Goal: Feedback & Contribution: Contribute content

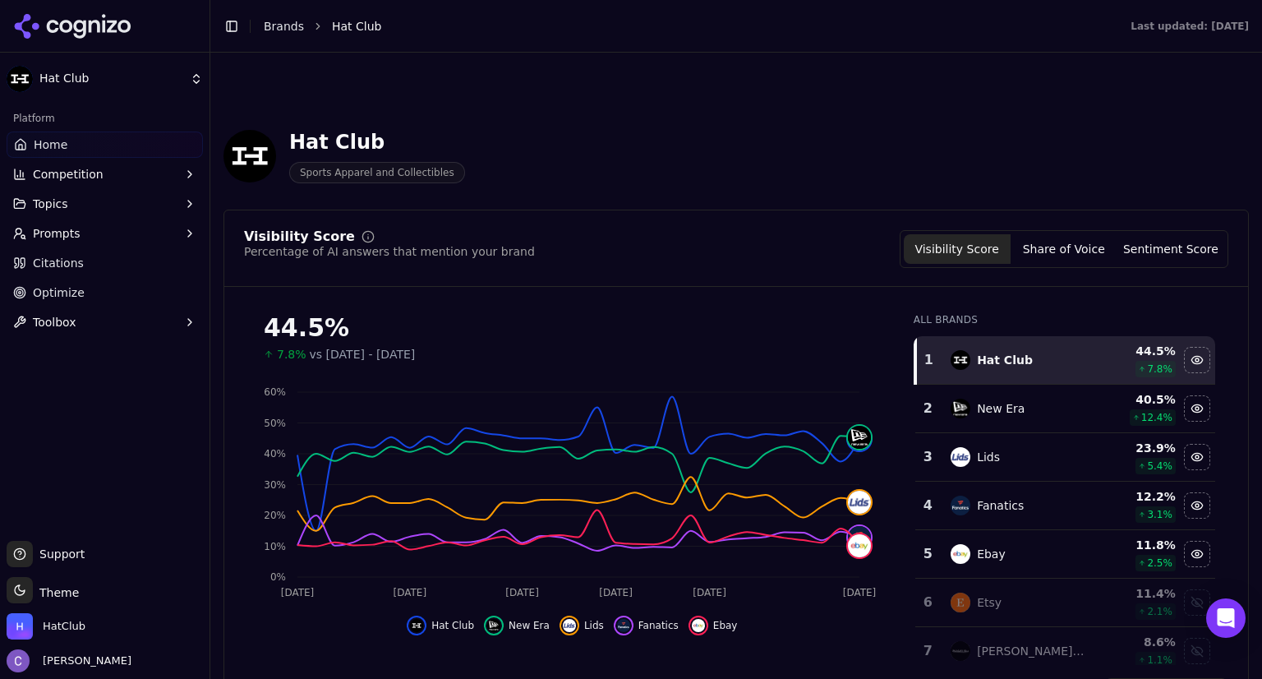
scroll to position [620, 0]
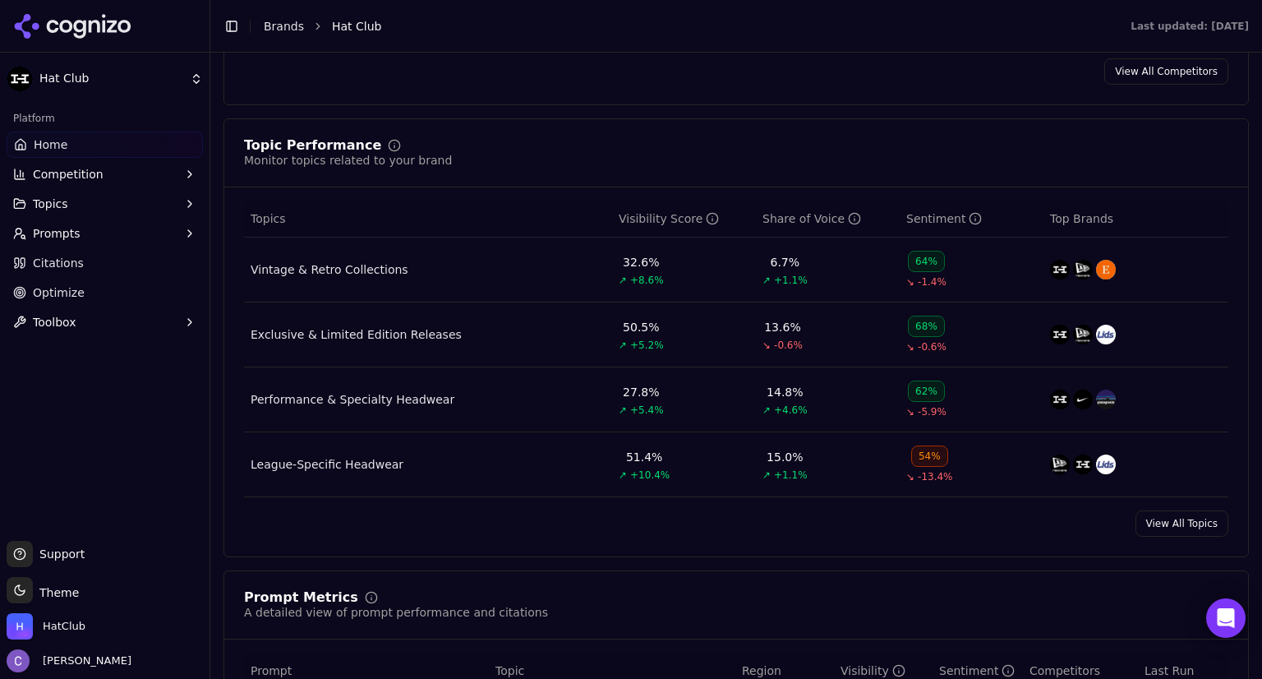
click at [75, 138] on link "Home" at bounding box center [105, 144] width 196 height 26
click at [99, 146] on link "Home" at bounding box center [105, 144] width 196 height 26
click at [101, 143] on link "Home" at bounding box center [105, 144] width 196 height 26
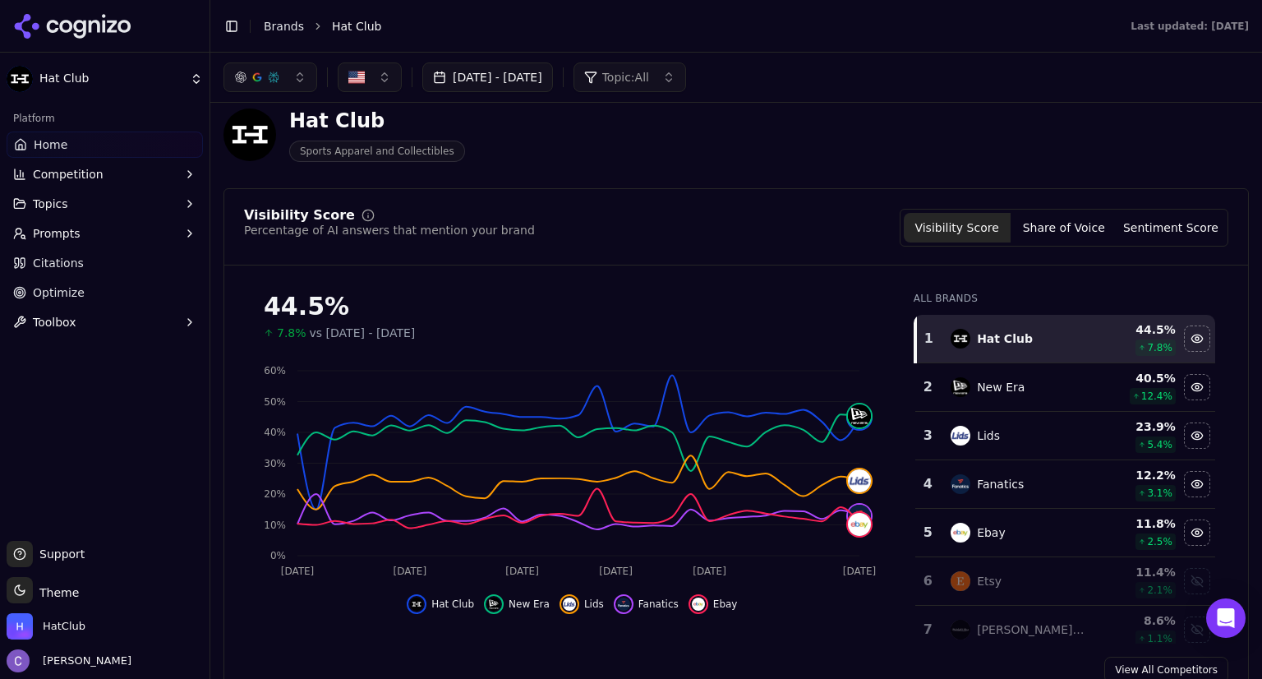
scroll to position [0, 0]
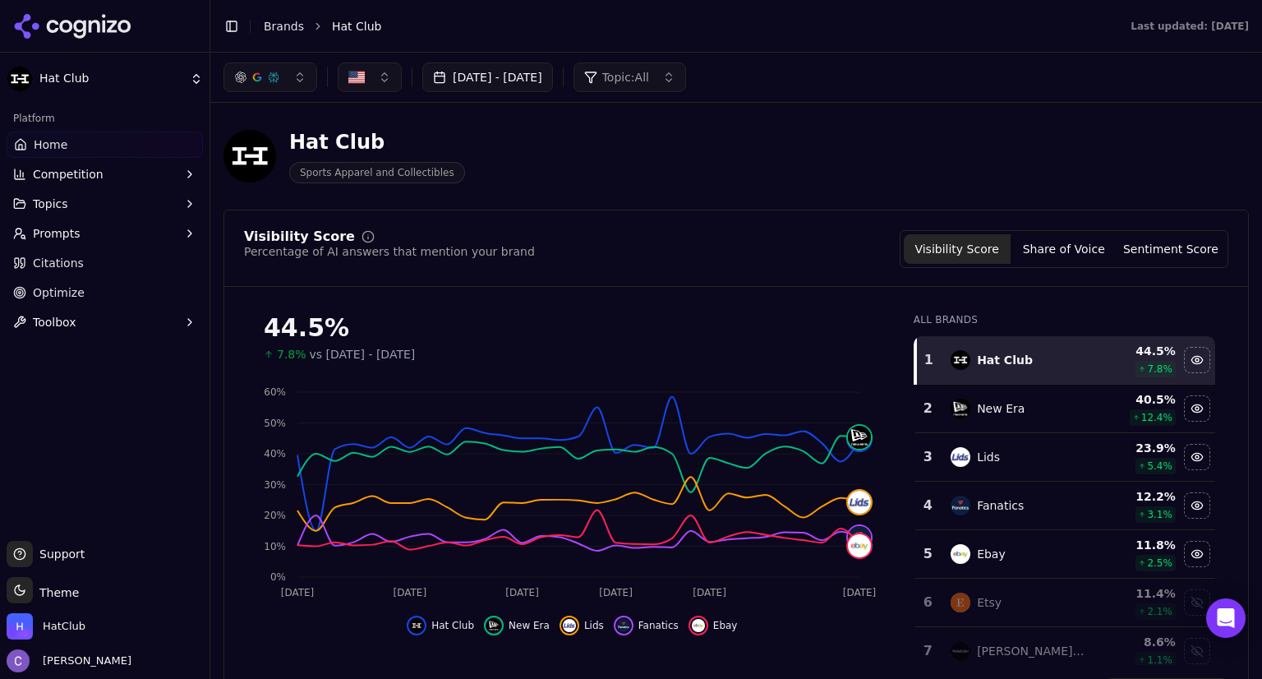
click at [71, 196] on button "Topics" at bounding box center [105, 204] width 196 height 26
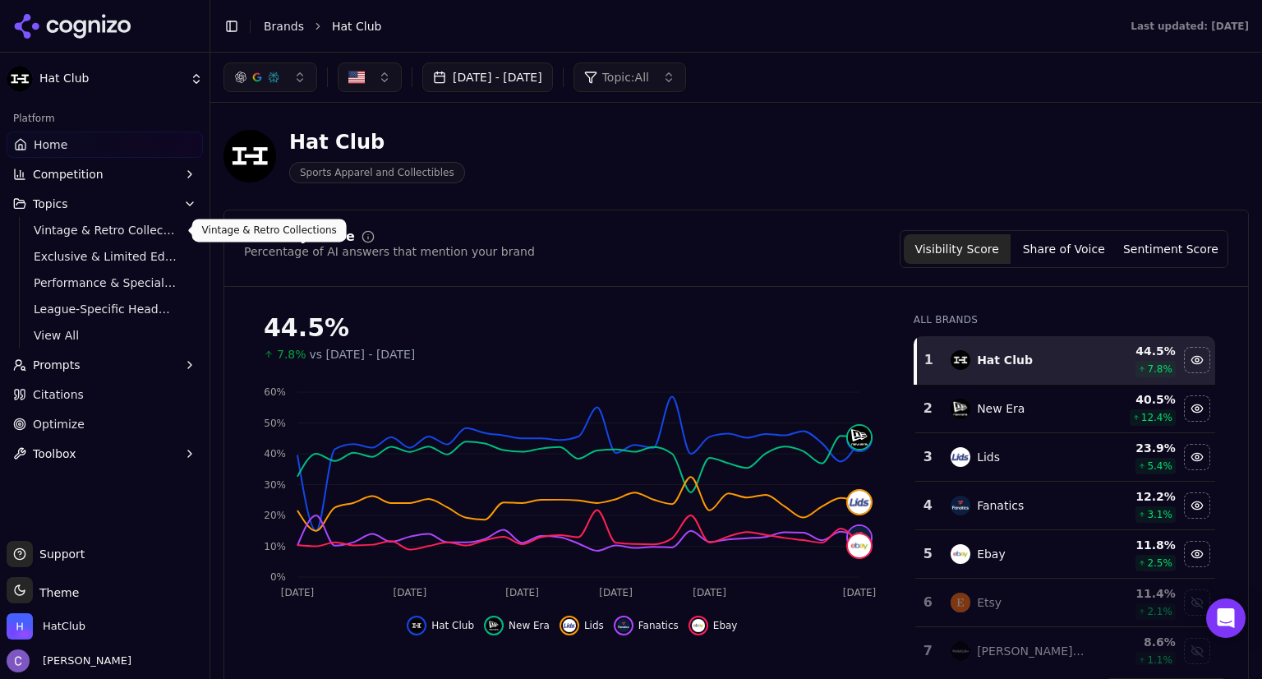
click at [107, 231] on span "Vintage & Retro Collections" at bounding box center [105, 230] width 143 height 16
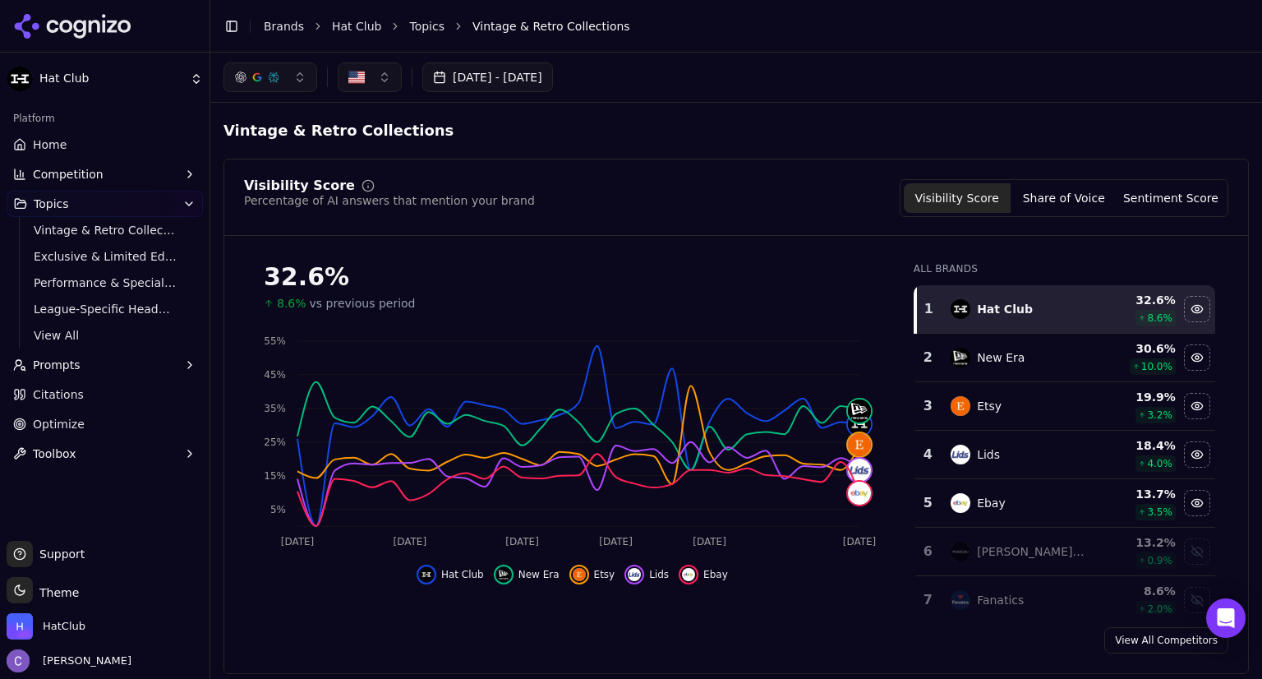
click at [291, 76] on button "button" at bounding box center [271, 77] width 94 height 30
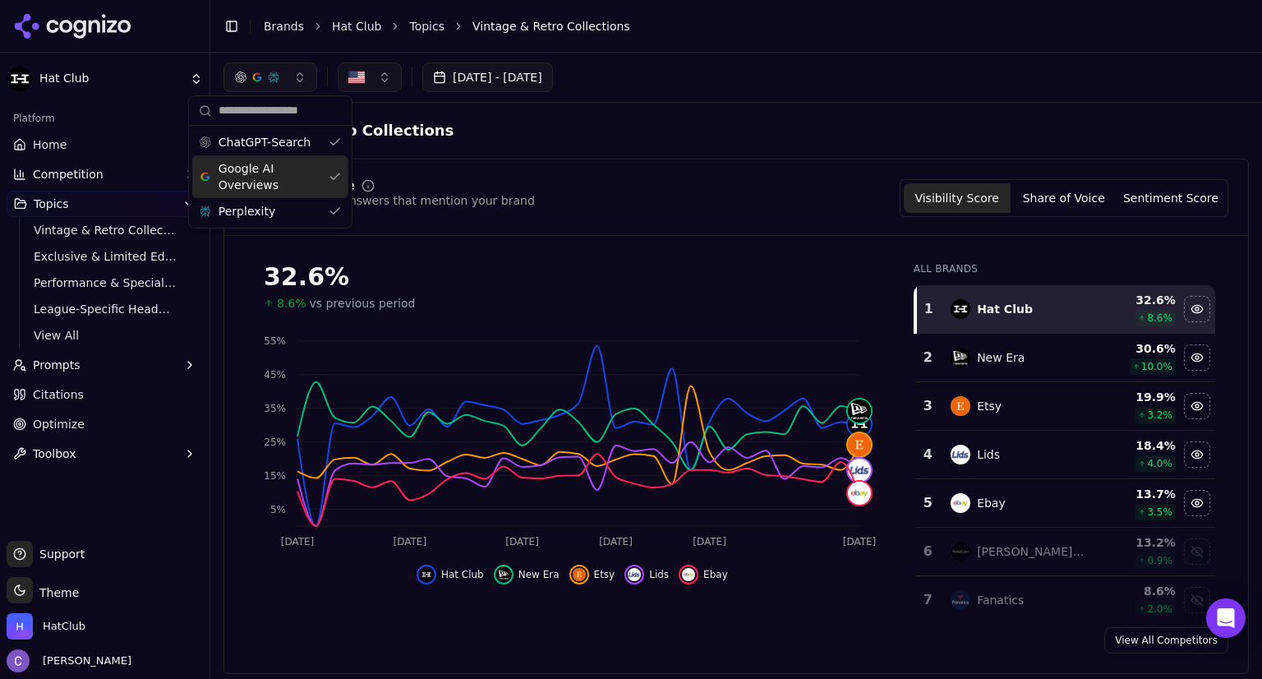
click at [334, 178] on div "Google AI Overviews" at bounding box center [270, 176] width 156 height 43
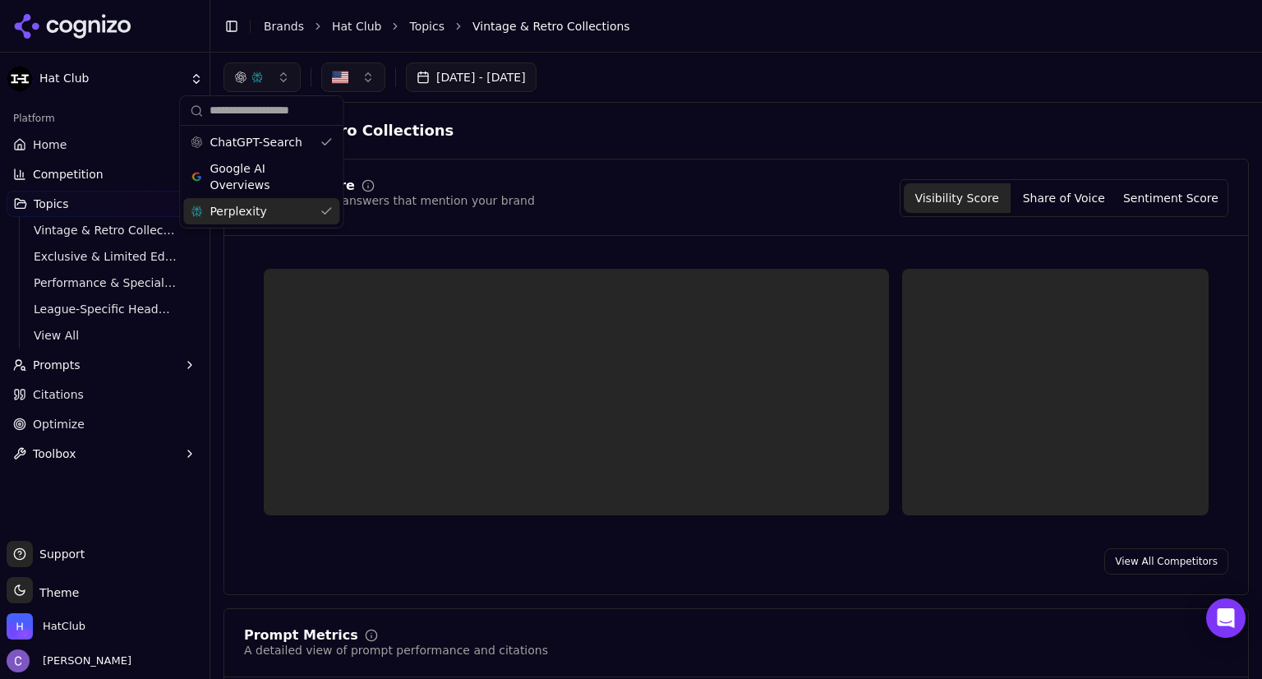
click at [327, 205] on div "Perplexity" at bounding box center [261, 211] width 156 height 26
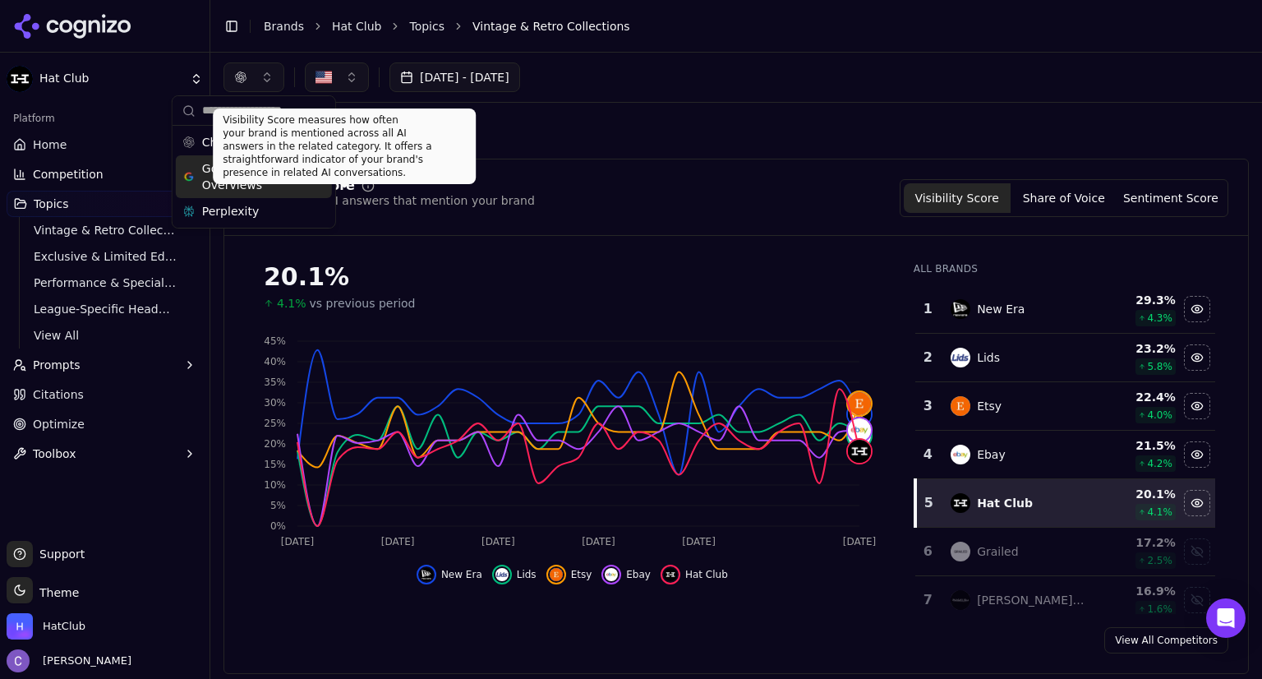
click at [317, 182] on div "Google AI Overviews" at bounding box center [254, 176] width 156 height 43
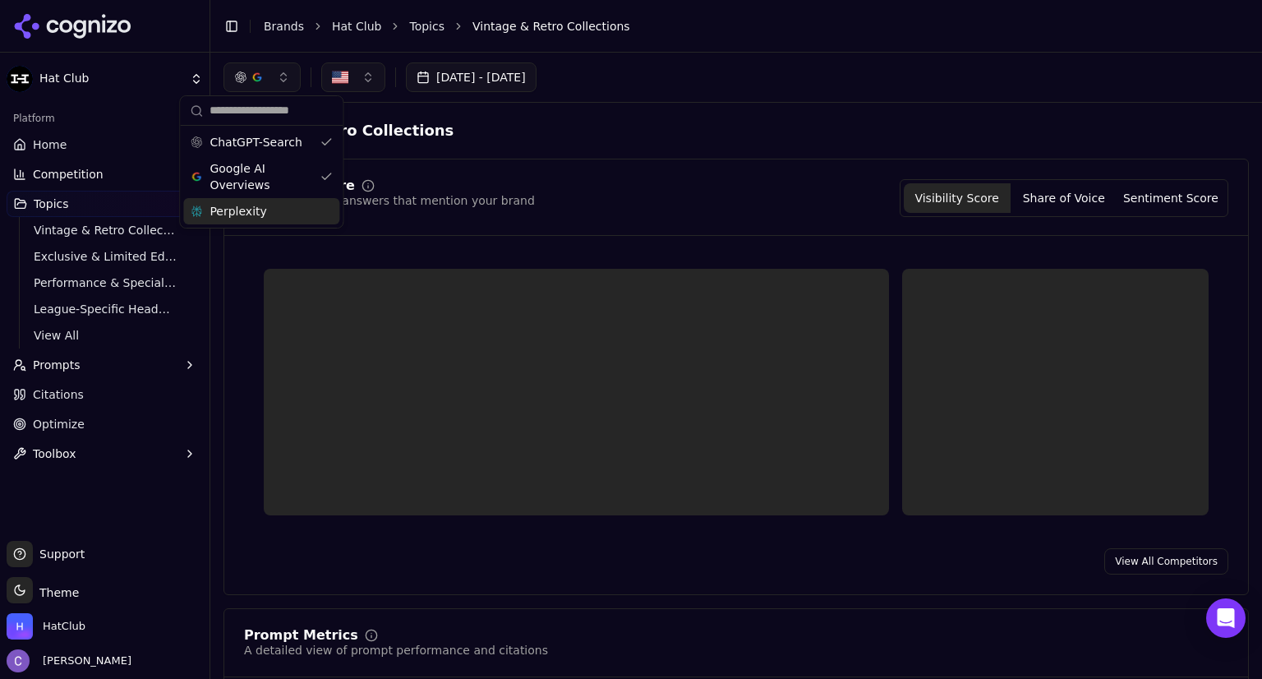
click at [329, 208] on div "Perplexity" at bounding box center [261, 211] width 156 height 26
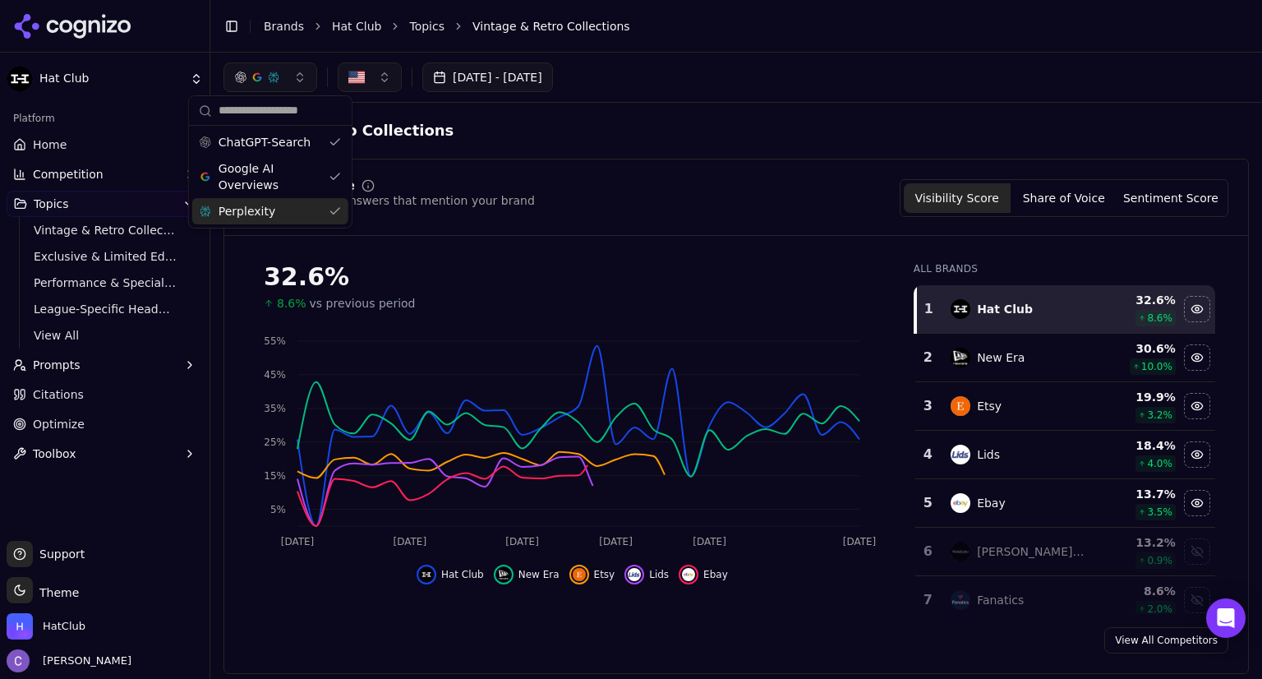
click at [676, 201] on div "Visibility Score Percentage of AI answers that mention your brand Visibility Sc…" at bounding box center [736, 198] width 985 height 38
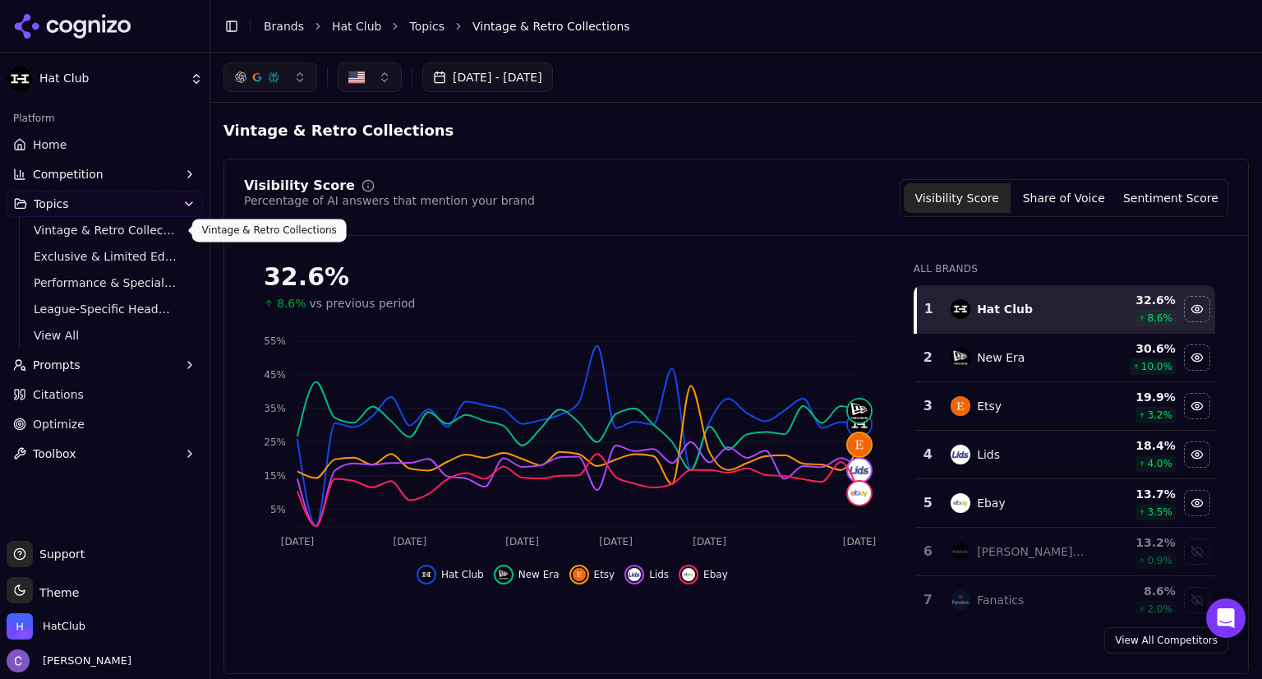
click at [114, 232] on span "Vintage & Retro Collections" at bounding box center [105, 230] width 143 height 16
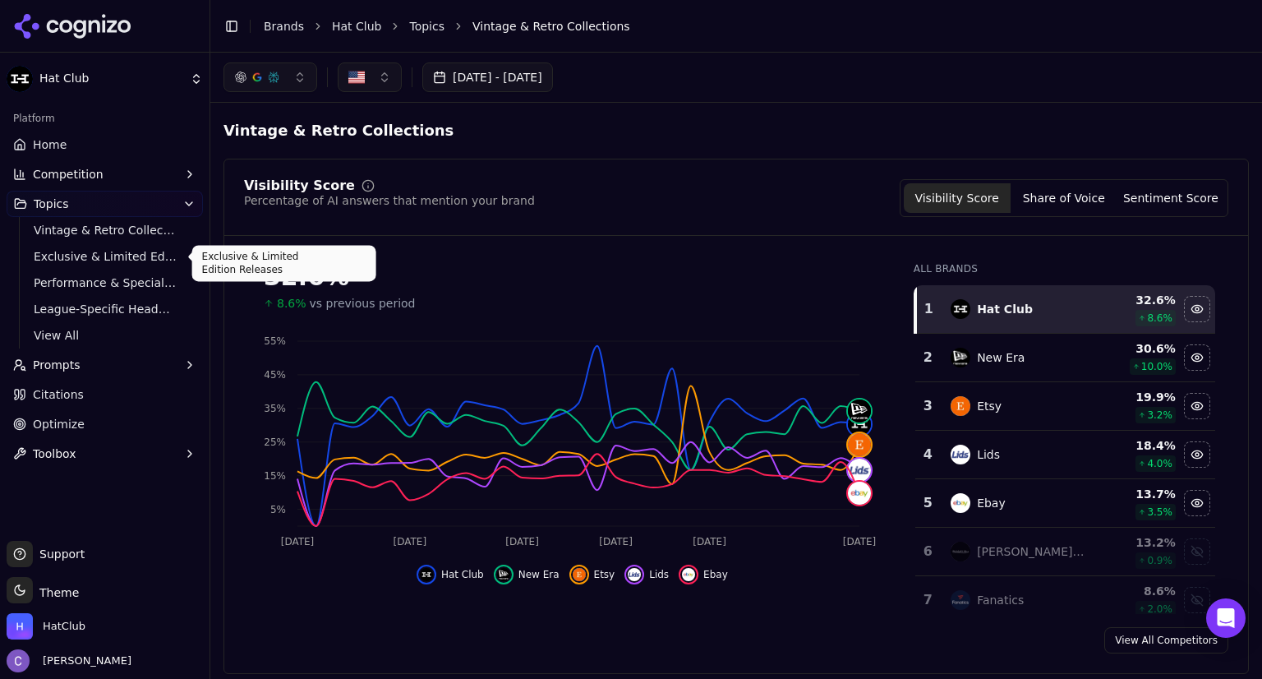
click at [117, 251] on span "Exclusive & Limited Edition Releases" at bounding box center [105, 256] width 143 height 16
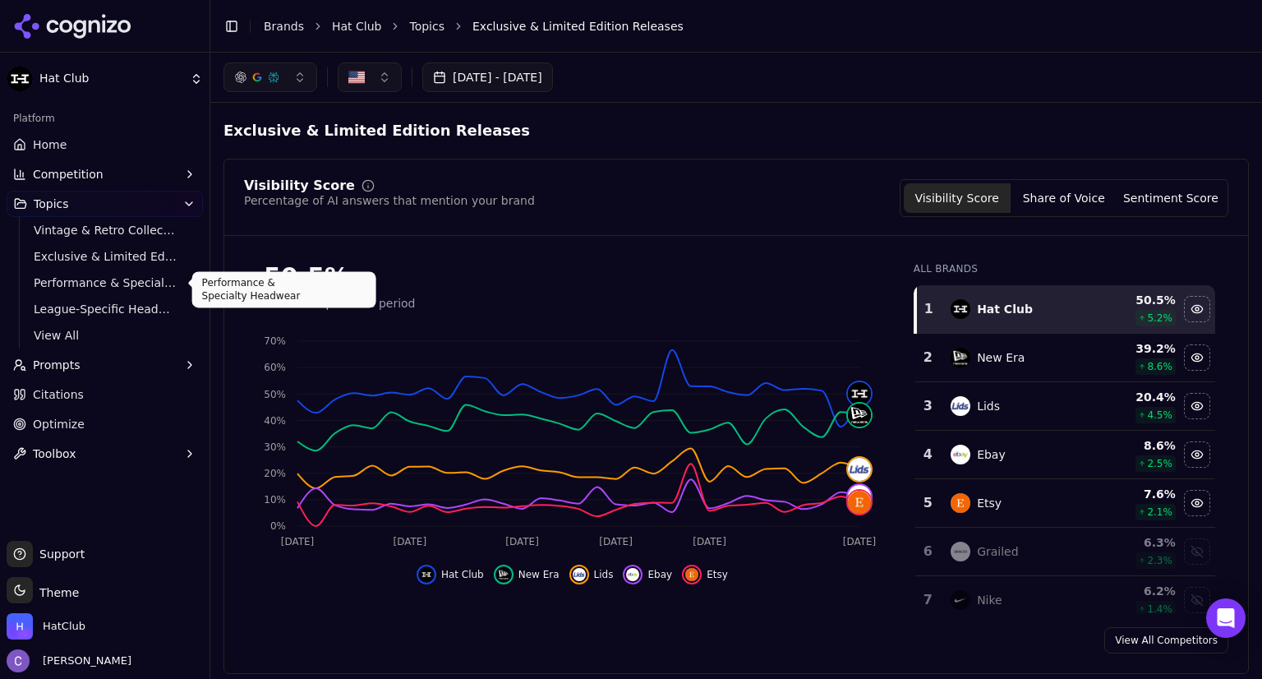
click at [132, 283] on span "Performance & Specialty Headwear" at bounding box center [105, 282] width 143 height 16
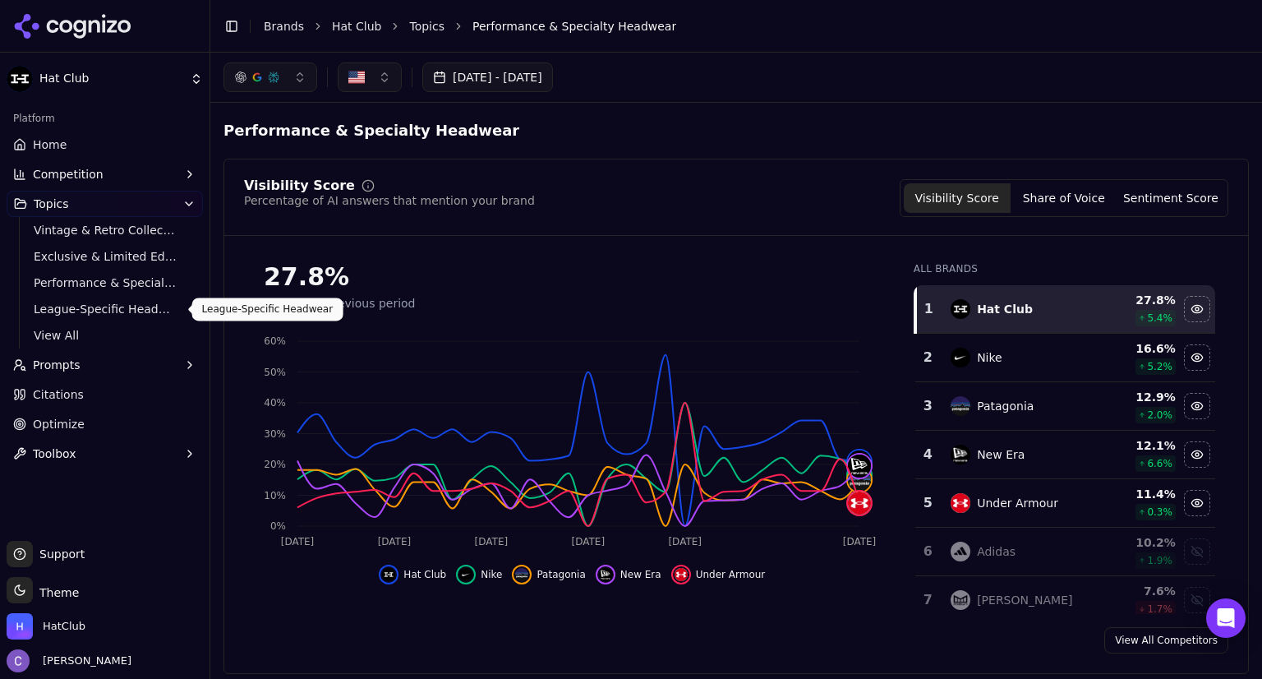
click at [139, 310] on span "League-Specific Headwear" at bounding box center [105, 309] width 143 height 16
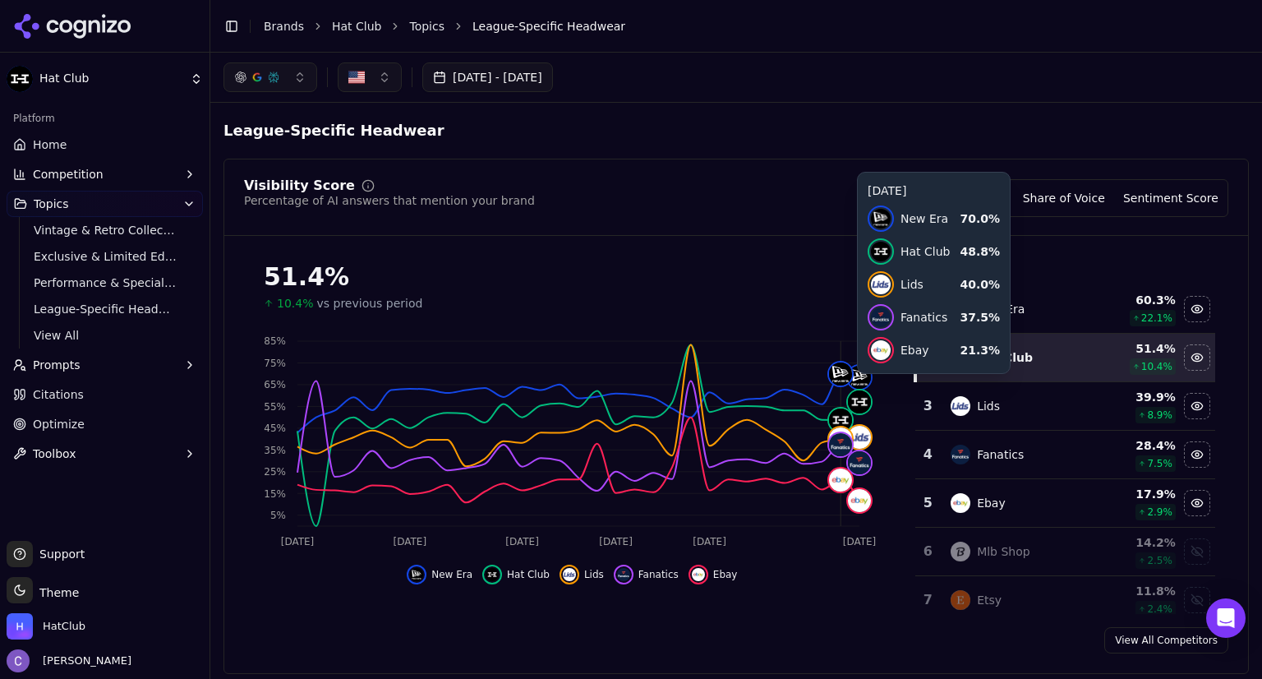
click at [549, 68] on button "Aug 17, 2025 - Sep 18, 2025" at bounding box center [487, 77] width 131 height 30
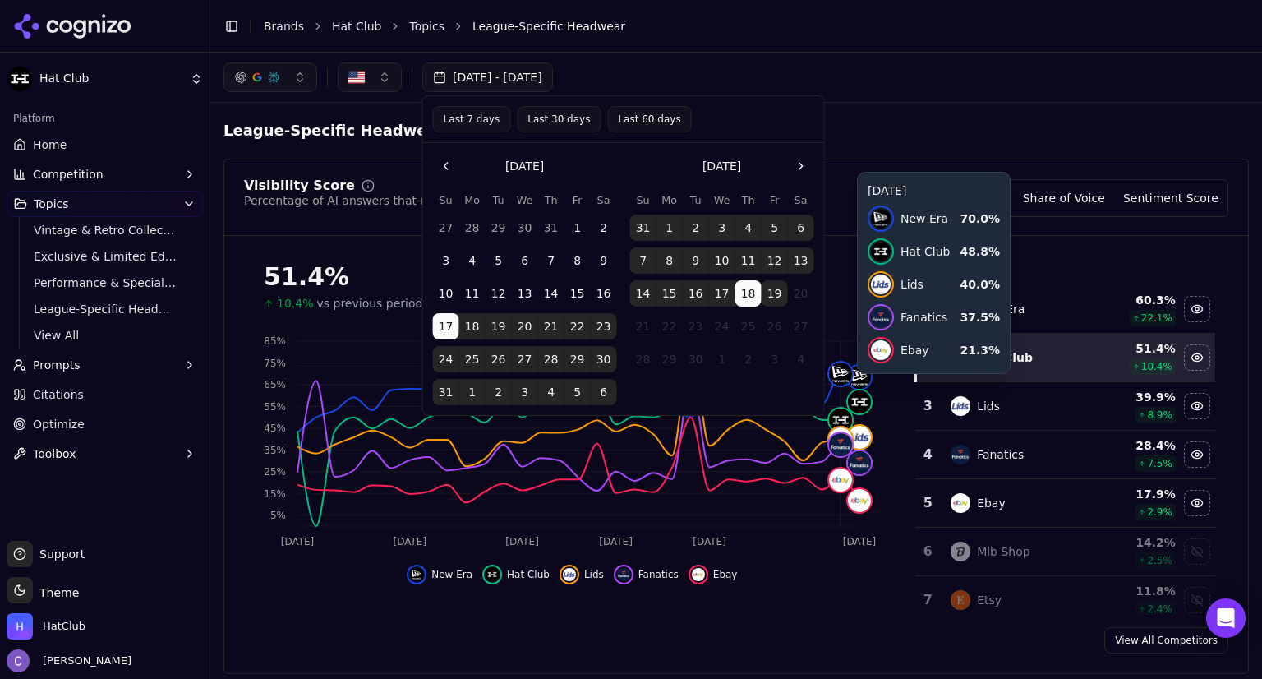
click at [769, 285] on button "19" at bounding box center [775, 293] width 26 height 26
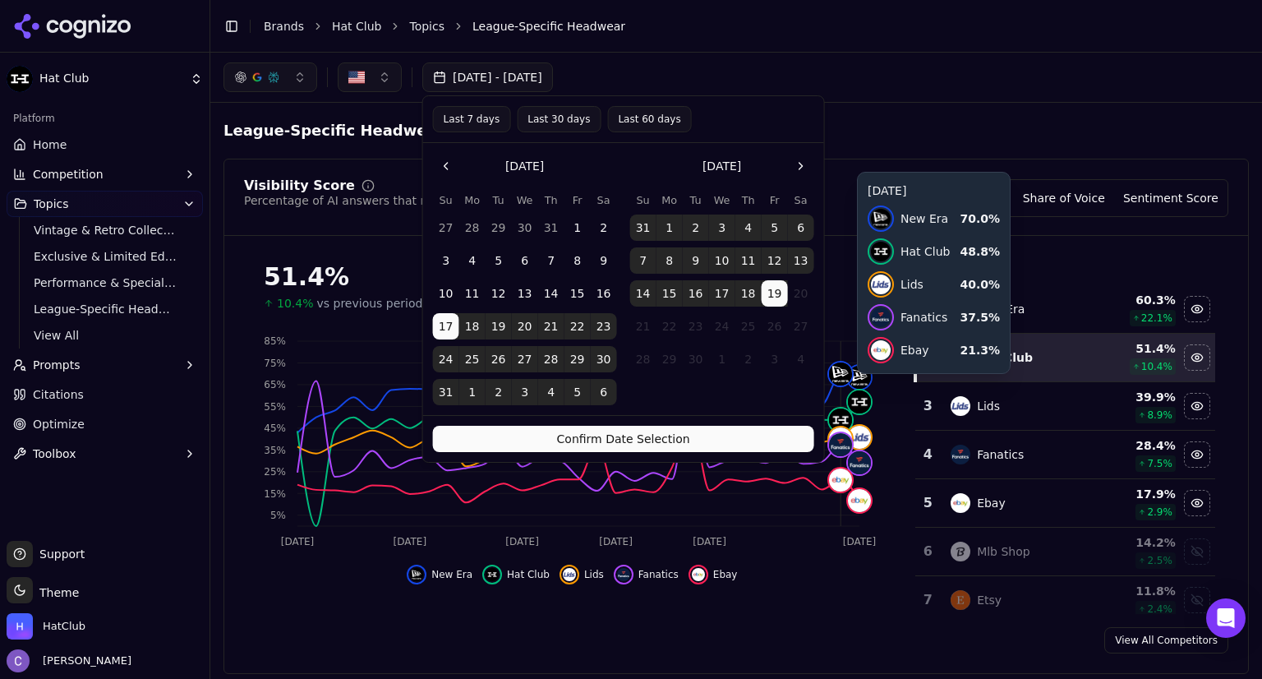
click at [694, 436] on button "Confirm Date Selection" at bounding box center [623, 439] width 381 height 26
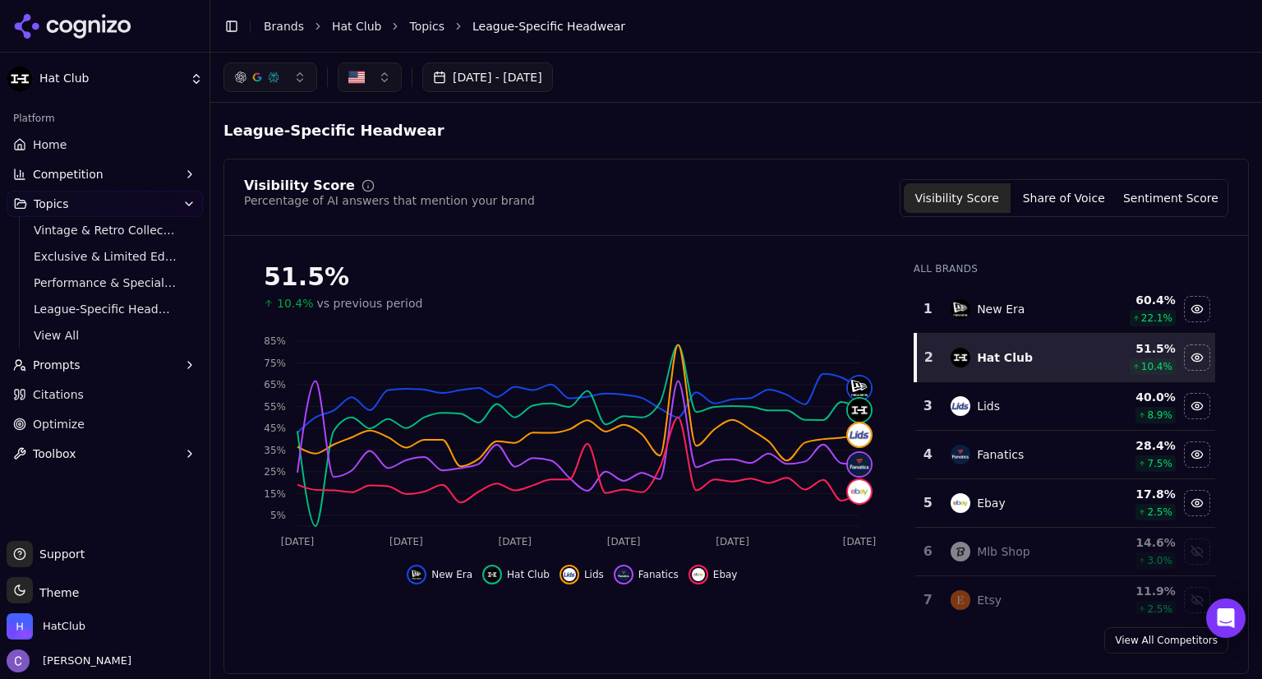
click at [118, 145] on link "Home" at bounding box center [105, 144] width 196 height 26
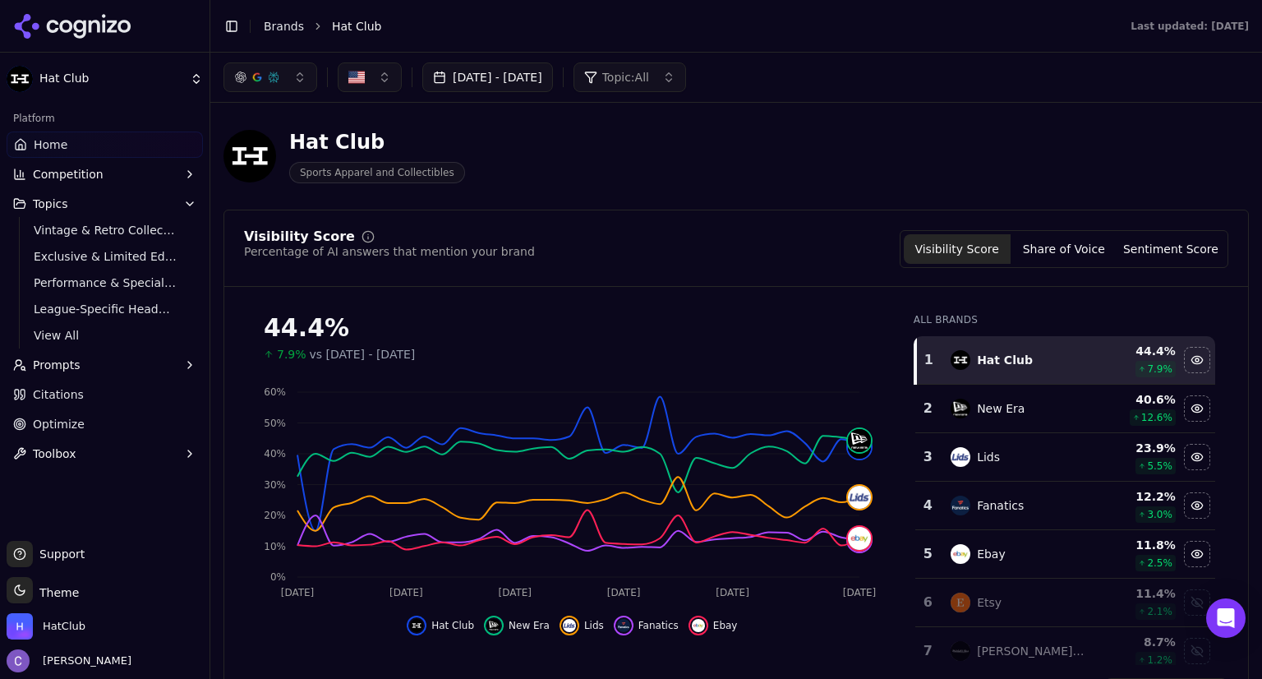
click at [108, 372] on button "Prompts" at bounding box center [105, 365] width 196 height 26
click at [683, 86] on button "Topic: All" at bounding box center [630, 77] width 113 height 30
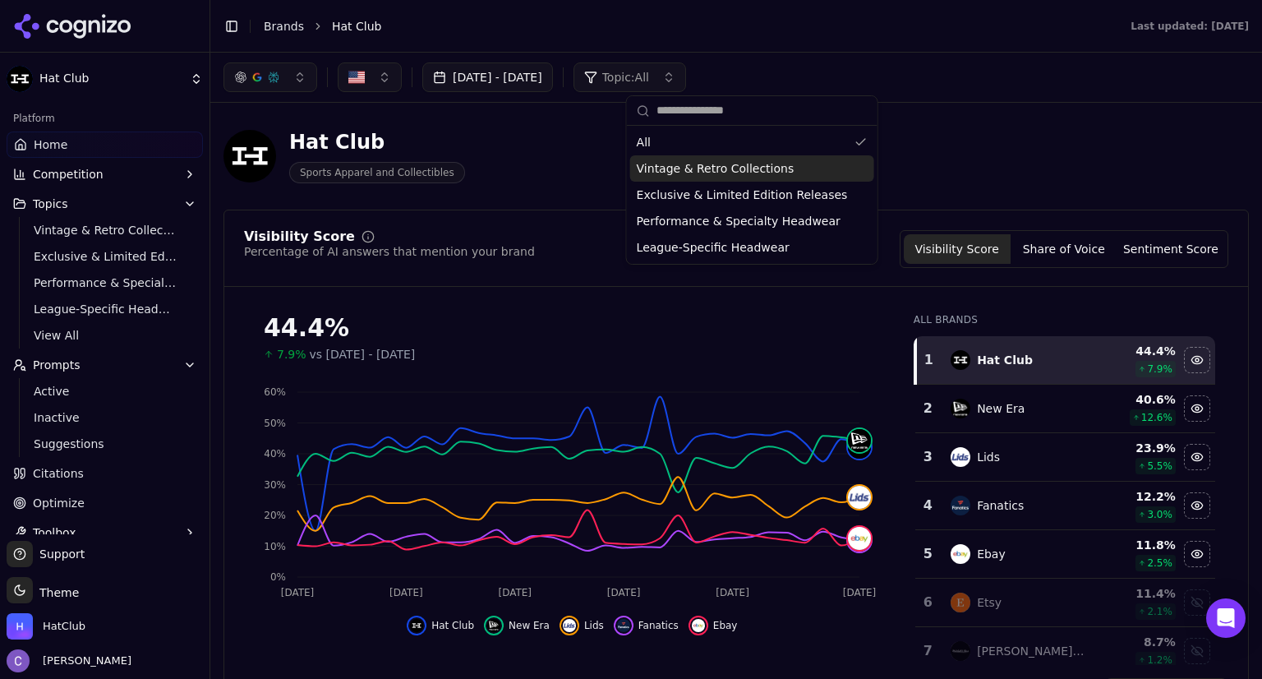
click at [680, 171] on span "Vintage & Retro Collections" at bounding box center [716, 168] width 158 height 16
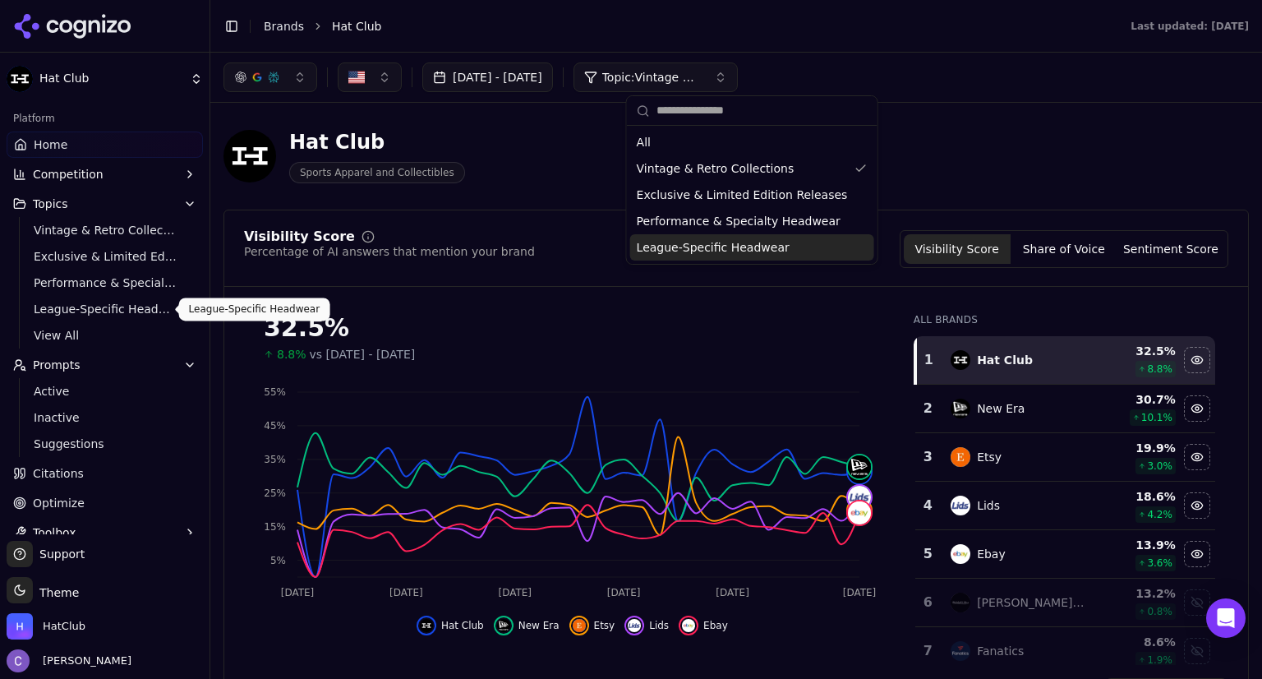
click at [113, 309] on span "League-Specific Headwear" at bounding box center [105, 309] width 143 height 16
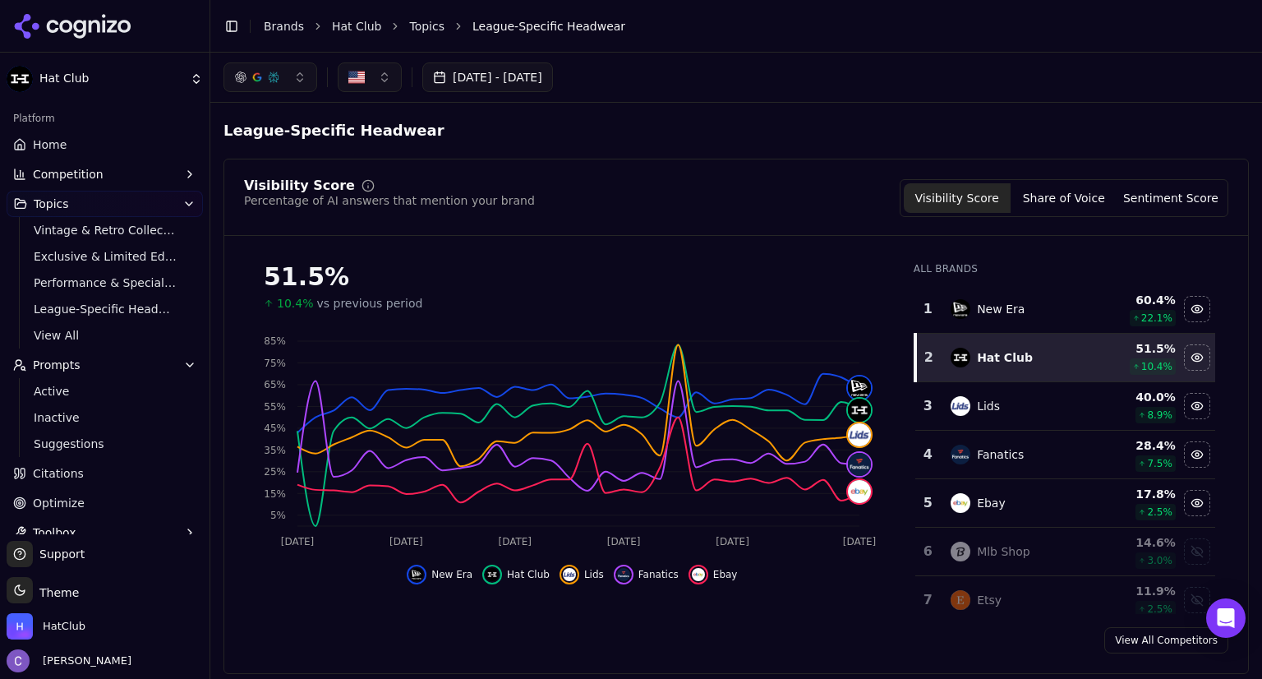
click at [86, 372] on button "Prompts" at bounding box center [105, 365] width 196 height 26
click at [85, 373] on button "Prompts" at bounding box center [105, 365] width 196 height 26
click at [68, 398] on span "Active" at bounding box center [105, 391] width 143 height 16
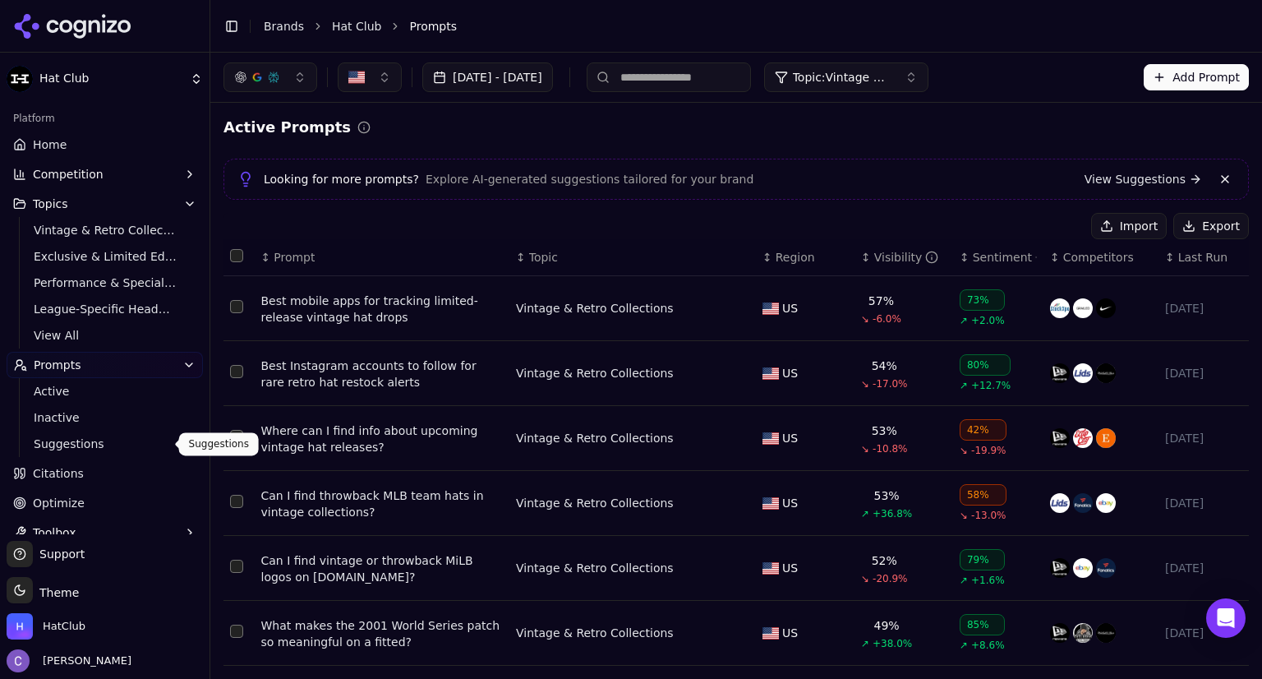
click at [99, 448] on span "Suggestions" at bounding box center [105, 444] width 143 height 16
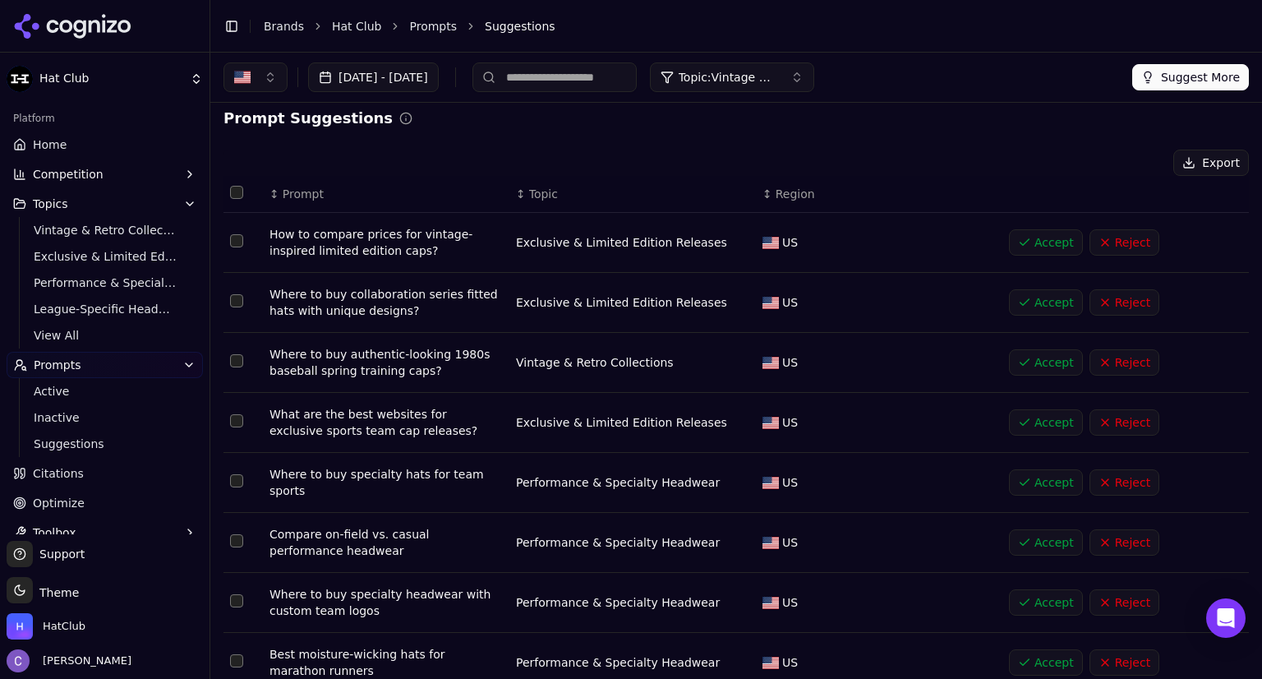
scroll to position [187, 0]
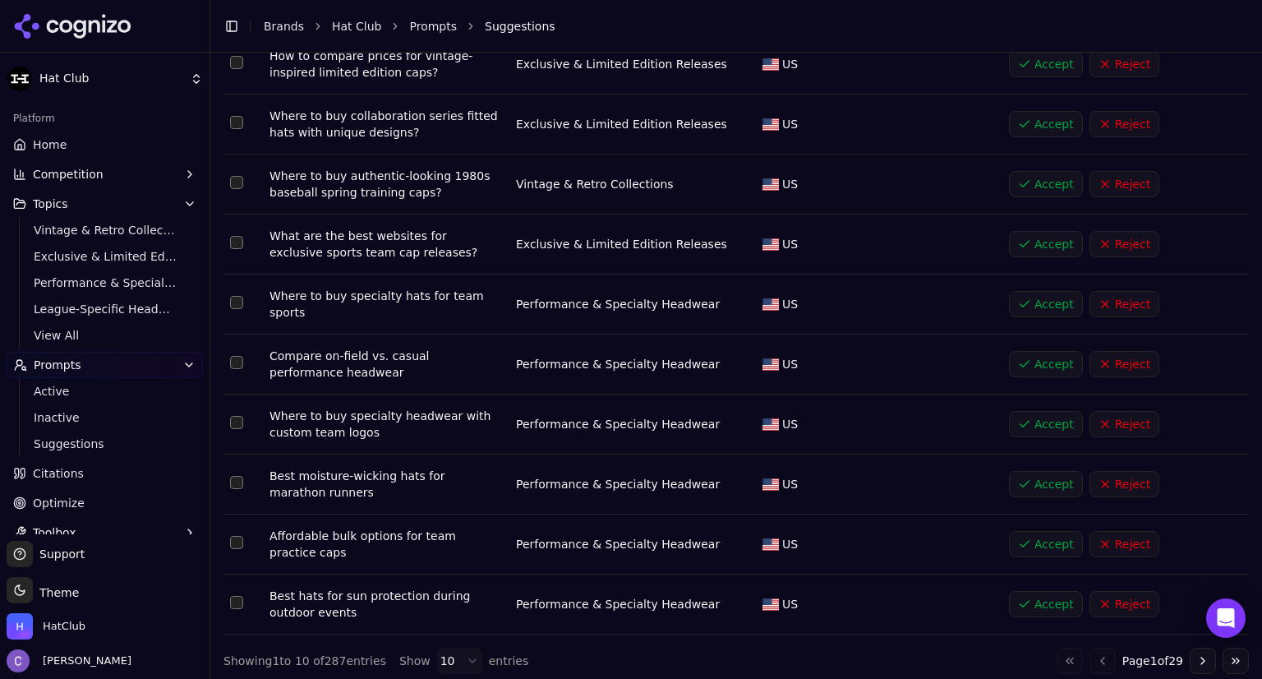
click at [1192, 653] on button "Go to next page" at bounding box center [1203, 661] width 26 height 26
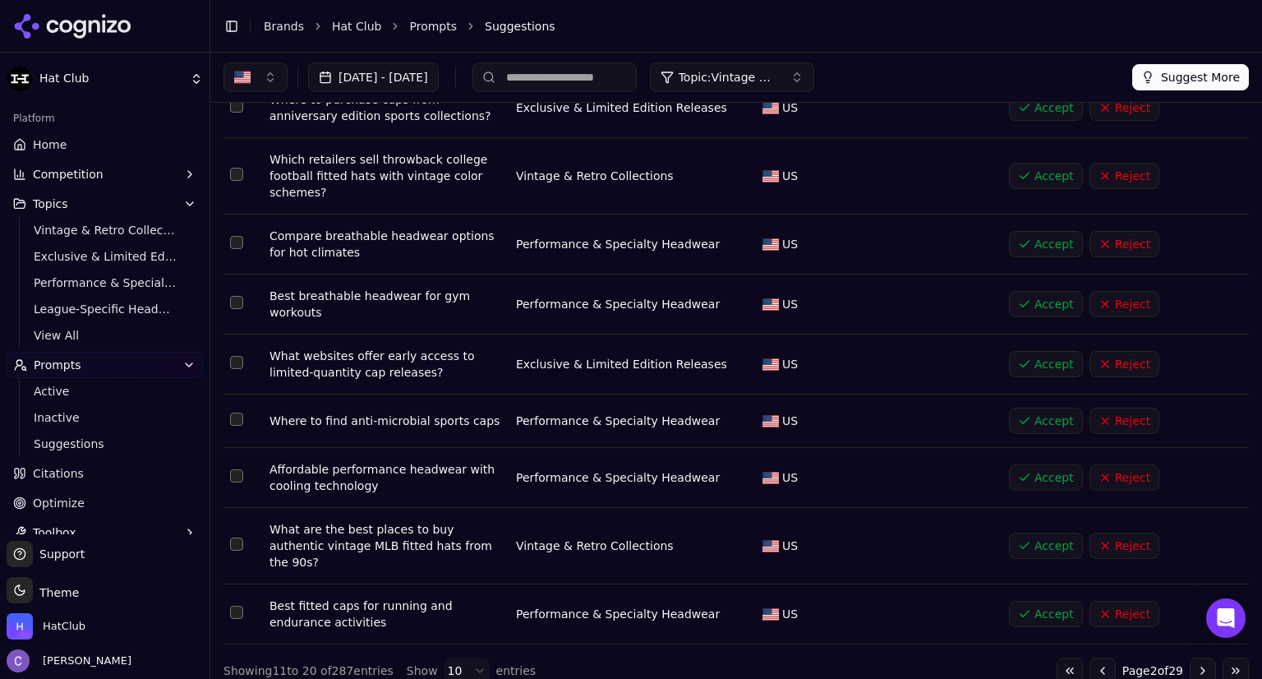
scroll to position [0, 0]
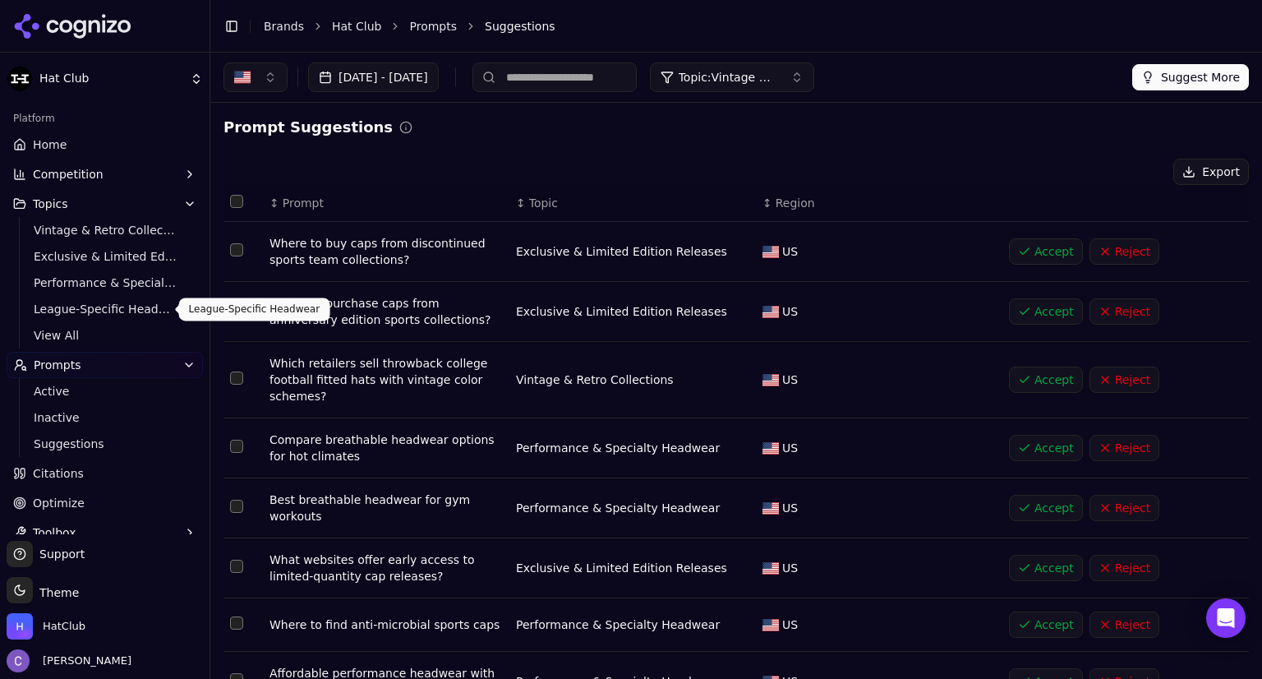
click at [92, 315] on span "League-Specific Headwear" at bounding box center [105, 309] width 143 height 16
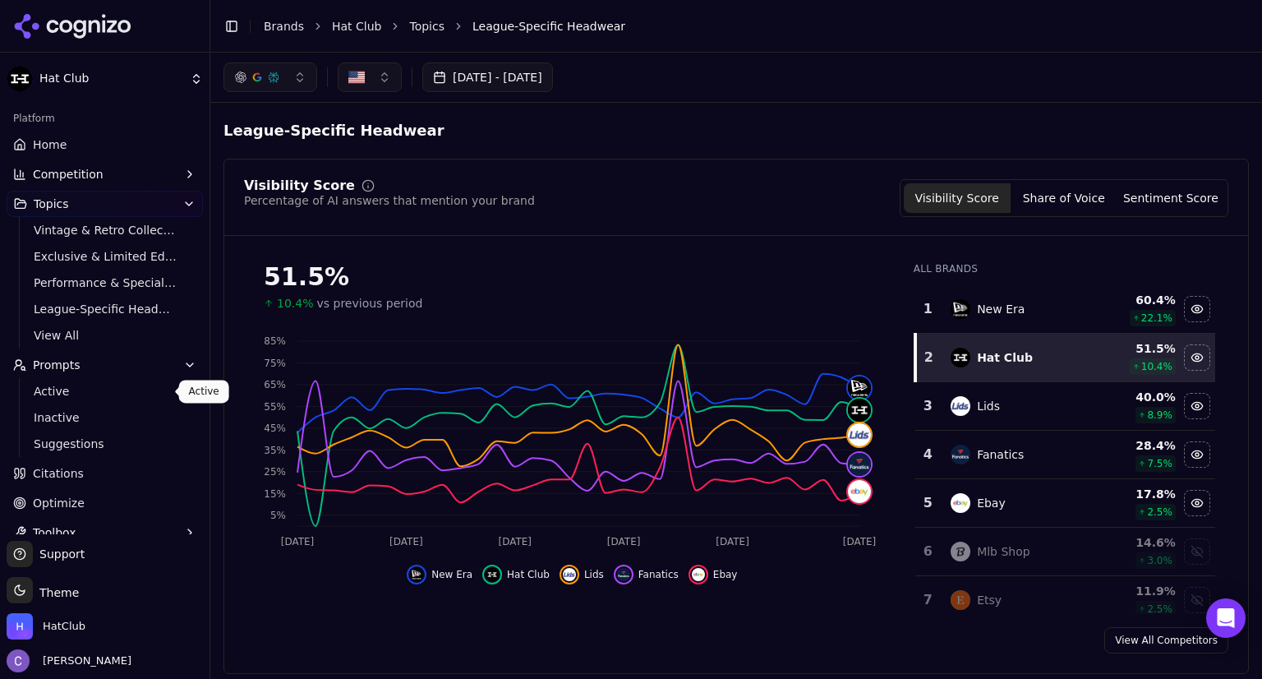
click at [93, 401] on link "Active" at bounding box center [105, 391] width 156 height 23
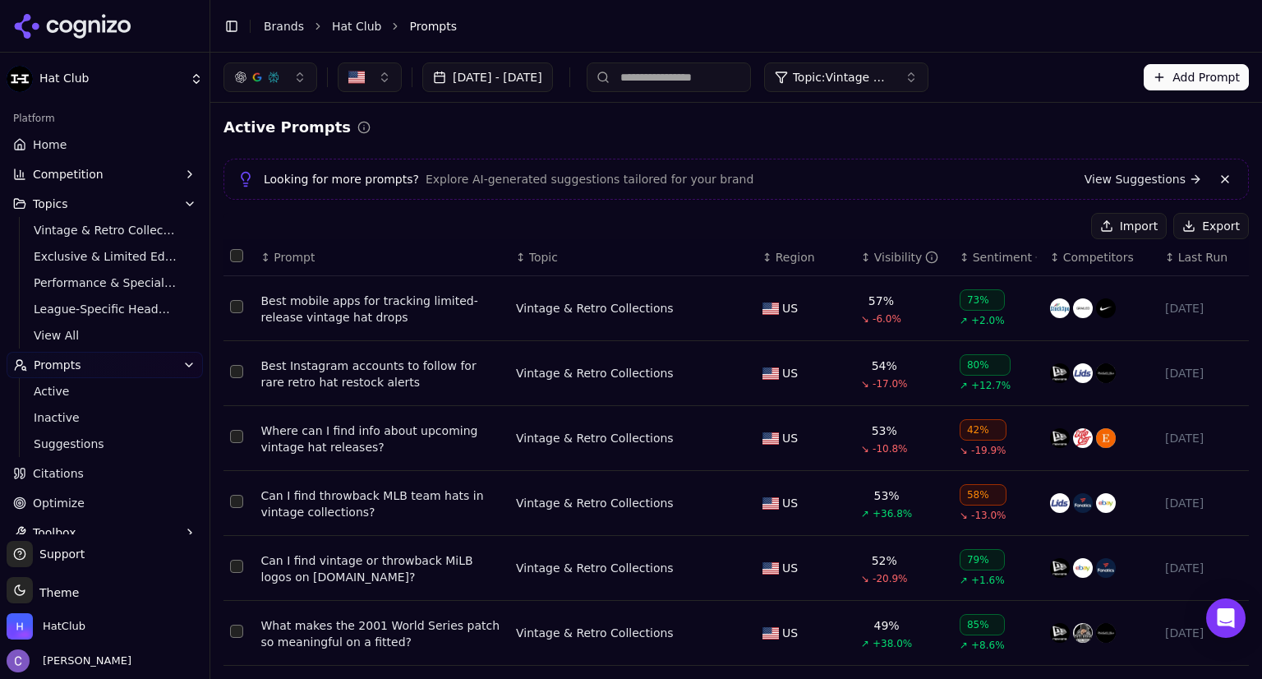
click at [892, 76] on span "Topic: Vintage & Retro Collections" at bounding box center [842, 77] width 99 height 16
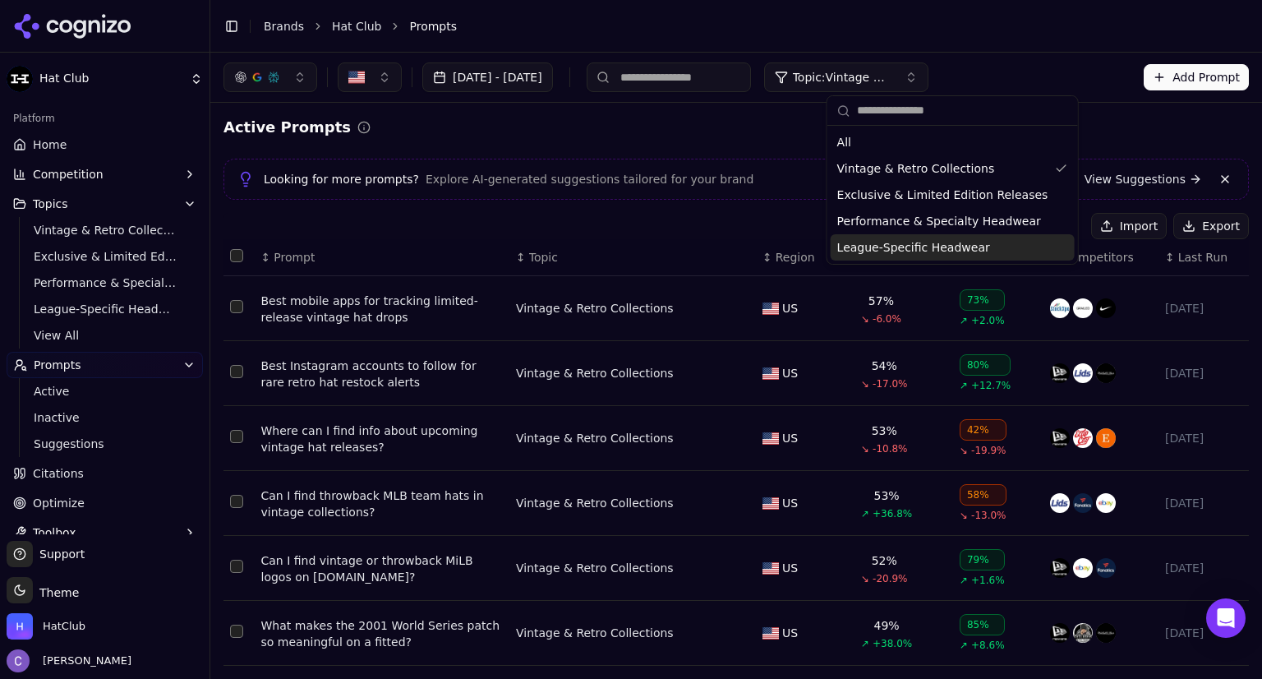
click at [878, 245] on span "League-Specific Headwear" at bounding box center [913, 247] width 153 height 16
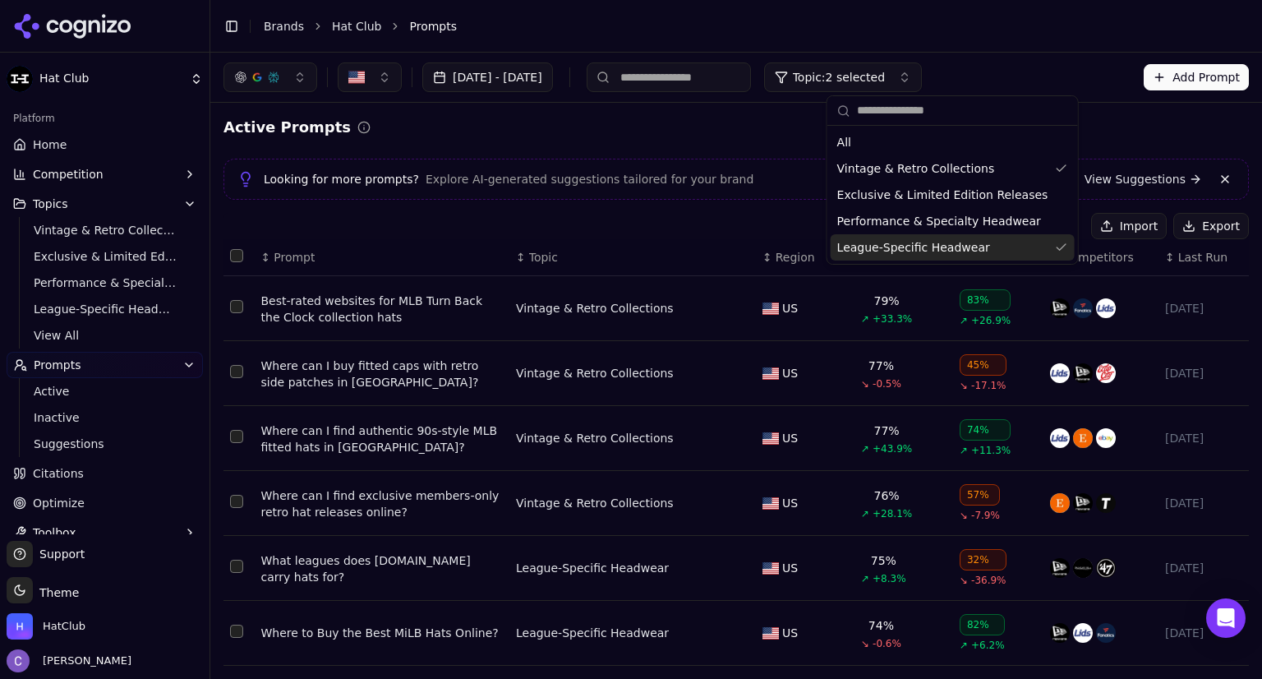
click at [776, 179] on div "Looking for more prompts? Explore AI-generated suggestions tailored for your br…" at bounding box center [737, 179] width 998 height 20
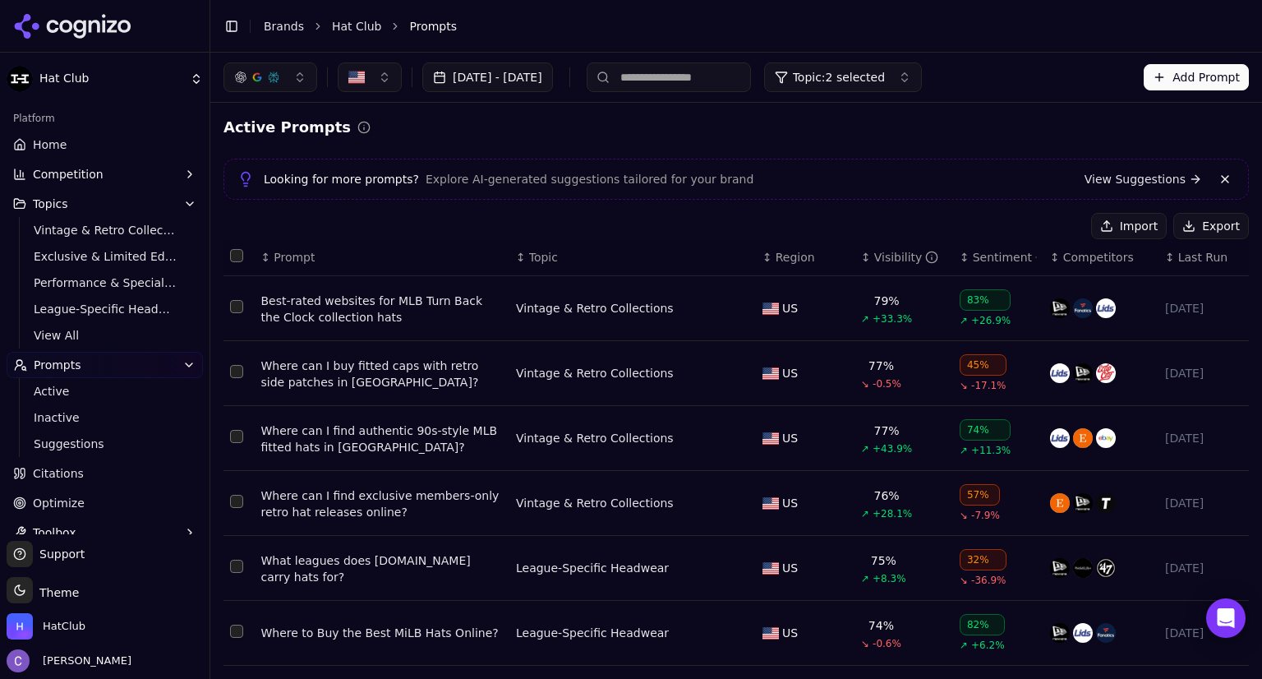
click at [861, 261] on div "↕ Visibility" at bounding box center [903, 257] width 85 height 16
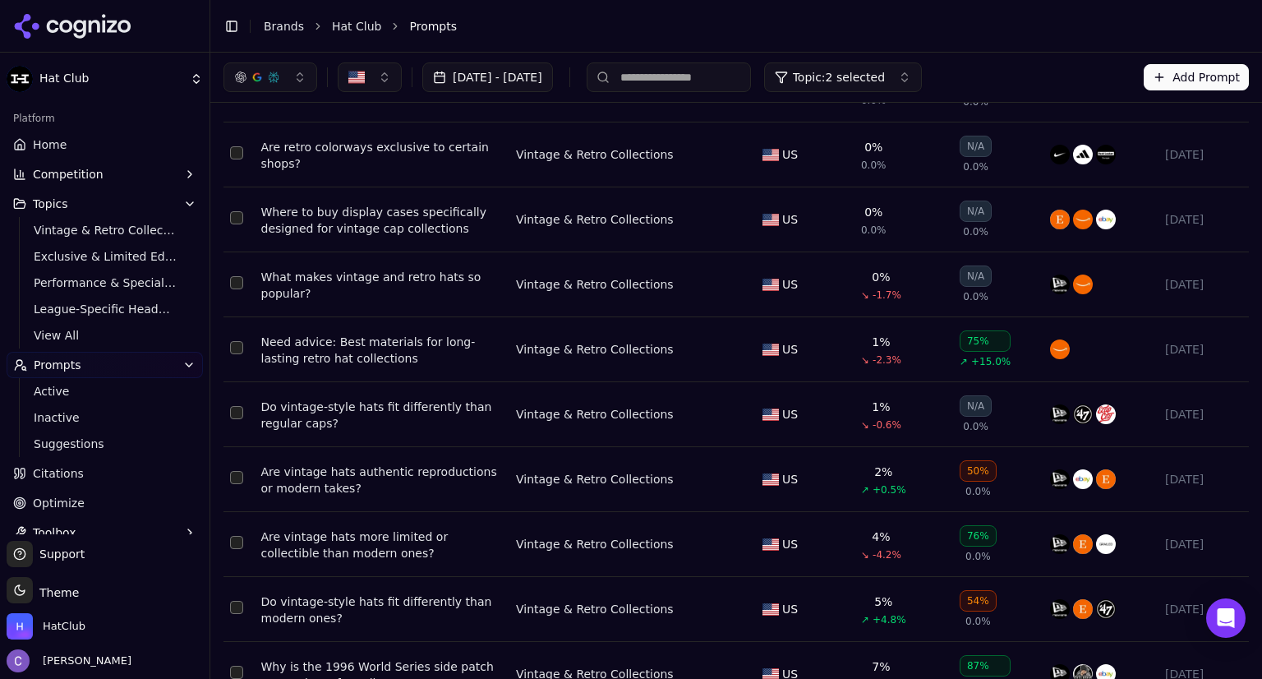
scroll to position [18, 0]
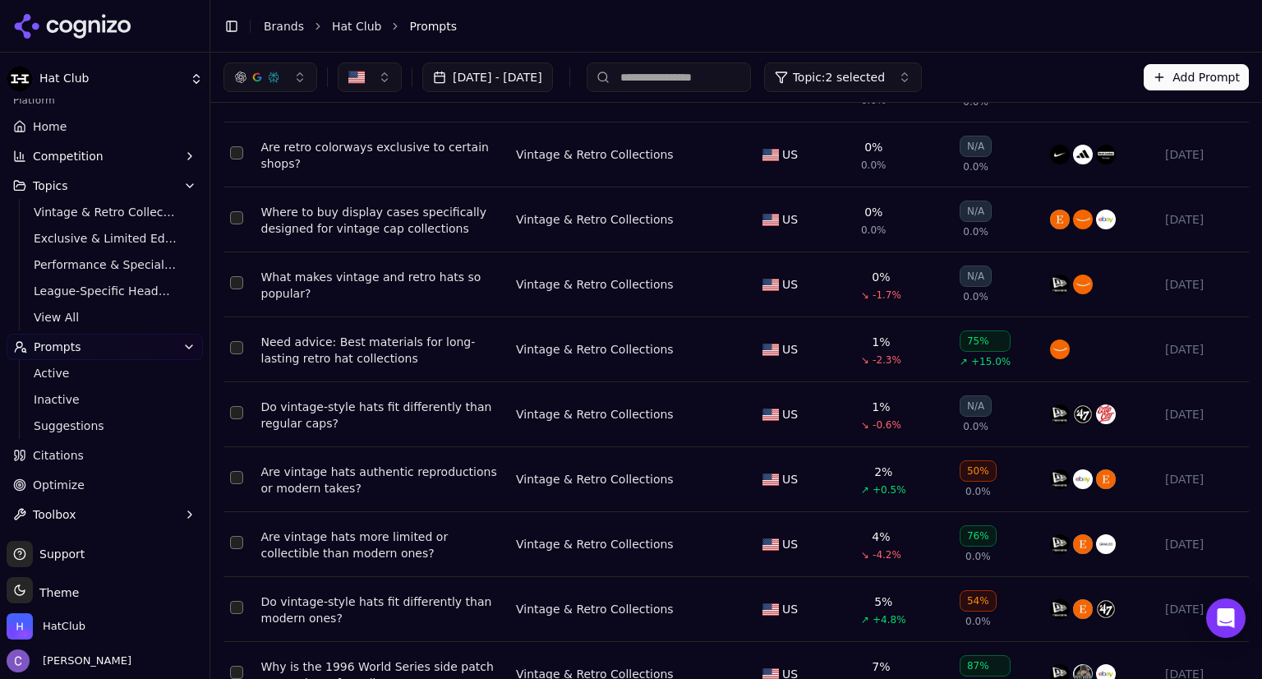
click at [66, 510] on span "Toolbox" at bounding box center [55, 514] width 44 height 16
click at [61, 489] on span "Optimize" at bounding box center [59, 485] width 52 height 16
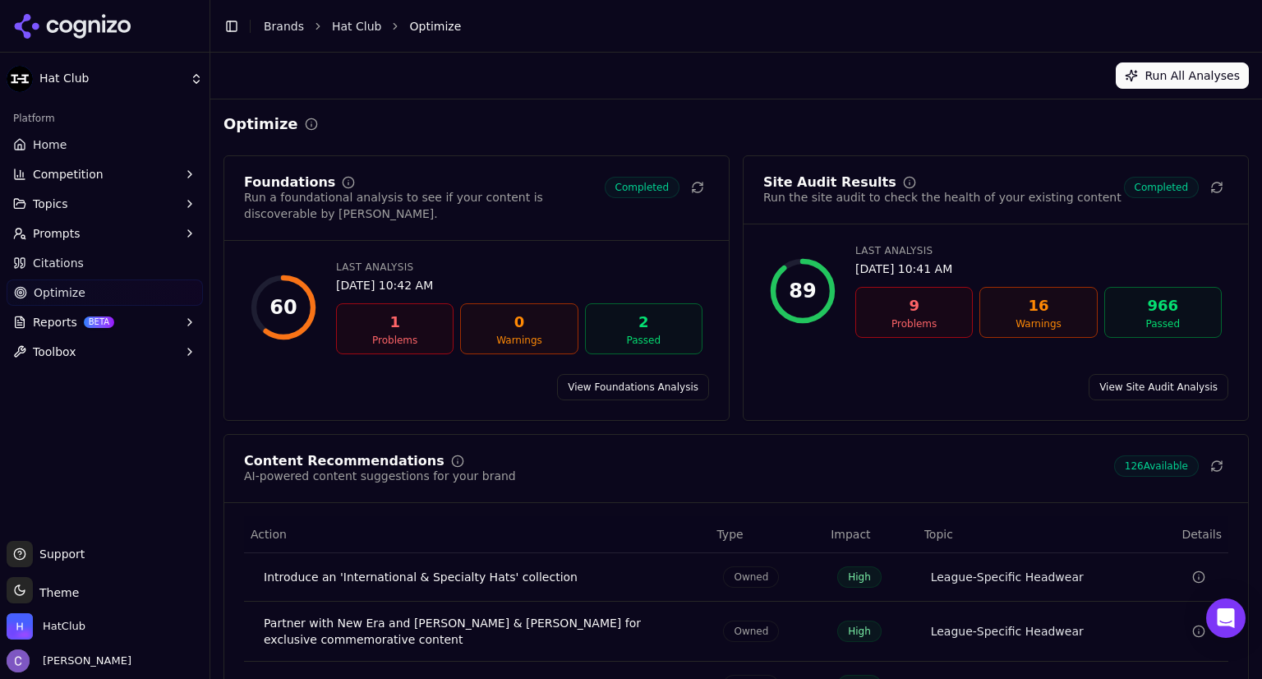
click at [89, 147] on link "Home" at bounding box center [105, 144] width 196 height 26
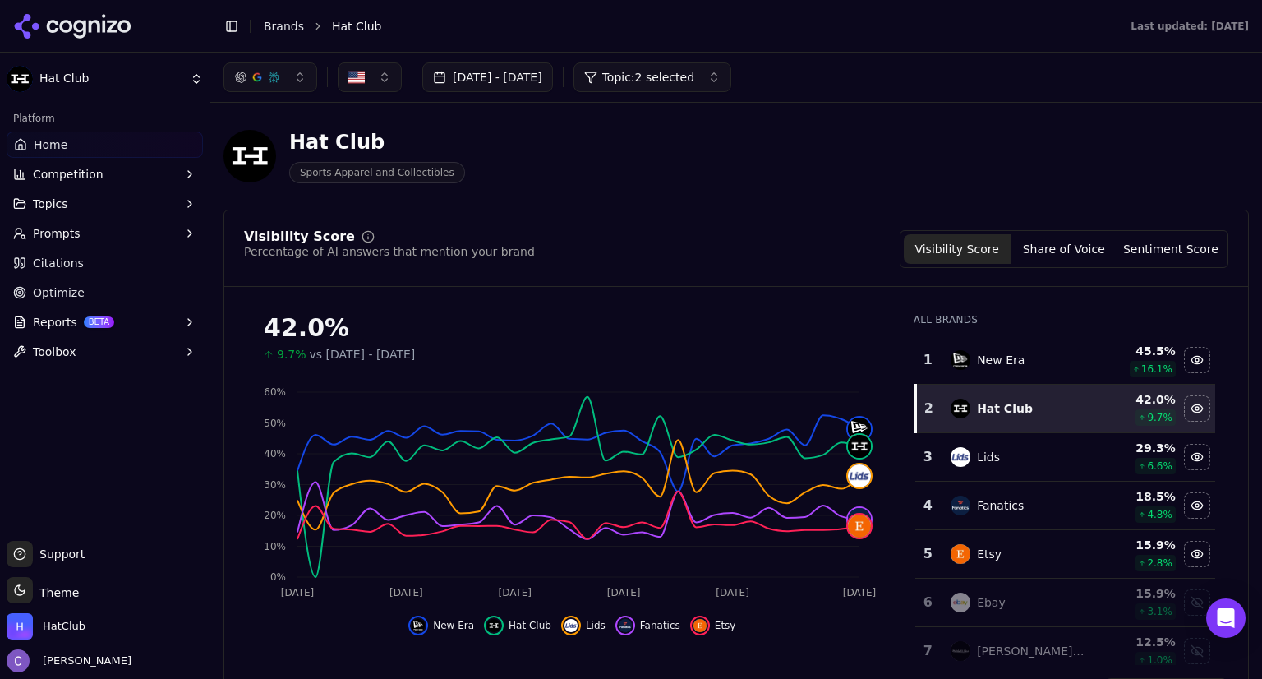
click at [54, 319] on span "Reports" at bounding box center [55, 322] width 44 height 16
click at [46, 355] on span "PDF" at bounding box center [105, 348] width 143 height 16
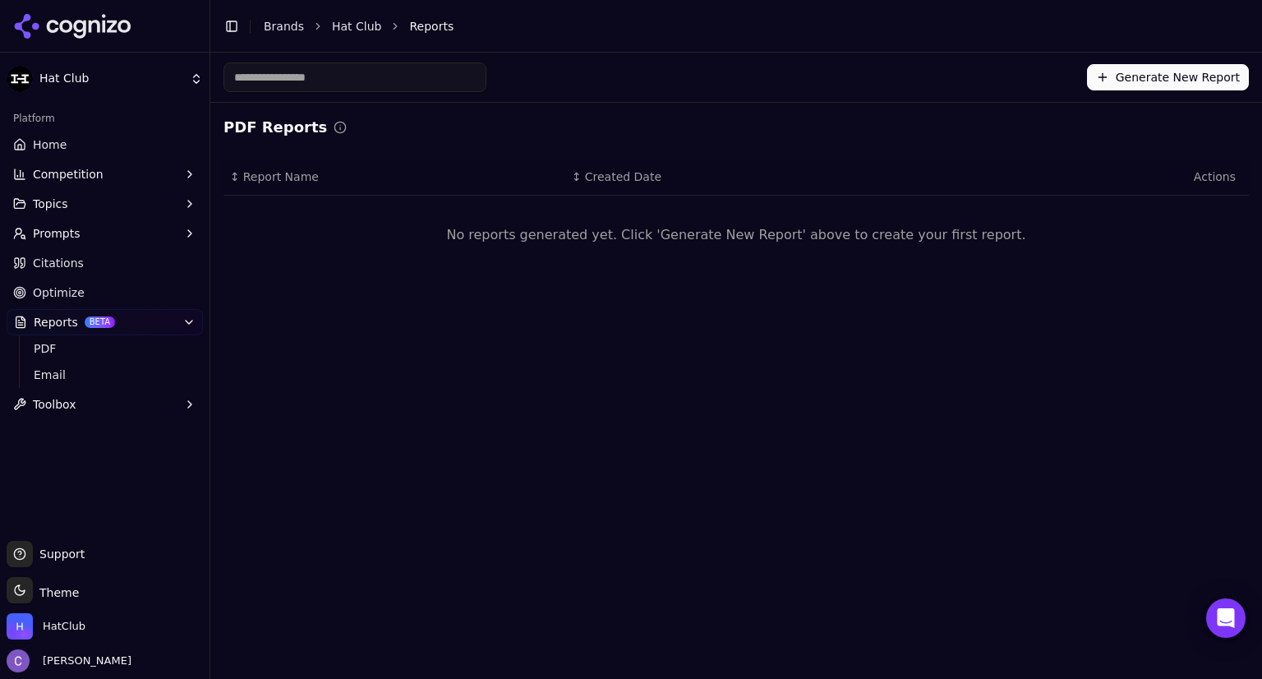
click at [1181, 80] on button "Generate New Report" at bounding box center [1168, 77] width 162 height 26
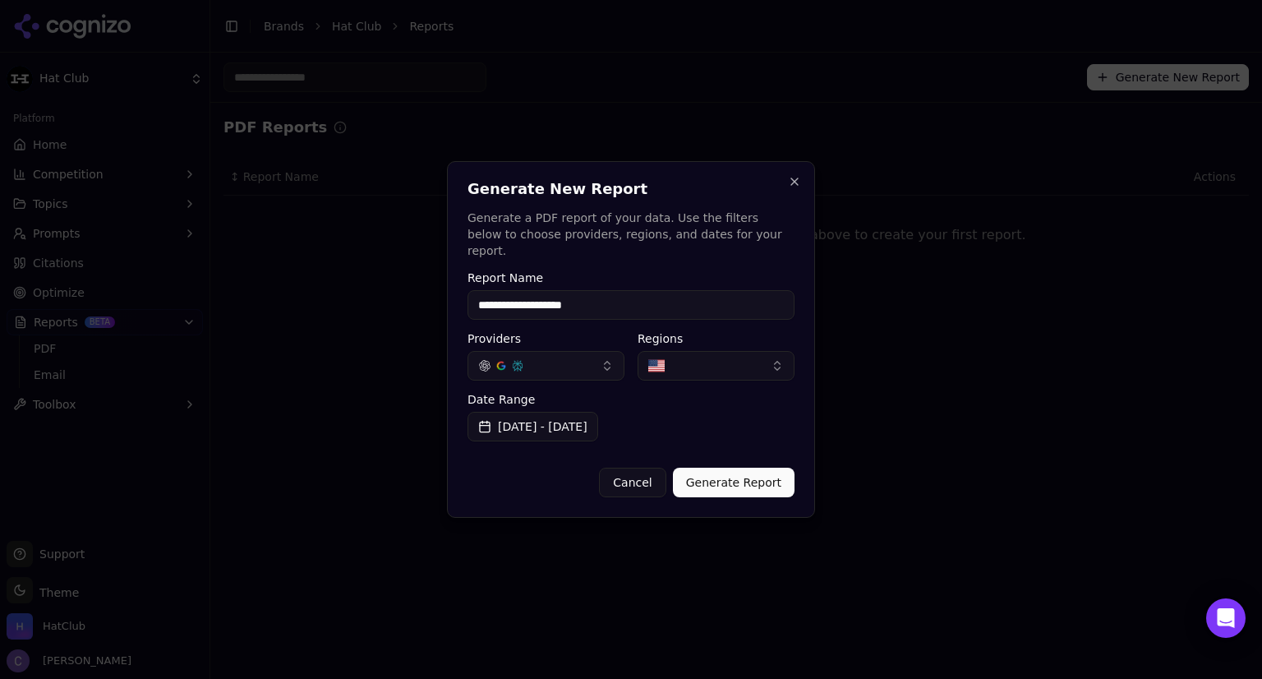
type input "**********"
click at [598, 420] on button "[DATE] - [DATE]" at bounding box center [533, 427] width 131 height 30
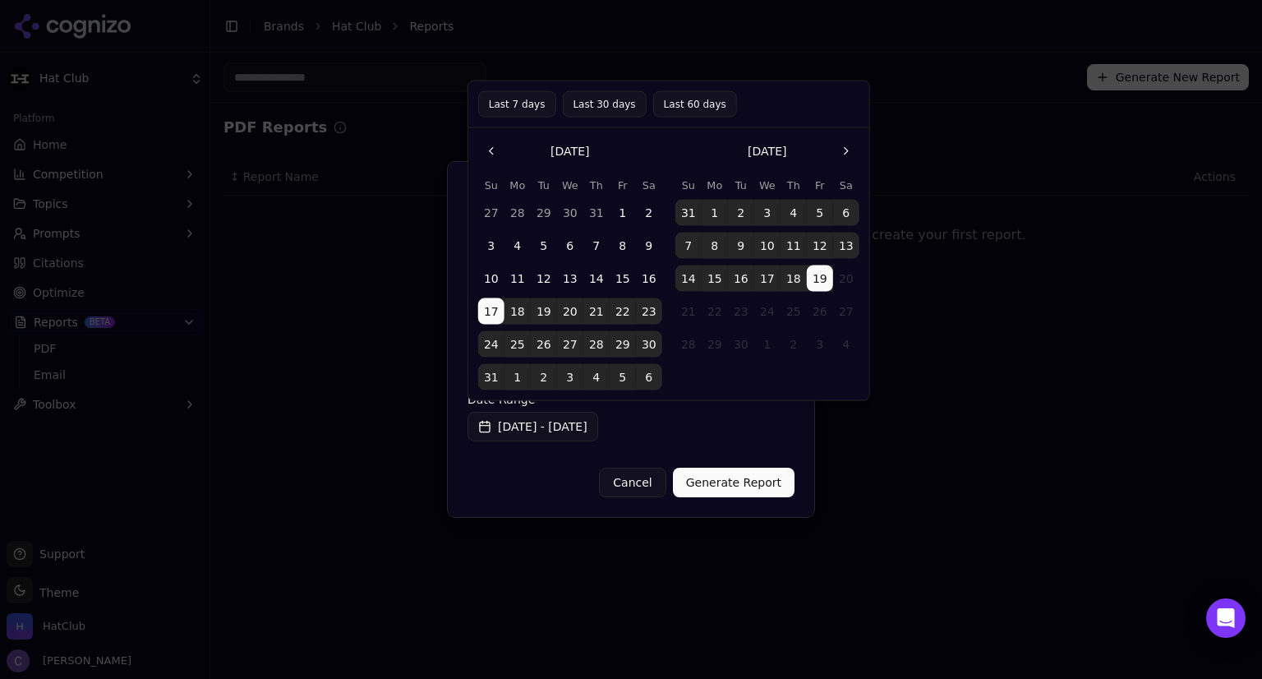
click at [715, 211] on button "1" at bounding box center [715, 213] width 26 height 26
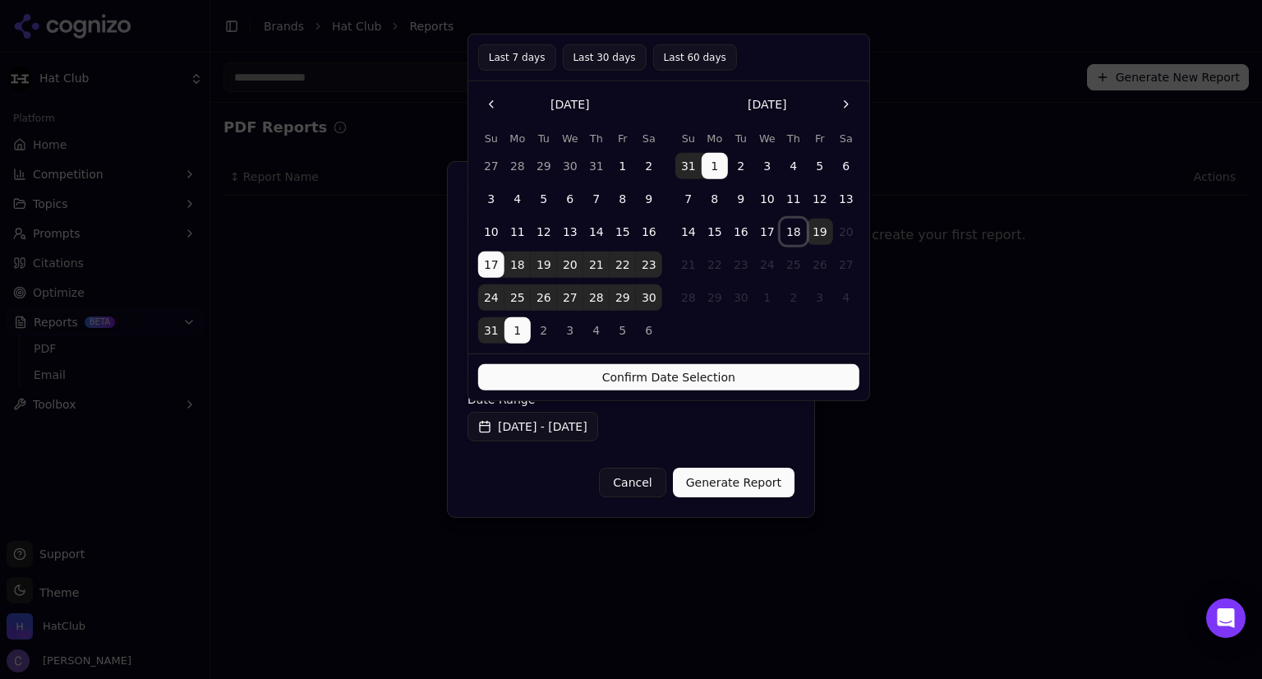
click at [800, 234] on button "18" at bounding box center [794, 232] width 26 height 26
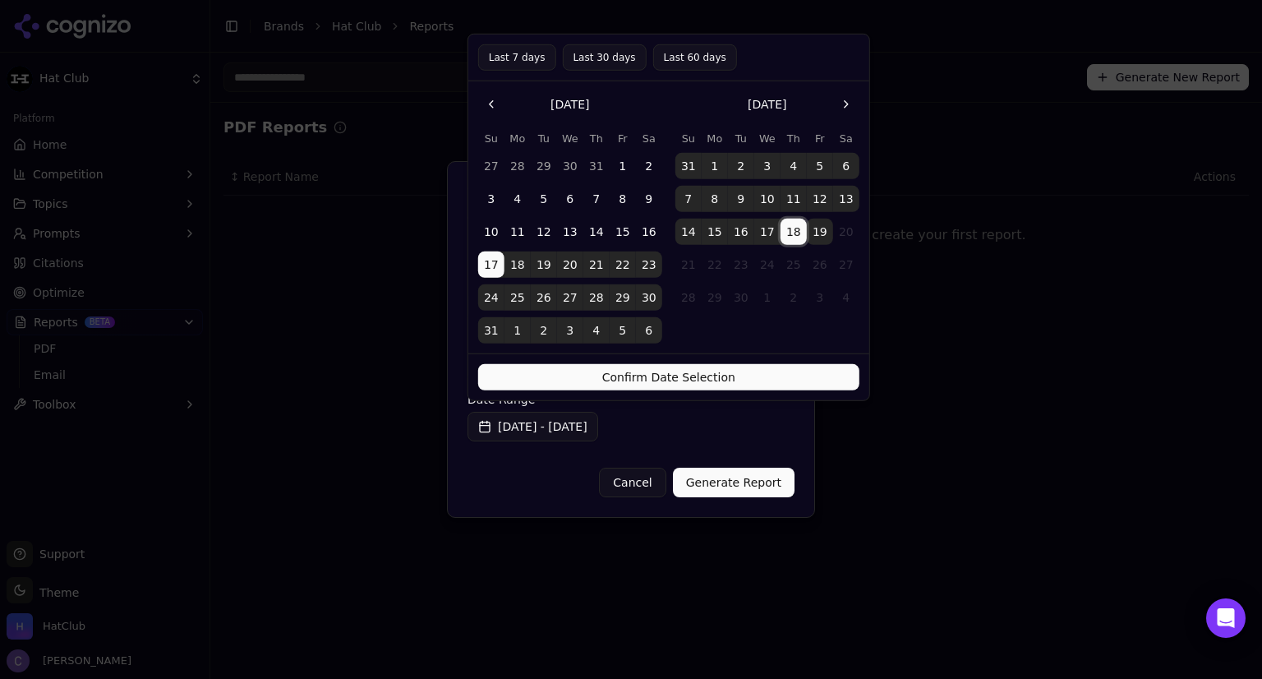
click at [763, 372] on button "Confirm Date Selection" at bounding box center [668, 377] width 381 height 26
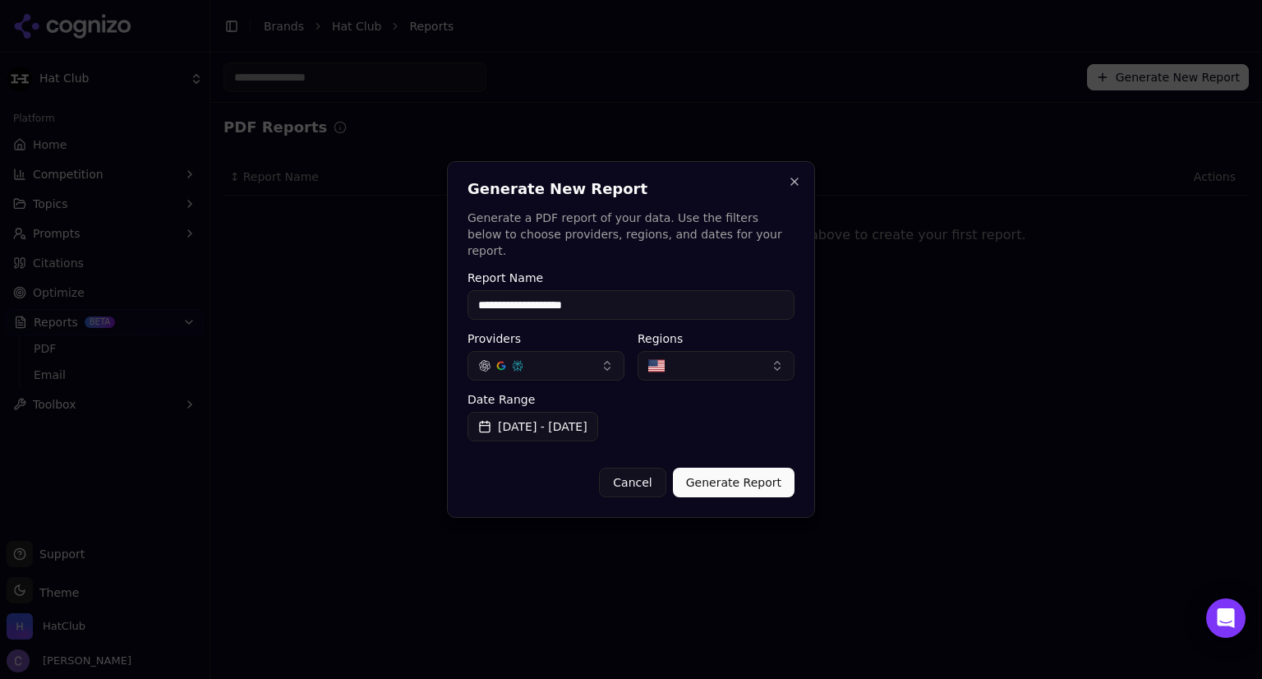
click at [755, 468] on button "Generate Report" at bounding box center [734, 483] width 122 height 30
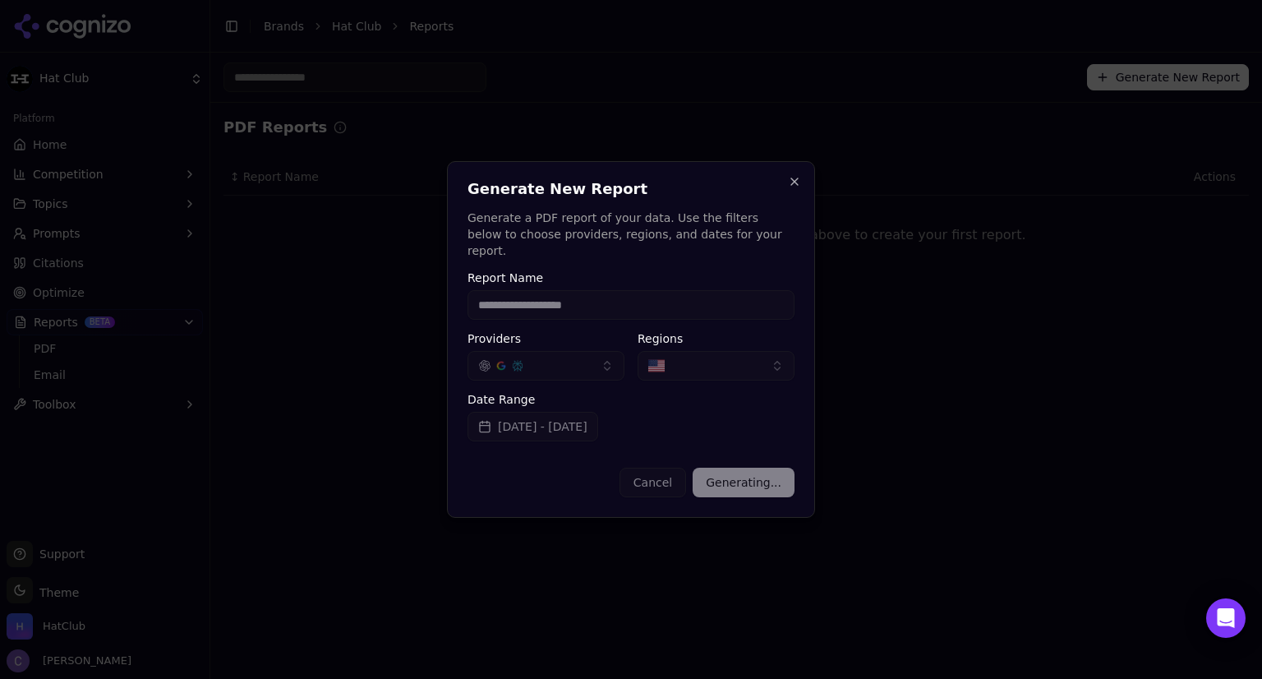
click at [607, 416] on div "Date Range Aug 17, 2025 - Sep 18, 2025" at bounding box center [631, 418] width 327 height 48
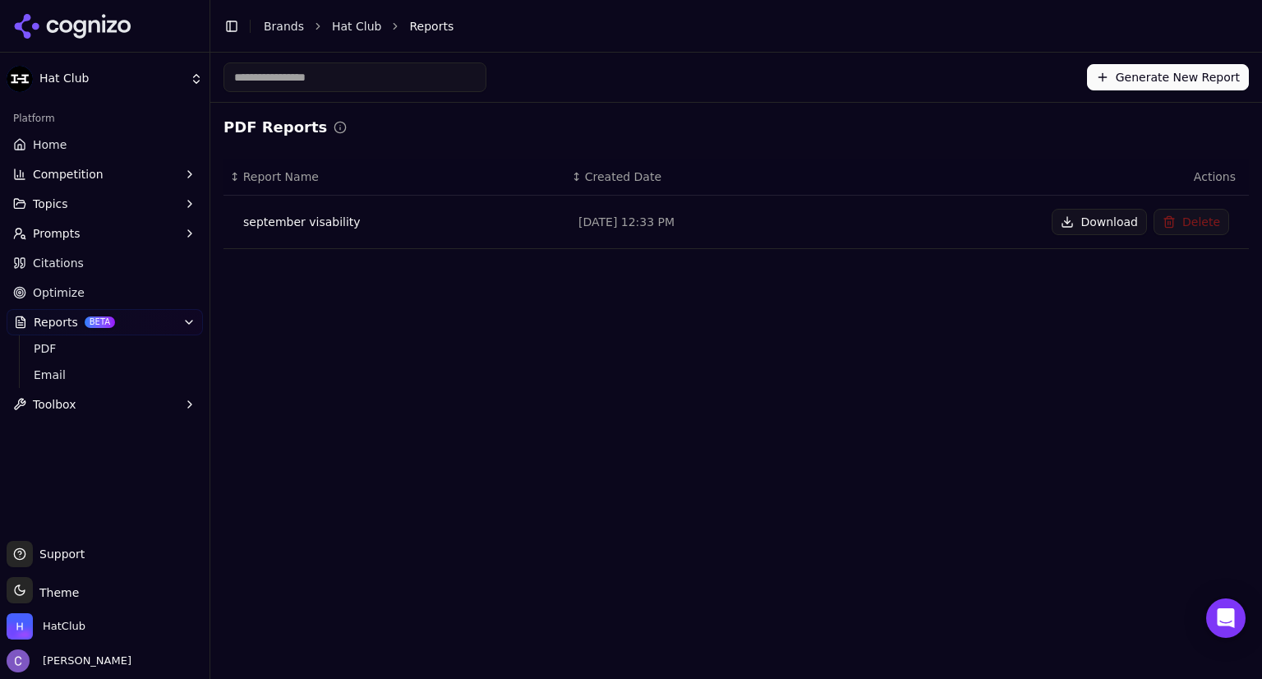
click at [330, 223] on div "september visability" at bounding box center [397, 222] width 309 height 16
click at [1101, 220] on button "Download" at bounding box center [1099, 222] width 95 height 26
click at [1152, 73] on button "Generate New Report" at bounding box center [1168, 77] width 162 height 26
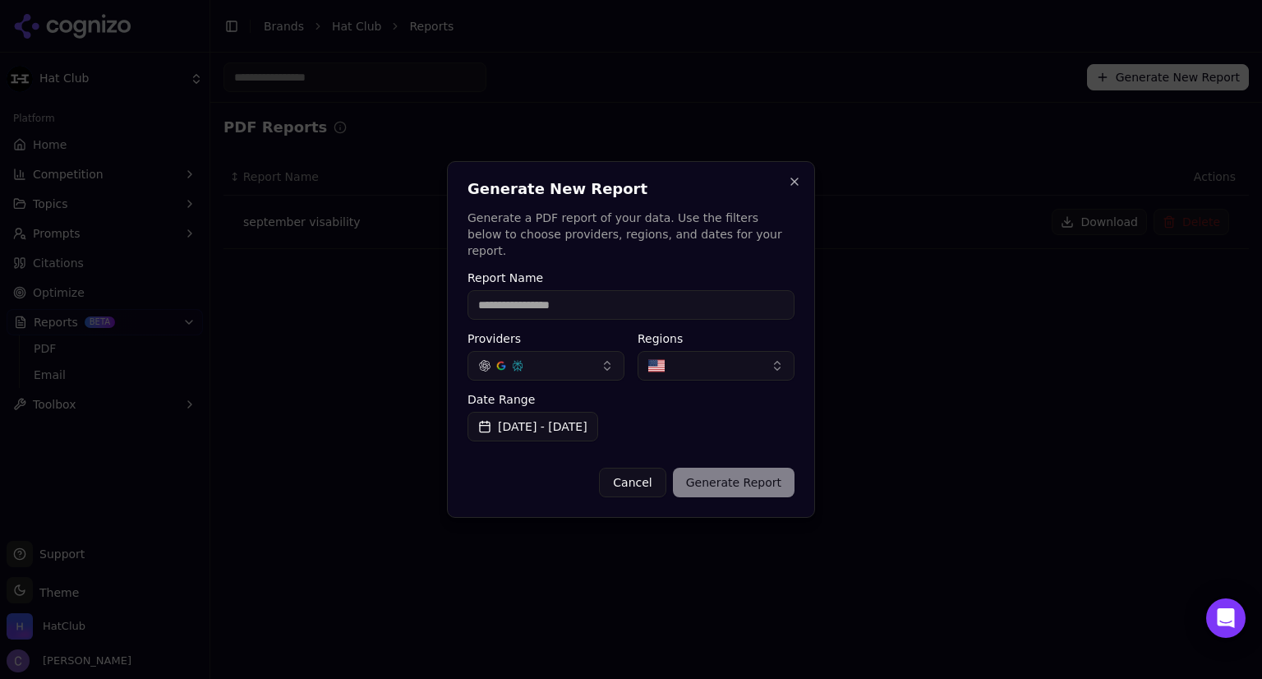
click at [598, 414] on button "[DATE] - [DATE]" at bounding box center [533, 427] width 131 height 30
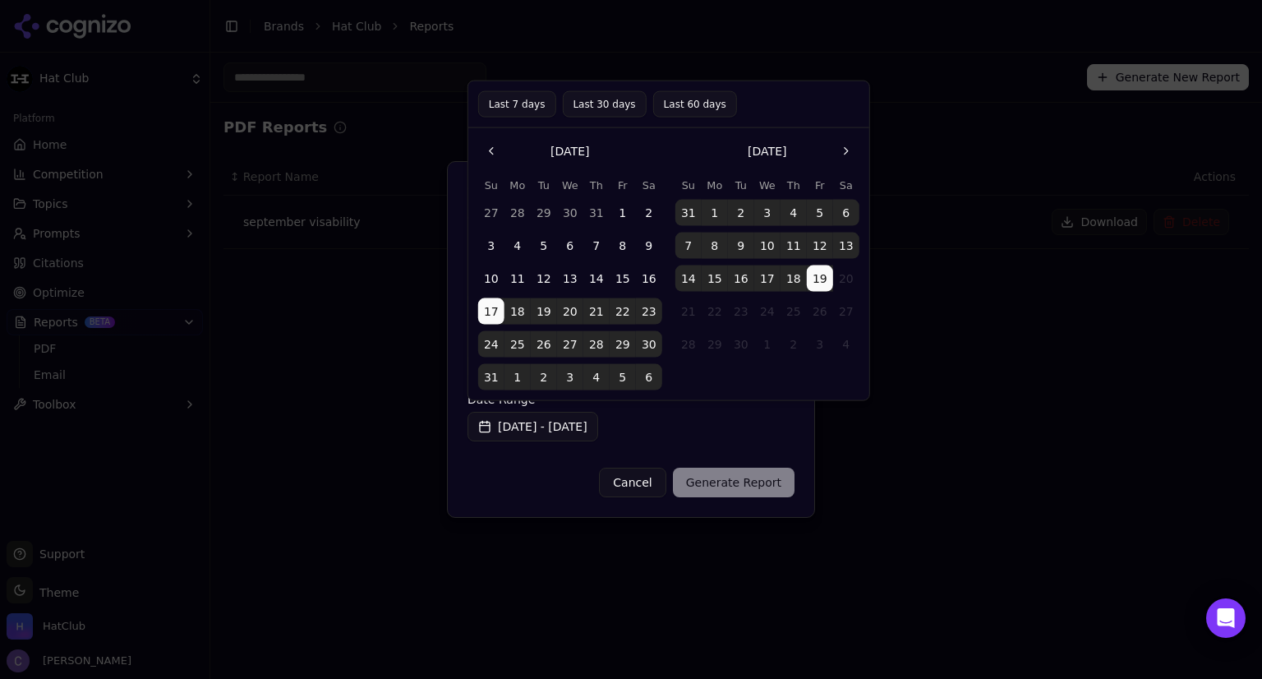
click at [689, 274] on button "14" at bounding box center [689, 278] width 26 height 26
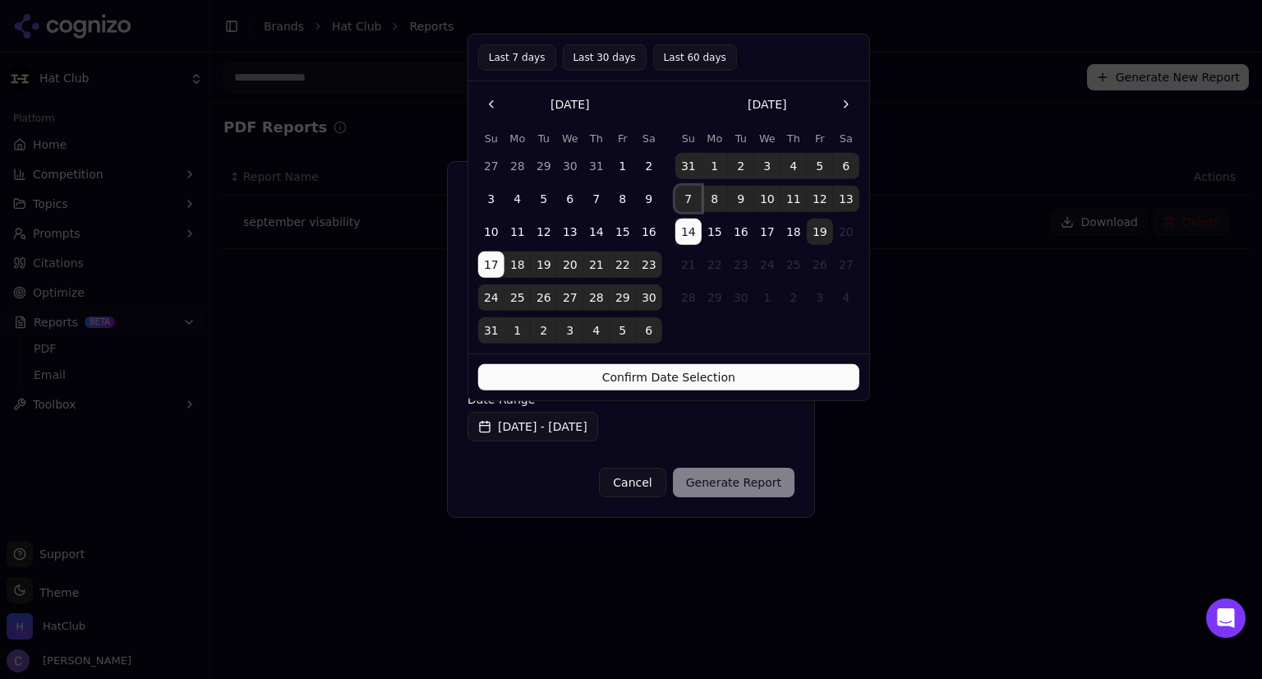
click at [687, 202] on button "7" at bounding box center [689, 199] width 26 height 26
click at [845, 198] on button "13" at bounding box center [846, 199] width 26 height 26
click at [740, 369] on button "Confirm Date Selection" at bounding box center [668, 377] width 381 height 26
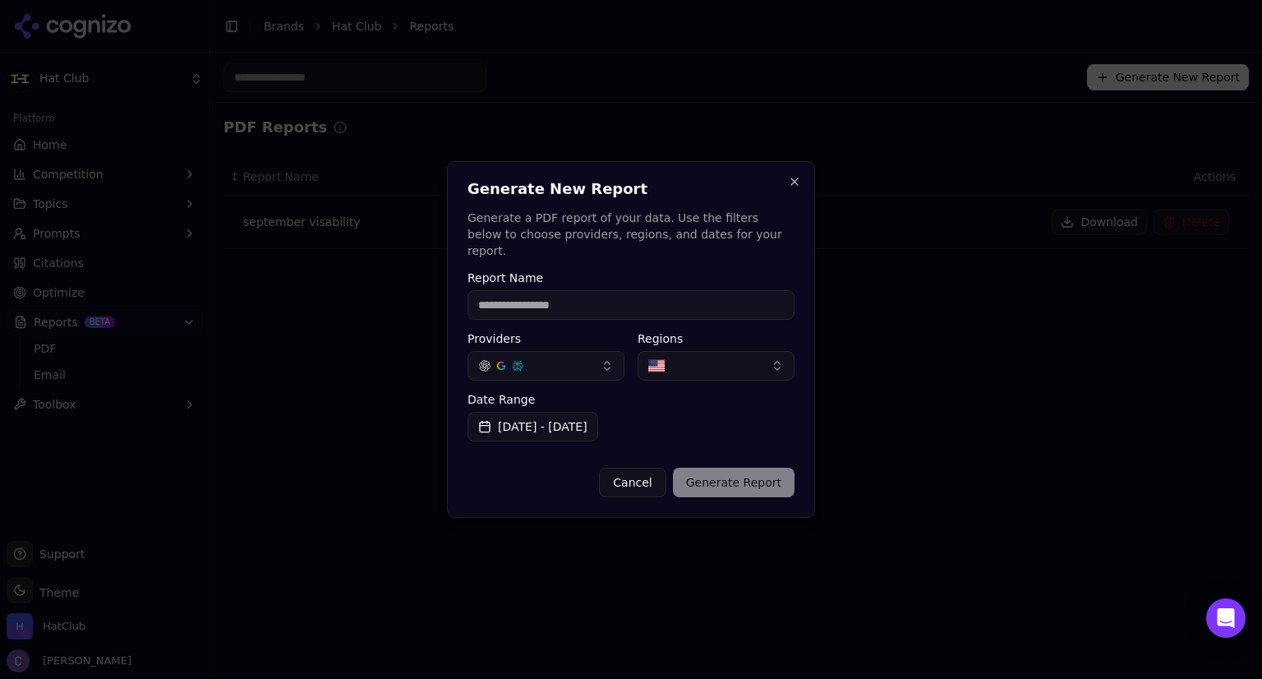
click at [582, 414] on button "Aug 17, 2025 - Sep 13, 2025" at bounding box center [533, 427] width 131 height 30
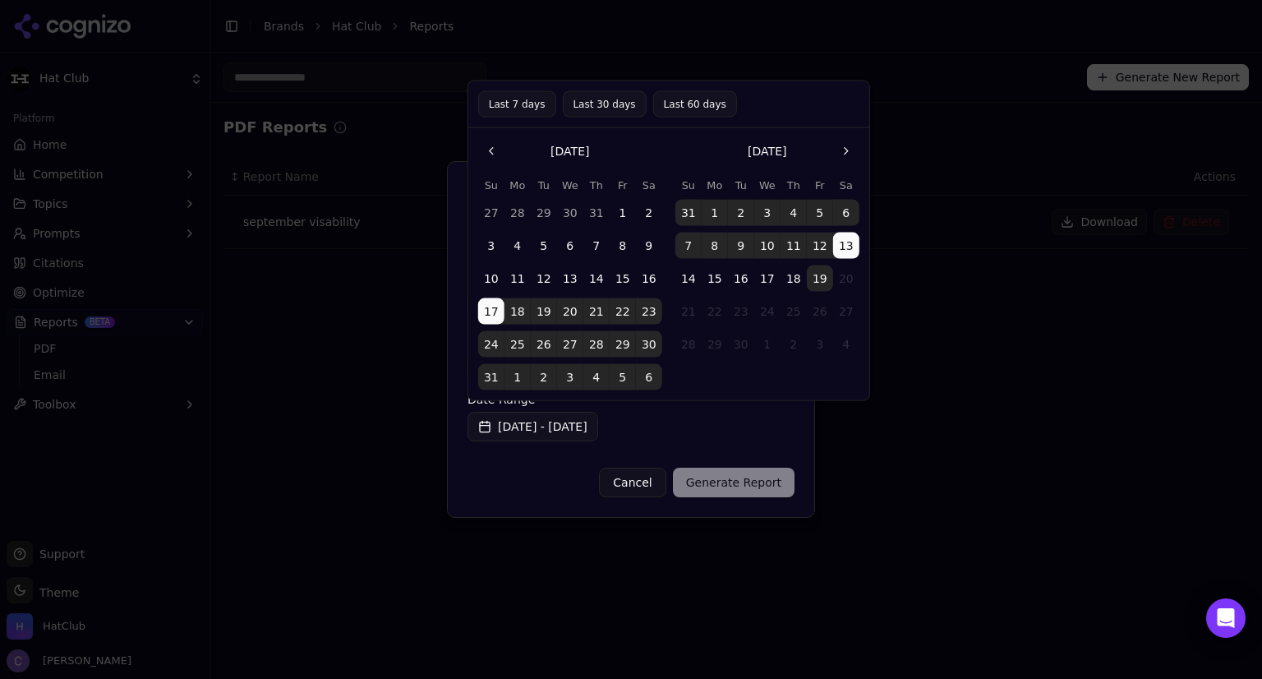
click at [490, 313] on button "17" at bounding box center [491, 311] width 26 height 26
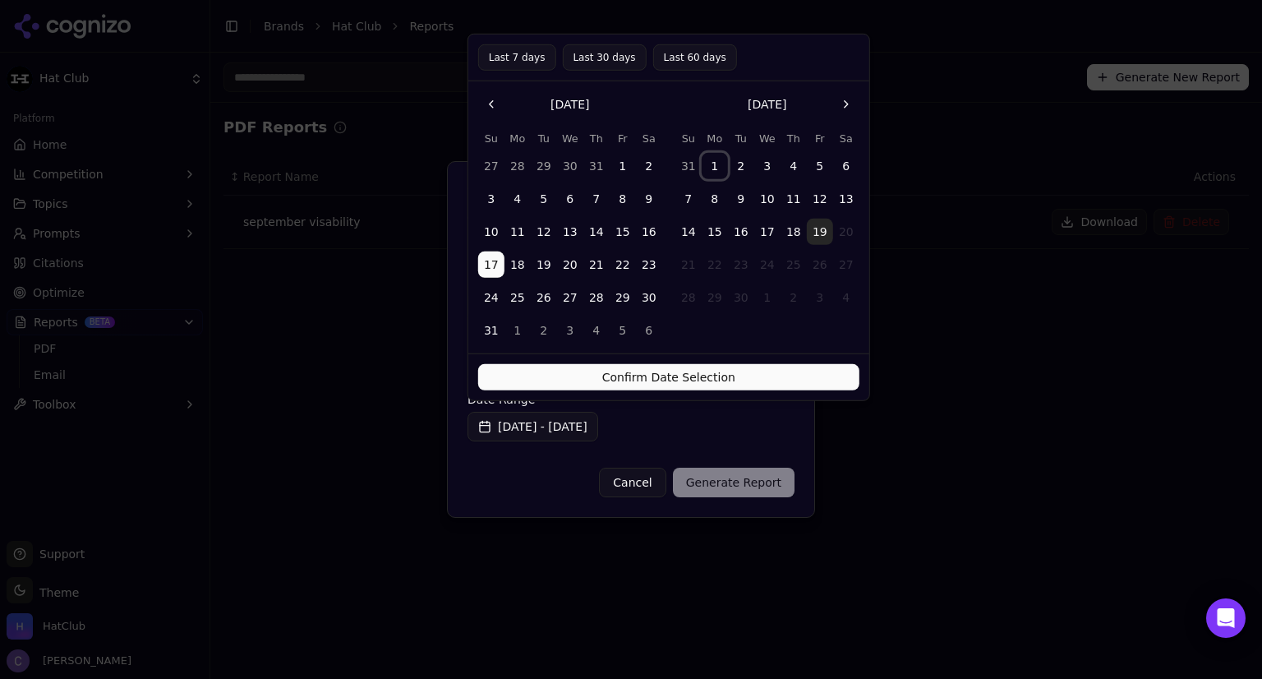
click at [712, 165] on button "1" at bounding box center [715, 166] width 26 height 26
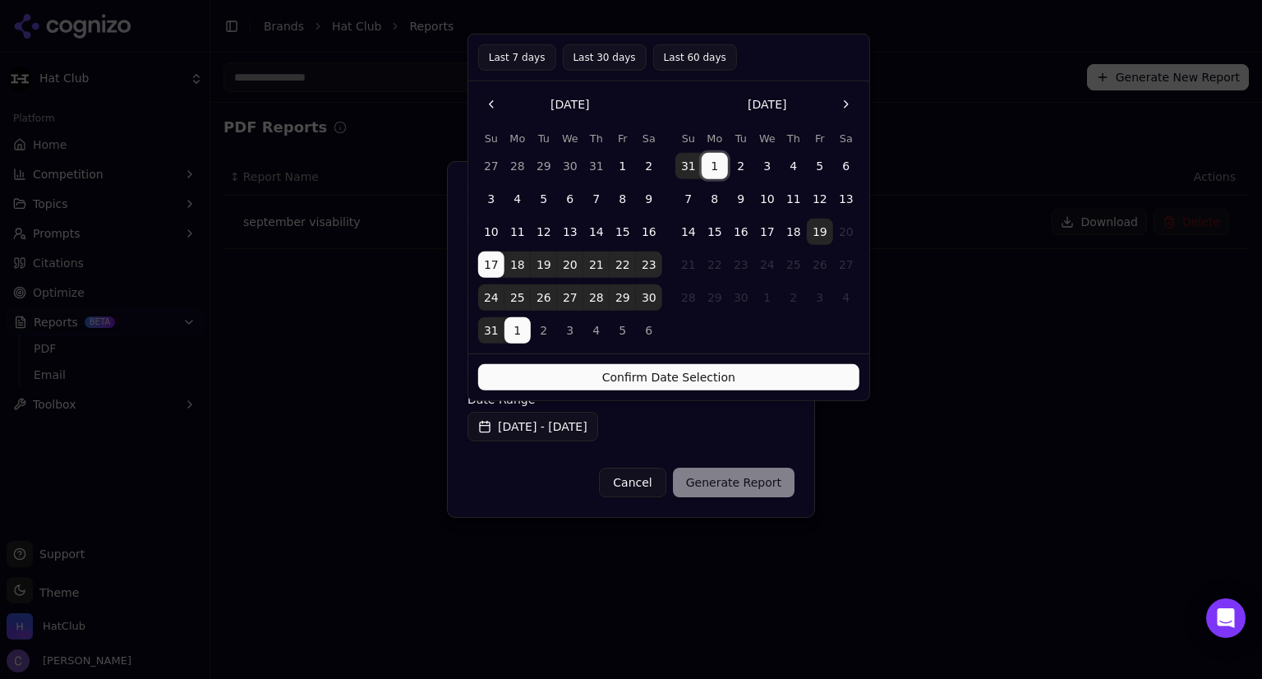
click at [490, 261] on button "17" at bounding box center [491, 264] width 26 height 26
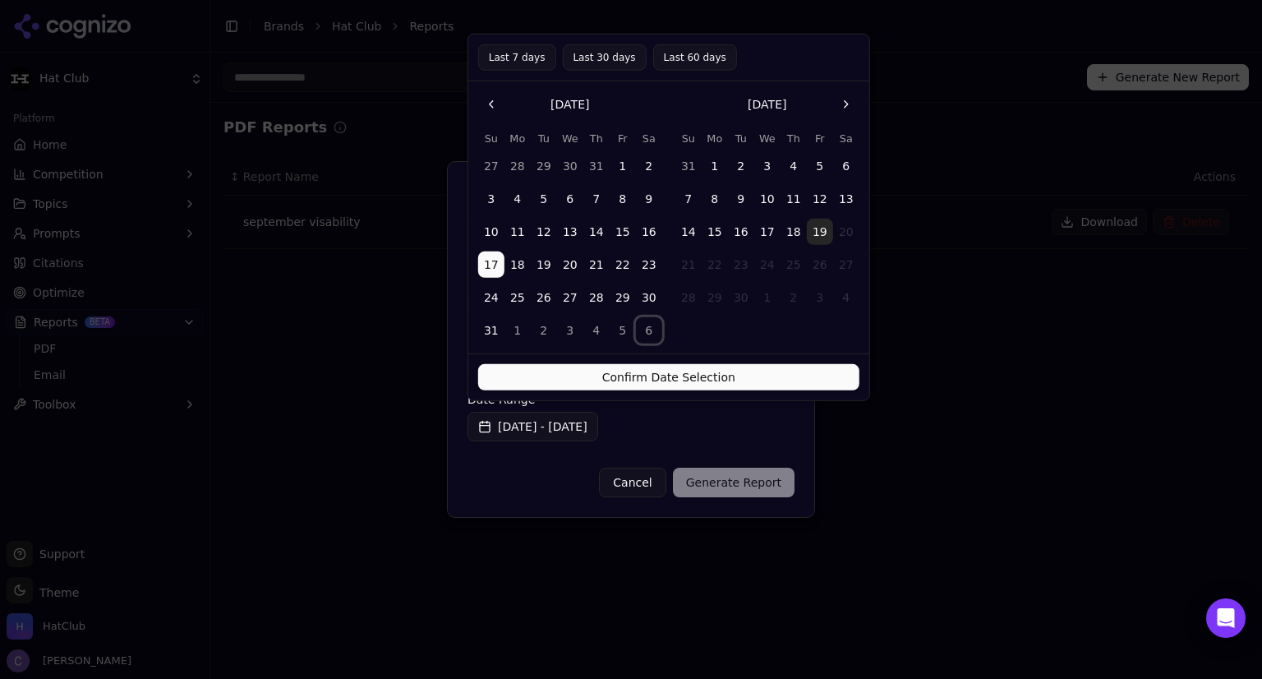
click at [650, 325] on button "6" at bounding box center [649, 330] width 26 height 26
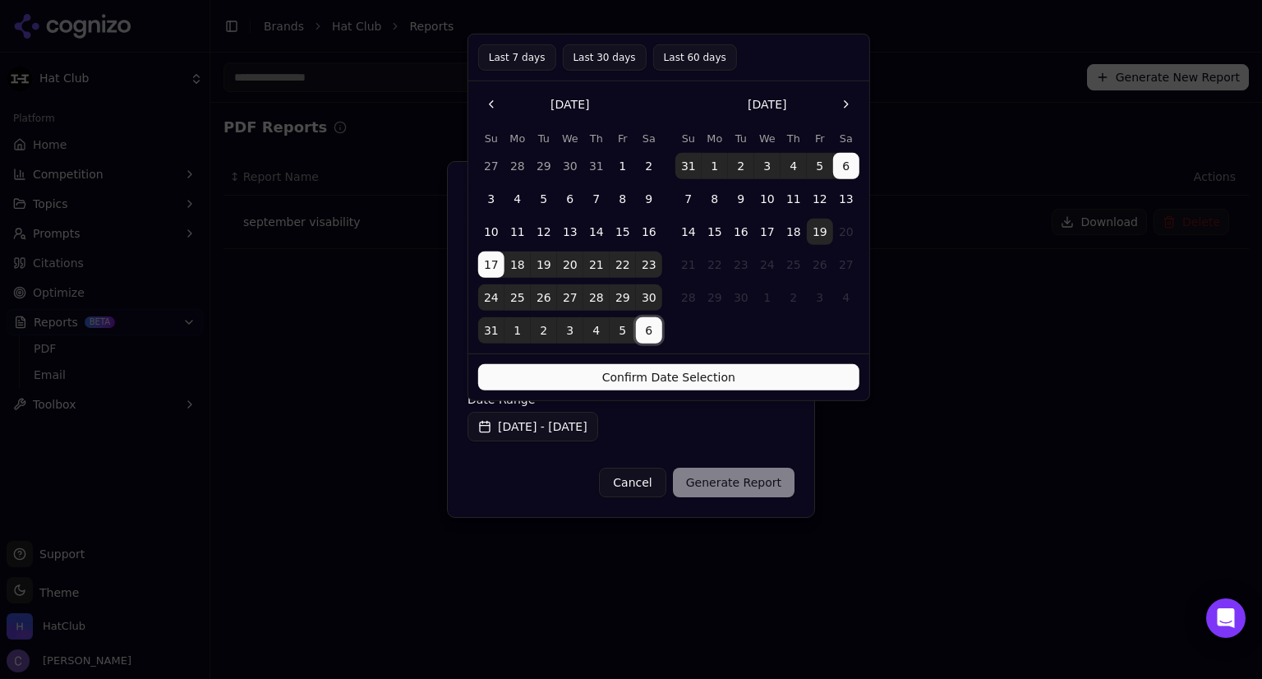
click at [651, 320] on button "6" at bounding box center [649, 330] width 26 height 26
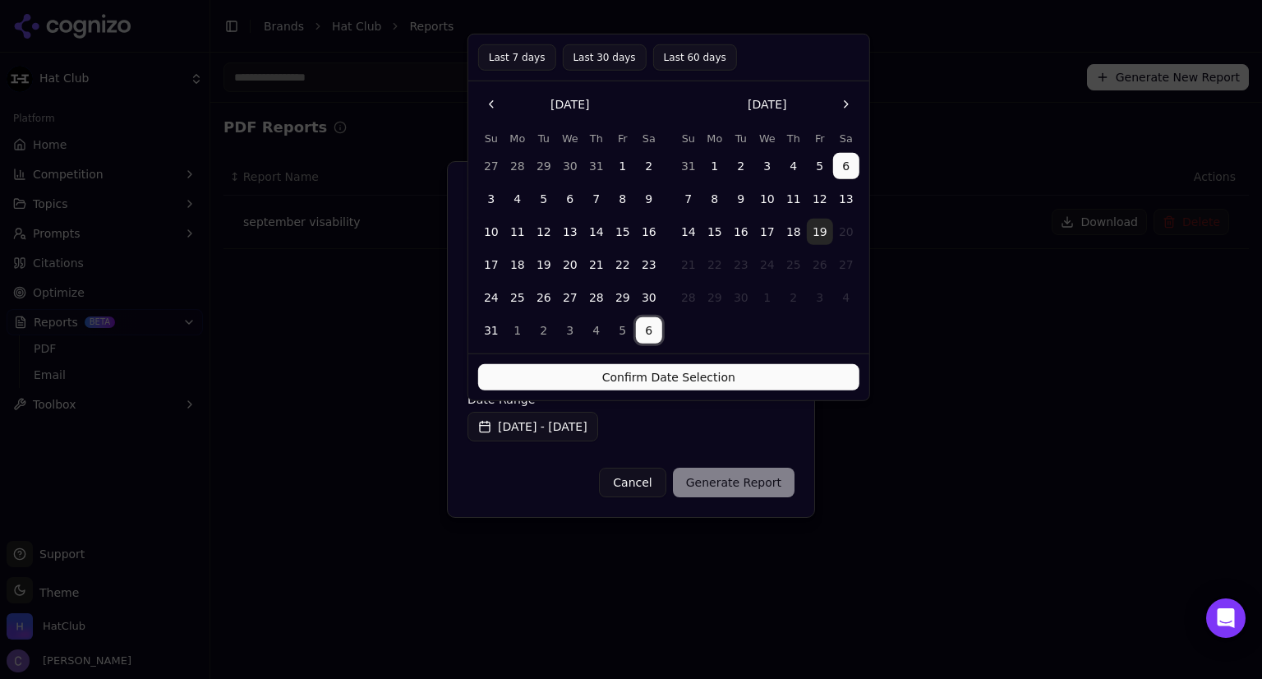
click at [688, 198] on button "7" at bounding box center [689, 199] width 26 height 26
click at [849, 197] on button "13" at bounding box center [846, 199] width 26 height 26
click at [796, 368] on button "Confirm Date Selection" at bounding box center [668, 377] width 381 height 26
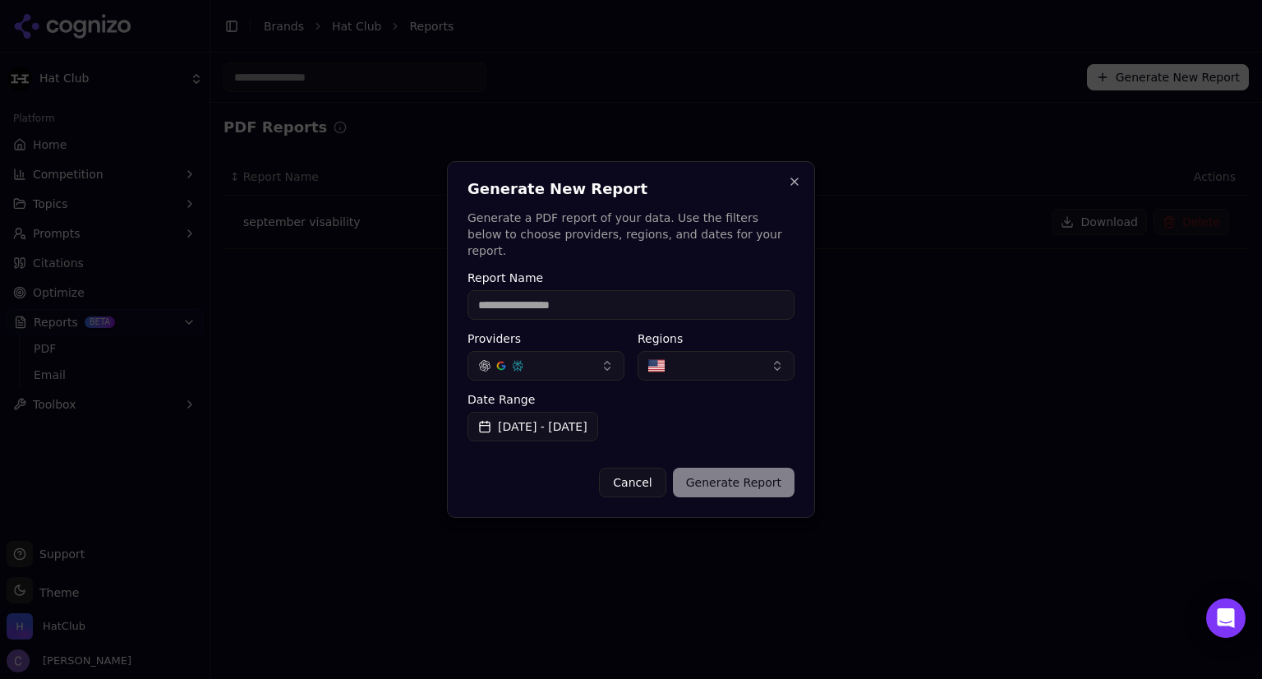
click at [759, 479] on div "Cancel Generate Report" at bounding box center [631, 475] width 327 height 43
click at [579, 300] on input "Report Name" at bounding box center [631, 305] width 327 height 30
type input "*********"
click at [749, 476] on button "Generate Report" at bounding box center [734, 483] width 122 height 30
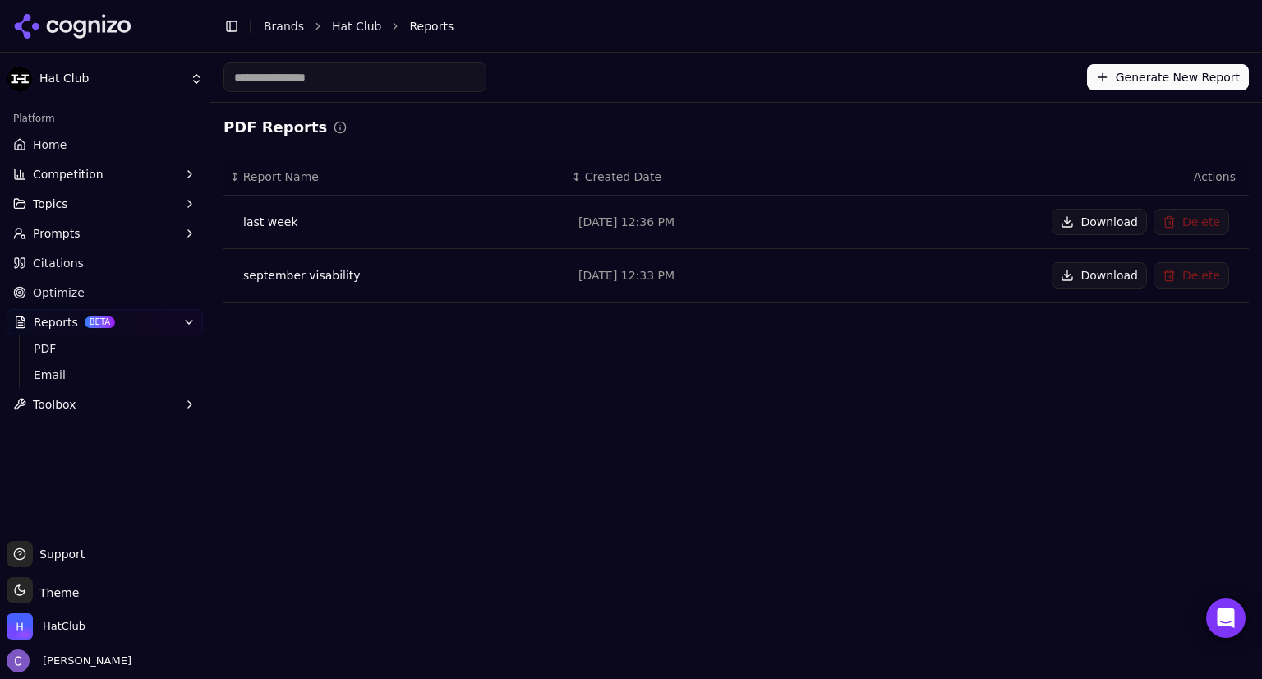
click at [1092, 281] on button "Download" at bounding box center [1099, 275] width 95 height 26
click at [95, 228] on button "Prompts" at bounding box center [105, 233] width 196 height 26
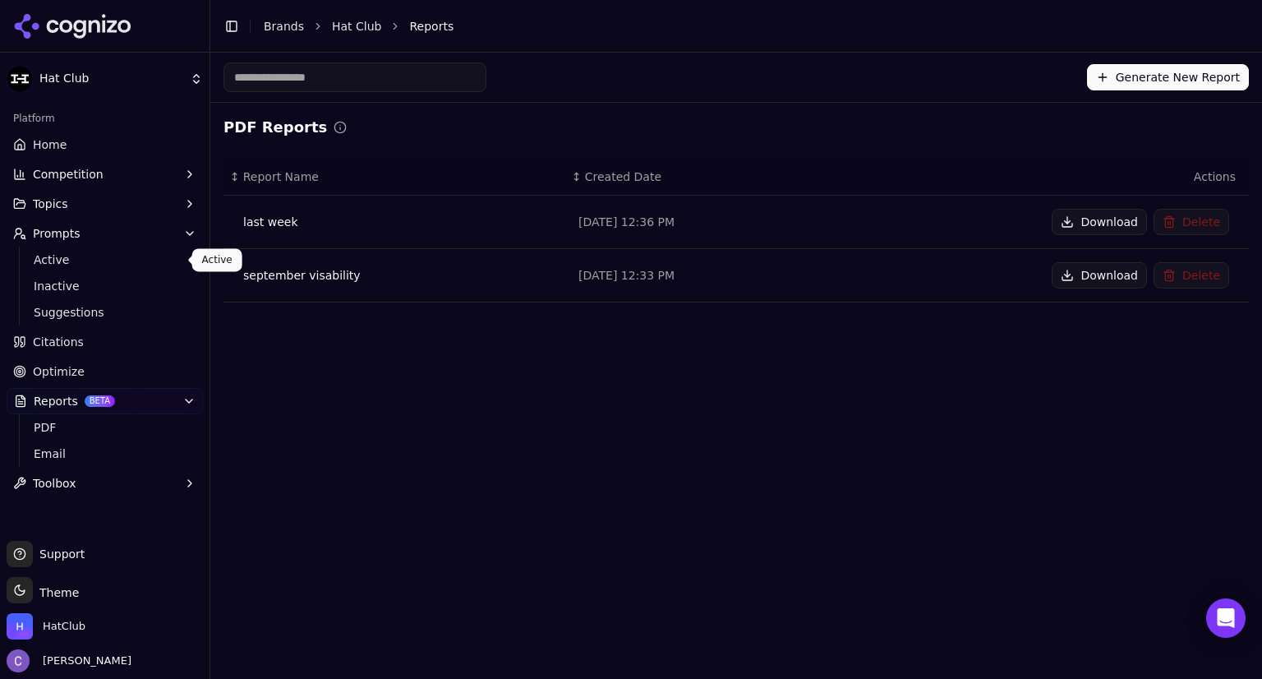
click at [84, 257] on span "Active" at bounding box center [105, 259] width 143 height 16
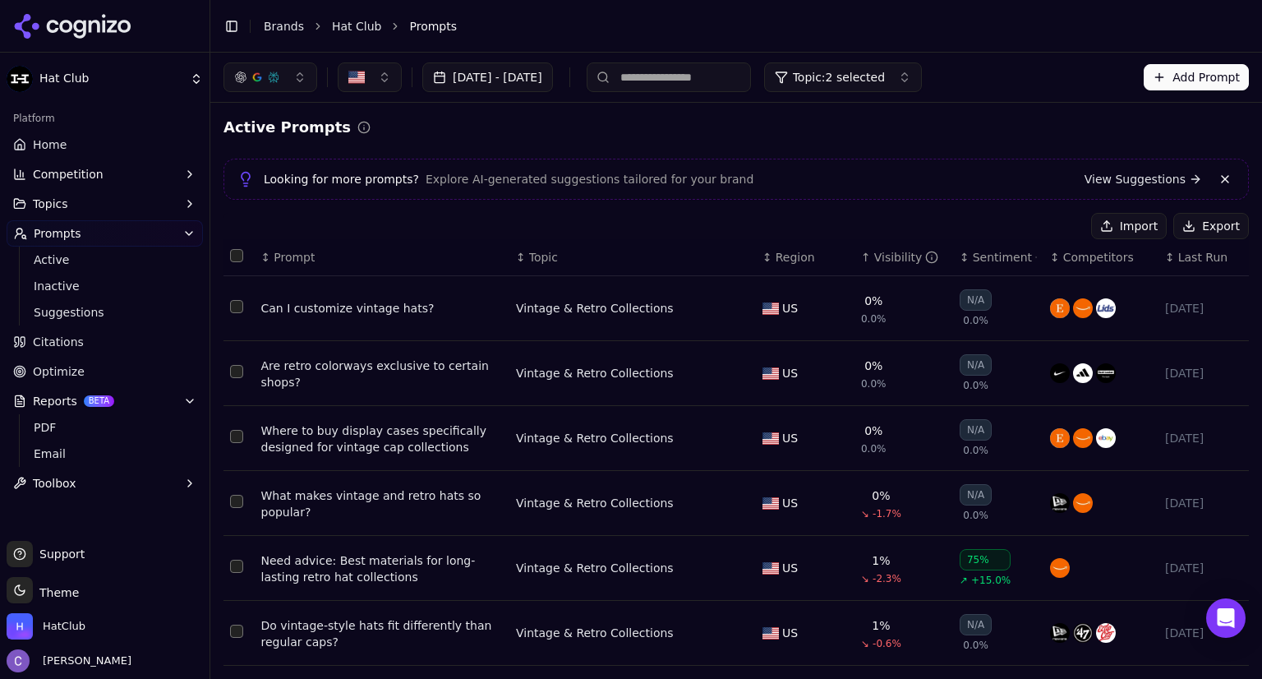
click at [883, 86] on button "Topic: 2 selected" at bounding box center [843, 77] width 158 height 30
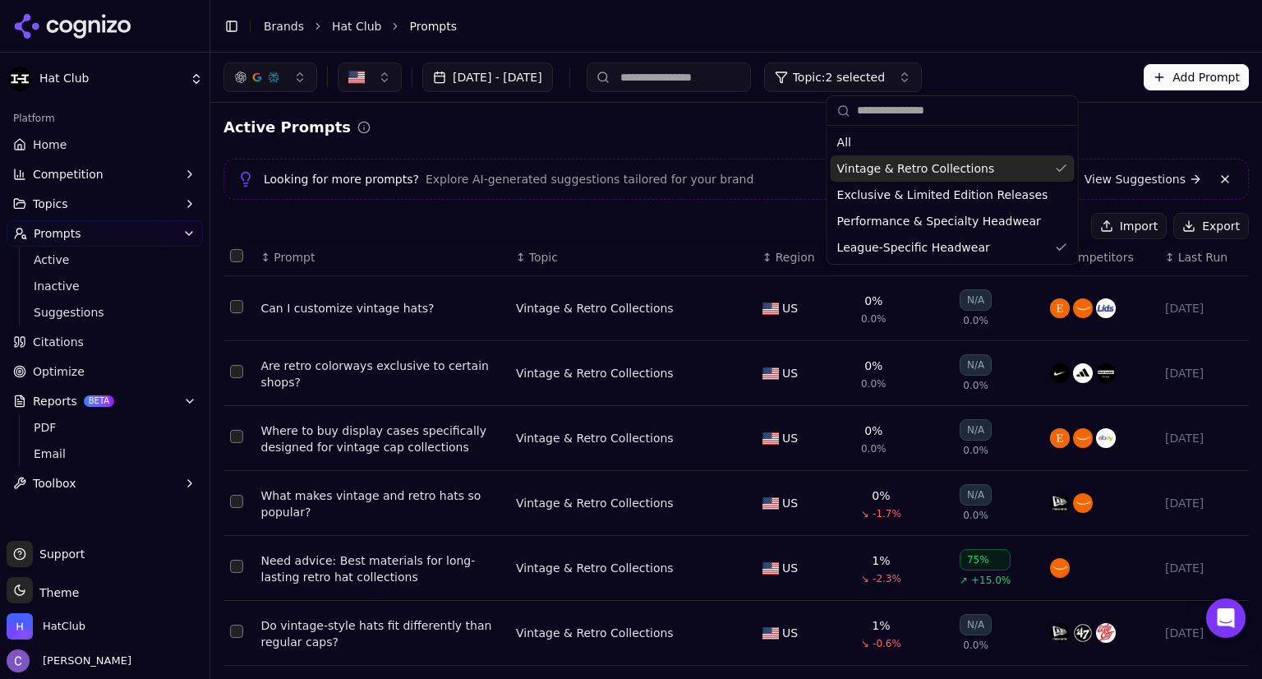
click at [1029, 164] on div "Vintage & Retro Collections" at bounding box center [953, 168] width 244 height 26
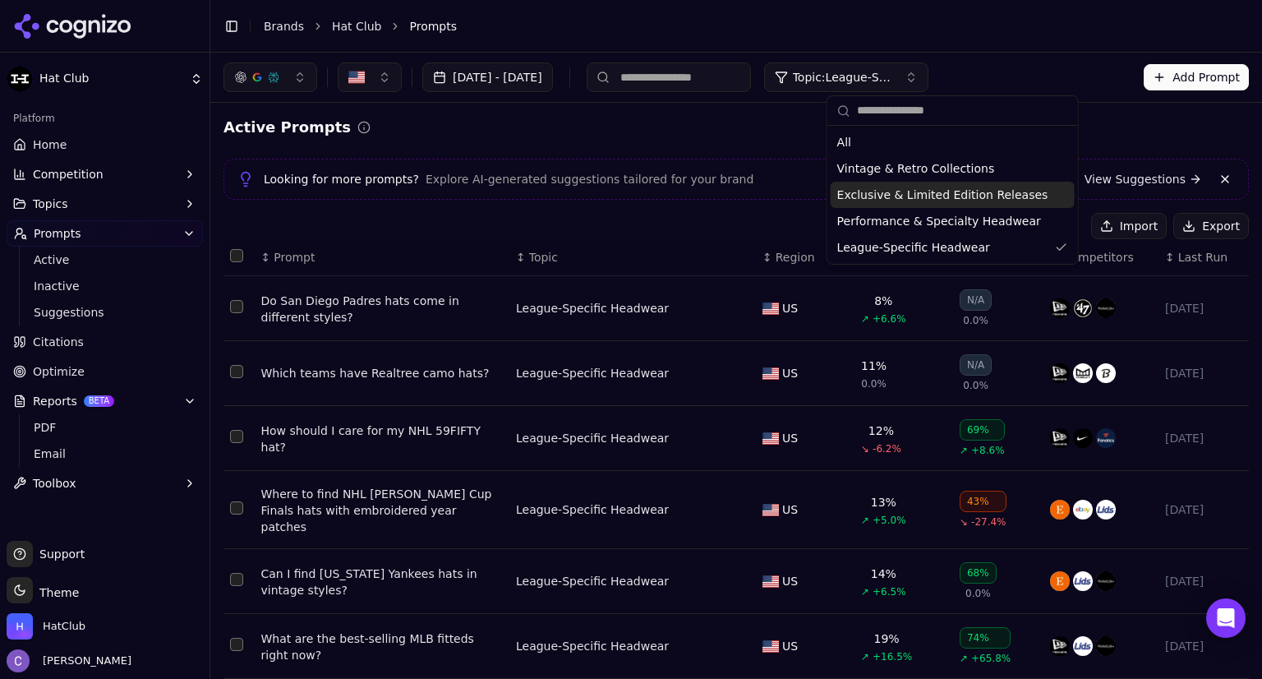
click at [746, 213] on div "Import Export" at bounding box center [737, 226] width 1026 height 26
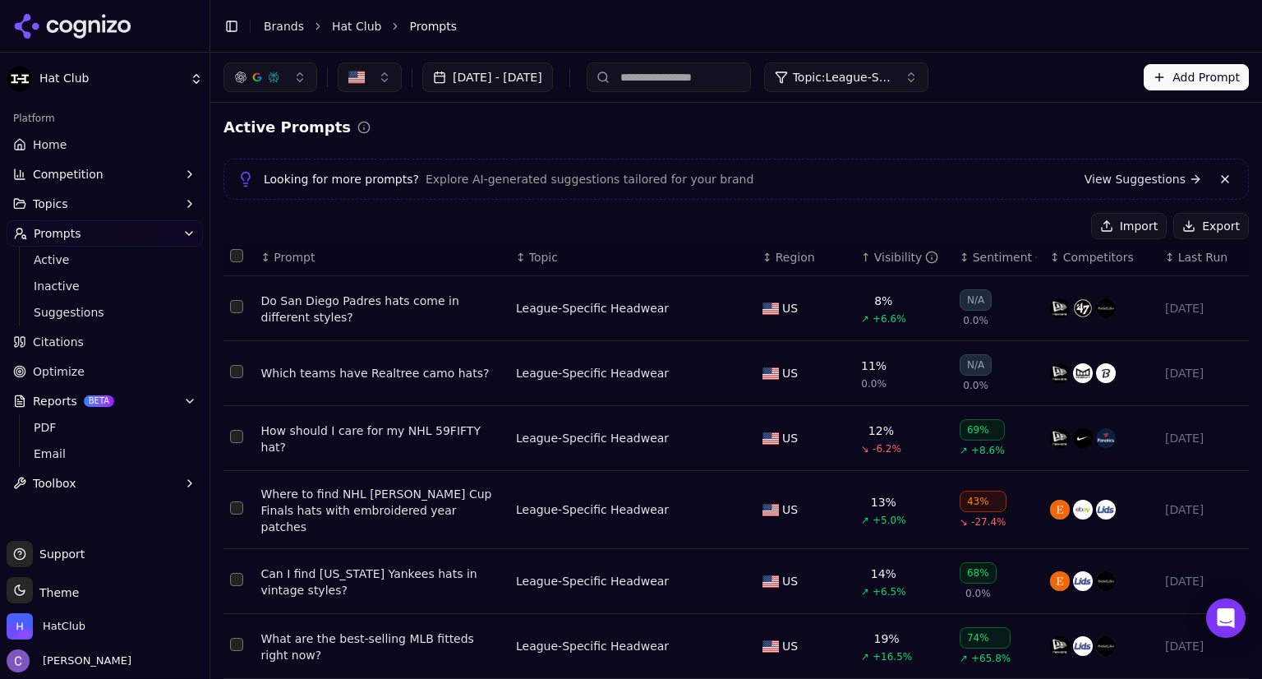
click at [861, 264] on div "↑ Visibility" at bounding box center [903, 257] width 85 height 16
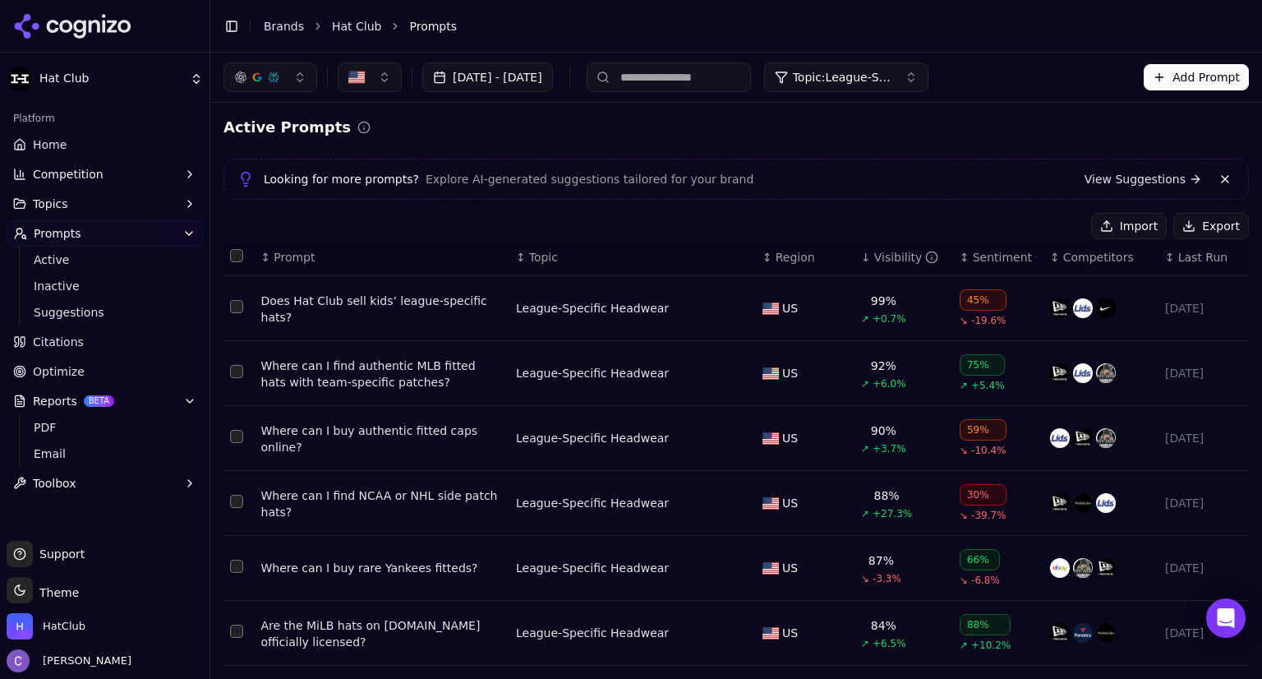
click at [861, 264] on div "↓ Visibility" at bounding box center [903, 257] width 85 height 16
click at [861, 264] on div "↕ Visibility" at bounding box center [903, 257] width 85 height 16
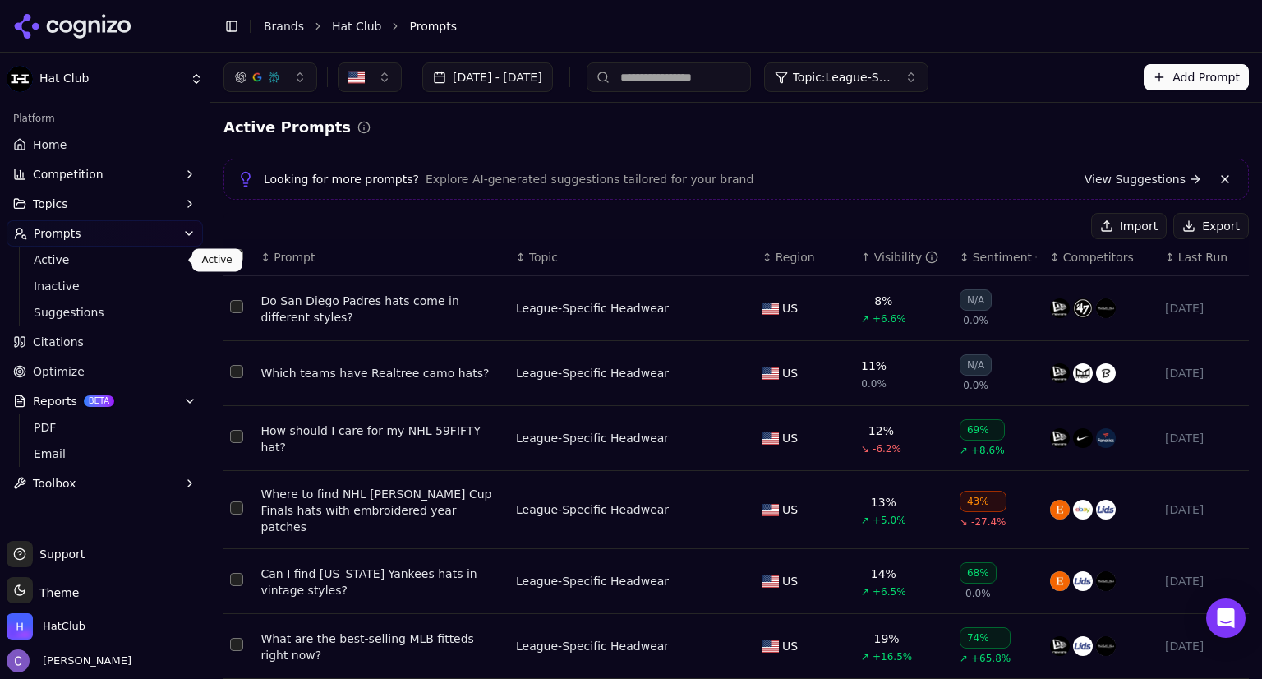
click at [111, 257] on span "Active" at bounding box center [105, 259] width 143 height 16
click at [855, 269] on th "↑ Visibility" at bounding box center [904, 257] width 99 height 37
click at [855, 265] on th "↑ Visibility" at bounding box center [904, 257] width 99 height 37
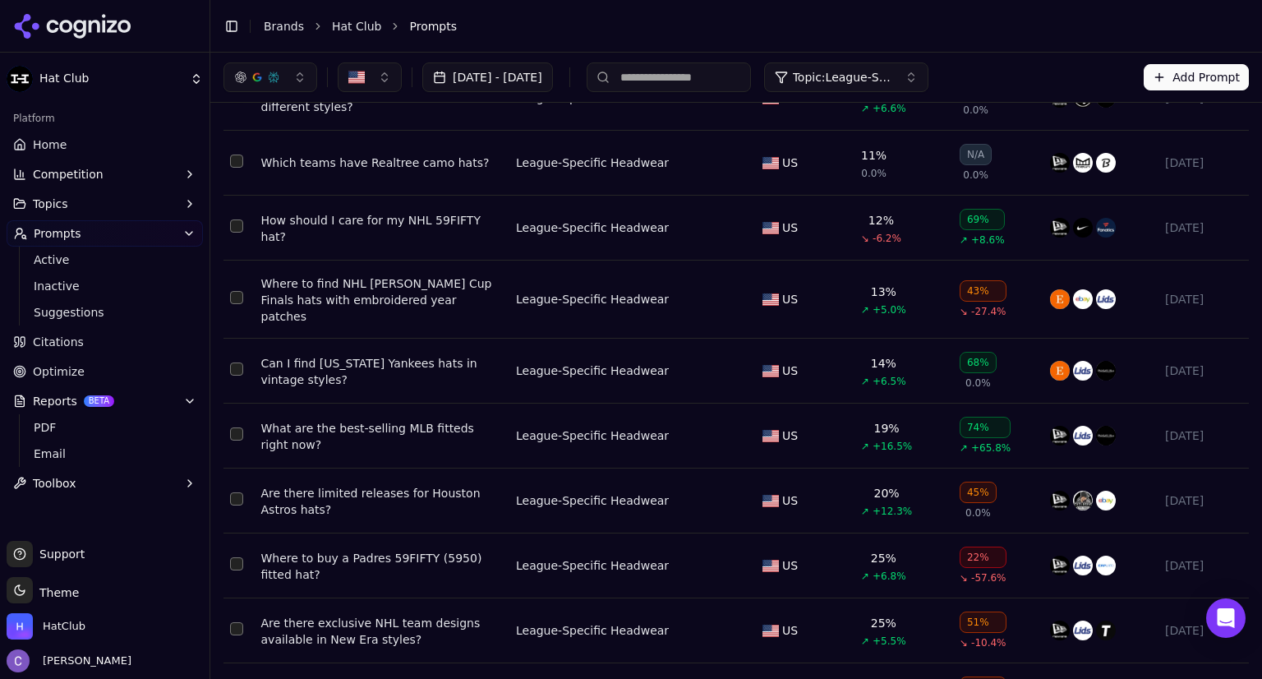
scroll to position [209, 0]
click at [892, 78] on span "Topic: League-Specific Headwear" at bounding box center [842, 77] width 99 height 16
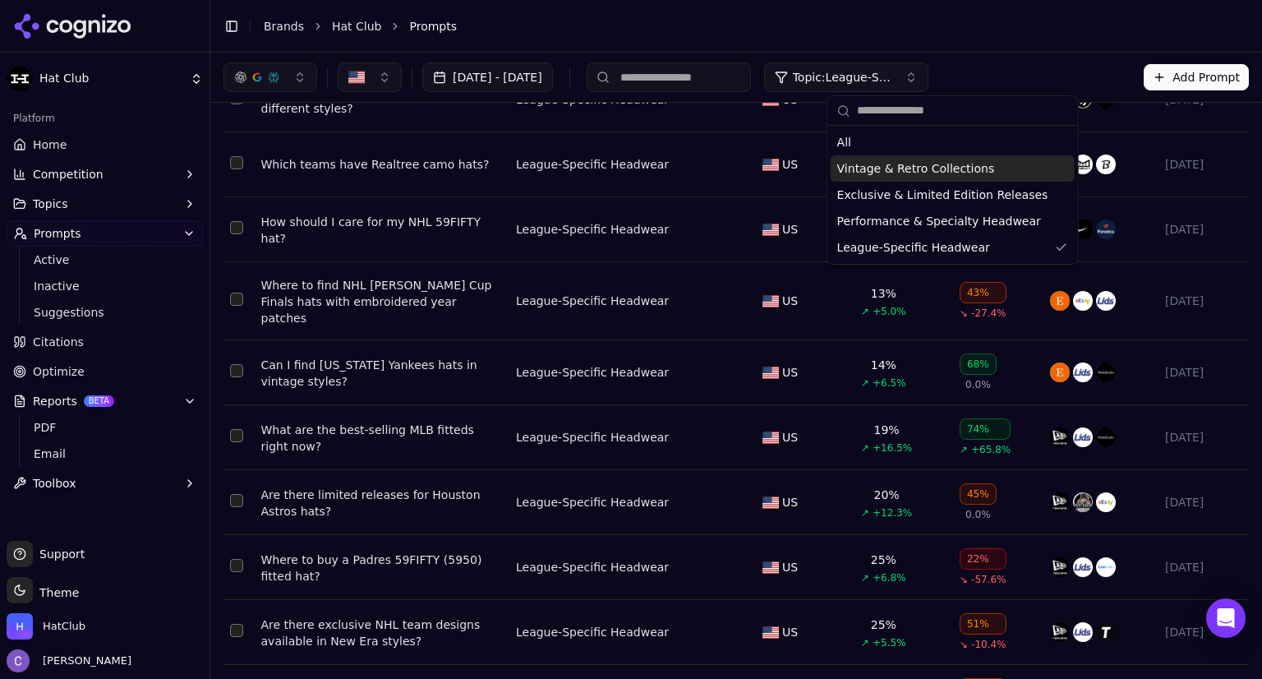
click at [1028, 167] on div "Vintage & Retro Collections" at bounding box center [953, 168] width 244 height 26
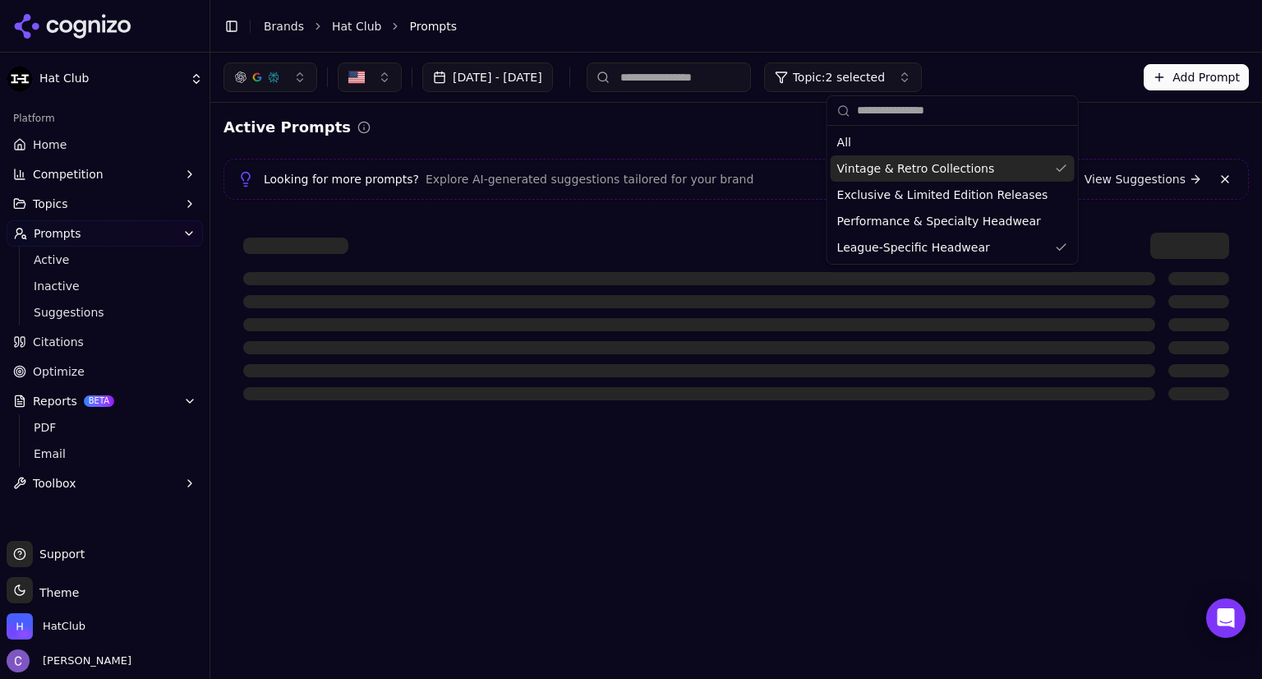
scroll to position [0, 0]
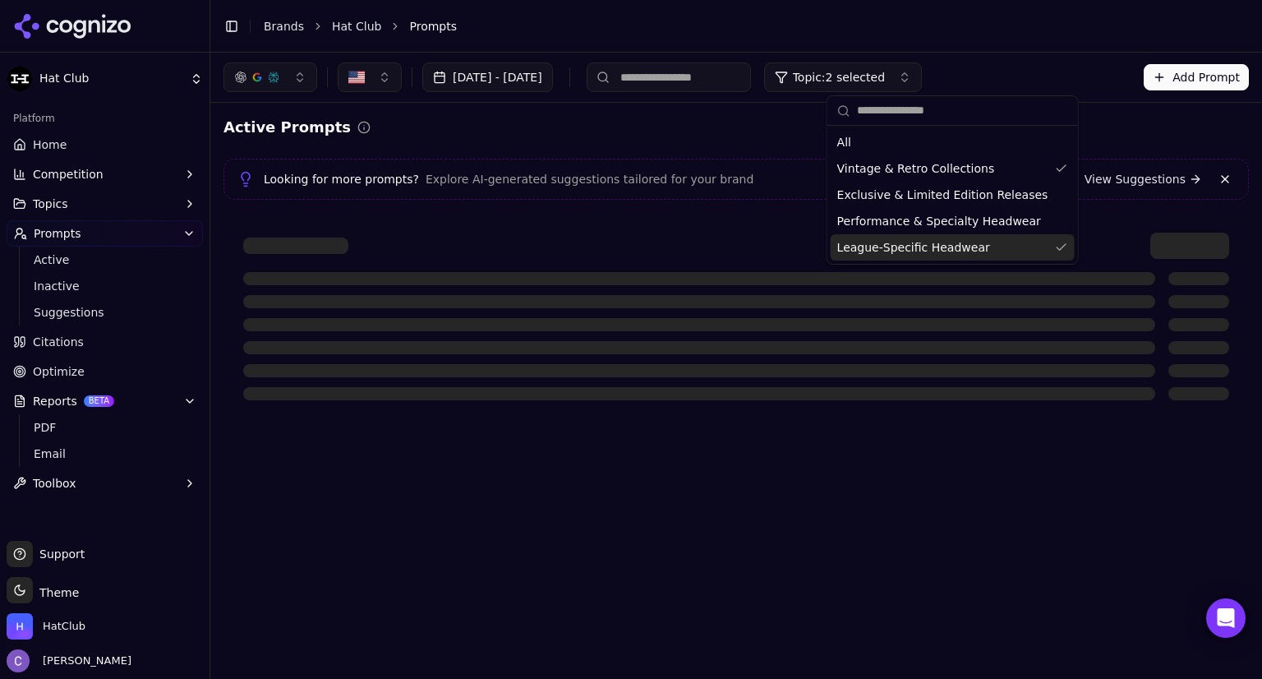
click at [1045, 247] on div "League-Specific Headwear" at bounding box center [953, 247] width 244 height 26
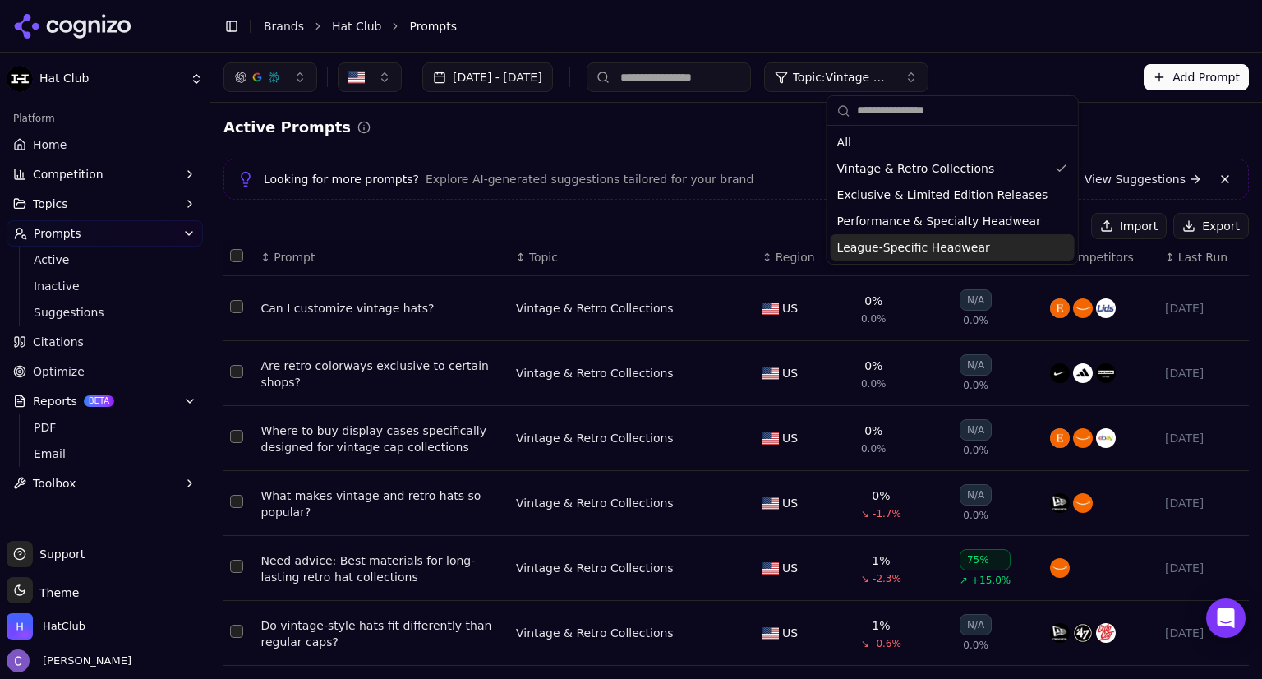
click at [709, 214] on div "Import Export" at bounding box center [737, 226] width 1026 height 26
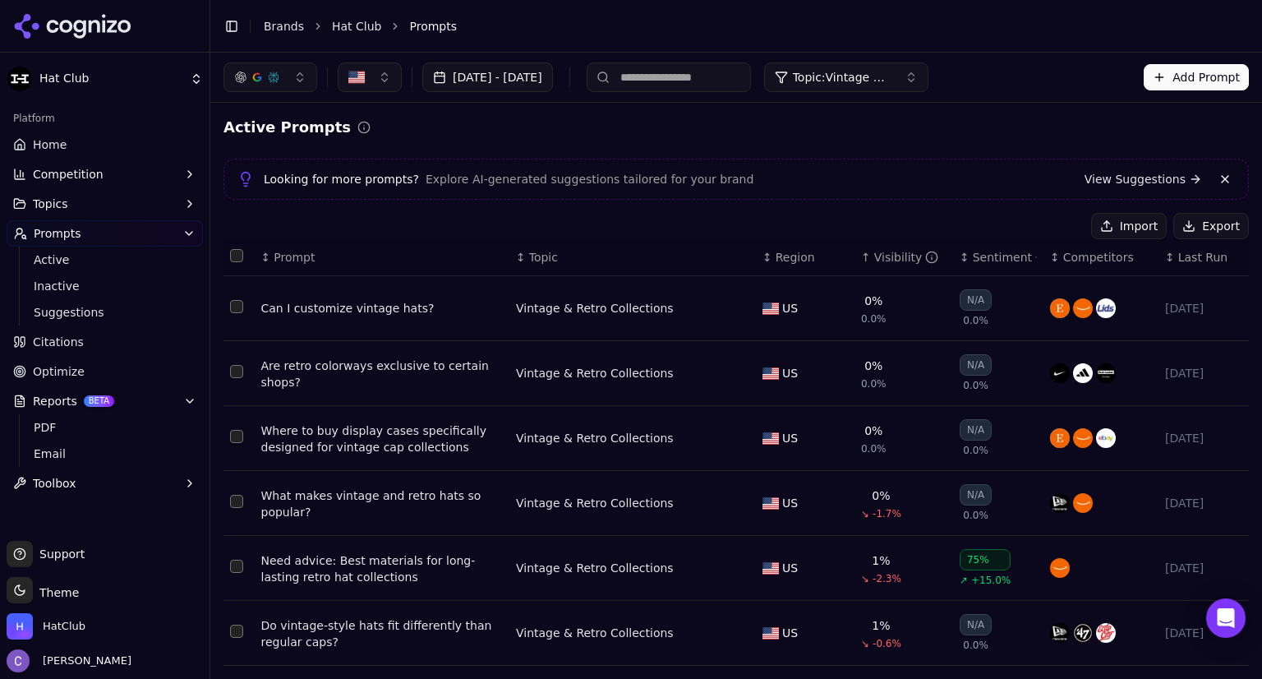
click at [261, 431] on div "Where to buy display cases specifically designed for vintage cap collections" at bounding box center [382, 438] width 242 height 33
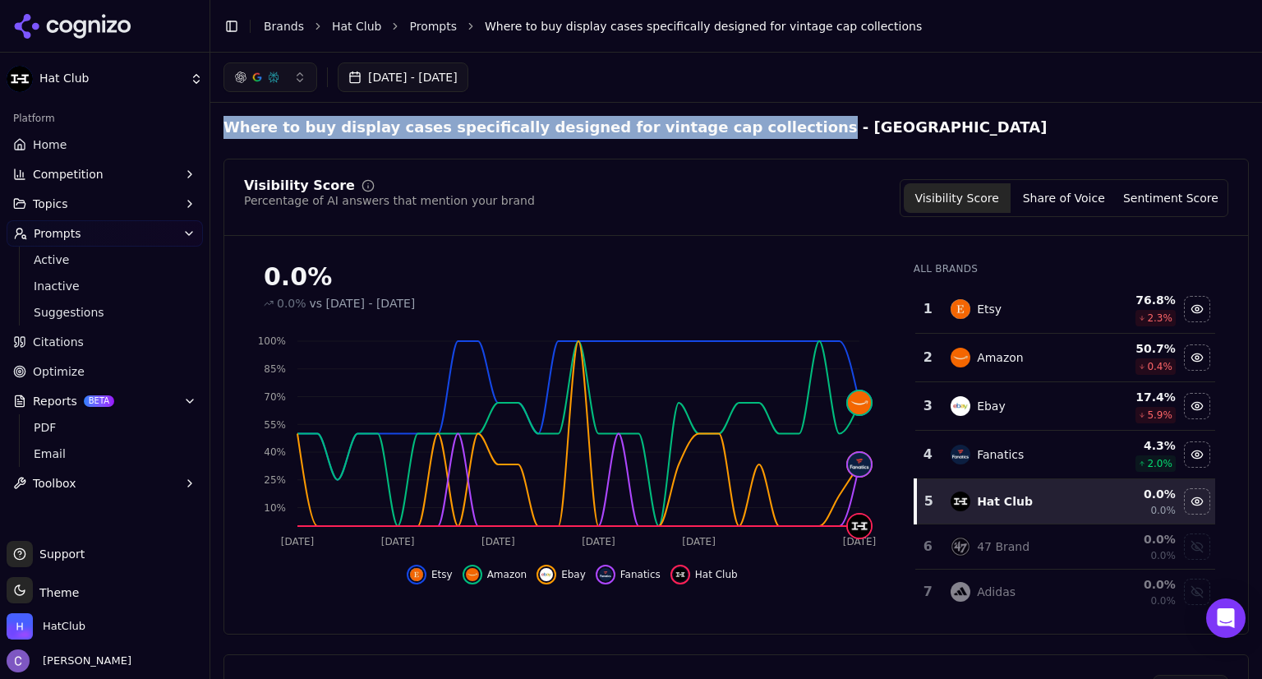
drag, startPoint x: 219, startPoint y: 122, endPoint x: 728, endPoint y: 126, distance: 508.7
copy h2 "Where to buy display cases specifically designed for vintage cap collections"
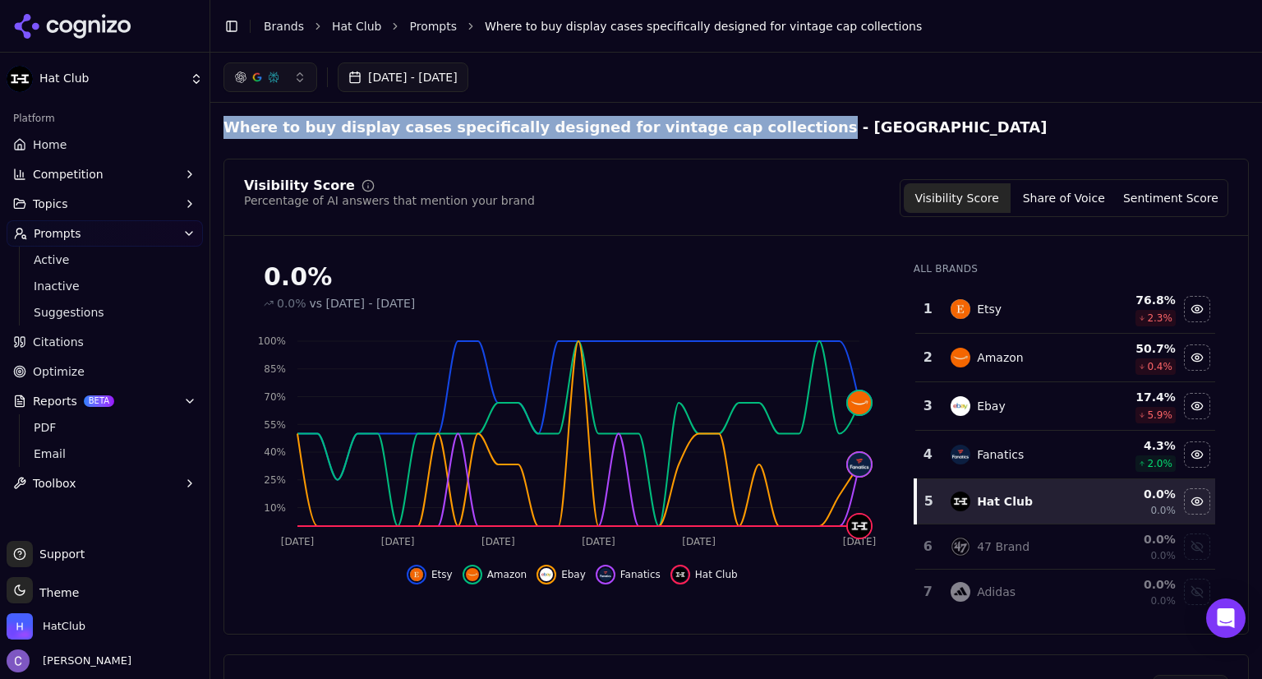
drag, startPoint x: 223, startPoint y: 125, endPoint x: 726, endPoint y: 132, distance: 503.8
copy h2 "Where to buy display cases specifically designed for vintage cap collections"
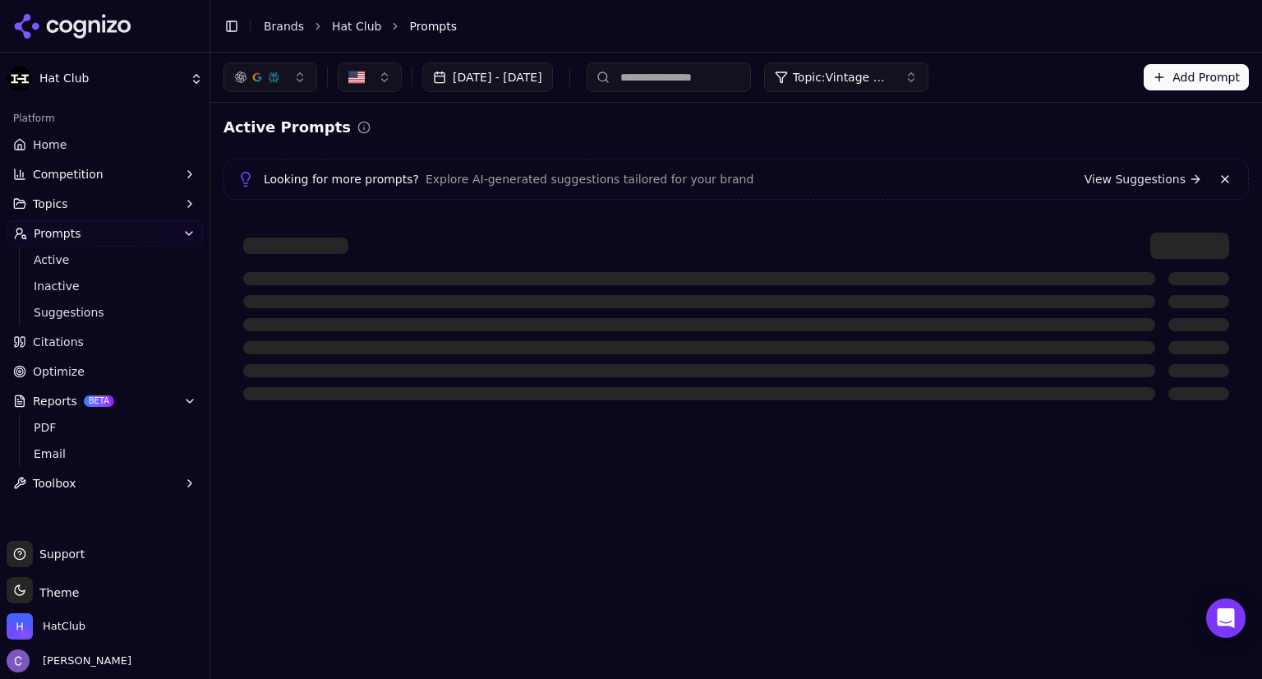
click at [1167, 77] on button "Add Prompt" at bounding box center [1196, 77] width 105 height 26
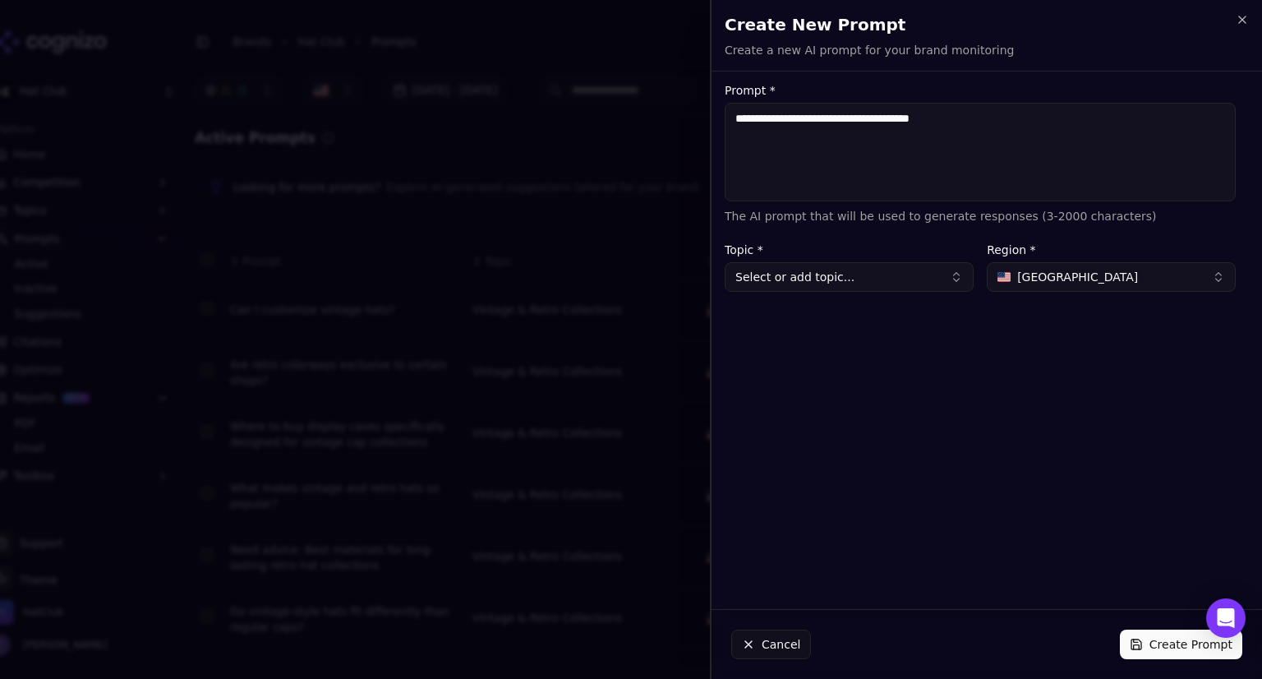
type textarea "**********"
click at [860, 288] on button "Select or add topic..." at bounding box center [849, 277] width 249 height 30
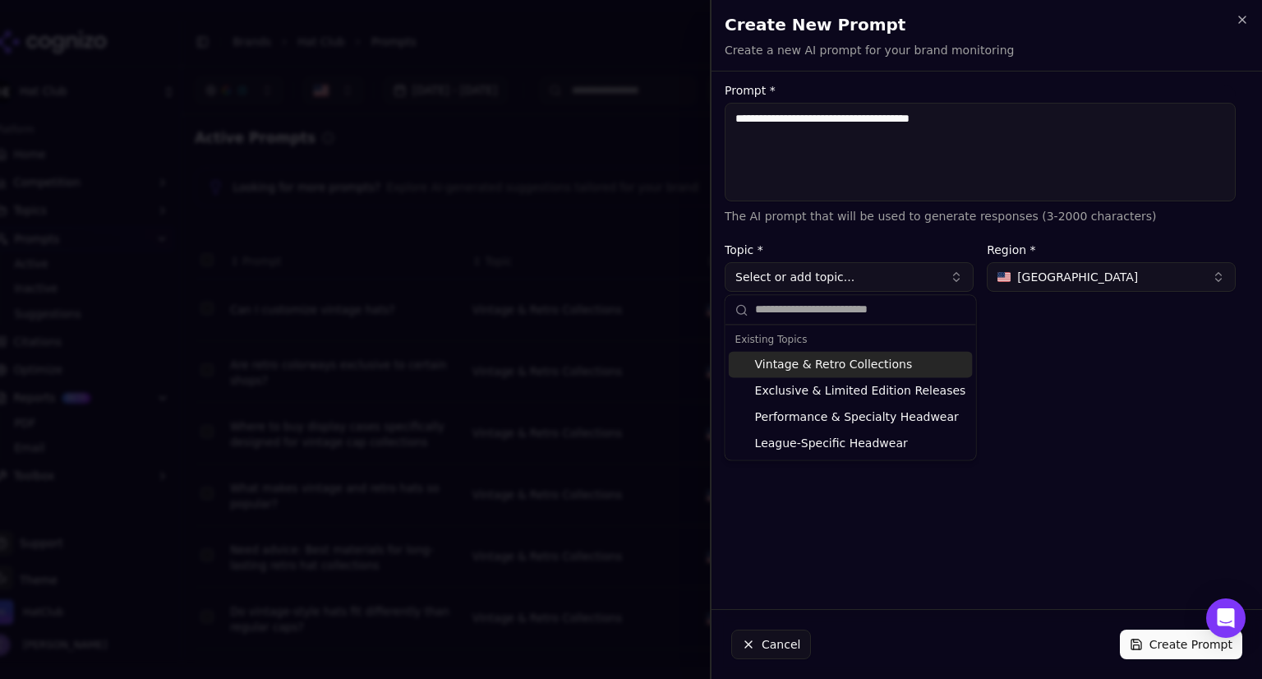
click at [846, 362] on div "Vintage & Retro Collections" at bounding box center [851, 364] width 244 height 26
type input "**********"
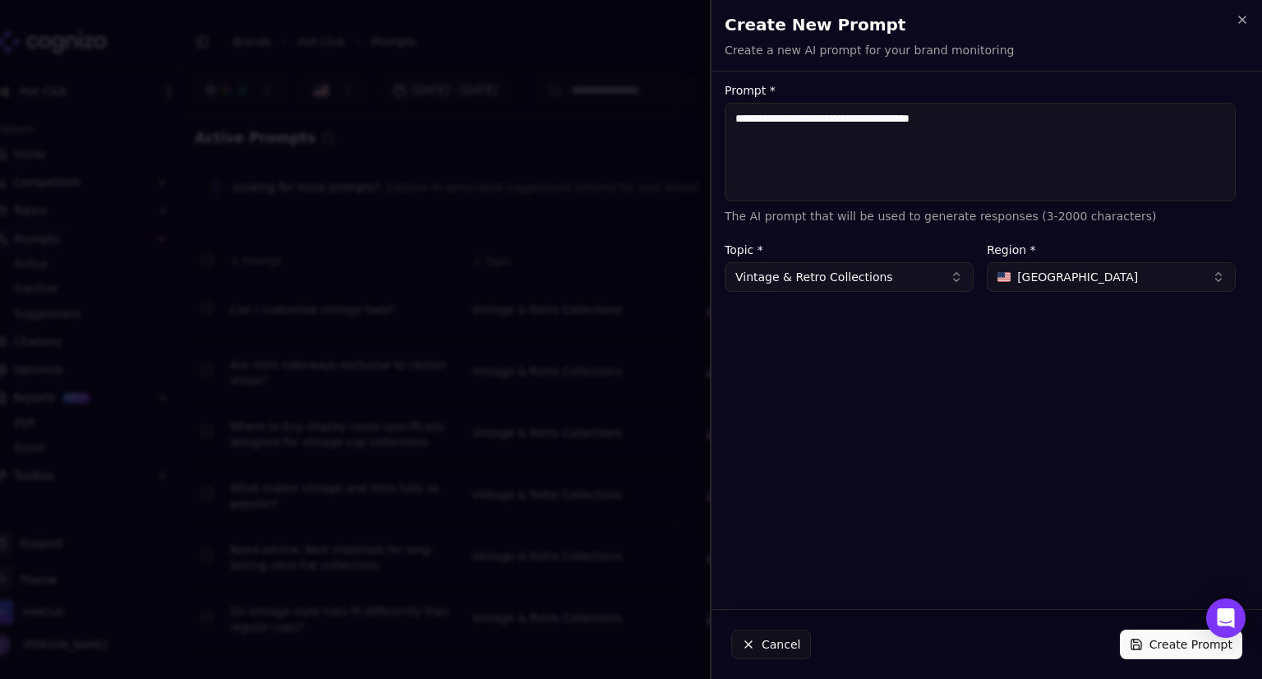
click at [1154, 644] on button "Create Prompt" at bounding box center [1181, 645] width 122 height 30
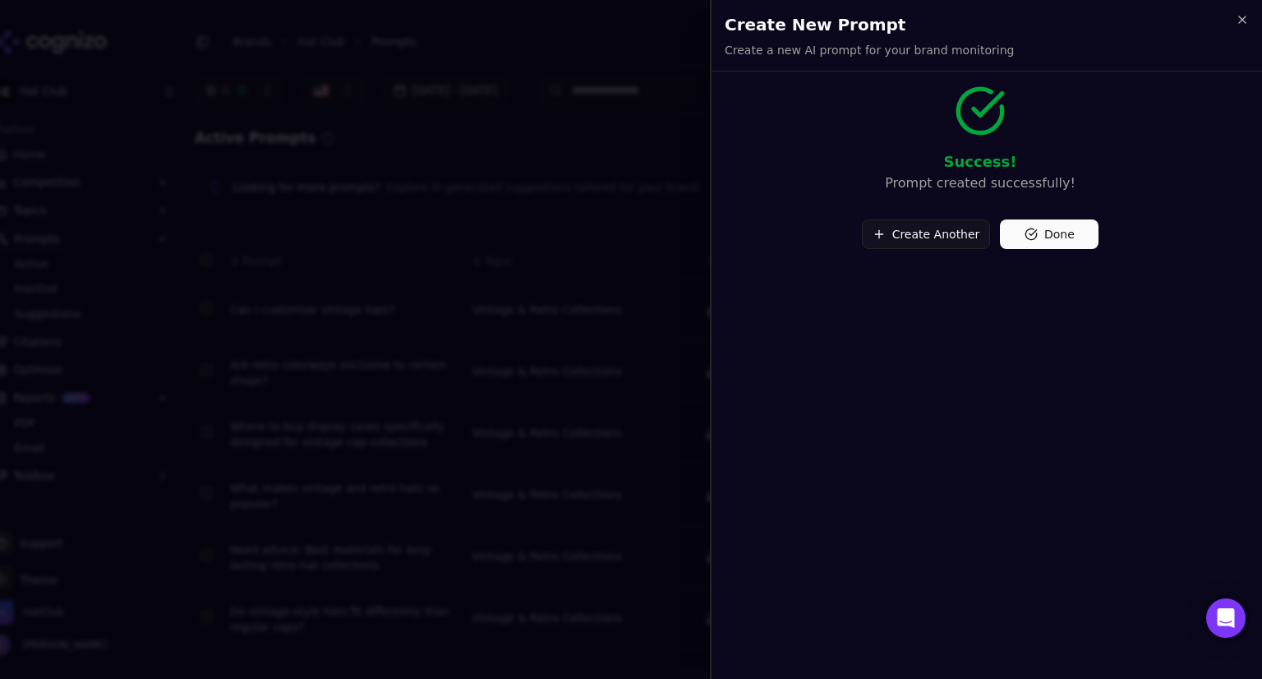
click at [1044, 226] on button "Done" at bounding box center [1049, 234] width 99 height 30
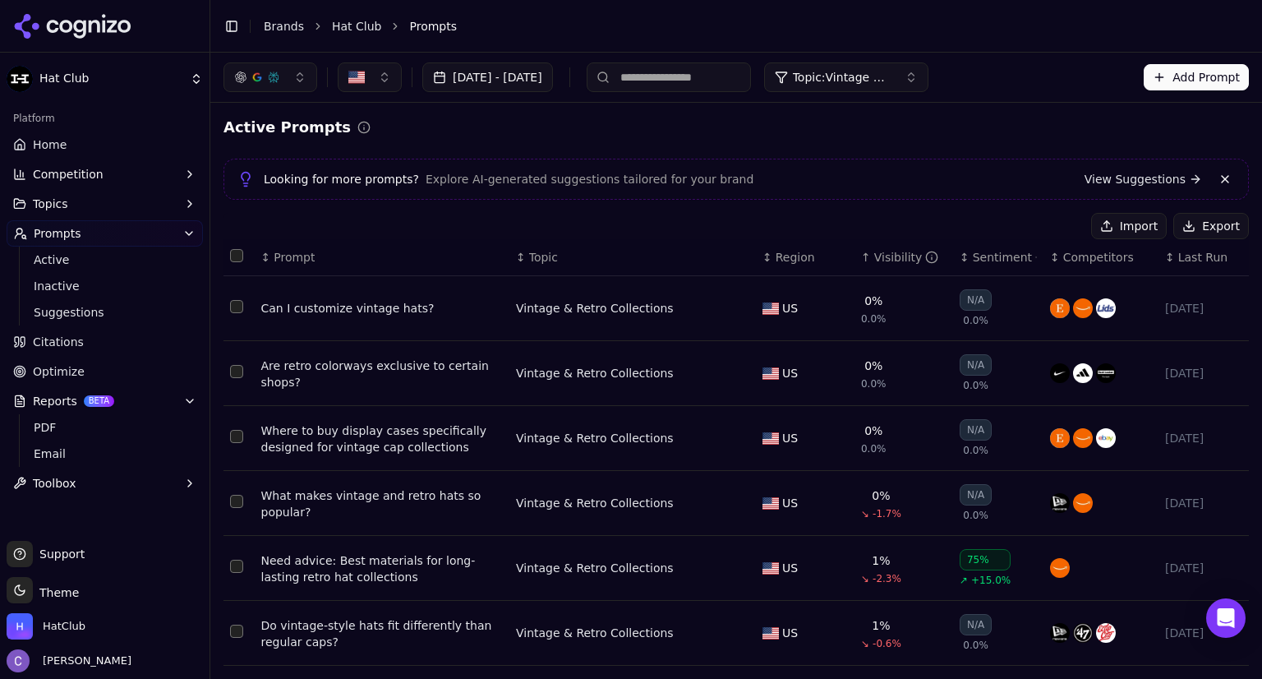
click at [855, 263] on th "↑ Visibility" at bounding box center [904, 257] width 99 height 37
click at [236, 367] on button "Select row 47" at bounding box center [236, 371] width 13 height 13
click at [1022, 220] on button "Deactivate ( 1 )" at bounding box center [1024, 226] width 120 height 26
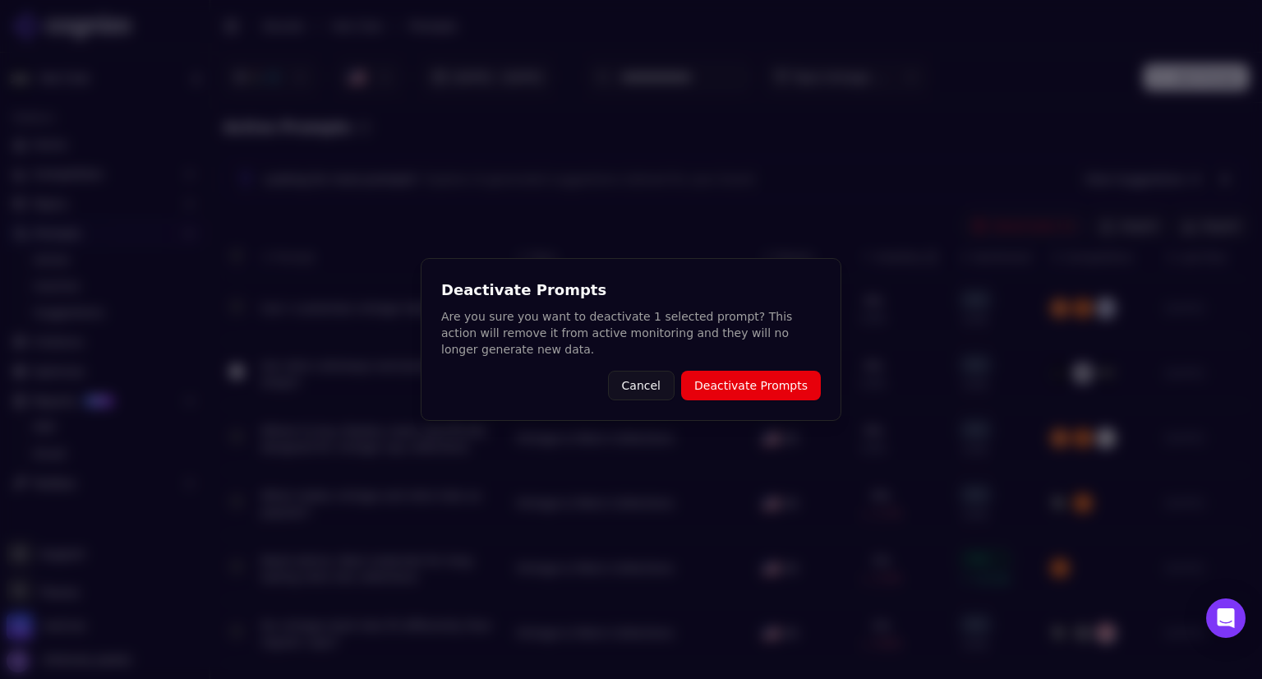
click at [768, 389] on button "Deactivate Prompts" at bounding box center [751, 386] width 140 height 30
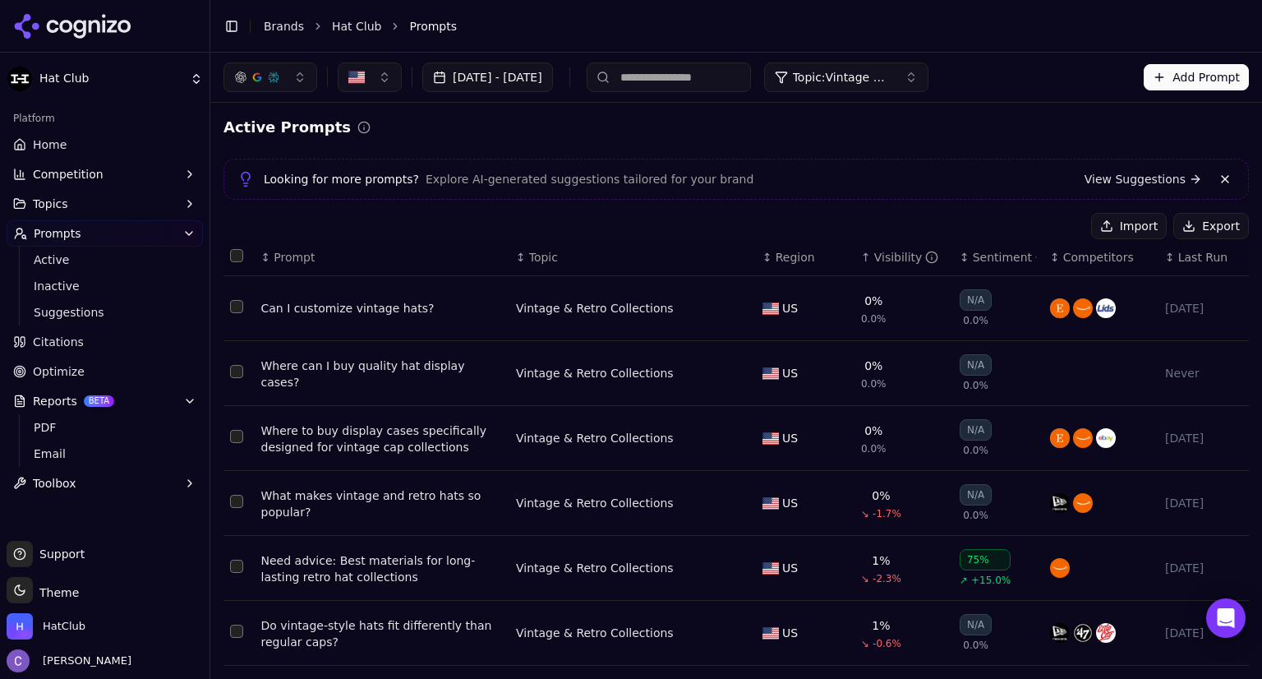
click at [1141, 182] on link "View Suggestions" at bounding box center [1144, 179] width 118 height 16
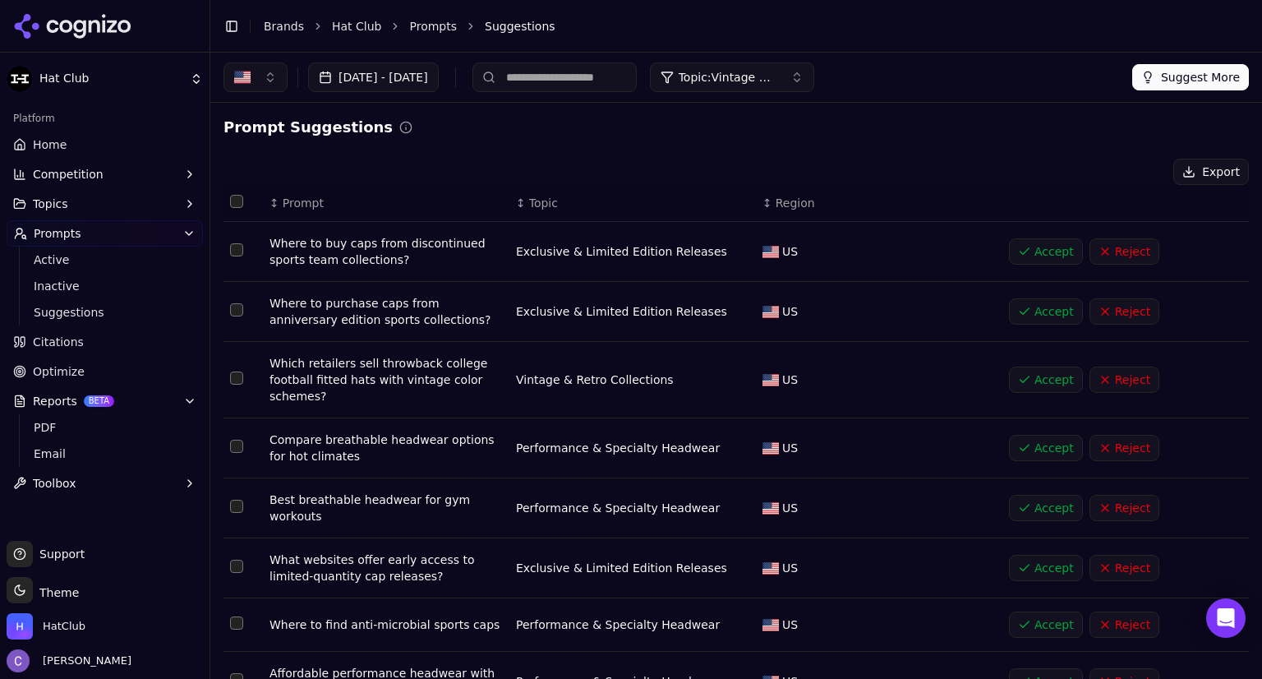
click at [511, 211] on th "↕ Topic" at bounding box center [633, 203] width 247 height 37
click at [516, 209] on div "↕ Topic" at bounding box center [632, 203] width 233 height 16
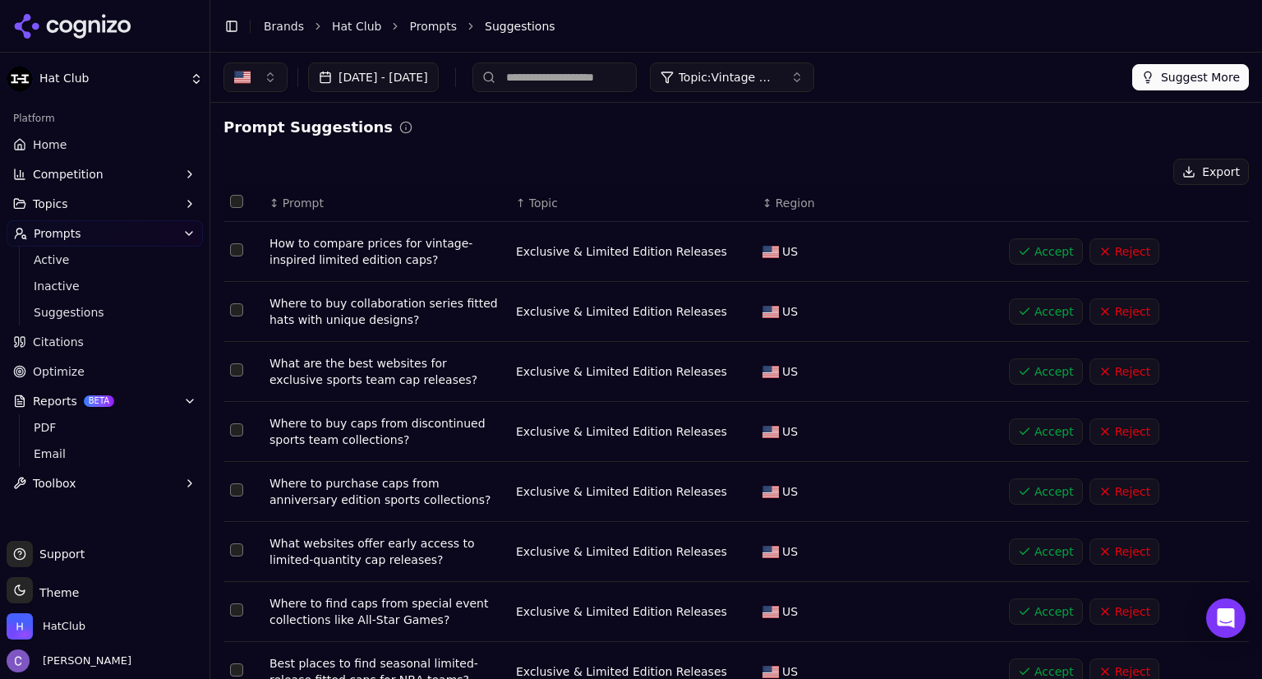
click at [516, 209] on div "↑ Topic" at bounding box center [632, 203] width 233 height 16
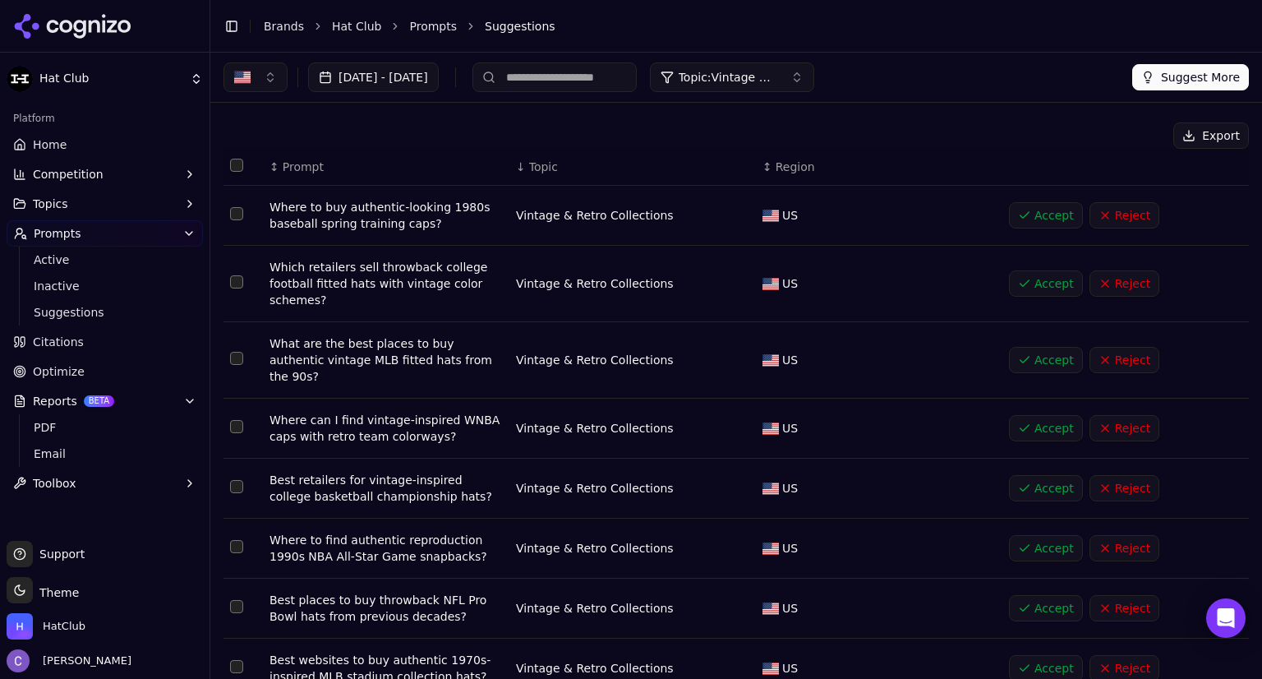
scroll to position [43, 0]
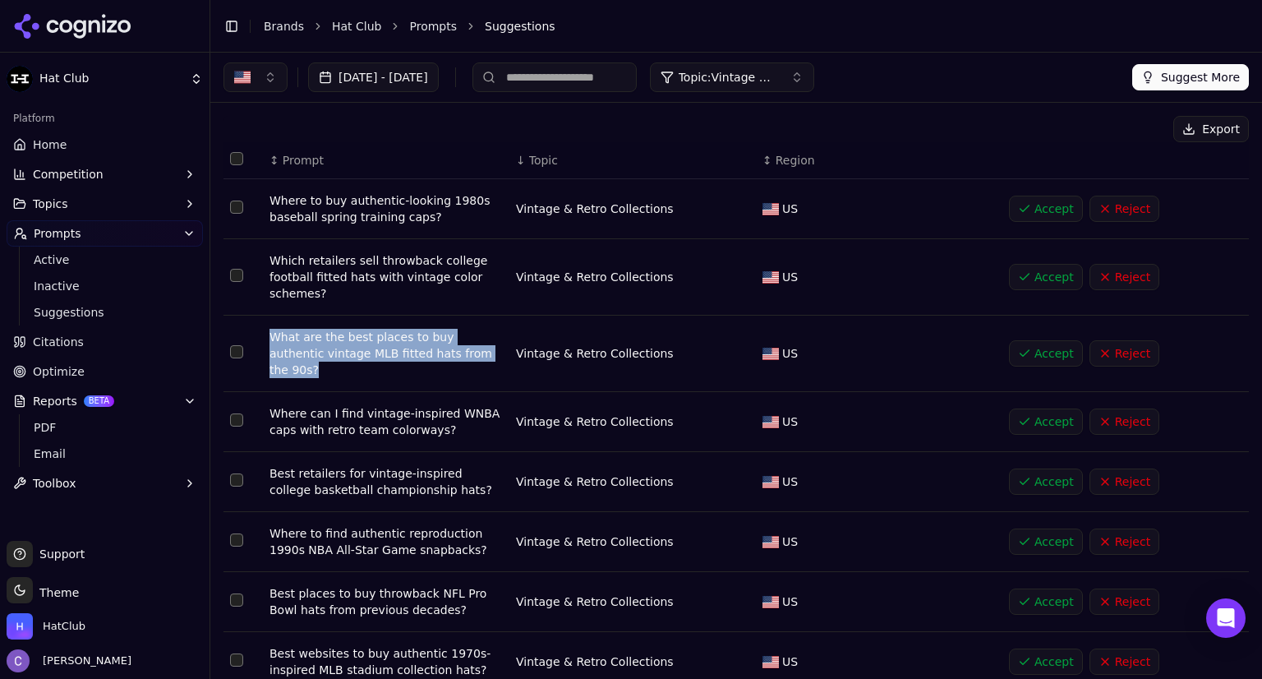
drag, startPoint x: 261, startPoint y: 333, endPoint x: 472, endPoint y: 356, distance: 211.6
click at [472, 356] on tr "What are the best places to buy authentic vintage MLB fitted hats from the 90s?…" at bounding box center [737, 354] width 1026 height 76
copy tr "What are the best places to buy authentic vintage MLB fitted hats from the 90s?"
click at [1024, 353] on button "Accept" at bounding box center [1046, 353] width 74 height 26
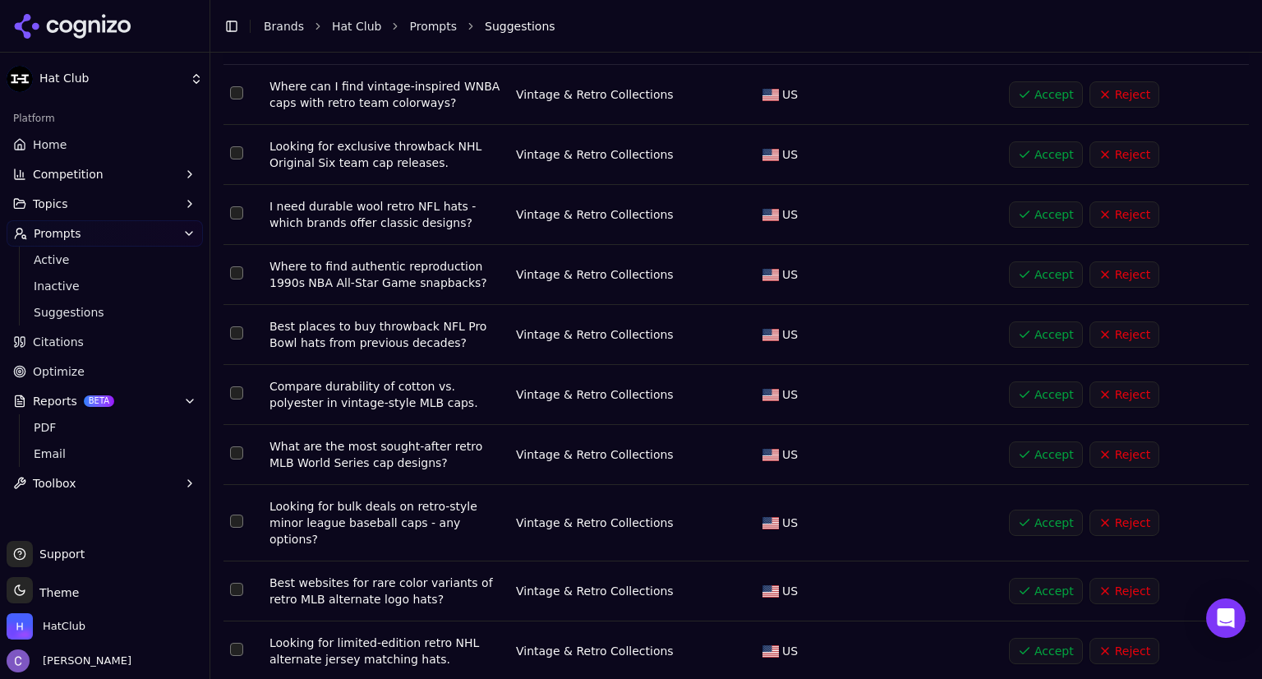
scroll to position [194, 0]
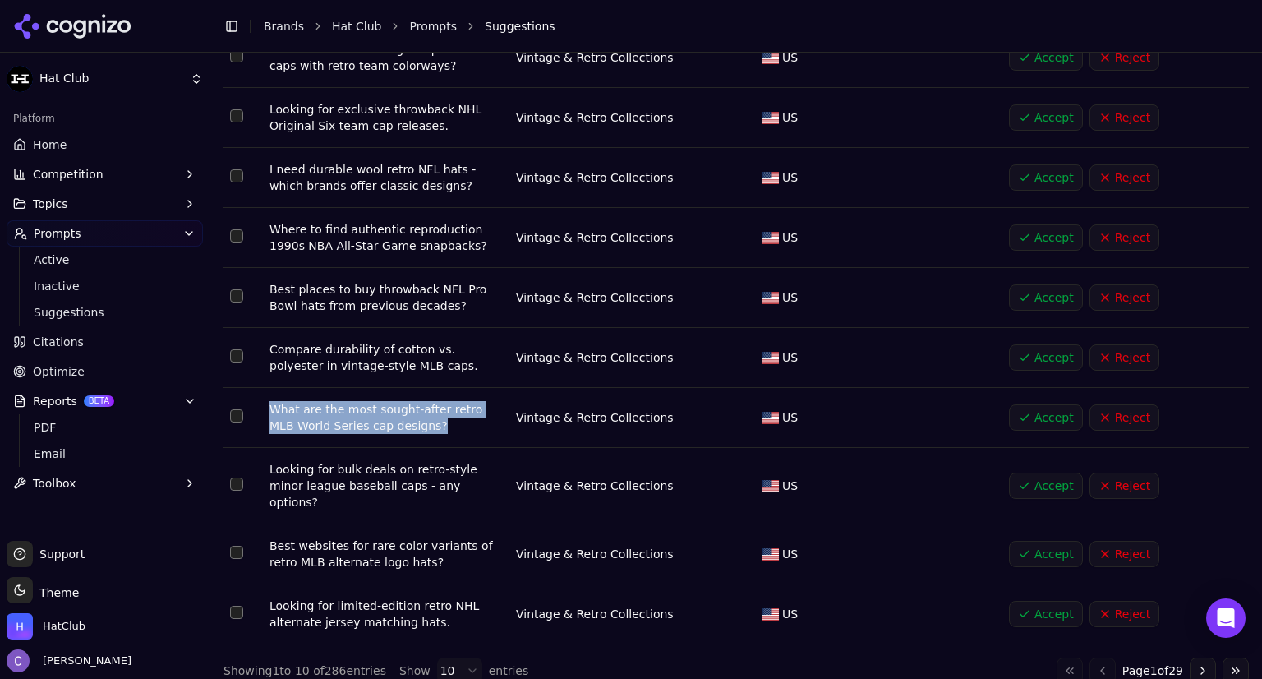
drag, startPoint x: 267, startPoint y: 408, endPoint x: 470, endPoint y: 422, distance: 203.5
click at [470, 422] on td "What are the most sought-after retro MLB World Series cap designs?" at bounding box center [386, 418] width 247 height 60
copy div "What are the most sought-after retro MLB World Series cap designs?"
click at [1037, 419] on button "Accept" at bounding box center [1046, 417] width 74 height 26
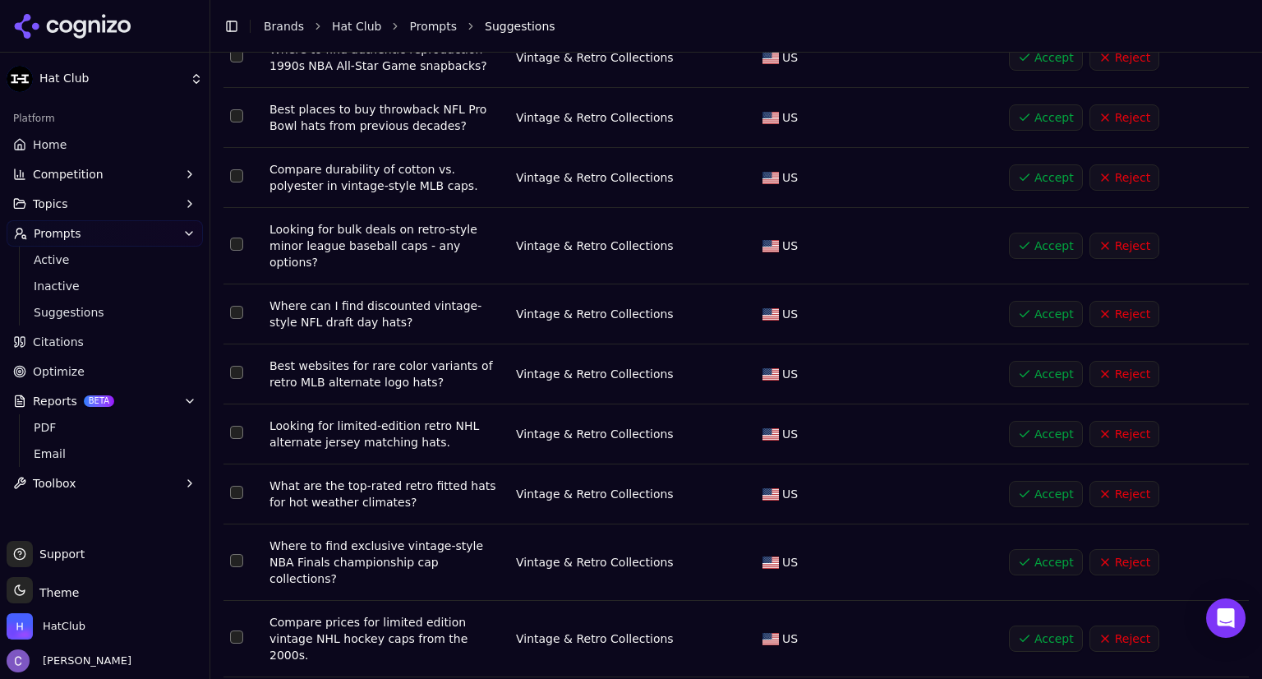
scroll to position [0, 0]
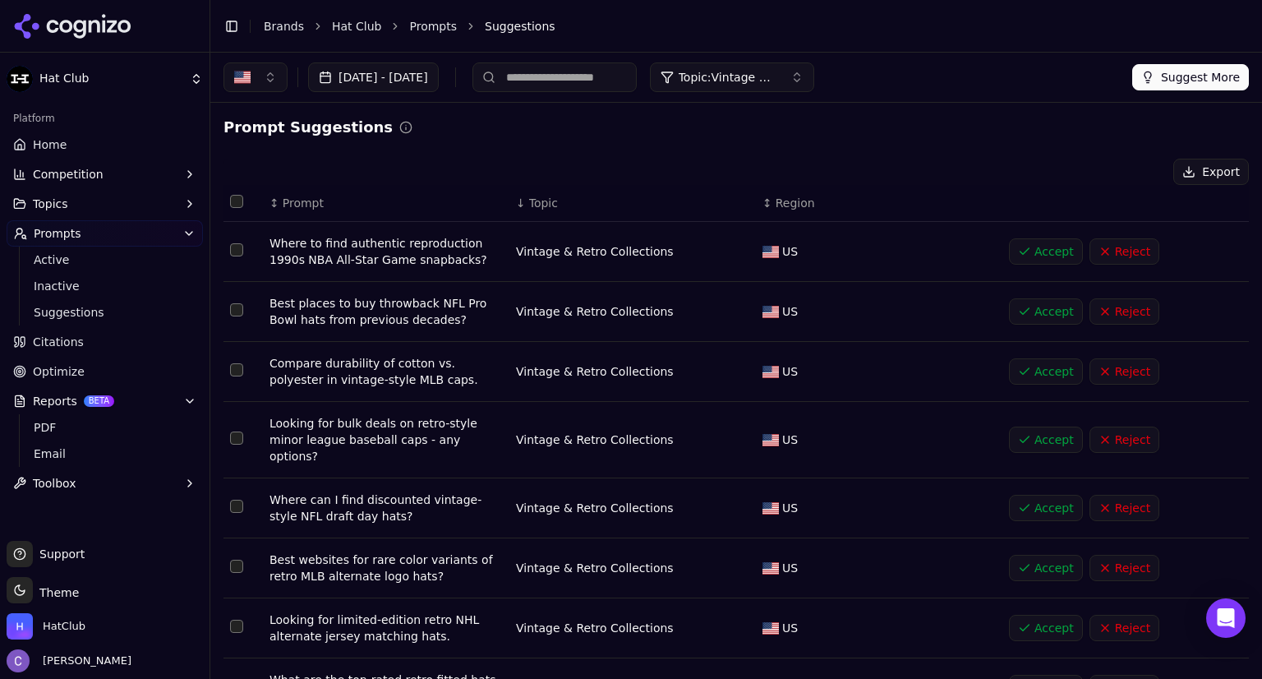
click at [95, 233] on button "Prompts" at bounding box center [105, 233] width 196 height 26
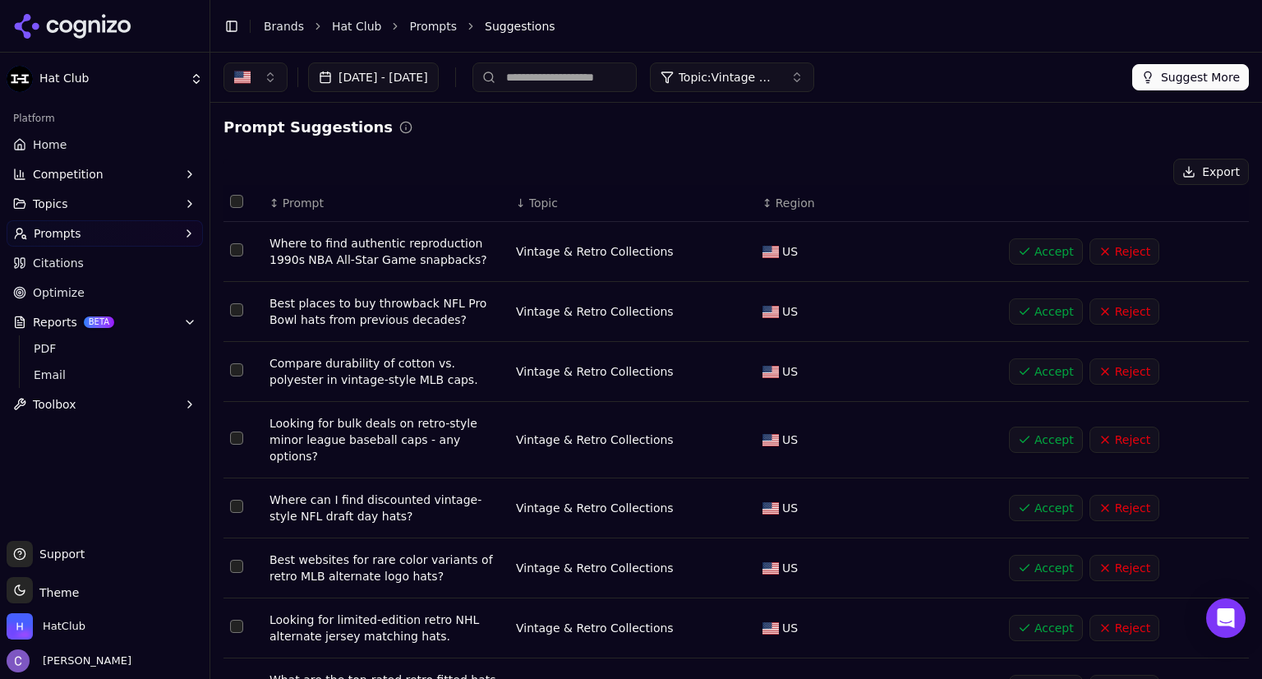
click at [89, 228] on button "Prompts" at bounding box center [105, 233] width 196 height 26
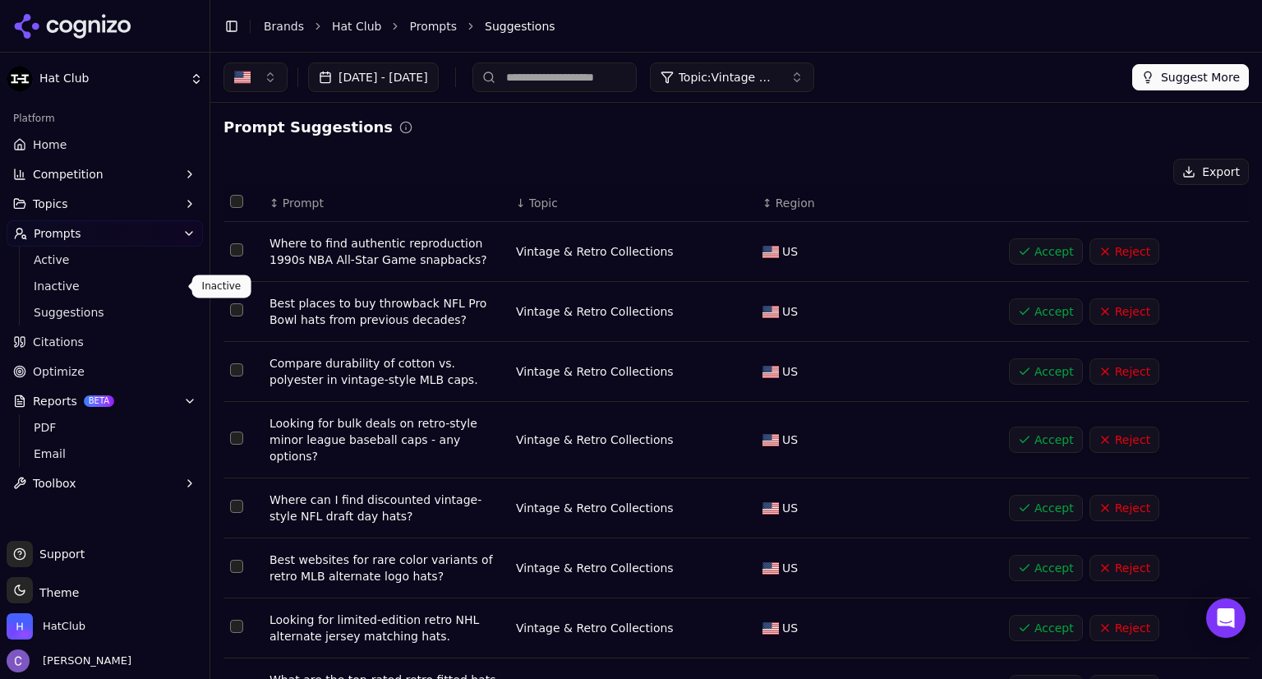
click at [69, 282] on span "Inactive" at bounding box center [105, 286] width 143 height 16
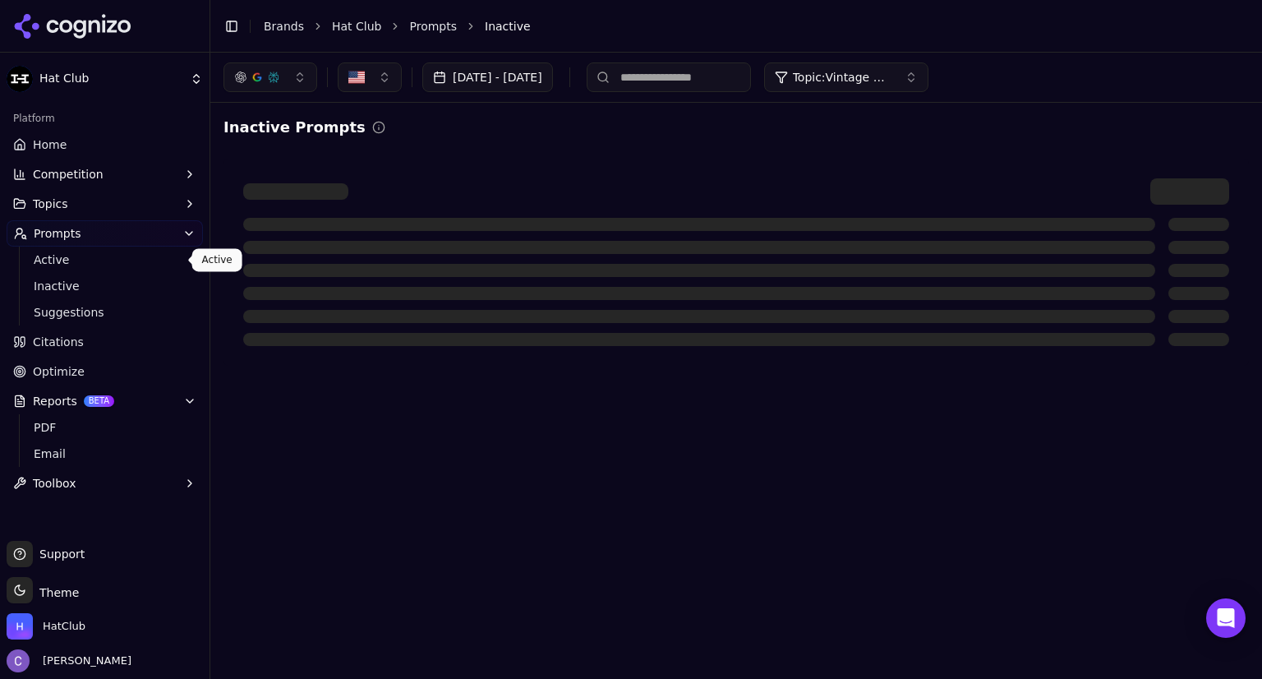
click at [67, 264] on span "Active" at bounding box center [105, 259] width 143 height 16
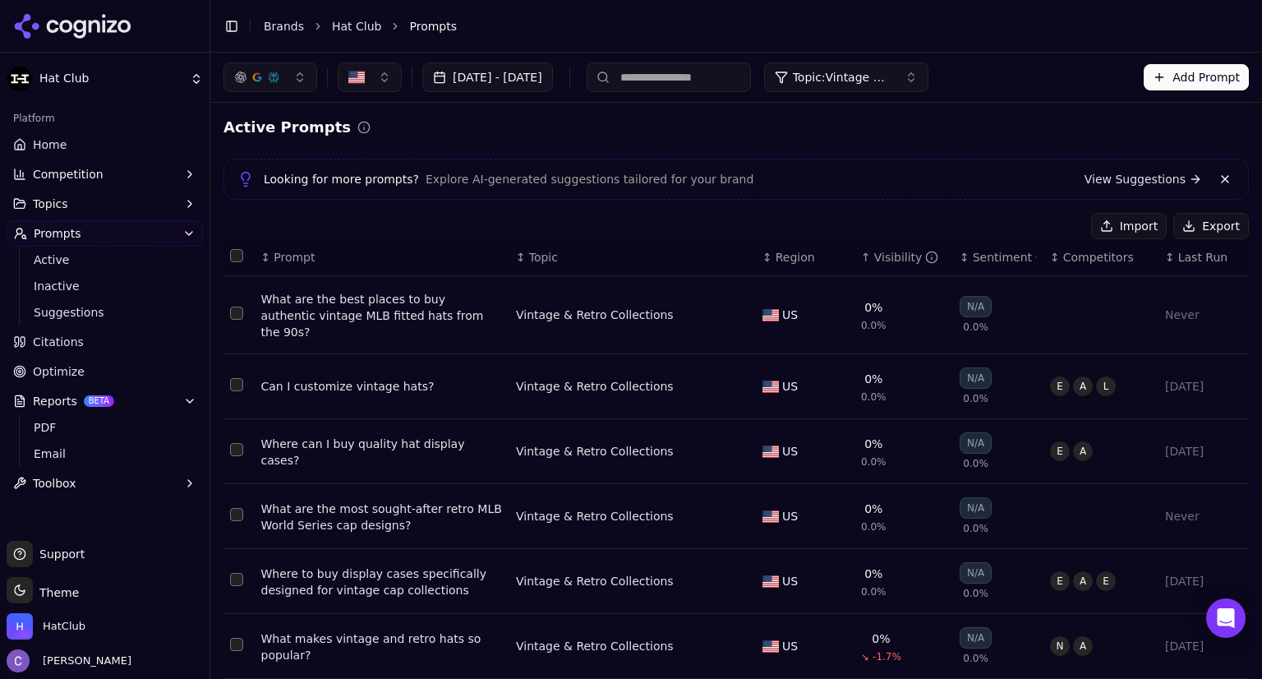
click at [1183, 79] on button "Add Prompt" at bounding box center [1196, 77] width 105 height 26
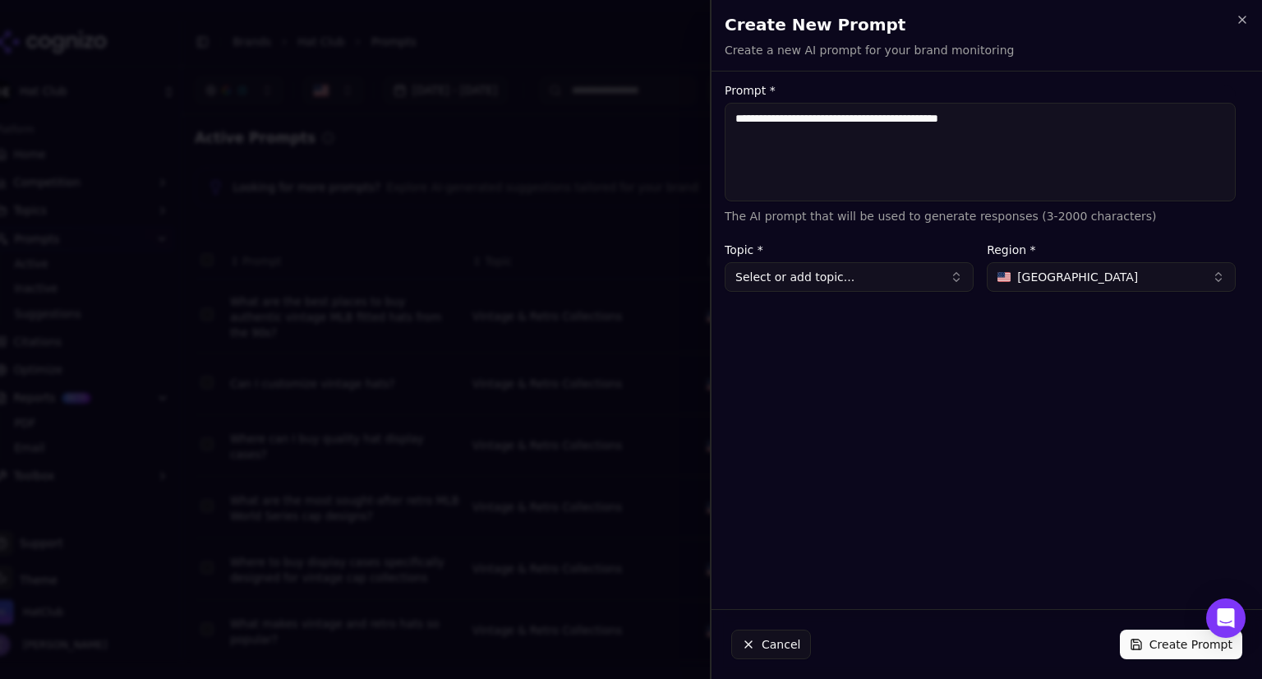
type textarea "**********"
click at [829, 284] on button "Select or add topic..." at bounding box center [849, 277] width 249 height 30
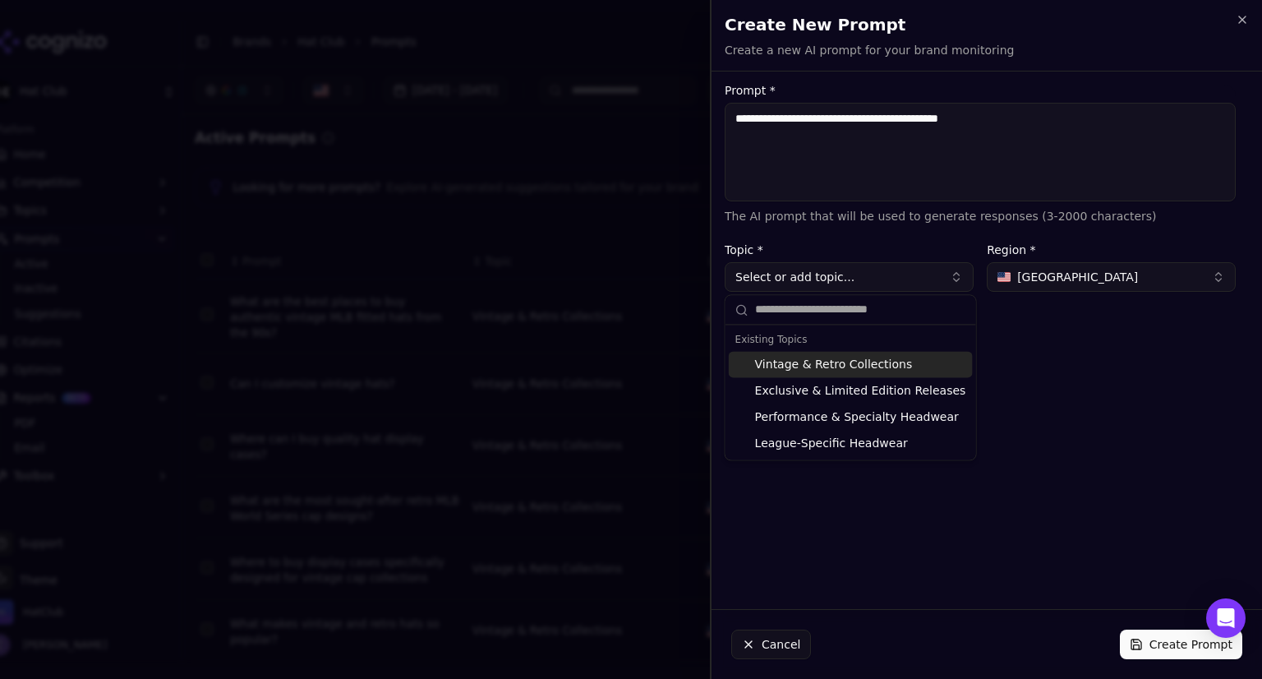
click at [809, 366] on div "Vintage & Retro Collections" at bounding box center [851, 364] width 244 height 26
type input "**********"
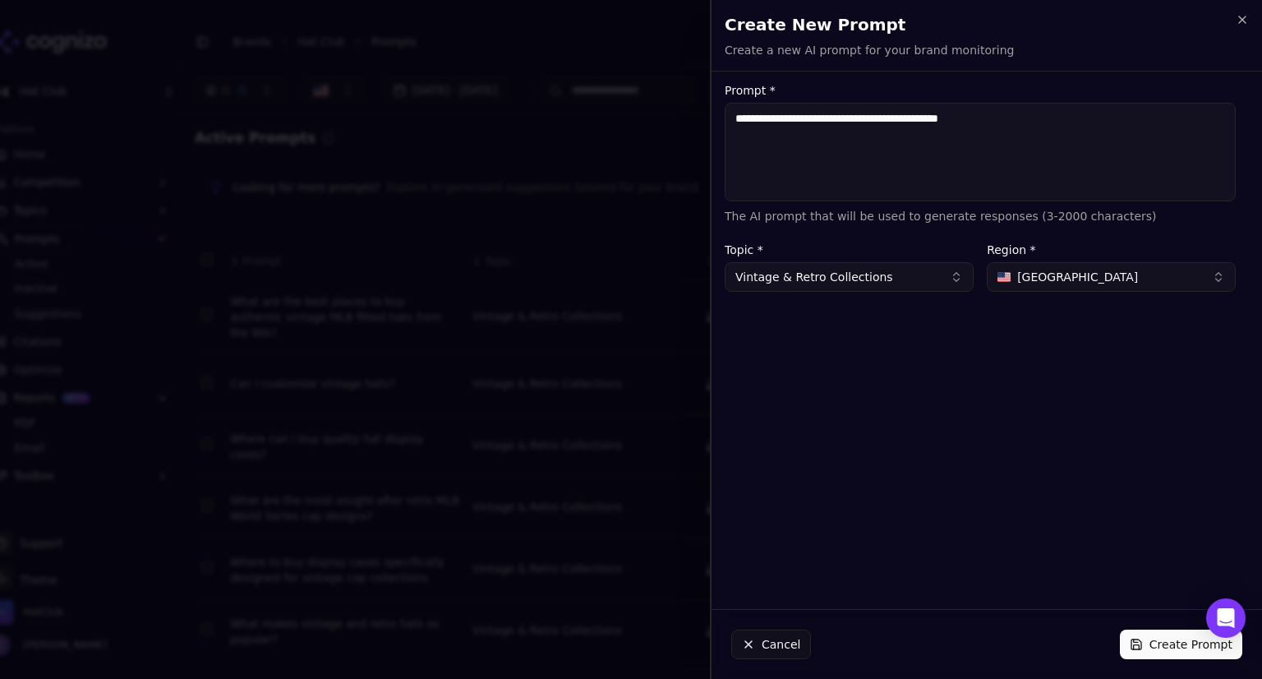
click at [1151, 640] on button "Create Prompt" at bounding box center [1181, 645] width 122 height 30
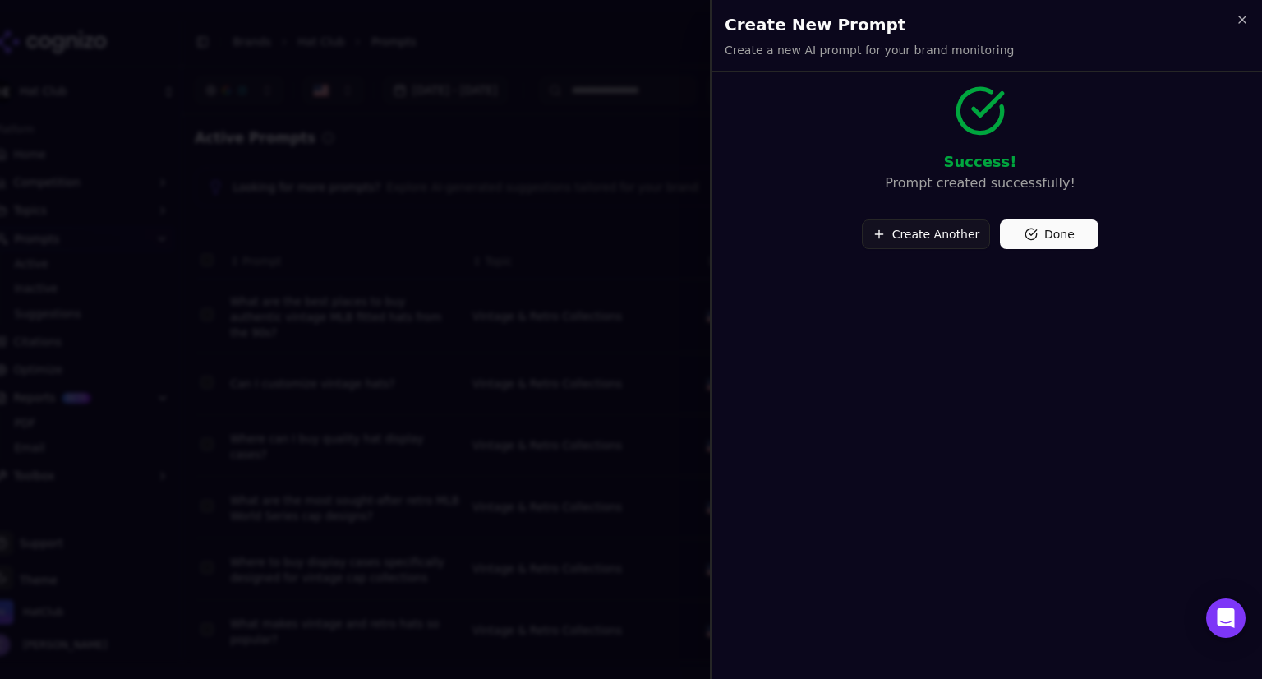
click at [966, 239] on button "Create Another" at bounding box center [926, 234] width 129 height 30
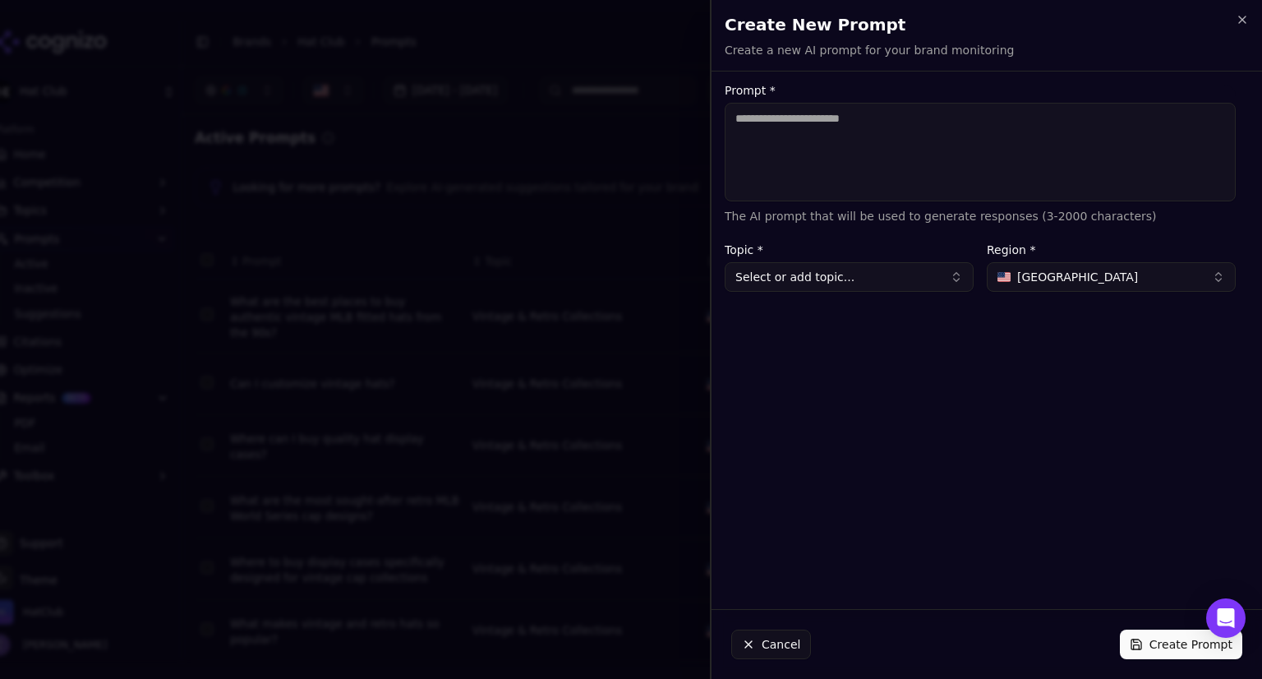
click at [793, 129] on textarea "Prompt *" at bounding box center [980, 152] width 511 height 99
paste textarea "**********"
type textarea "**********"
click at [822, 275] on button "Select or add topic..." at bounding box center [849, 277] width 249 height 30
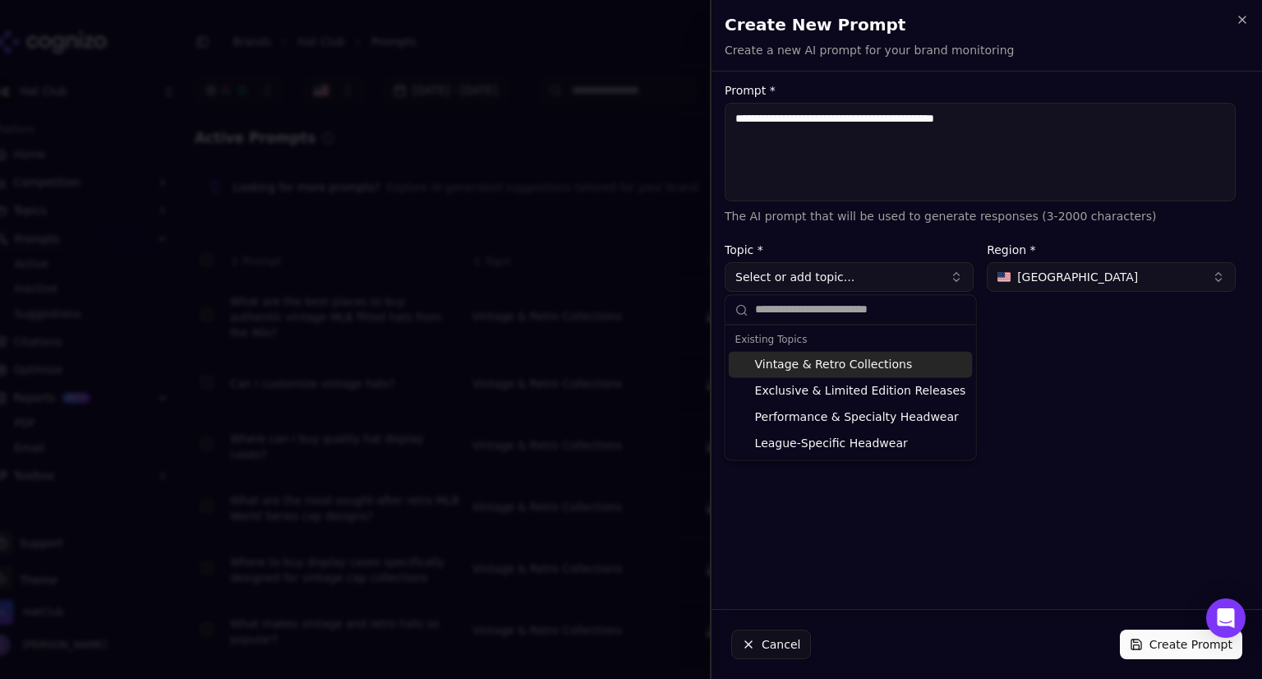
click at [813, 372] on div "Vintage & Retro Collections" at bounding box center [851, 364] width 244 height 26
type input "**********"
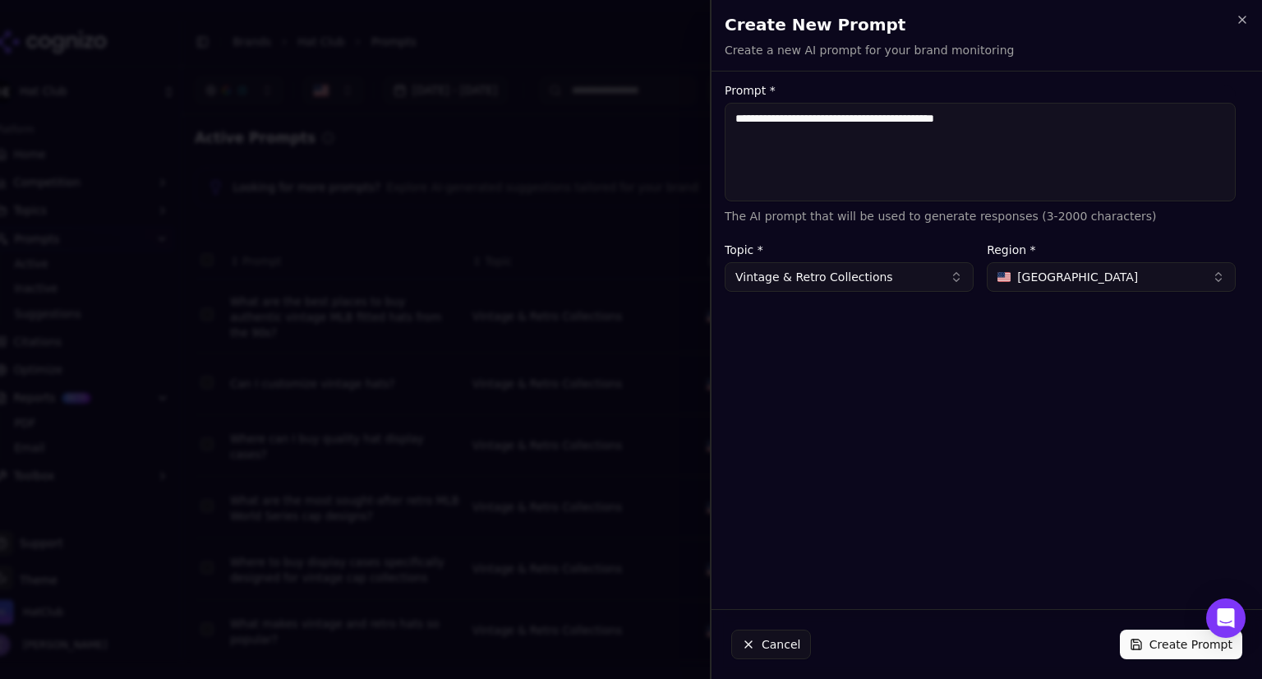
click at [1151, 637] on button "Create Prompt" at bounding box center [1181, 645] width 122 height 30
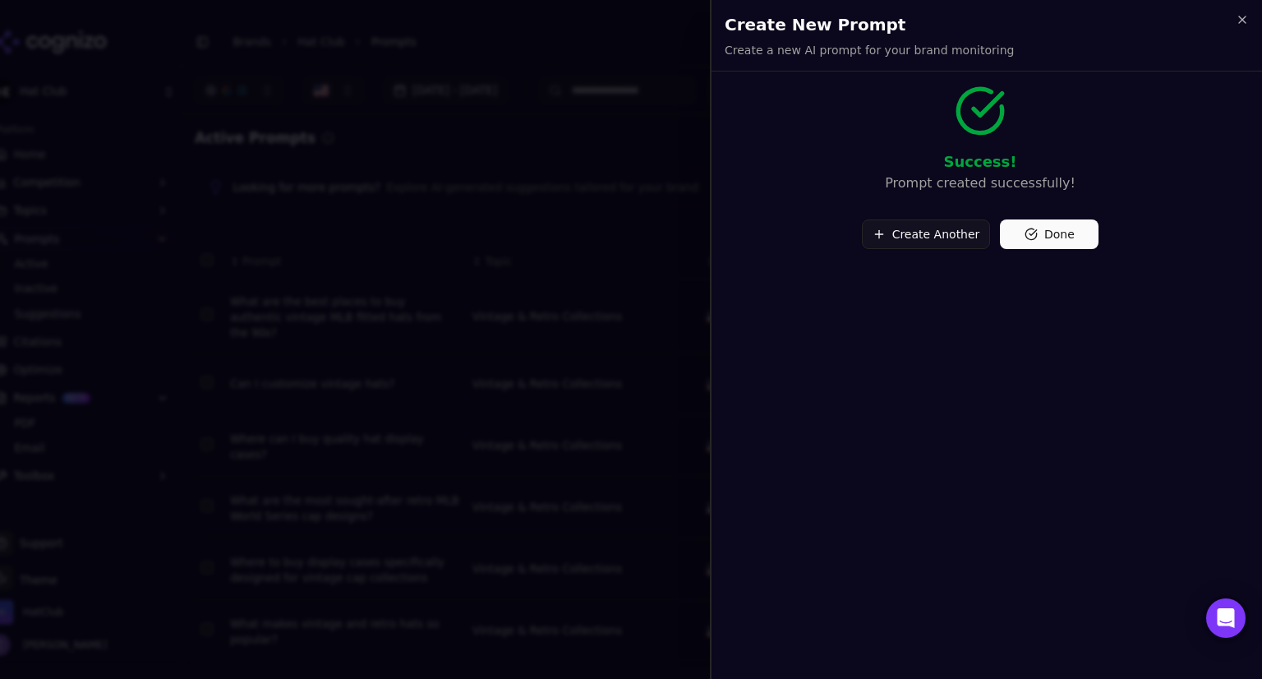
click at [957, 231] on button "Create Another" at bounding box center [926, 234] width 129 height 30
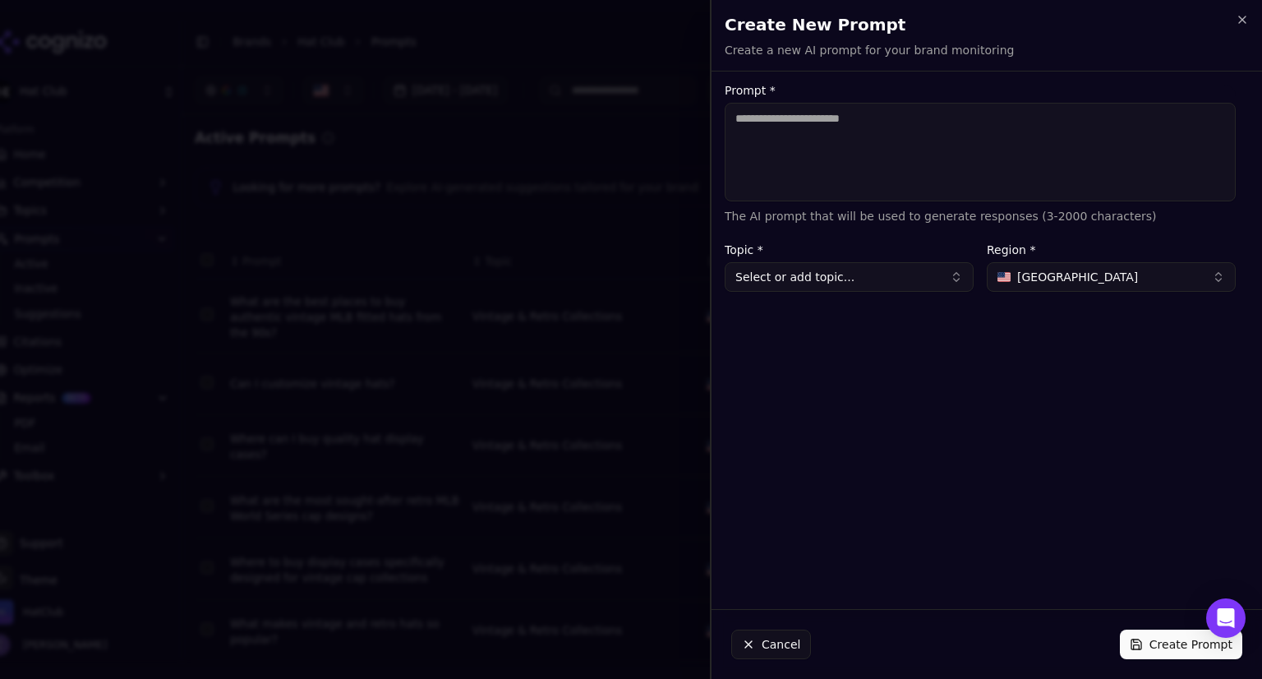
click at [822, 134] on textarea "Prompt *" at bounding box center [980, 152] width 511 height 99
paste textarea "**********"
type textarea "**********"
click at [861, 284] on button "Select or add topic..." at bounding box center [849, 277] width 249 height 30
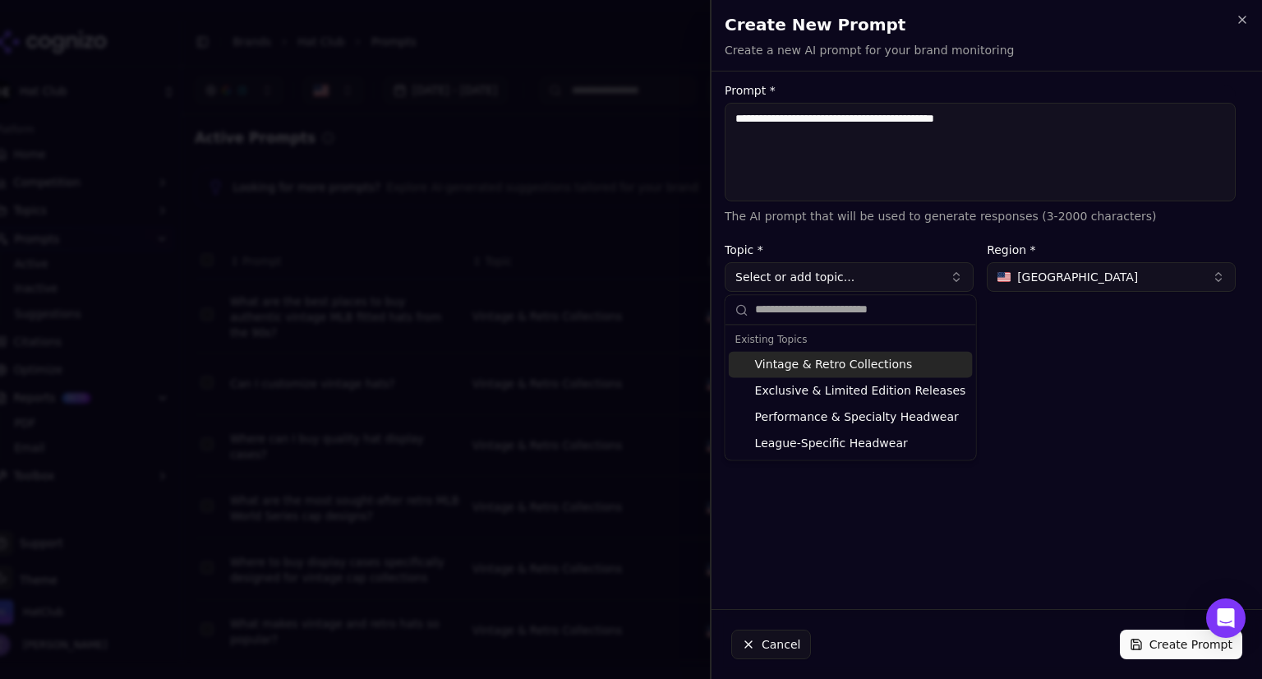
click at [866, 371] on div "Vintage & Retro Collections" at bounding box center [851, 364] width 244 height 26
type input "**********"
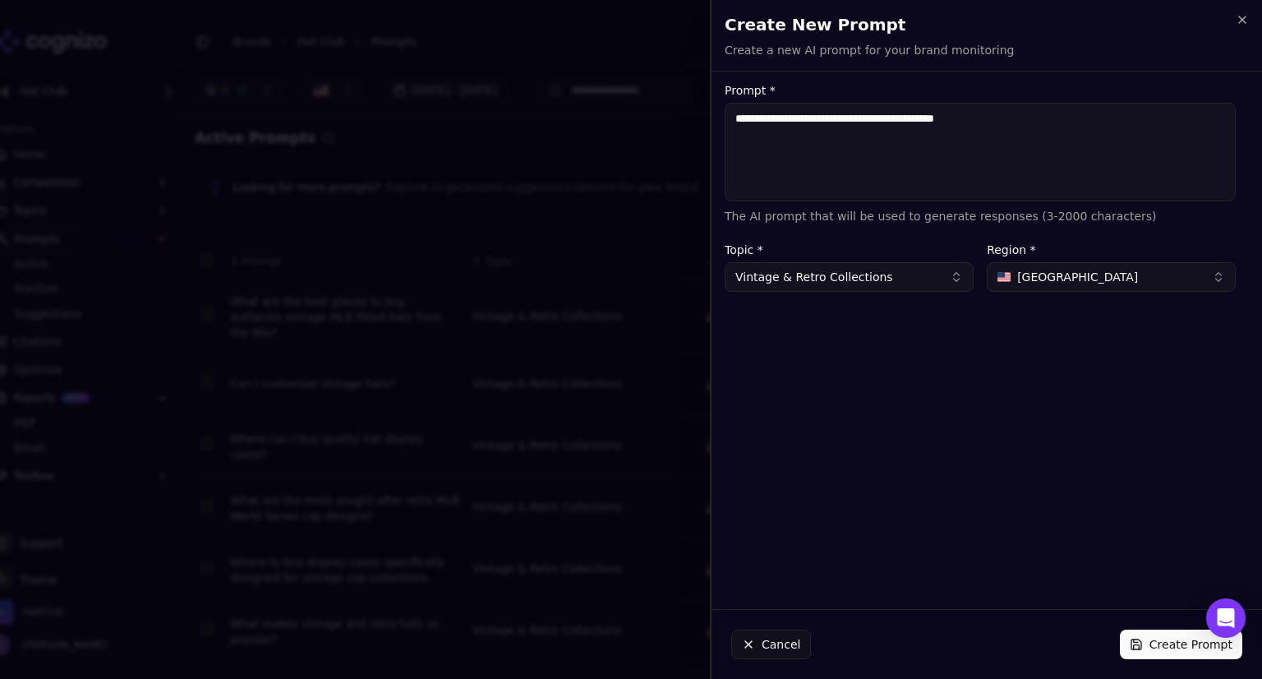
click at [1149, 648] on button "Create Prompt" at bounding box center [1181, 645] width 122 height 30
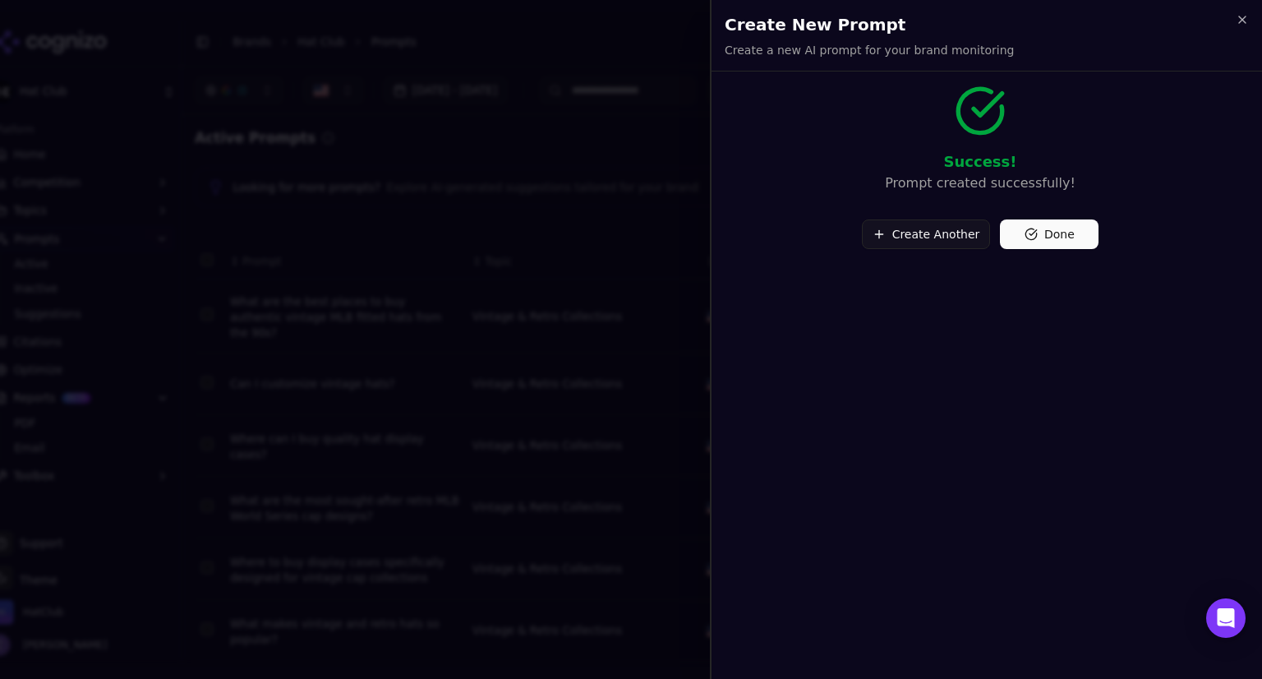
click at [936, 221] on button "Create Another" at bounding box center [926, 234] width 129 height 30
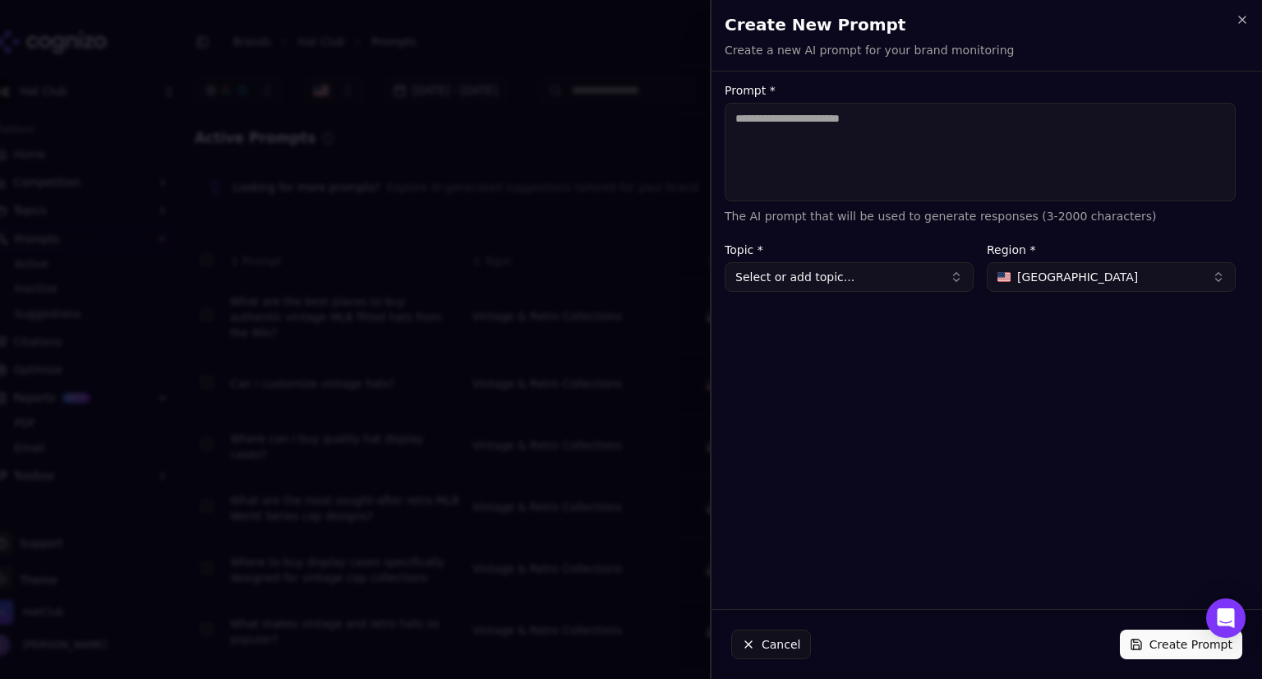
click at [891, 122] on textarea "Prompt *" at bounding box center [980, 152] width 511 height 99
paste textarea "**********"
type textarea "**********"
click at [809, 270] on button "Select or add topic..." at bounding box center [849, 277] width 249 height 30
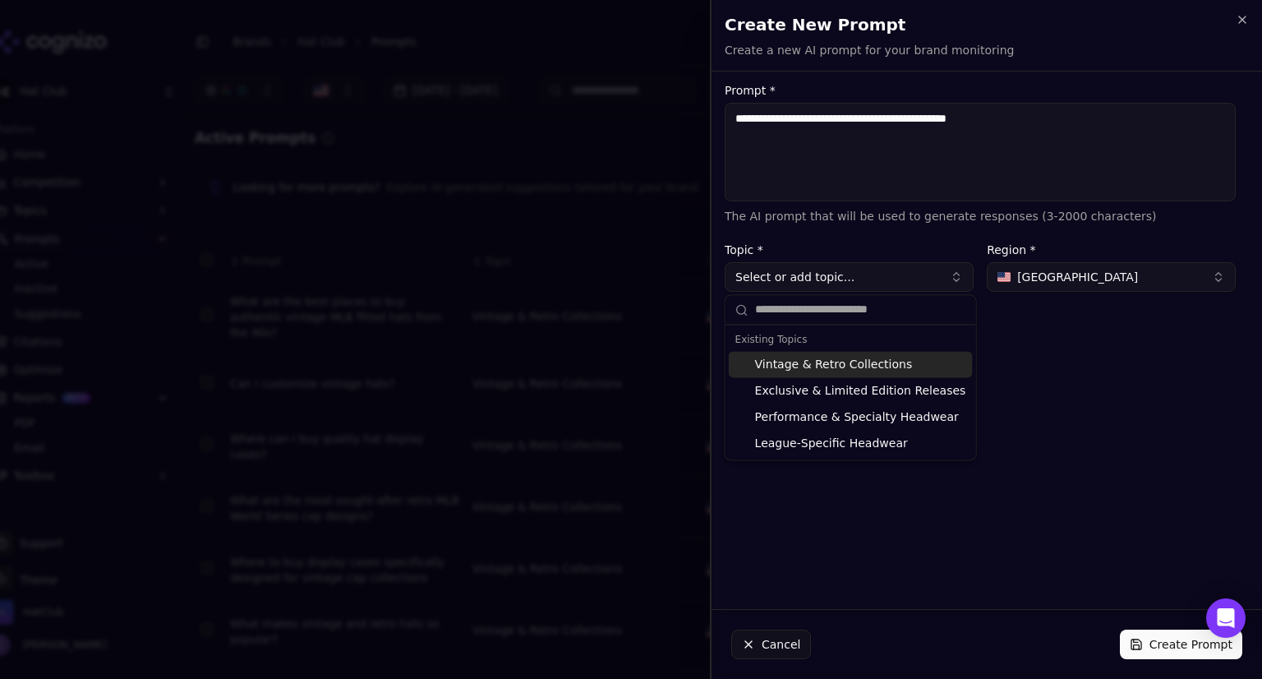
click at [808, 367] on div "Vintage & Retro Collections" at bounding box center [851, 364] width 244 height 26
type input "**********"
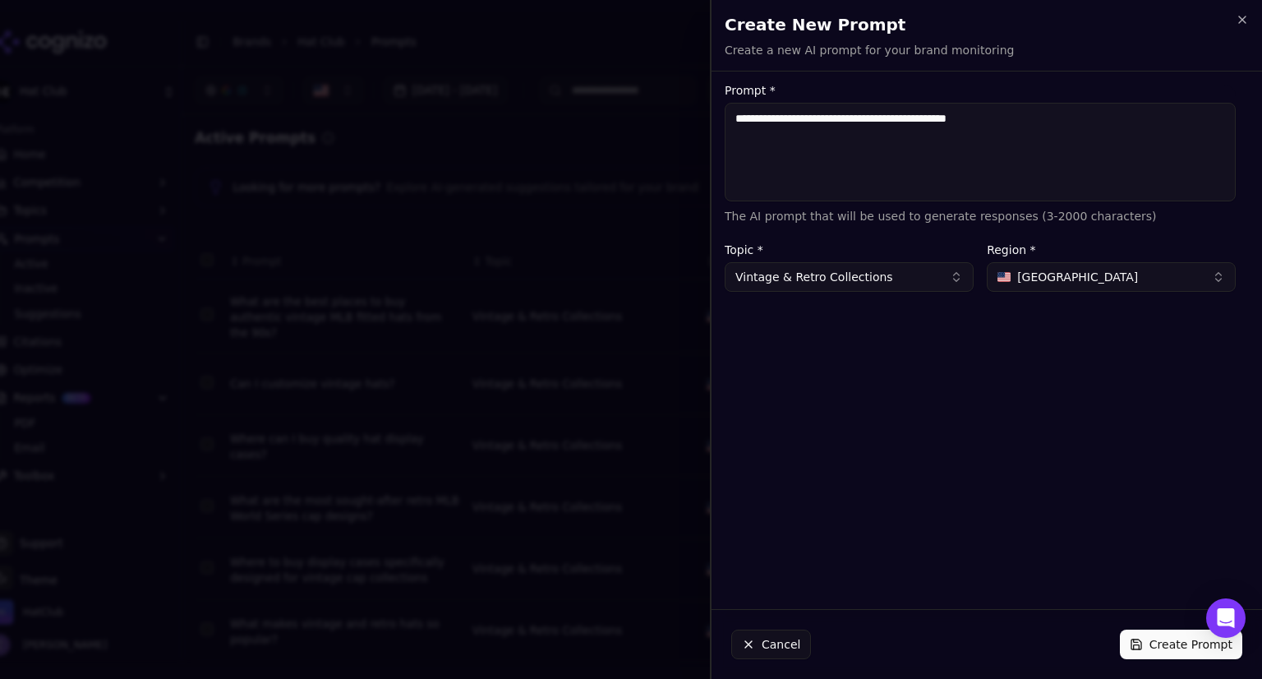
click at [1182, 648] on button "Create Prompt" at bounding box center [1181, 645] width 122 height 30
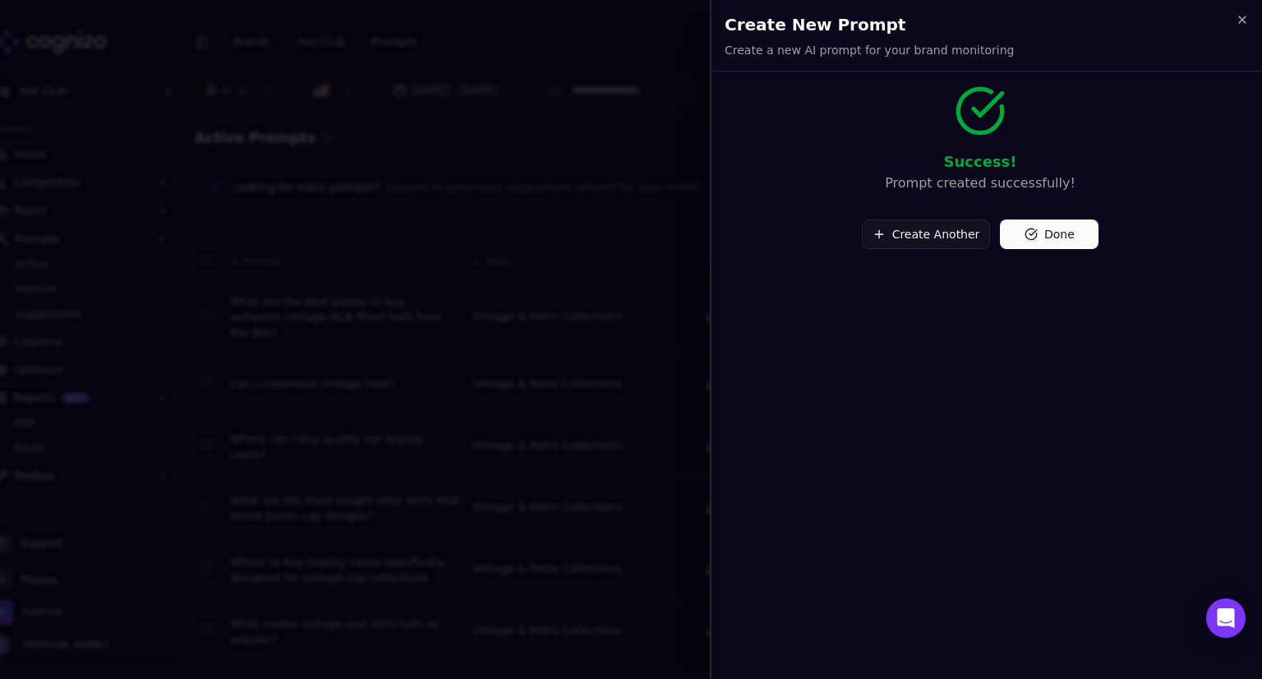
click at [924, 233] on button "Create Another" at bounding box center [926, 234] width 129 height 30
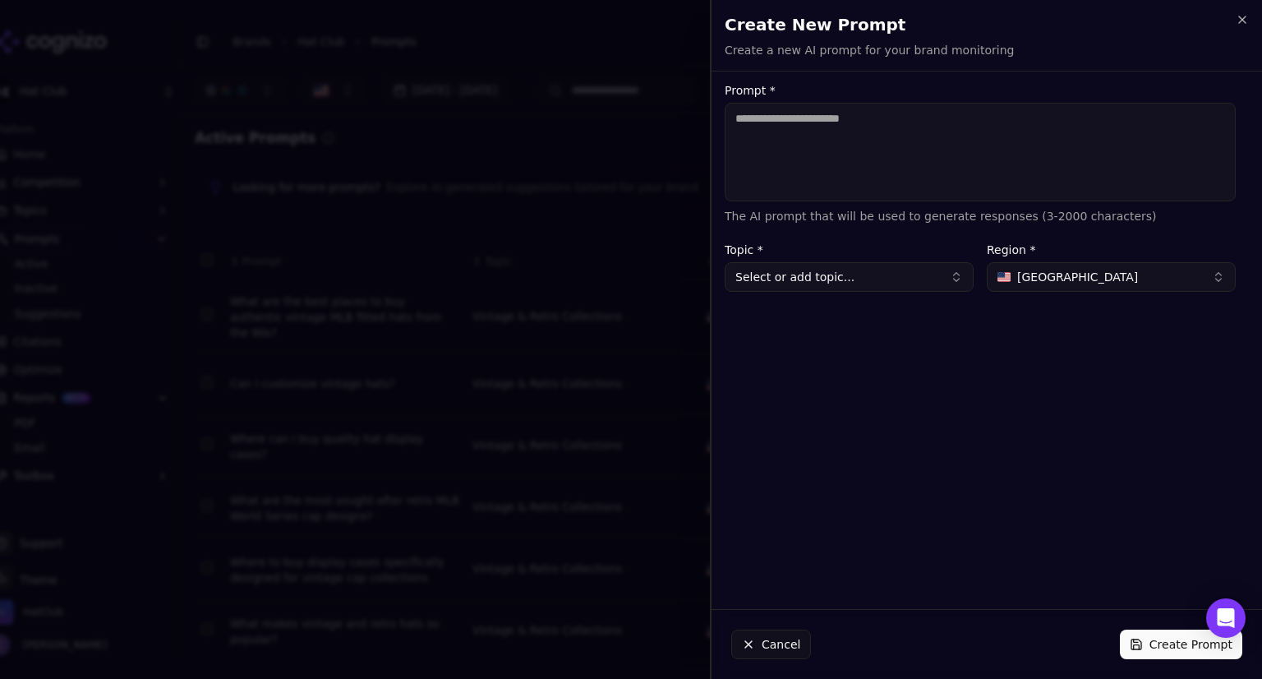
click at [826, 116] on textarea "Prompt *" at bounding box center [980, 152] width 511 height 99
paste textarea "**********"
type textarea "**********"
click at [792, 283] on button "Select or add topic..." at bounding box center [849, 277] width 249 height 30
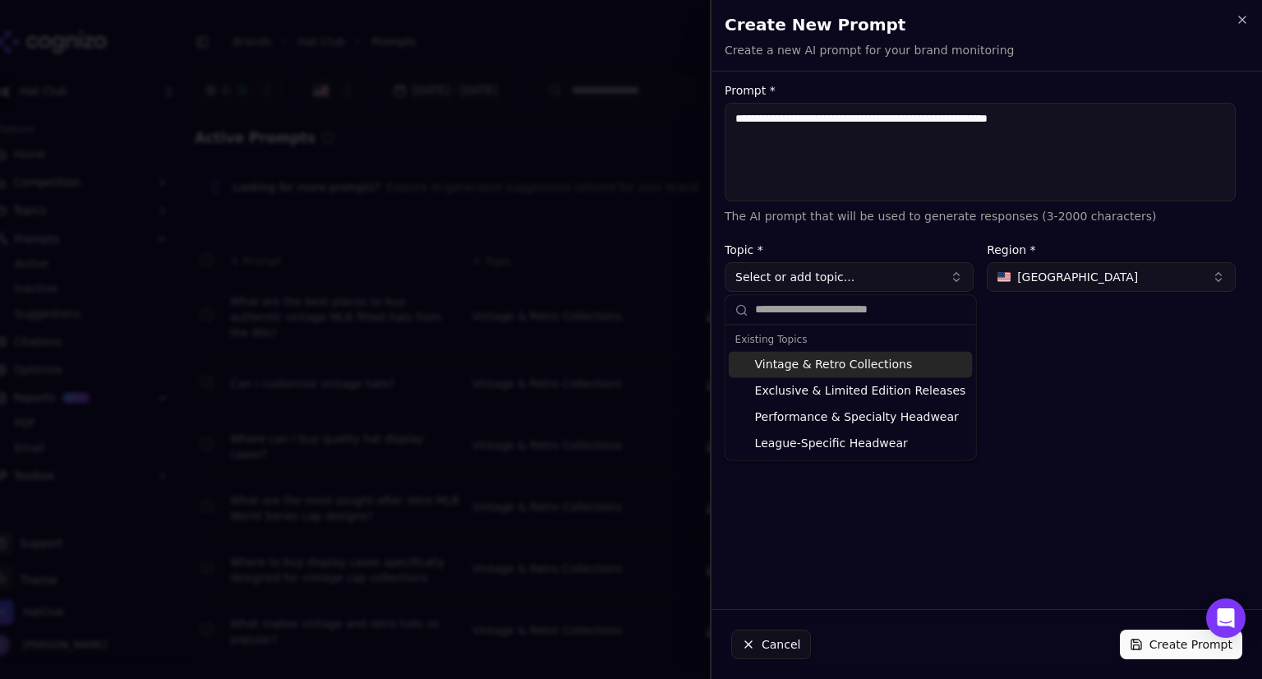
click at [824, 370] on div "Vintage & Retro Collections" at bounding box center [851, 364] width 244 height 26
type input "**********"
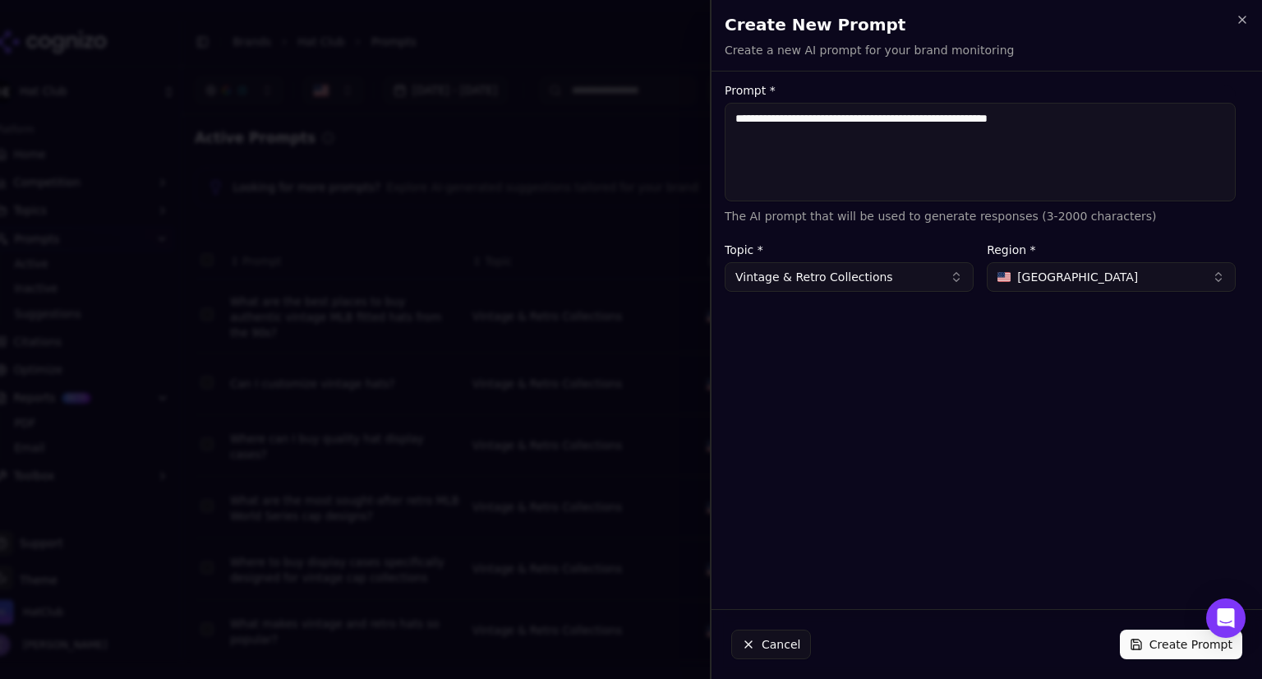
click at [1163, 635] on button "Create Prompt" at bounding box center [1181, 645] width 122 height 30
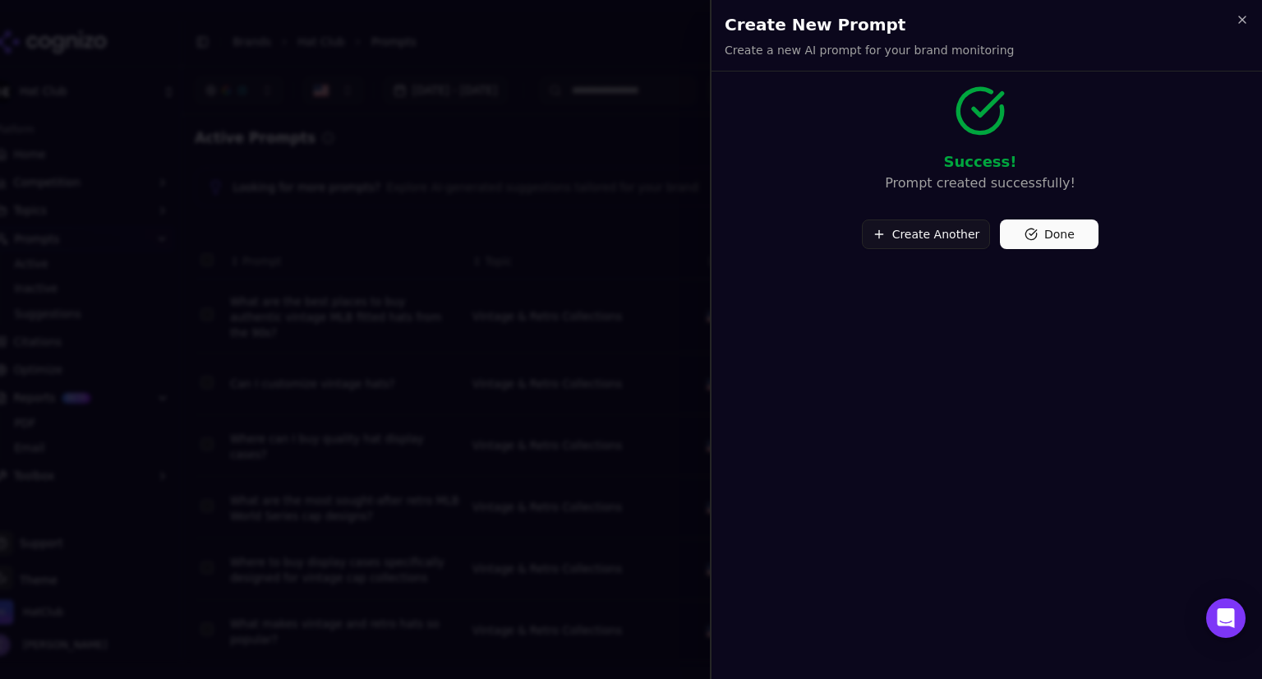
click at [921, 238] on button "Create Another" at bounding box center [926, 234] width 129 height 30
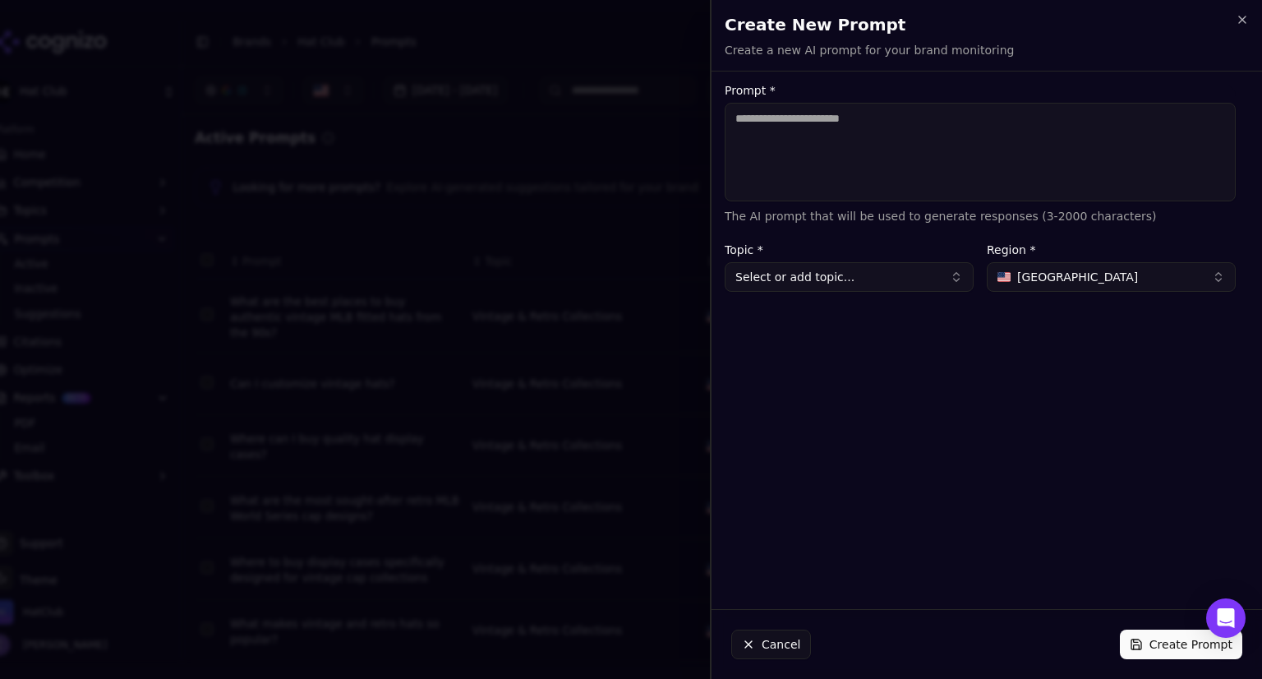
click at [791, 138] on textarea "Prompt *" at bounding box center [980, 152] width 511 height 99
paste textarea "**********"
type textarea "**********"
click at [894, 278] on button "Select or add topic..." at bounding box center [849, 277] width 249 height 30
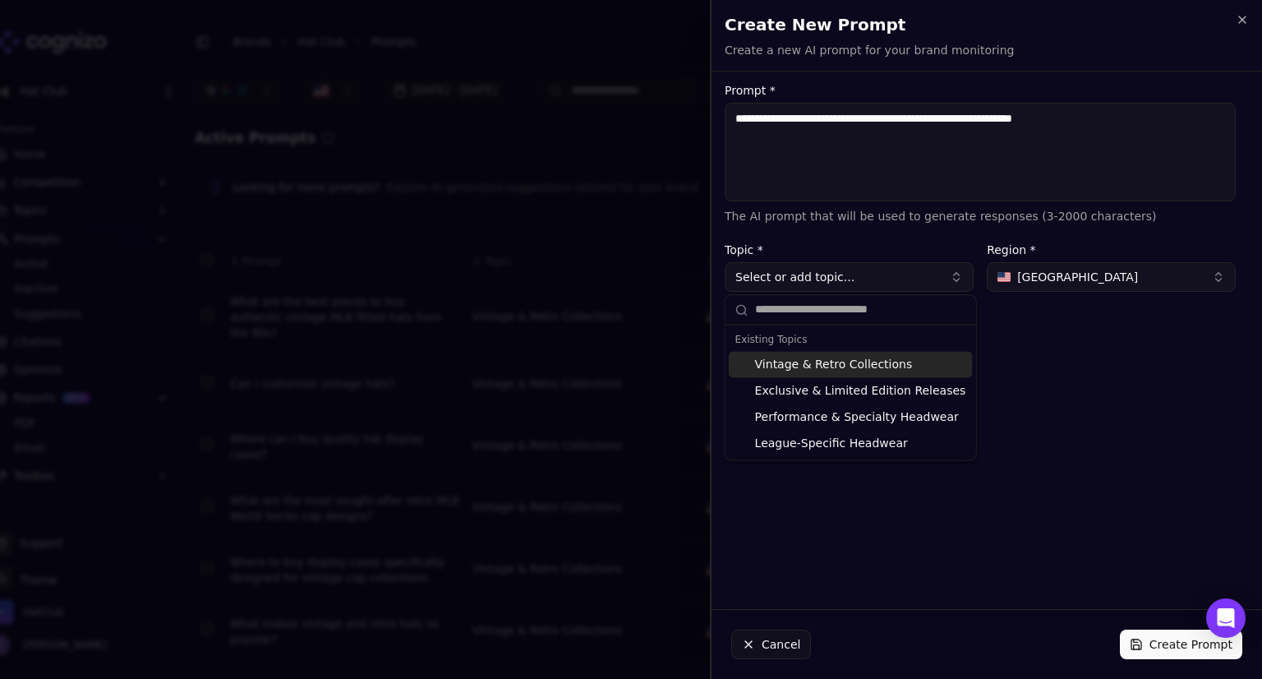
click at [834, 359] on div "Vintage & Retro Collections" at bounding box center [851, 364] width 244 height 26
type input "**********"
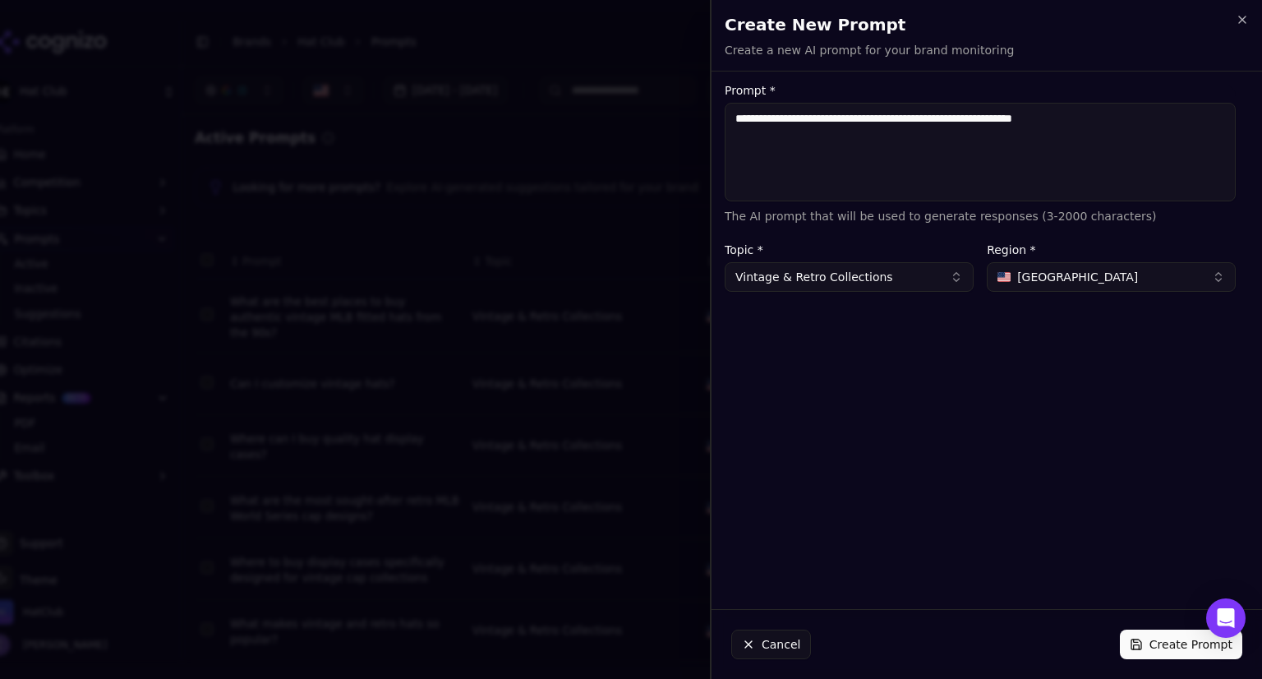
click at [1169, 648] on button "Create Prompt" at bounding box center [1181, 645] width 122 height 30
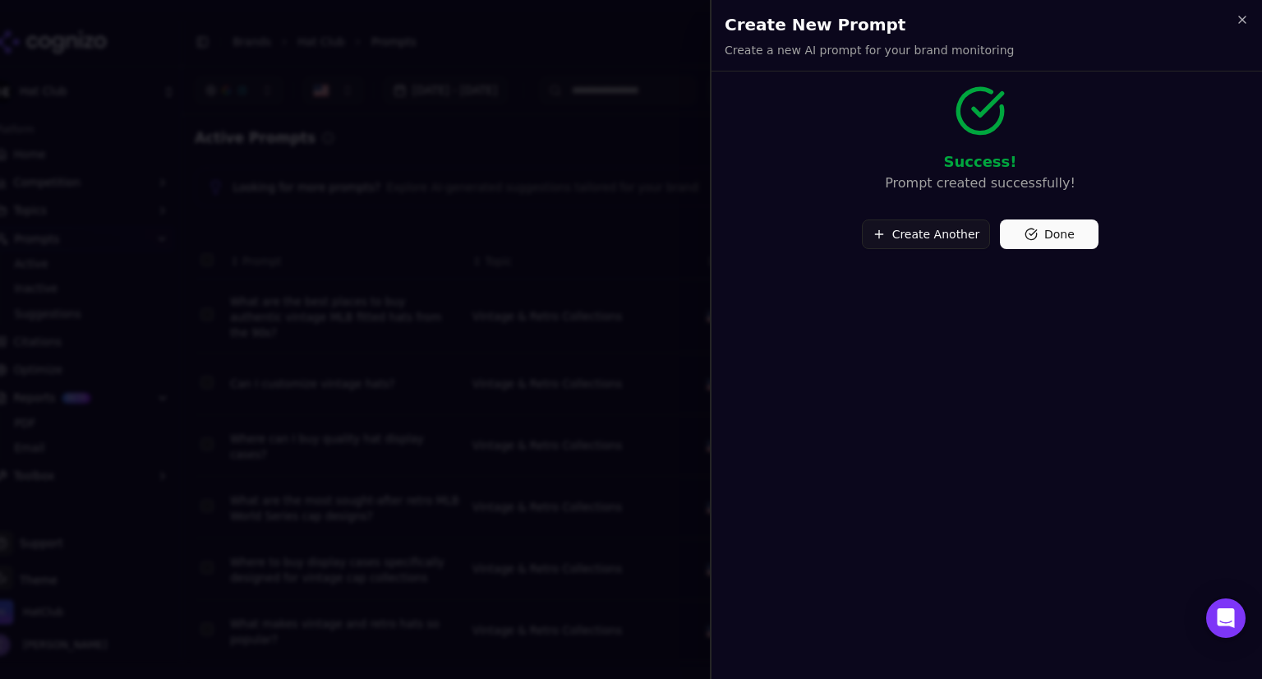
click at [1027, 224] on button "Done" at bounding box center [1049, 234] width 99 height 30
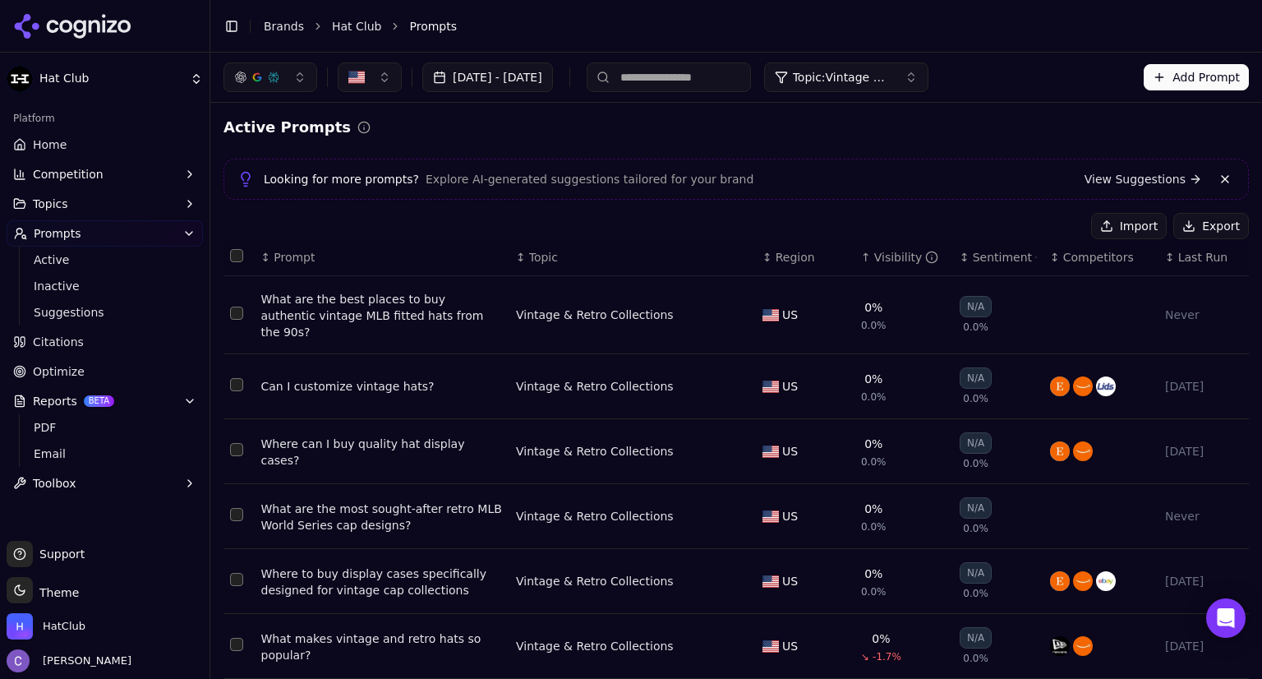
click at [58, 237] on span "Prompts" at bounding box center [58, 233] width 48 height 16
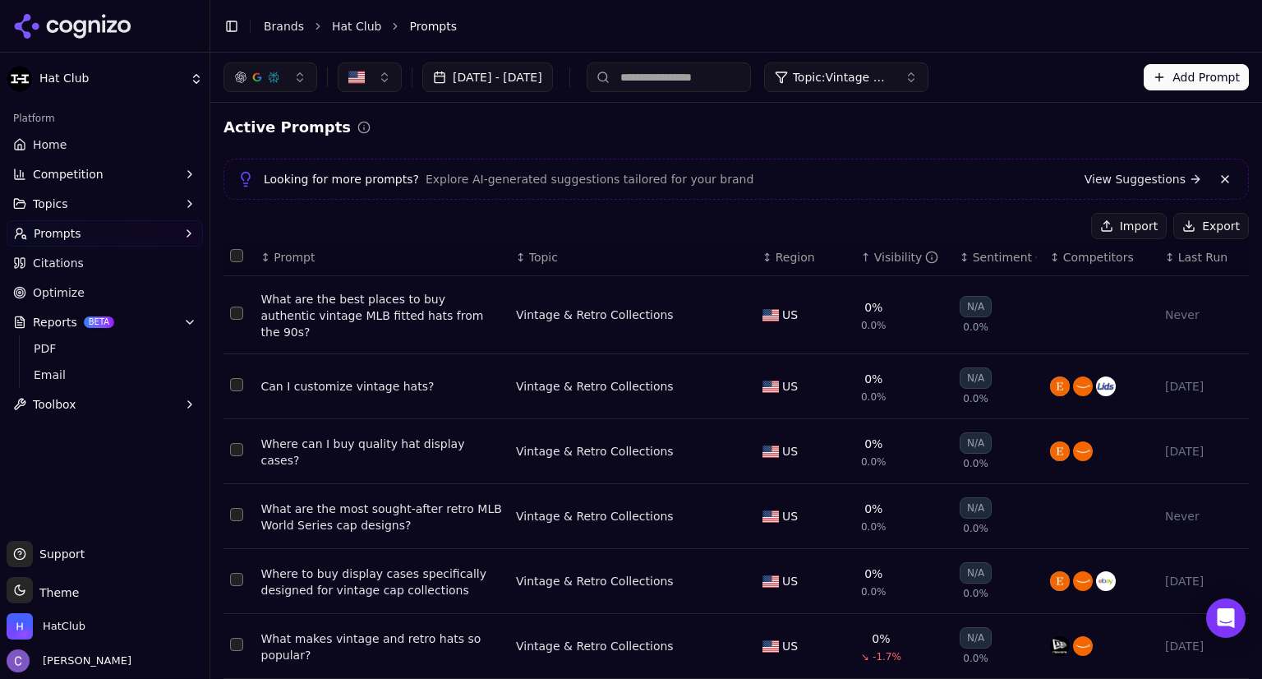
click at [897, 86] on button "Topic: Vintage & Retro Collections" at bounding box center [846, 77] width 164 height 30
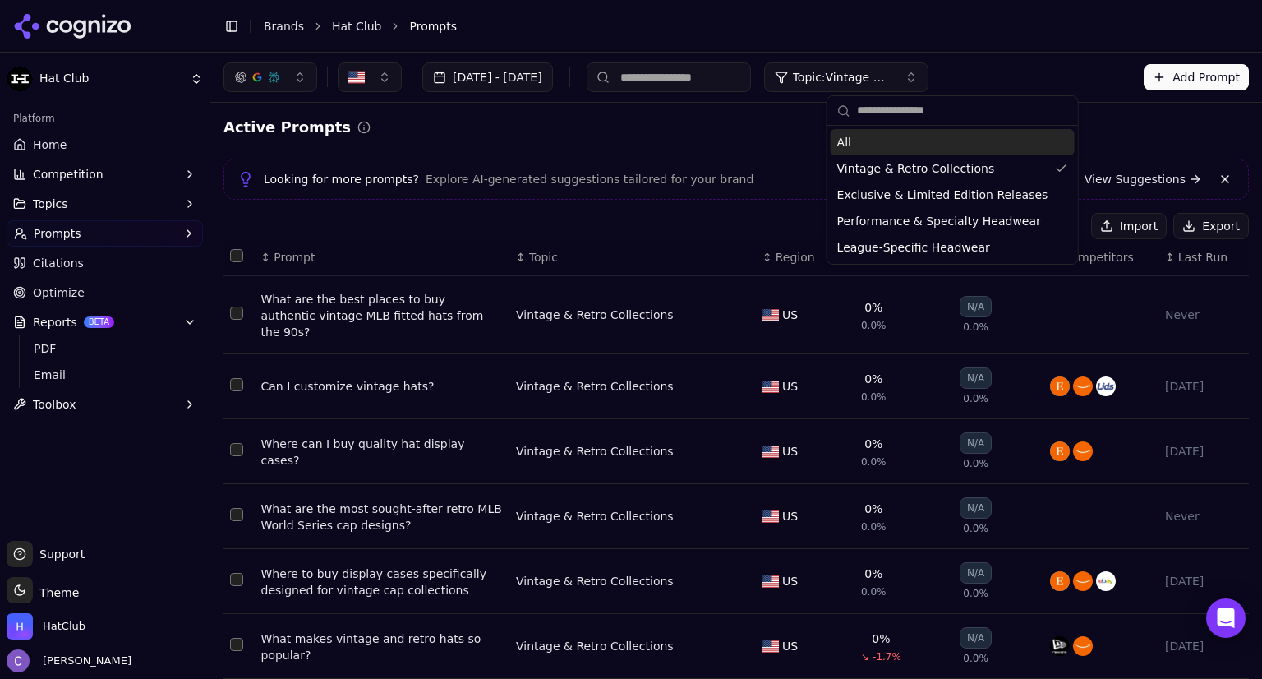
click at [871, 150] on div "All" at bounding box center [953, 142] width 244 height 26
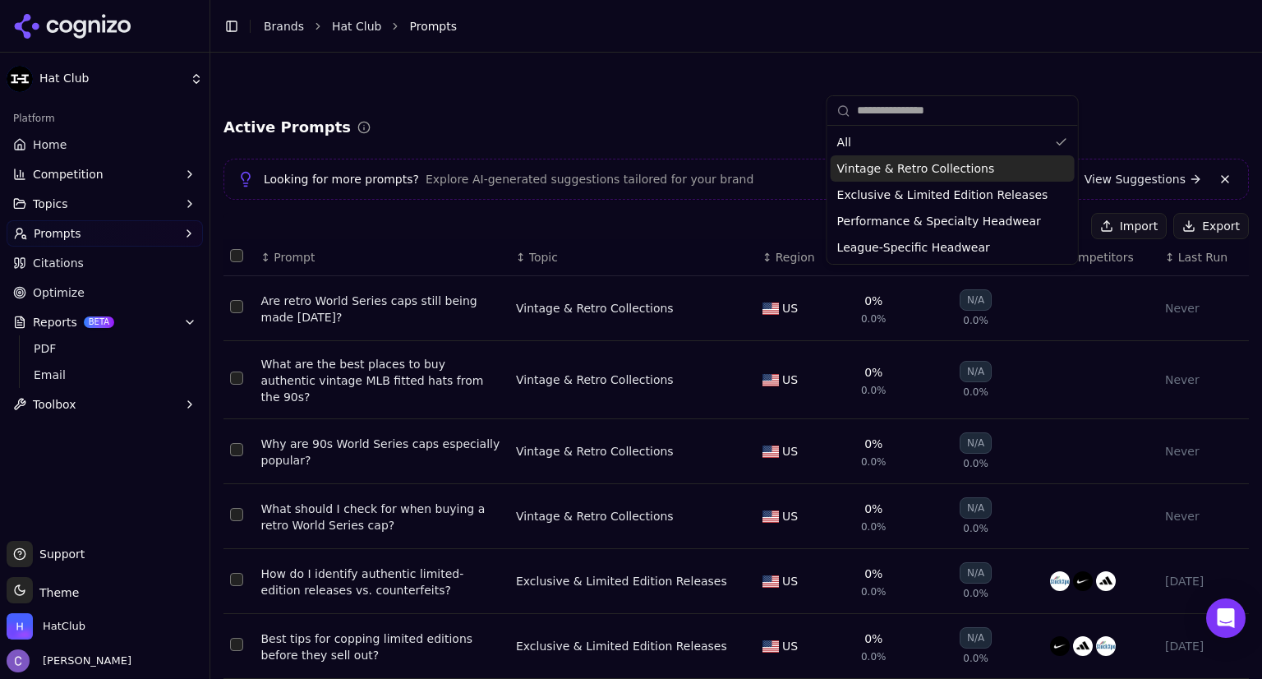
scroll to position [300, 0]
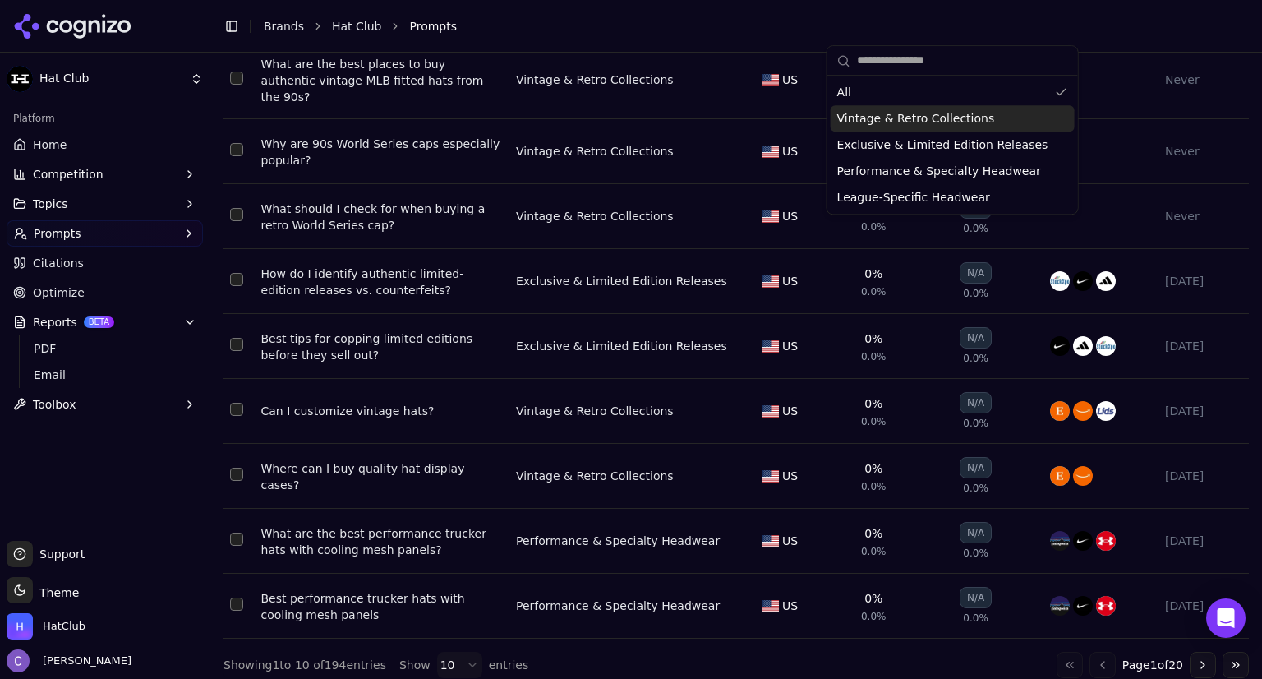
click at [99, 237] on button "Prompts" at bounding box center [105, 233] width 196 height 26
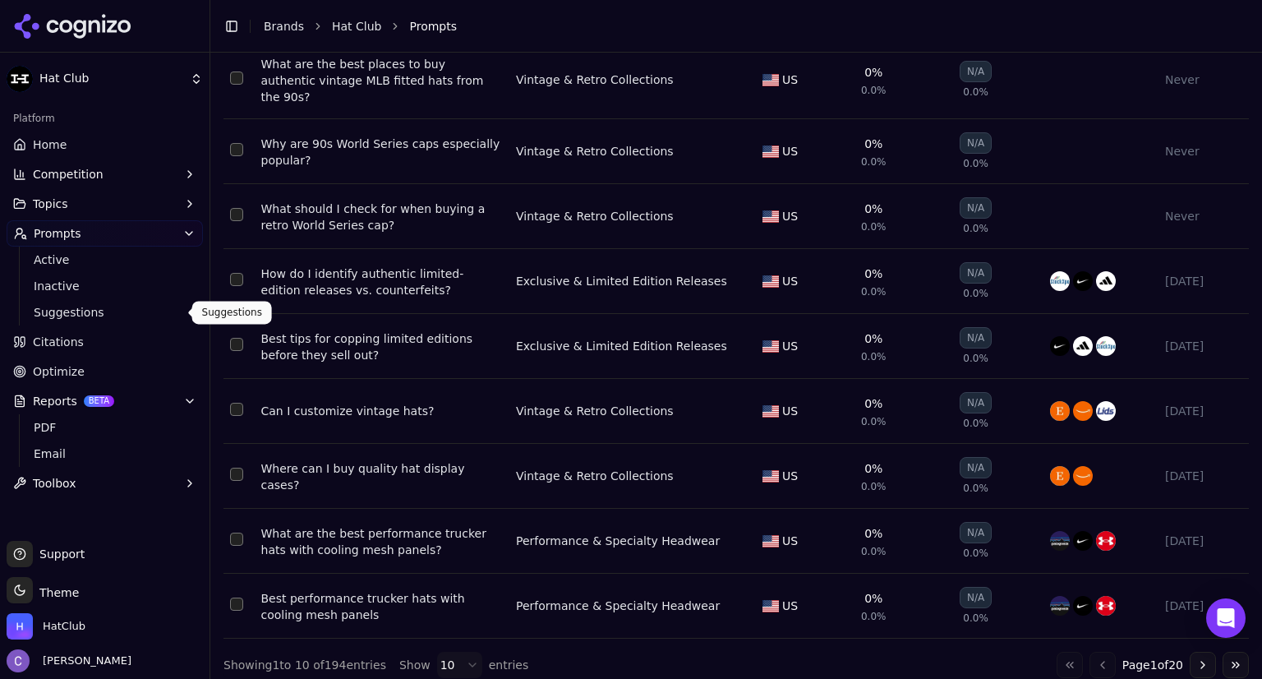
click at [71, 310] on span "Suggestions" at bounding box center [105, 312] width 143 height 16
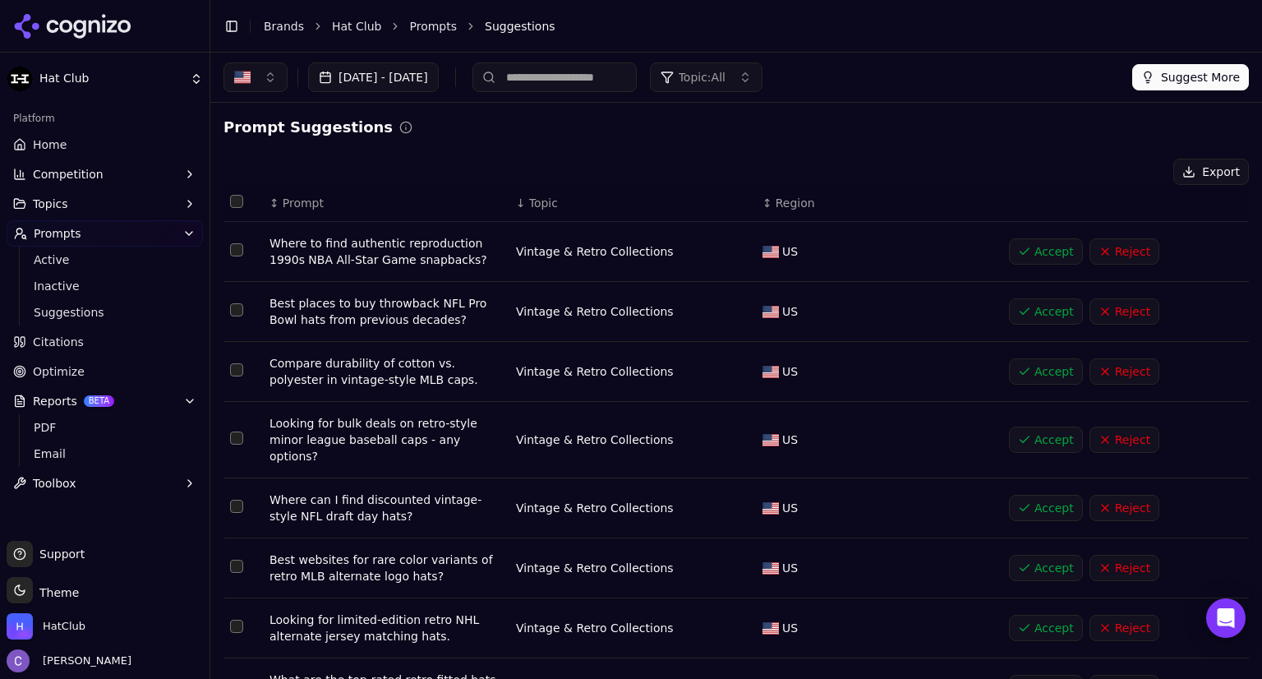
click at [726, 78] on span "Topic: All" at bounding box center [702, 77] width 47 height 16
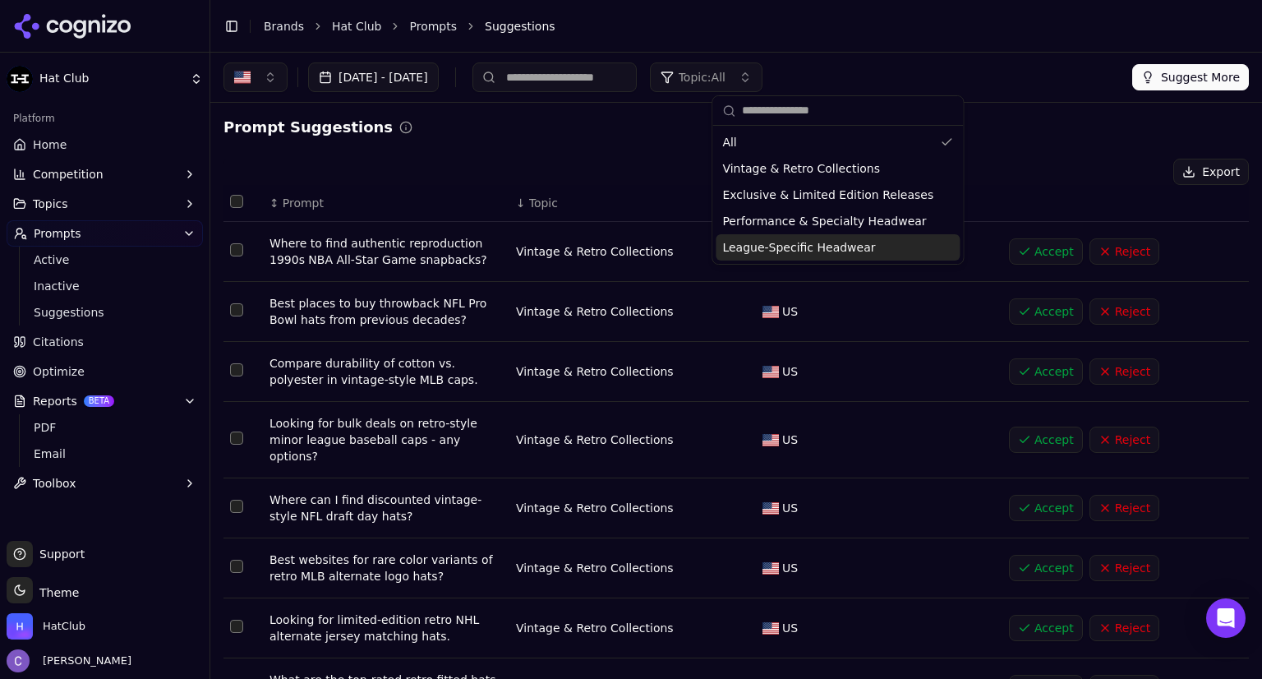
click at [796, 244] on span "League-Specific Headwear" at bounding box center [798, 247] width 153 height 16
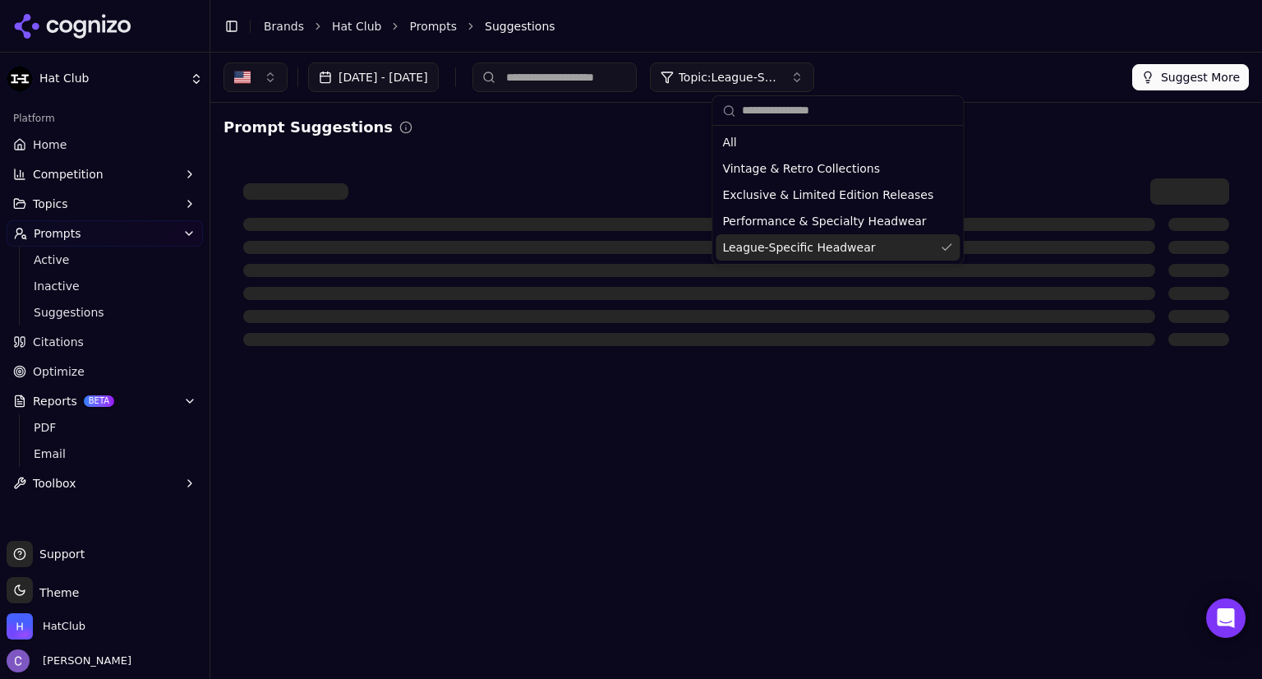
click at [796, 244] on span "League-Specific Headwear" at bounding box center [798, 247] width 153 height 16
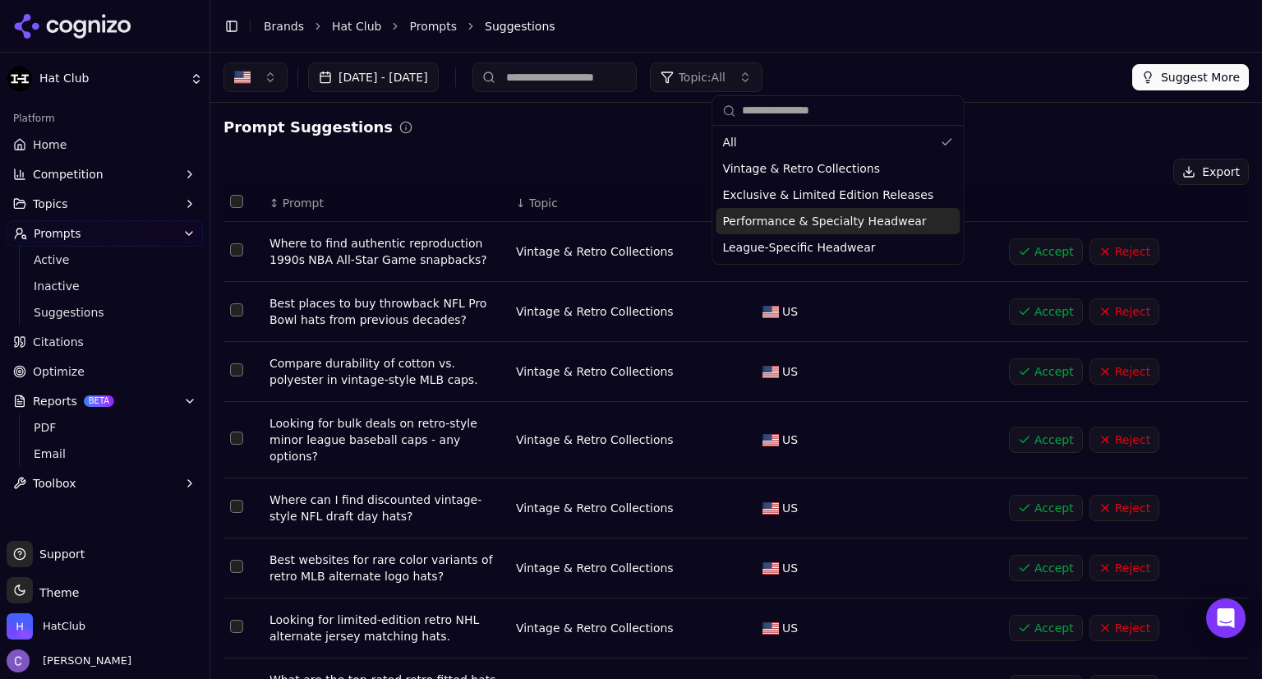
click at [622, 175] on div "Export" at bounding box center [737, 172] width 1026 height 26
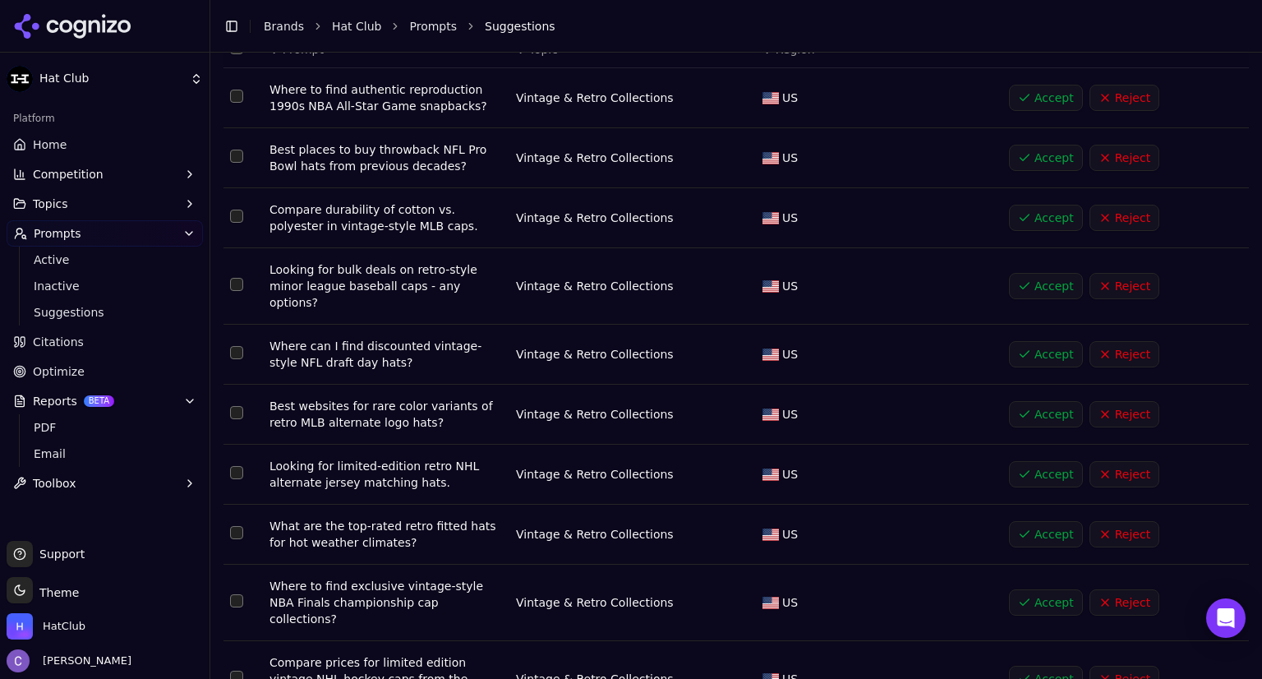
scroll to position [194, 0]
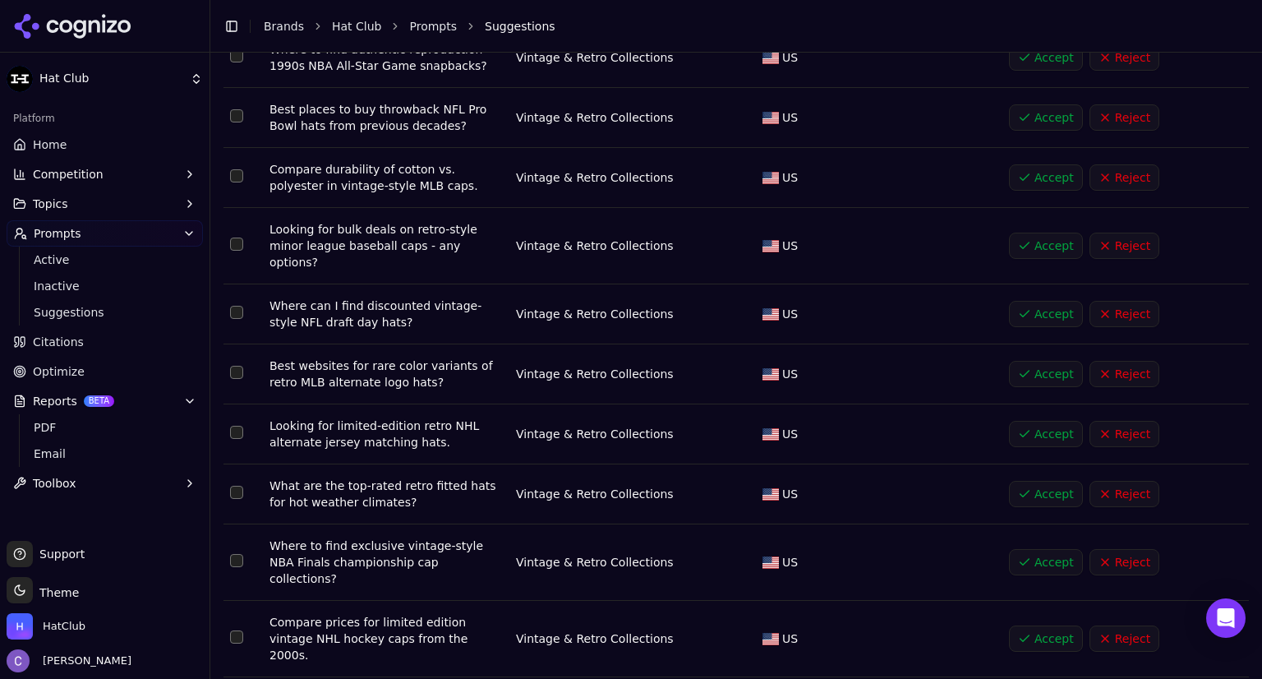
click at [369, 362] on div "Best websites for rare color variants of retro MLB alternate logo hats?" at bounding box center [386, 373] width 233 height 33
drag, startPoint x: 265, startPoint y: 347, endPoint x: 482, endPoint y: 378, distance: 218.4
click at [482, 378] on td "Best websites for rare color variants of retro MLB alternate logo hats?" at bounding box center [386, 374] width 247 height 60
copy div "Best websites for rare color variants of retro MLB alternate logo hats?"
click at [1021, 361] on button "Accept" at bounding box center [1046, 374] width 74 height 26
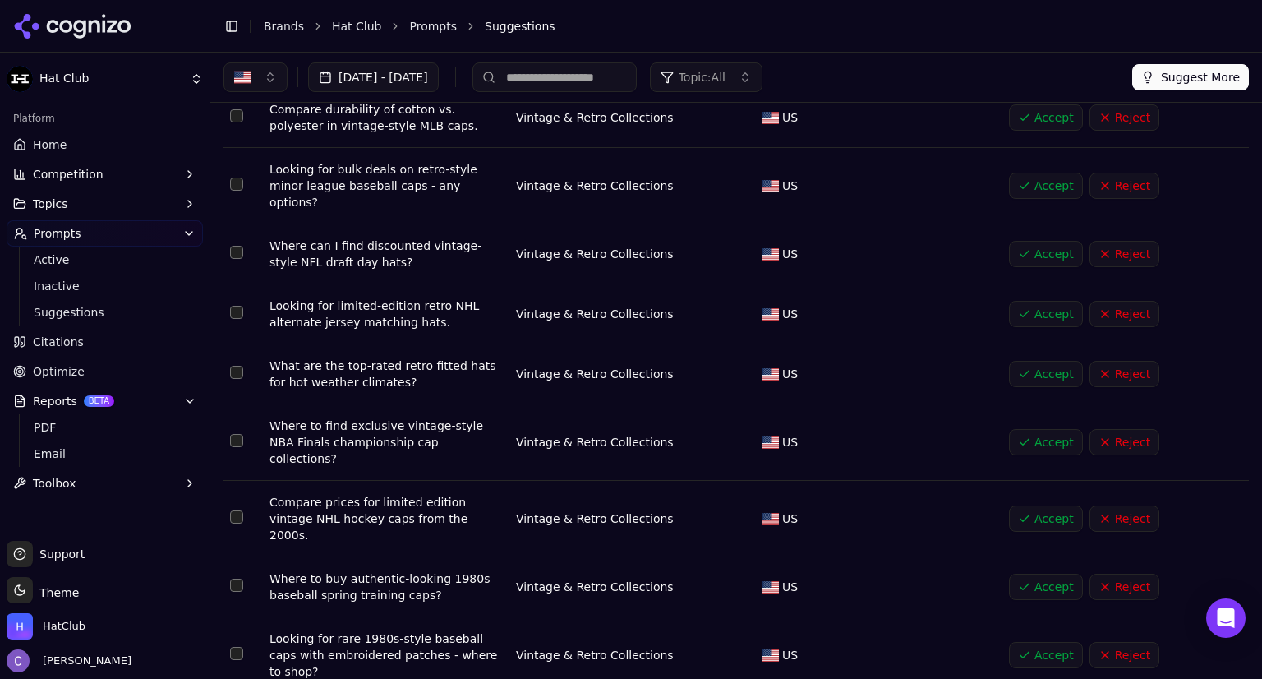
scroll to position [0, 0]
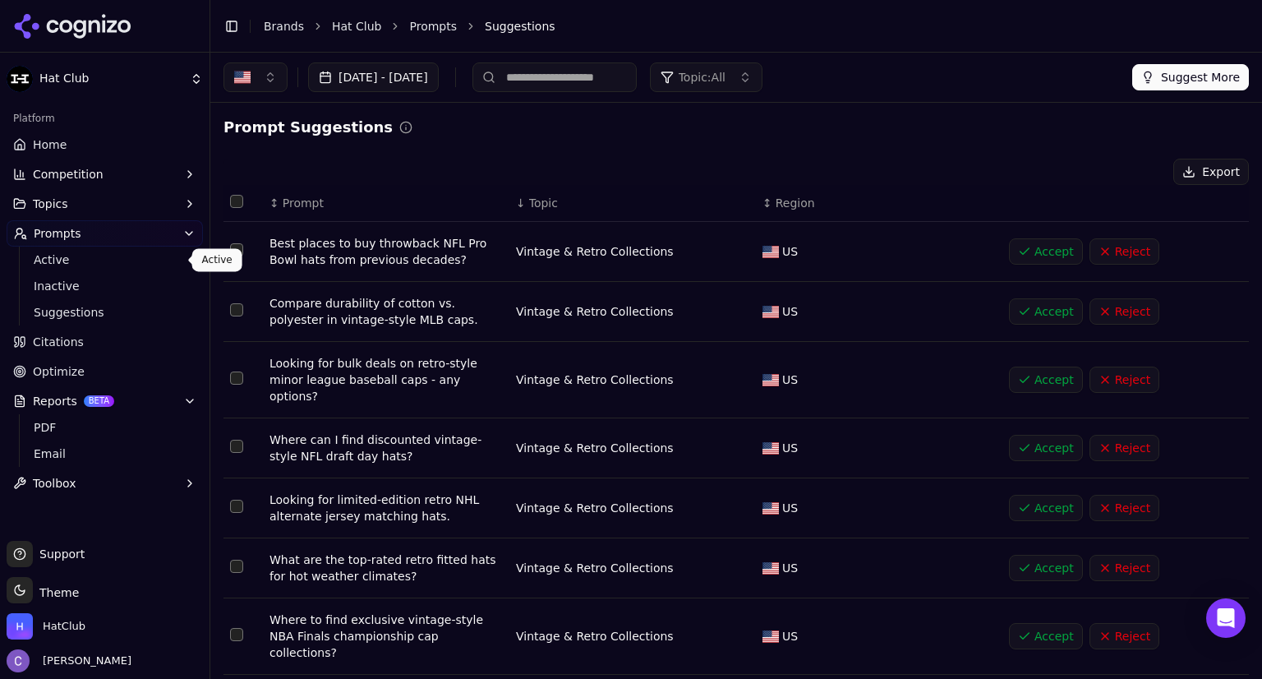
click at [110, 256] on span "Active" at bounding box center [105, 259] width 143 height 16
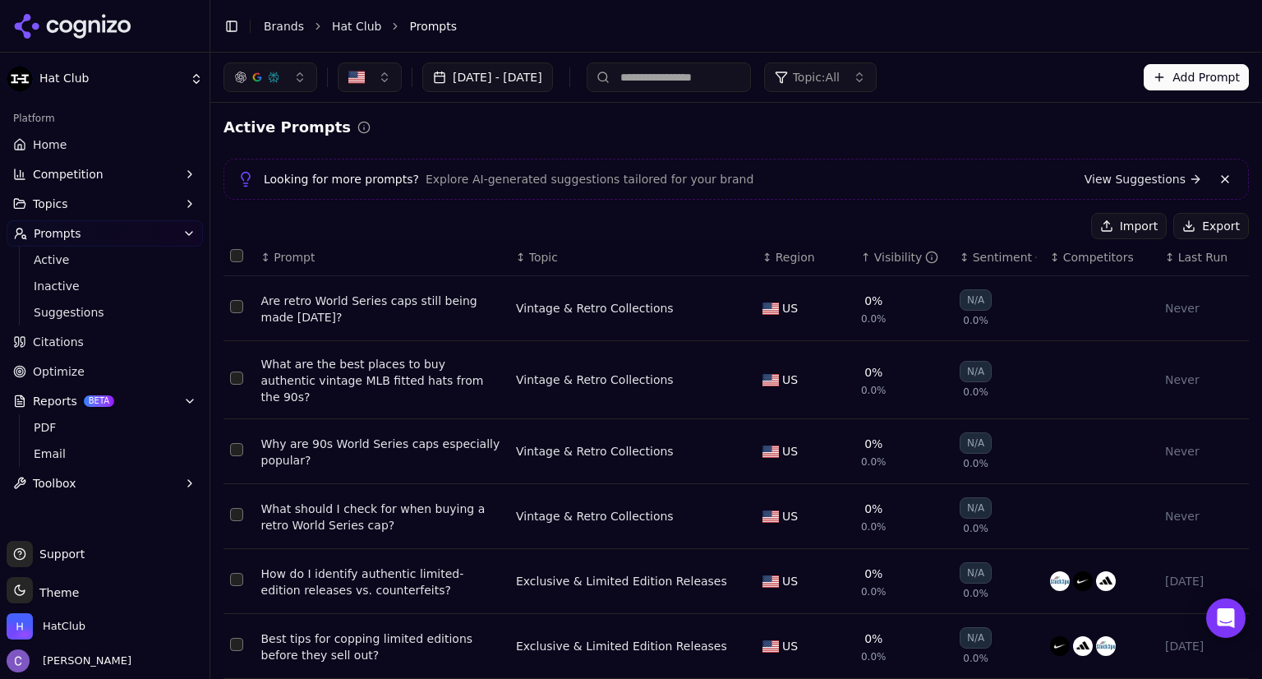
click at [1173, 79] on button "Add Prompt" at bounding box center [1196, 77] width 105 height 26
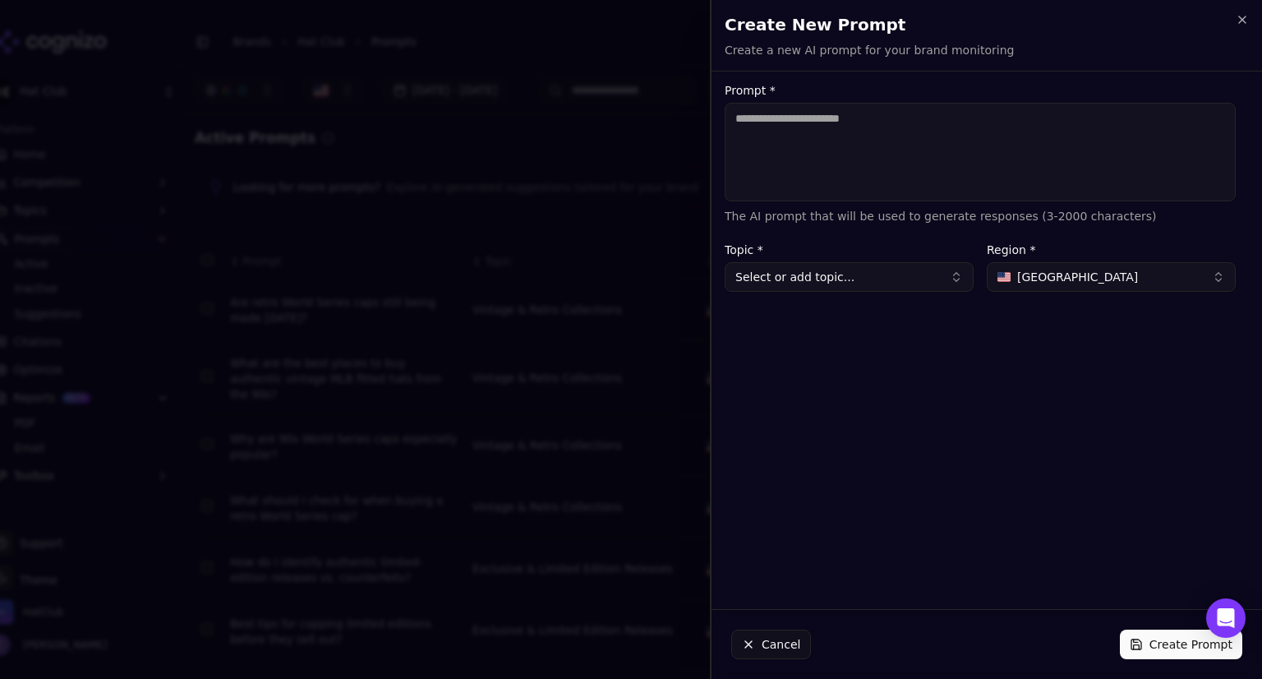
type textarea "**********"
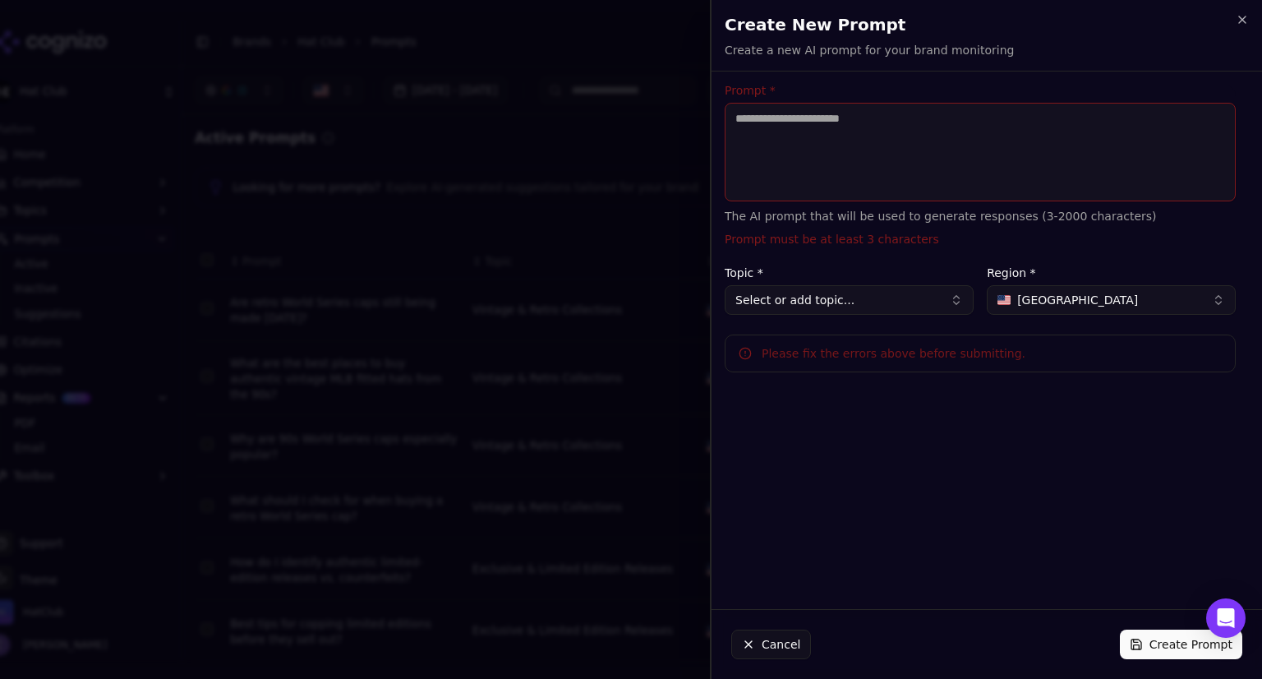
paste textarea "**********"
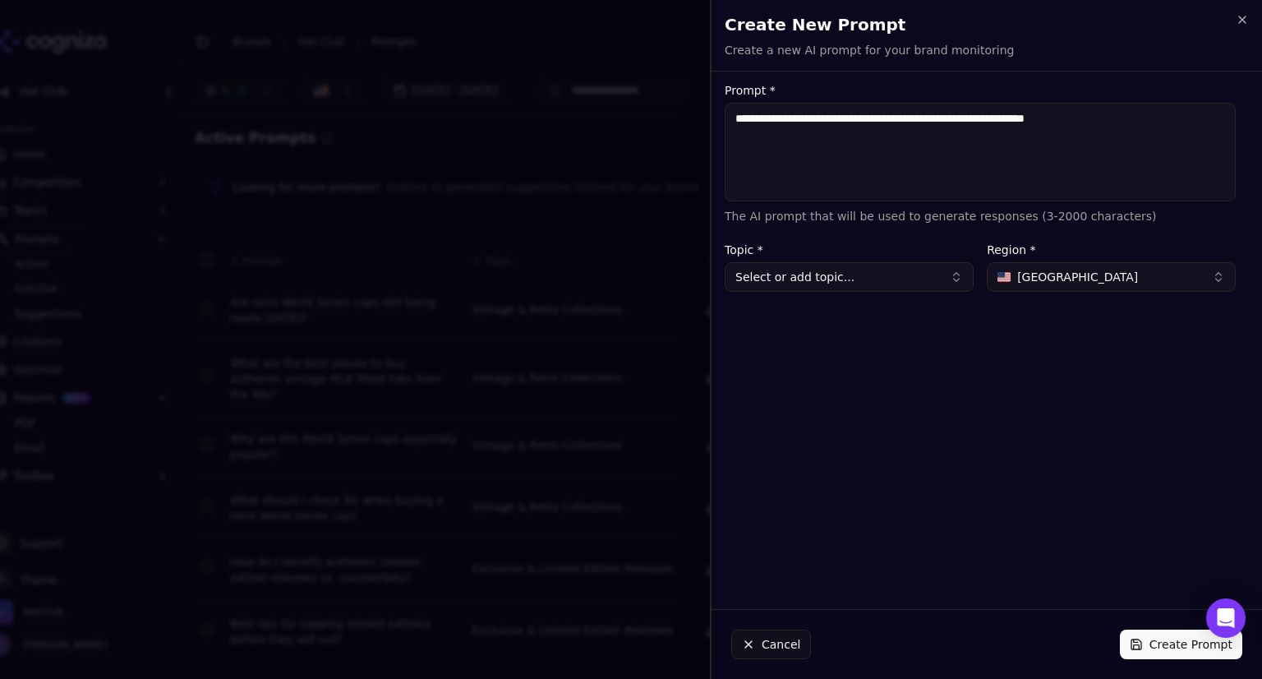
type textarea "**********"
click at [865, 276] on button "Select or add topic..." at bounding box center [849, 277] width 249 height 30
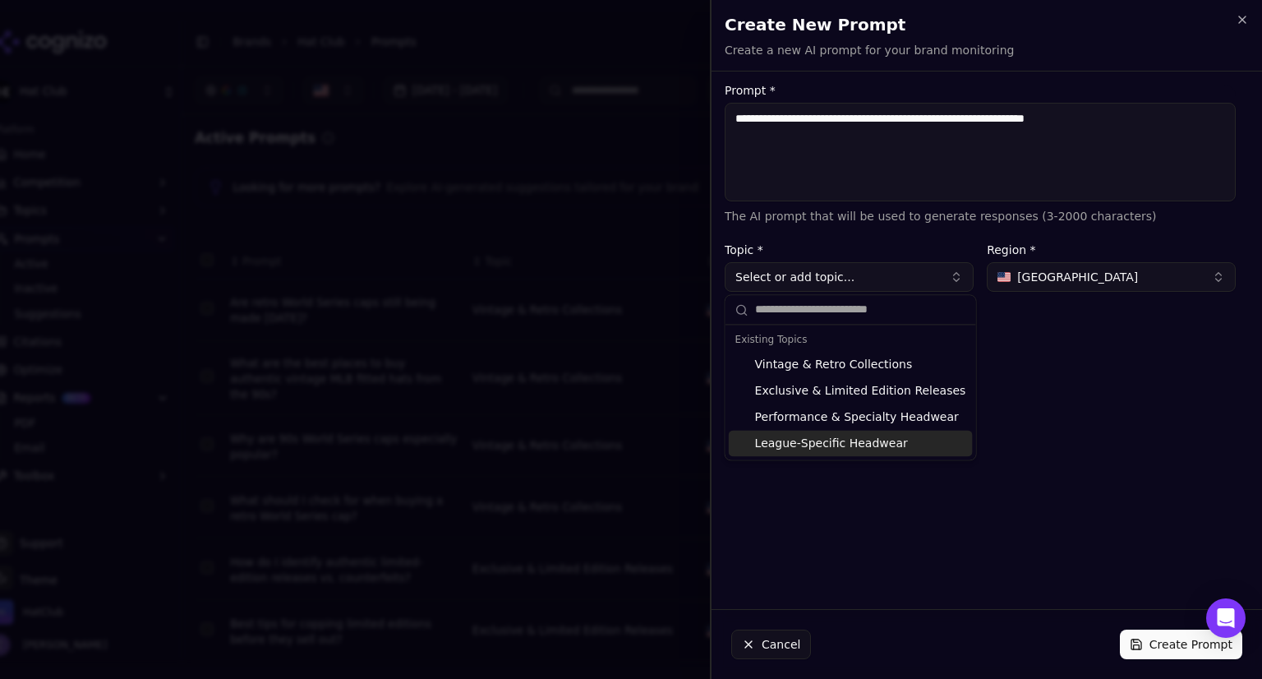
click at [798, 445] on div "League-Specific Headwear" at bounding box center [851, 443] width 244 height 26
type input "**********"
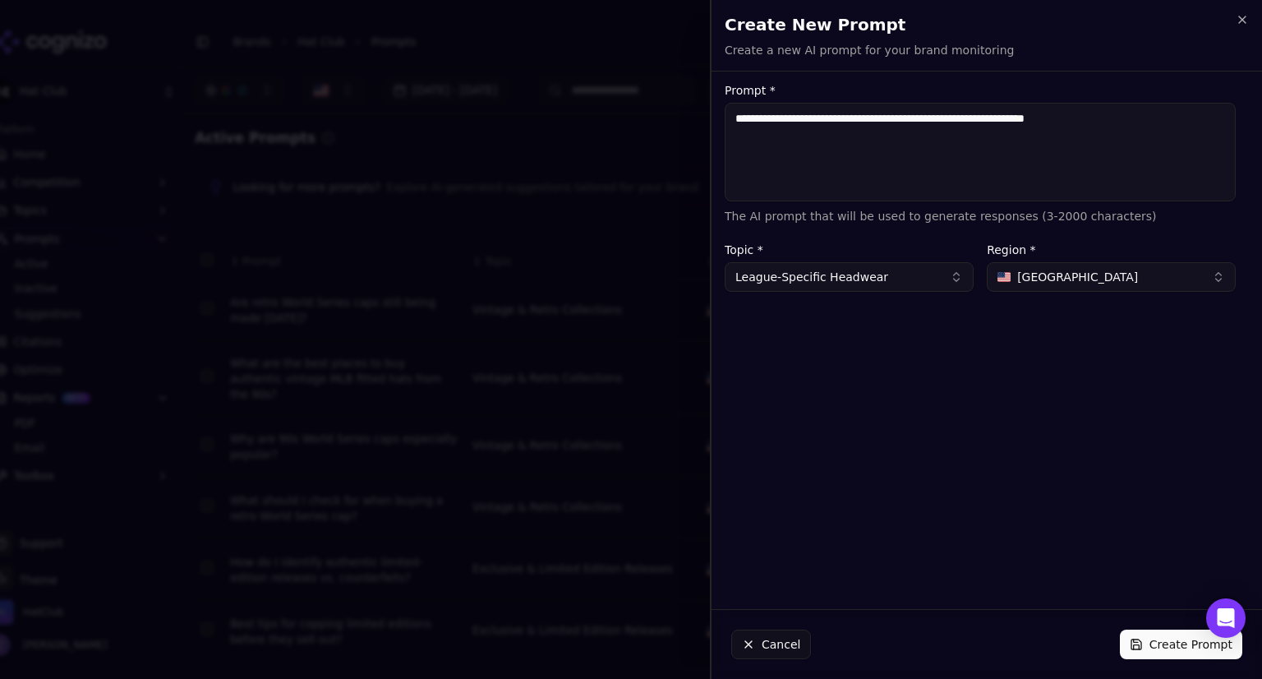
click at [1162, 641] on button "Create Prompt" at bounding box center [1181, 645] width 122 height 30
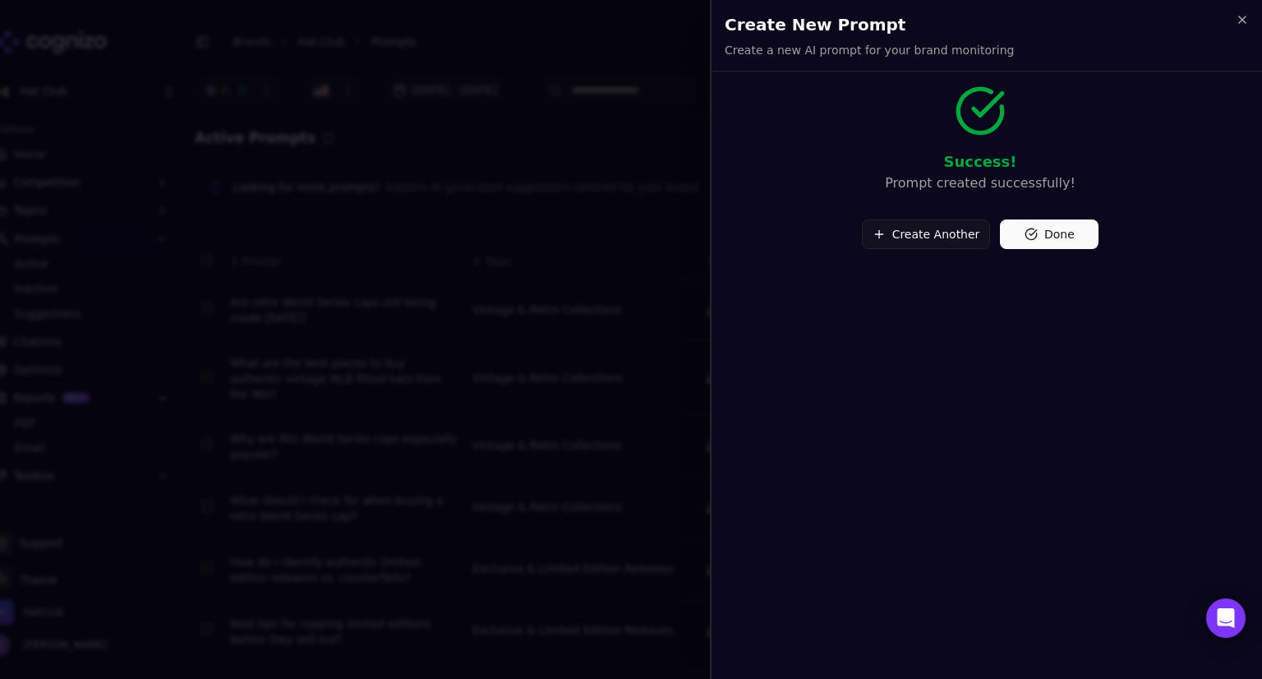
click at [911, 237] on button "Create Another" at bounding box center [926, 234] width 129 height 30
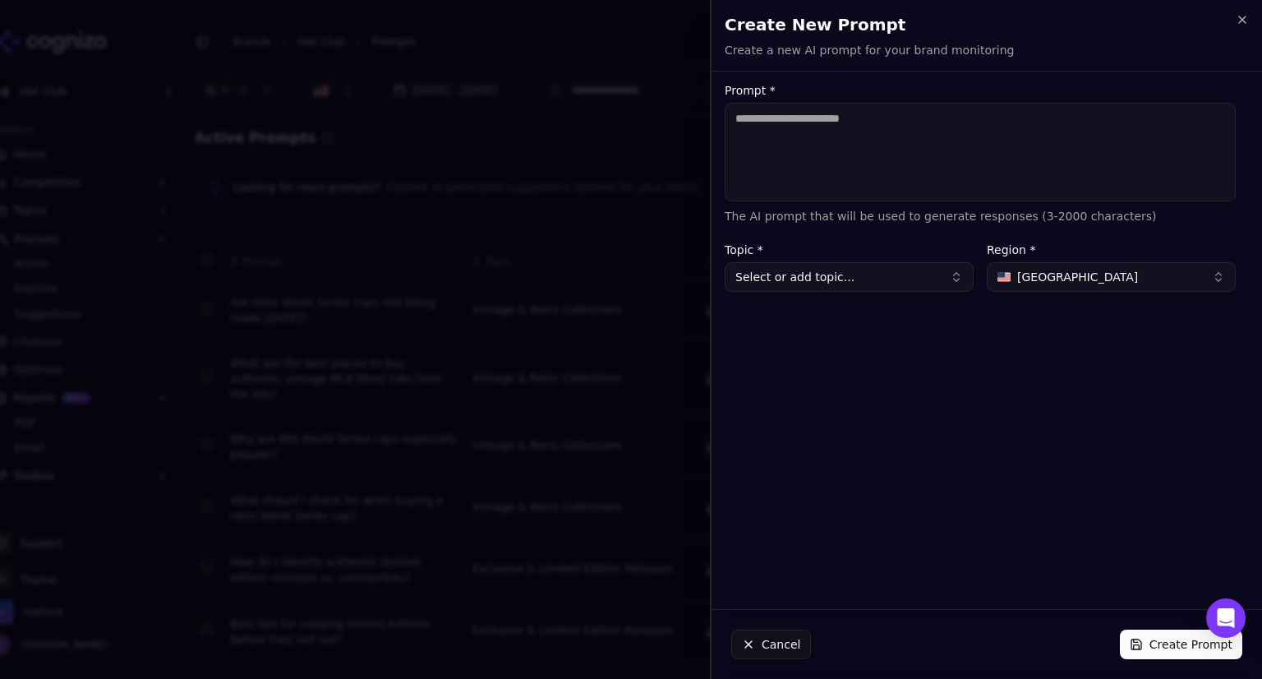
click at [837, 131] on textarea "Prompt *" at bounding box center [980, 152] width 511 height 99
paste textarea "**********"
type textarea "**********"
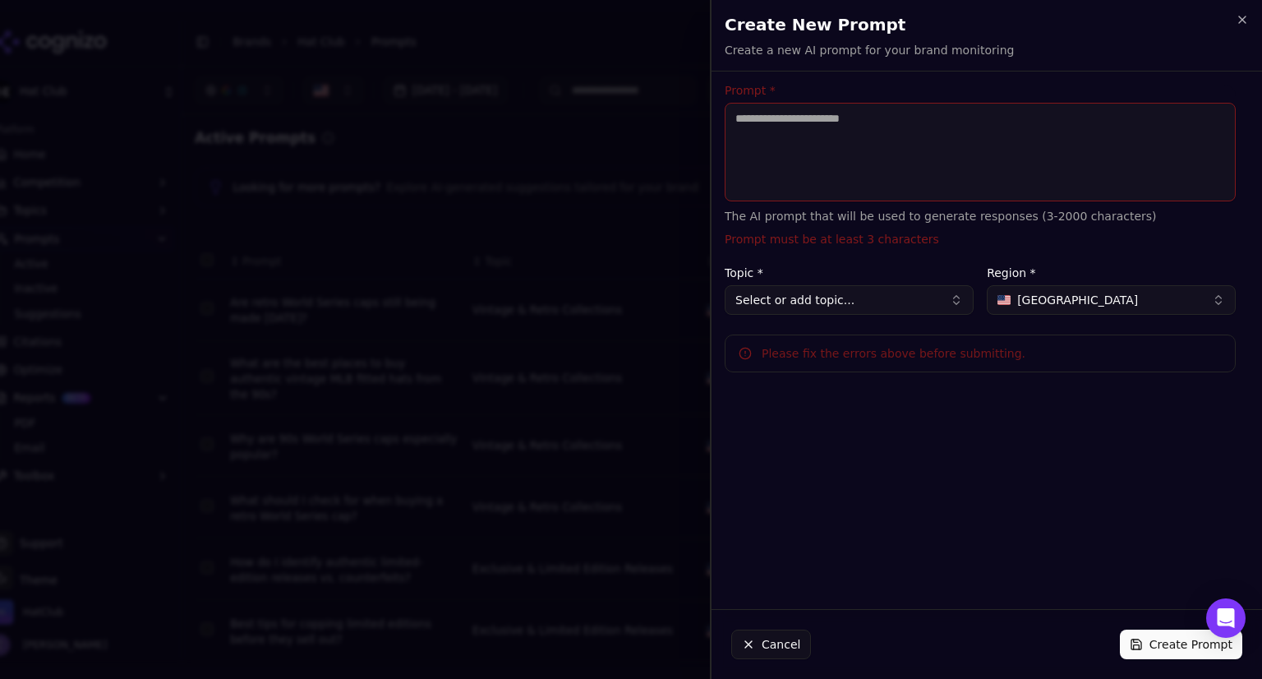
paste textarea "**********"
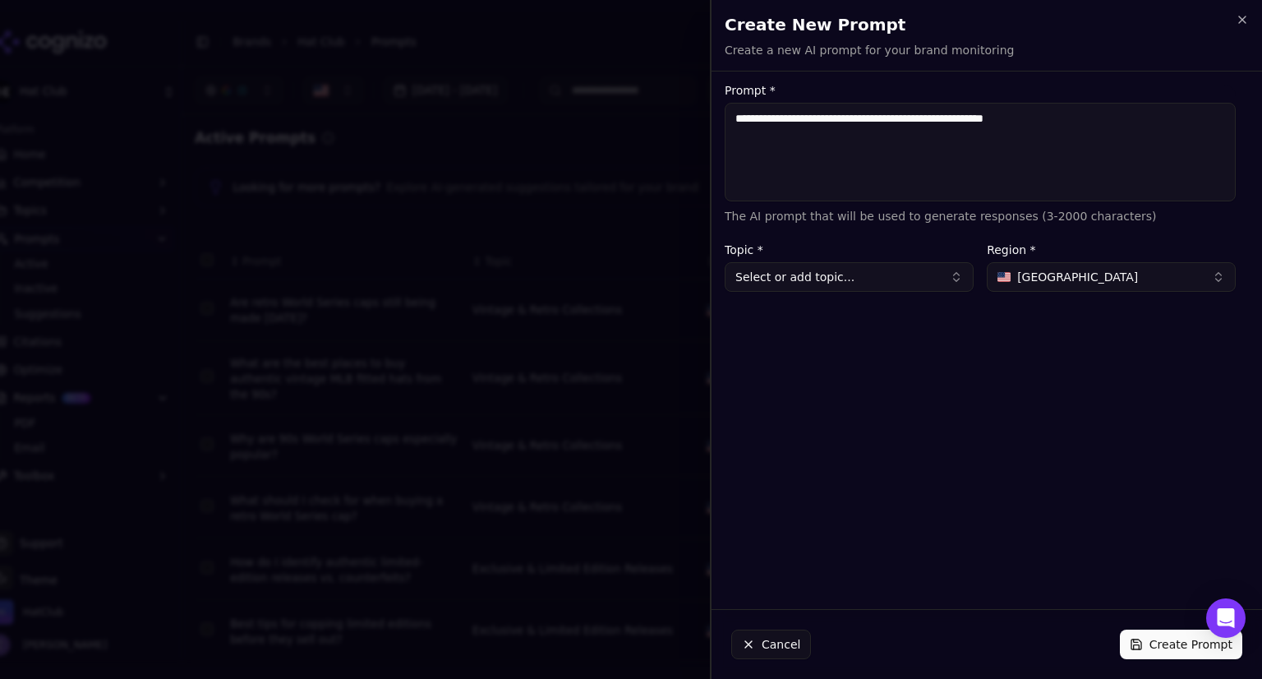
type textarea "**********"
click at [816, 288] on button "Select or add topic..." at bounding box center [849, 277] width 249 height 30
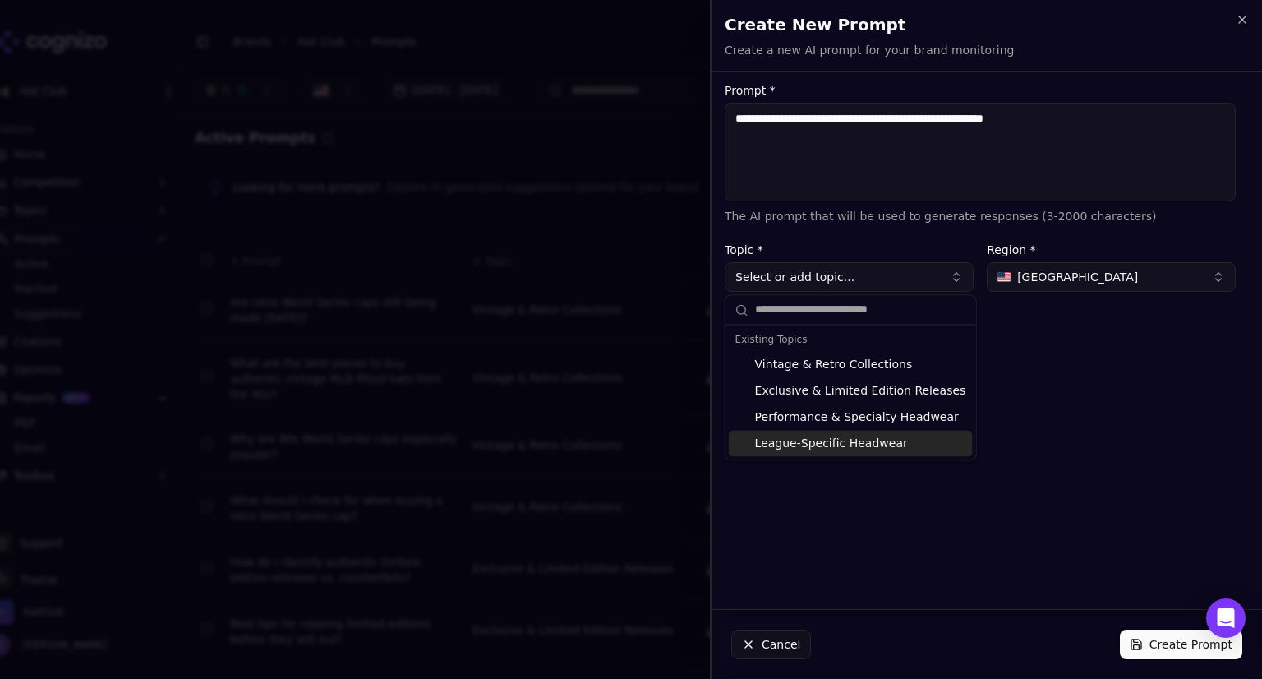
click at [802, 447] on div "League-Specific Headwear" at bounding box center [851, 443] width 244 height 26
type input "**********"
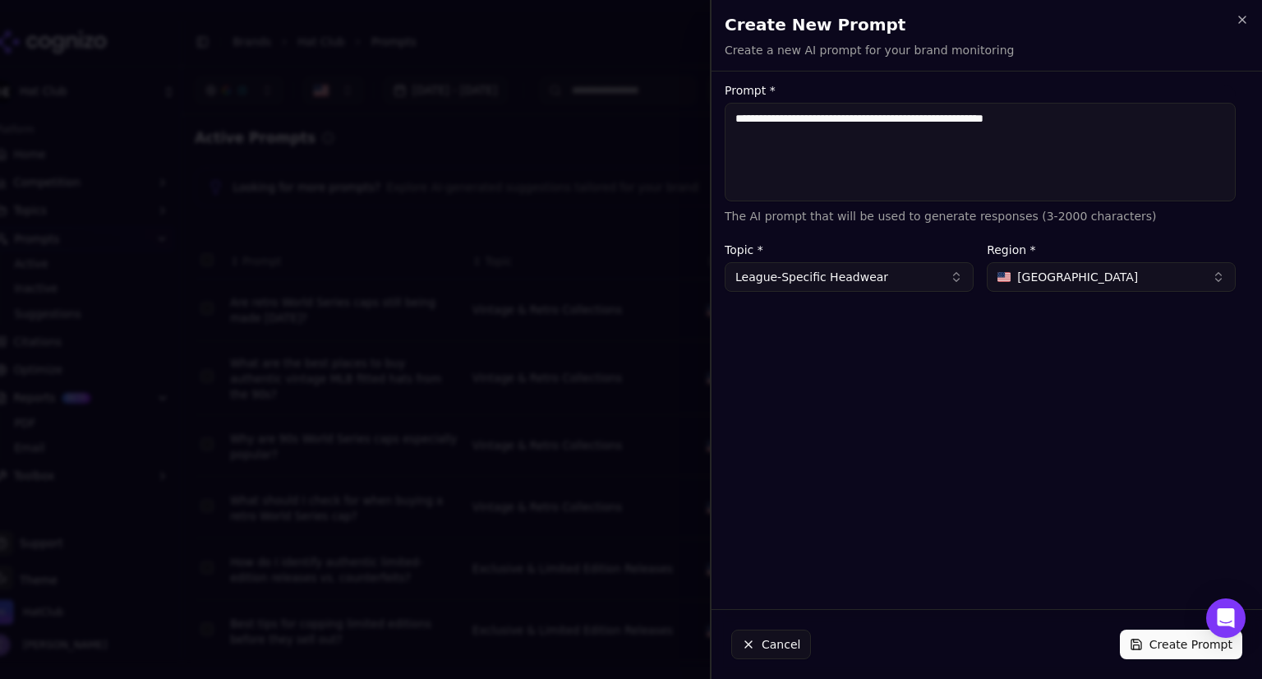
click at [1180, 645] on button "Create Prompt" at bounding box center [1181, 645] width 122 height 30
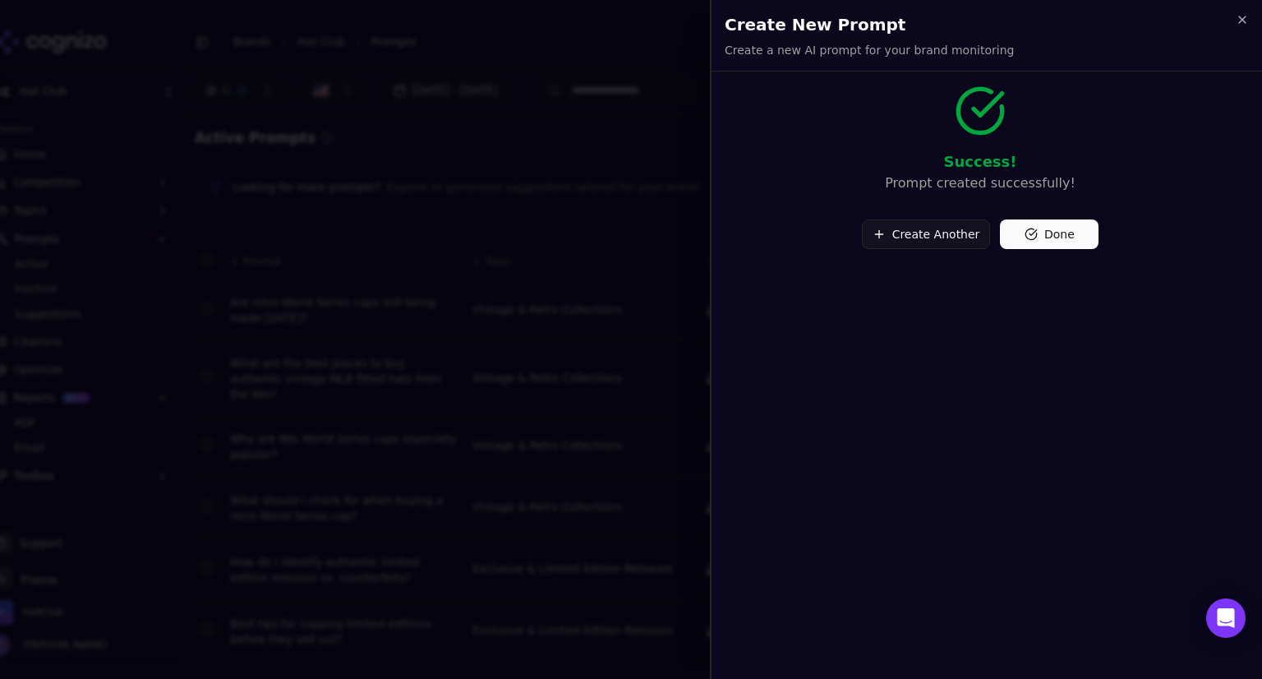
click at [1077, 225] on button "Done" at bounding box center [1049, 234] width 99 height 30
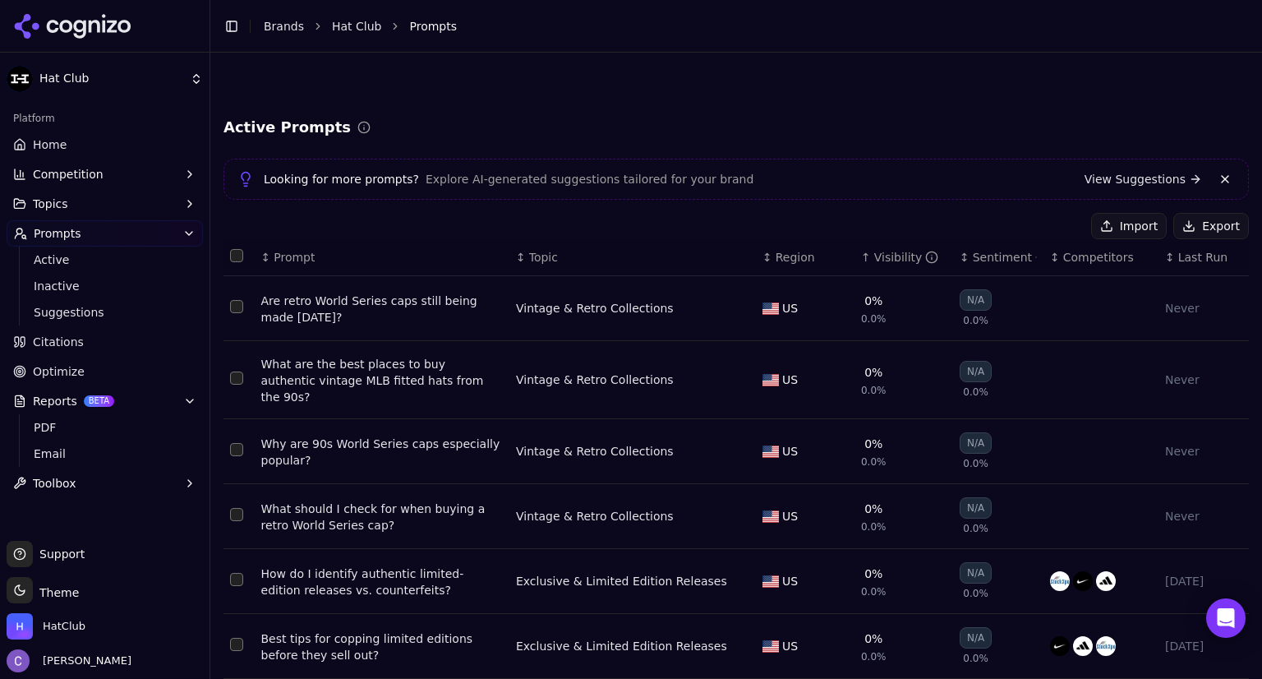
scroll to position [300, 0]
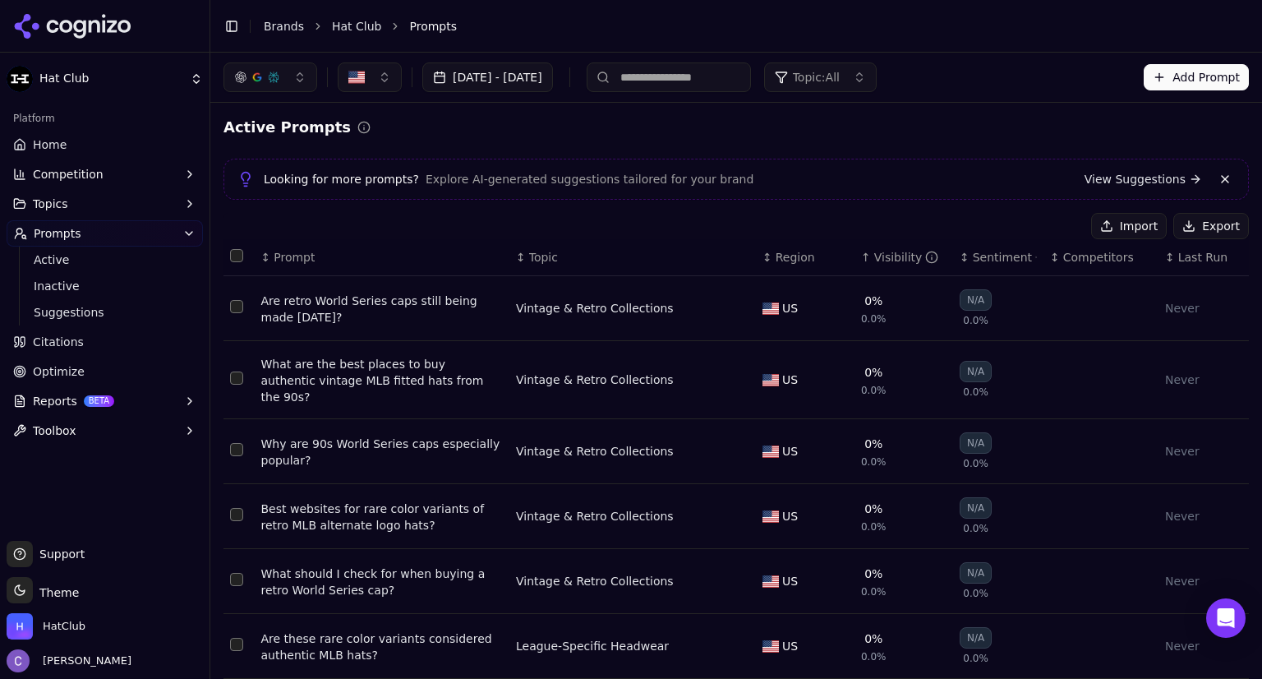
click at [93, 142] on link "Home" at bounding box center [105, 144] width 196 height 26
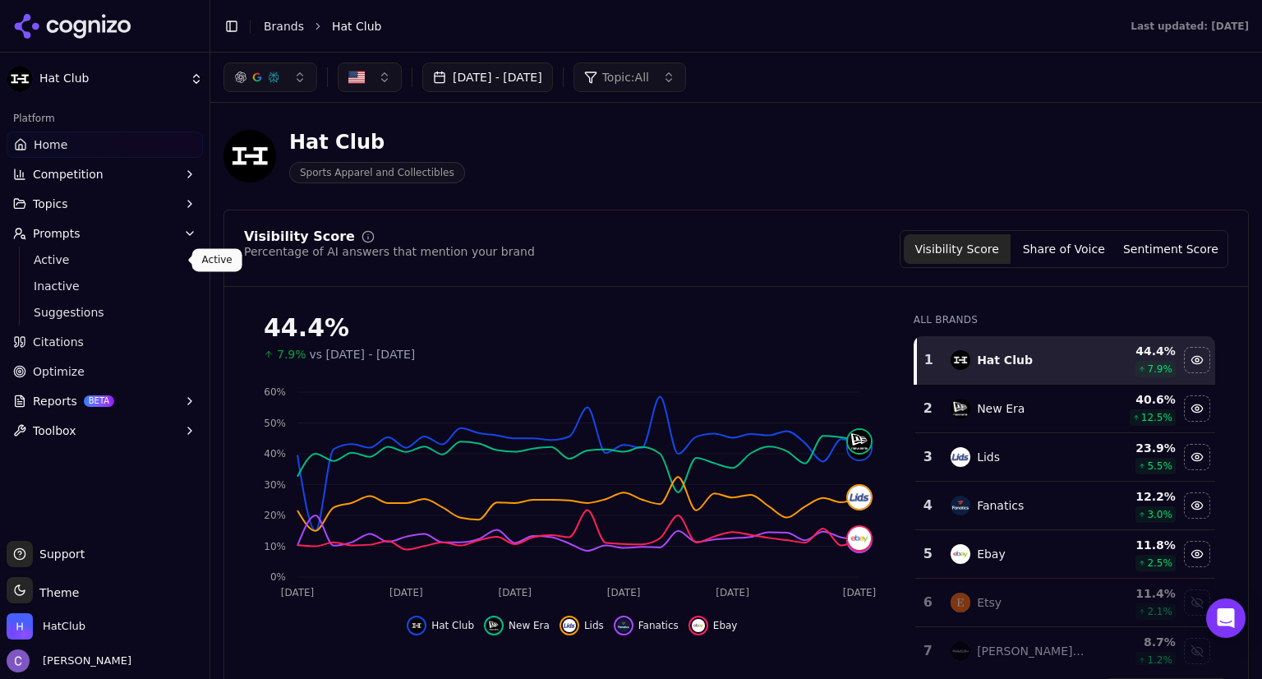
click at [72, 256] on span "Active" at bounding box center [105, 259] width 143 height 16
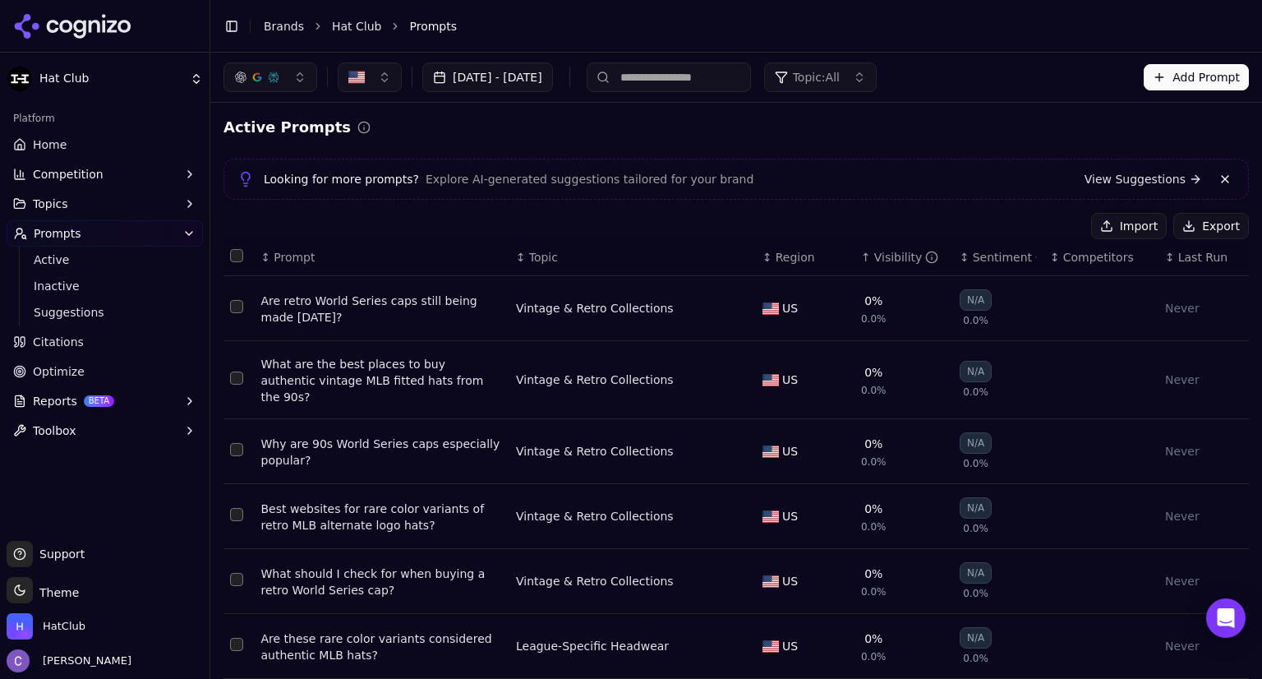
click at [739, 78] on input at bounding box center [669, 77] width 164 height 30
paste input "**********"
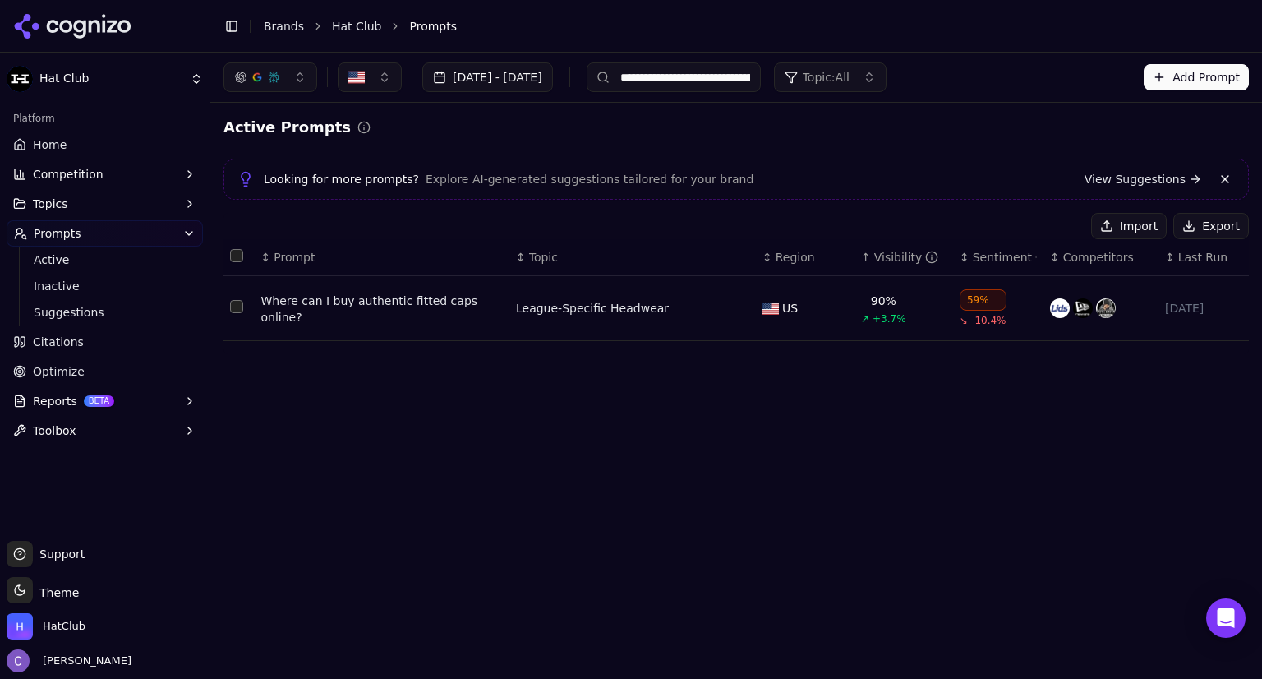
click at [761, 83] on input "**********" at bounding box center [674, 77] width 174 height 30
paste input "******"
click at [723, 67] on input "**********" at bounding box center [674, 77] width 174 height 30
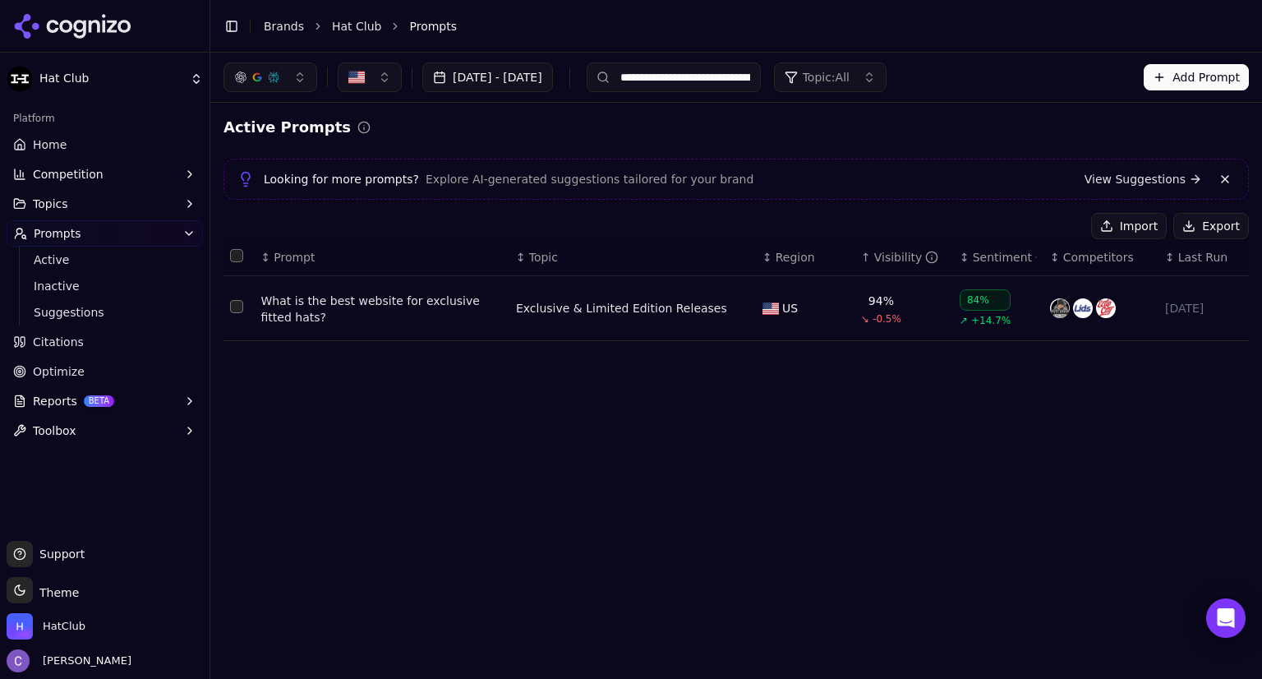
click at [723, 67] on input "**********" at bounding box center [674, 77] width 174 height 30
paste input
click at [740, 79] on input "**********" at bounding box center [674, 77] width 174 height 30
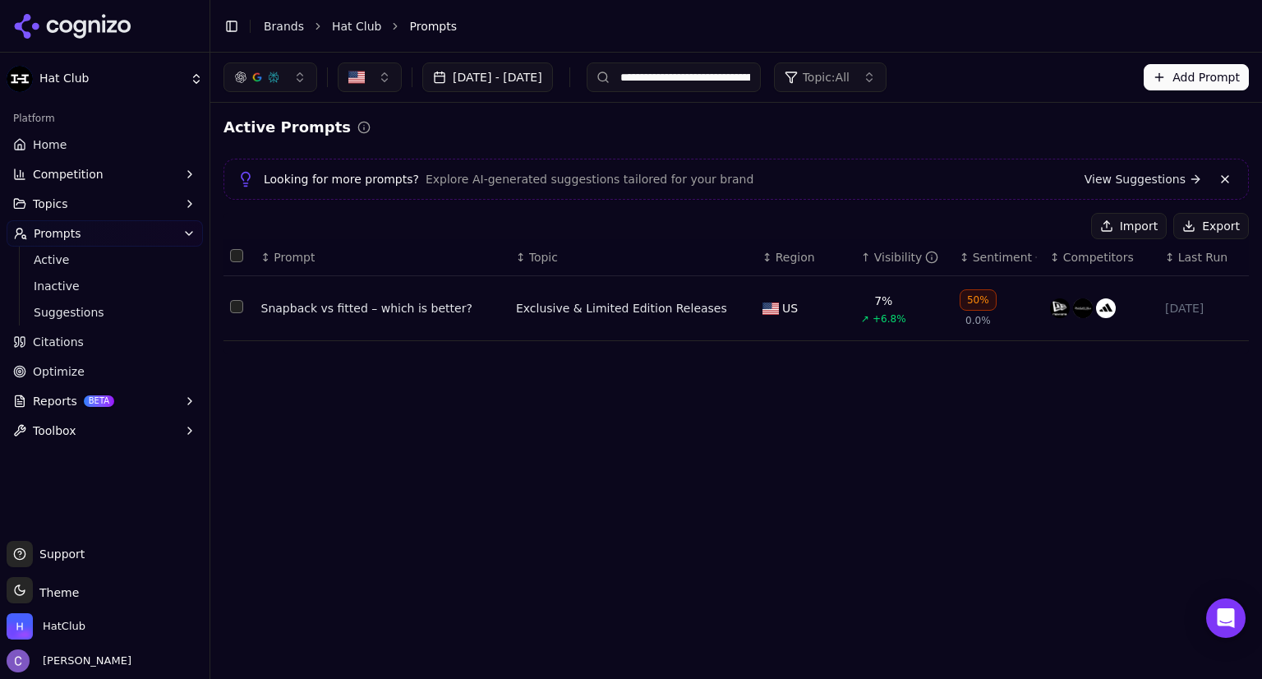
click at [740, 79] on input "**********" at bounding box center [674, 77] width 174 height 30
paste input
click at [236, 309] on button "Select row 1" at bounding box center [236, 306] width 13 height 13
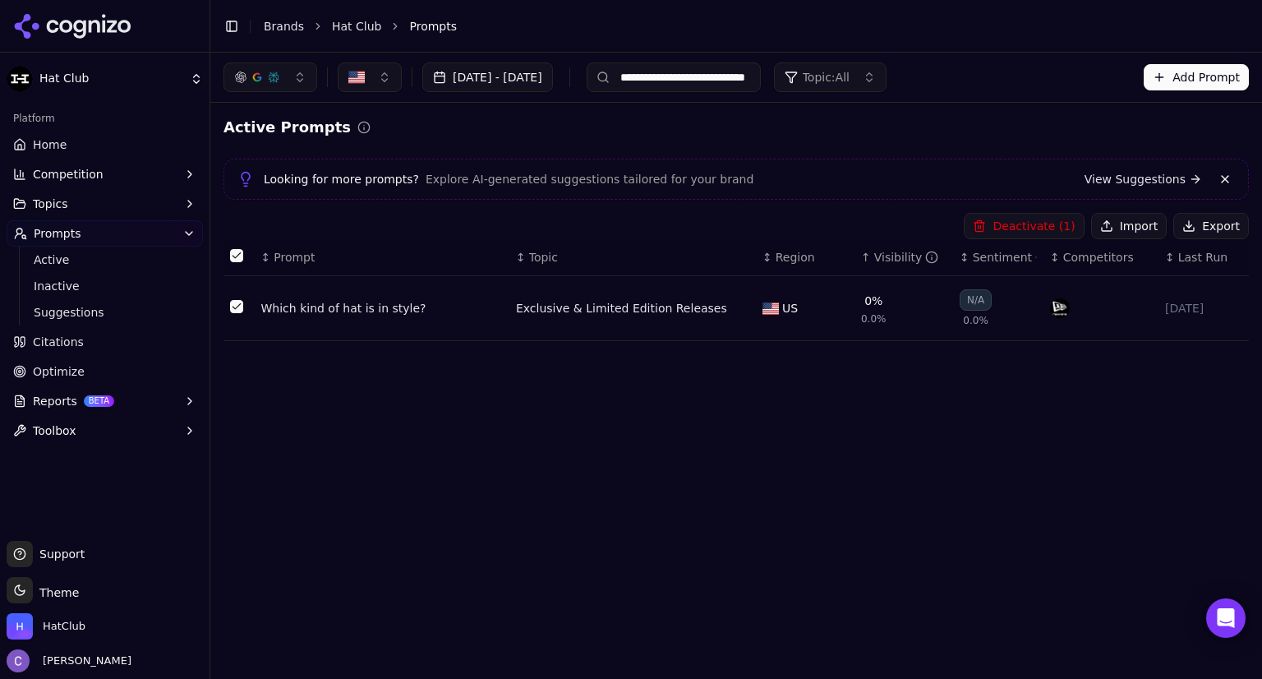
click at [1035, 228] on button "Deactivate ( 1 )" at bounding box center [1024, 226] width 120 height 26
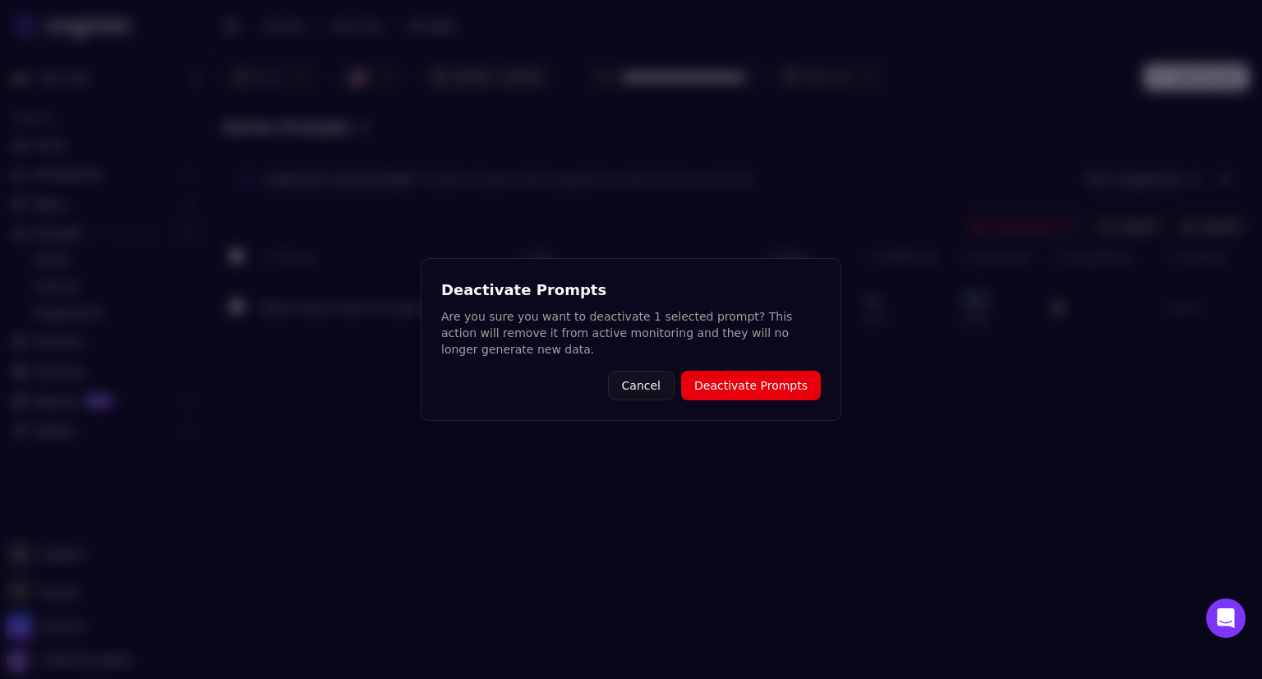
click at [777, 383] on button "Deactivate Prompts" at bounding box center [751, 386] width 140 height 30
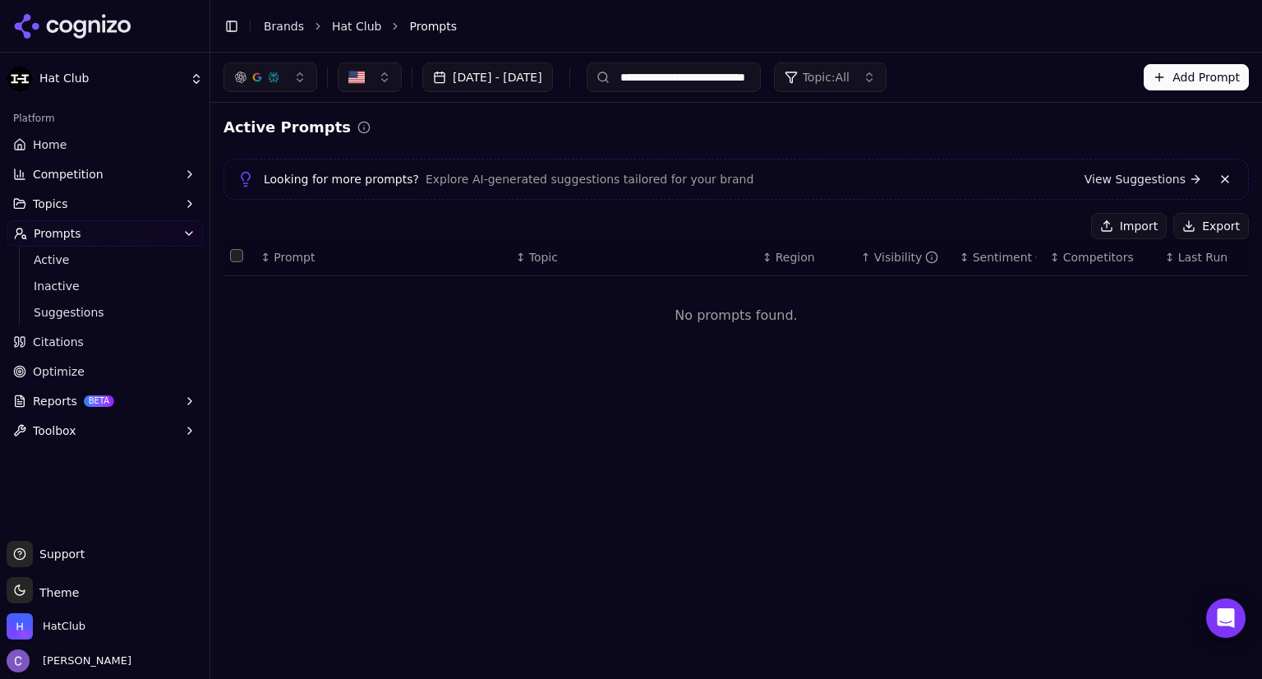
click at [753, 77] on input "**********" at bounding box center [674, 77] width 174 height 30
paste input "********"
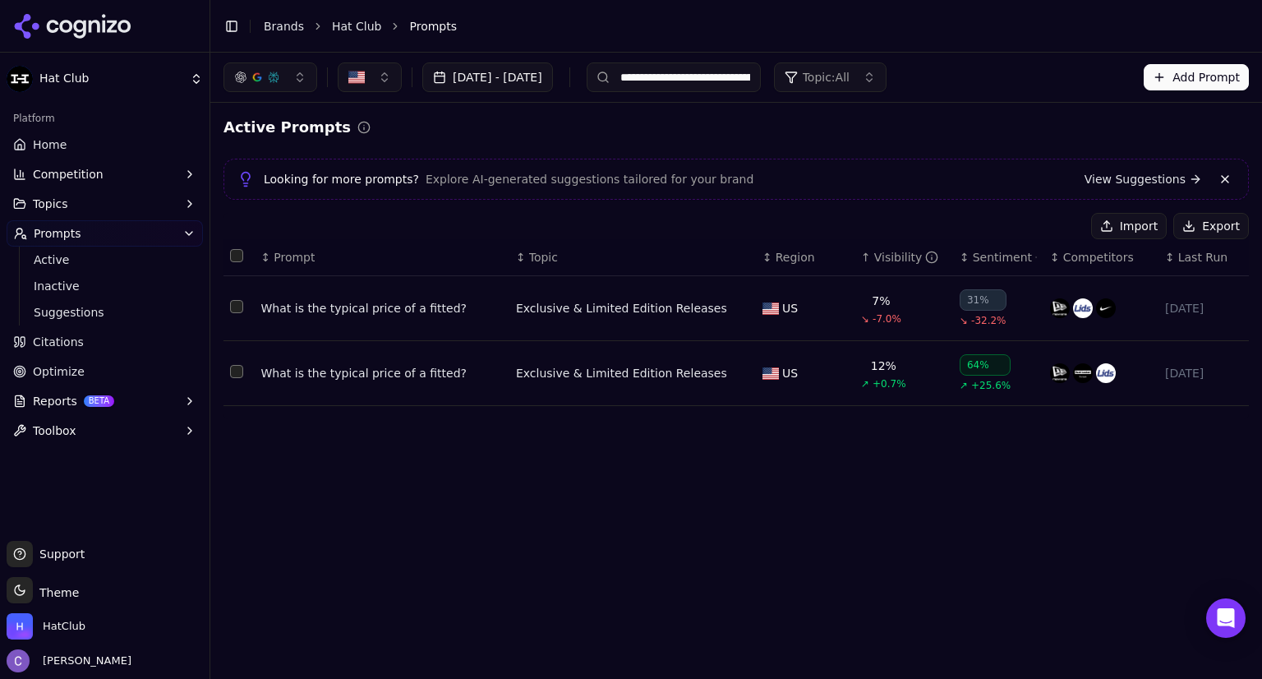
click at [238, 308] on button "Select row 2" at bounding box center [236, 306] width 13 height 13
click at [1039, 228] on button "Deactivate ( 1 )" at bounding box center [1024, 226] width 120 height 26
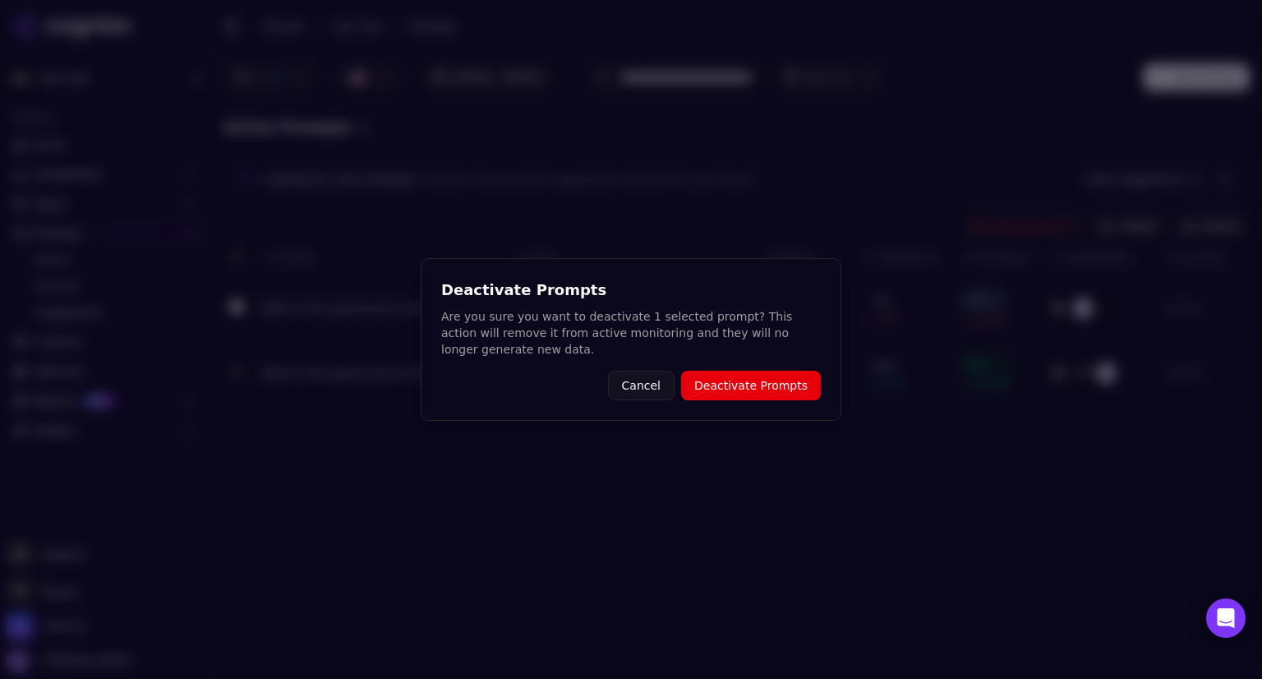
click at [777, 391] on button "Deactivate Prompts" at bounding box center [751, 386] width 140 height 30
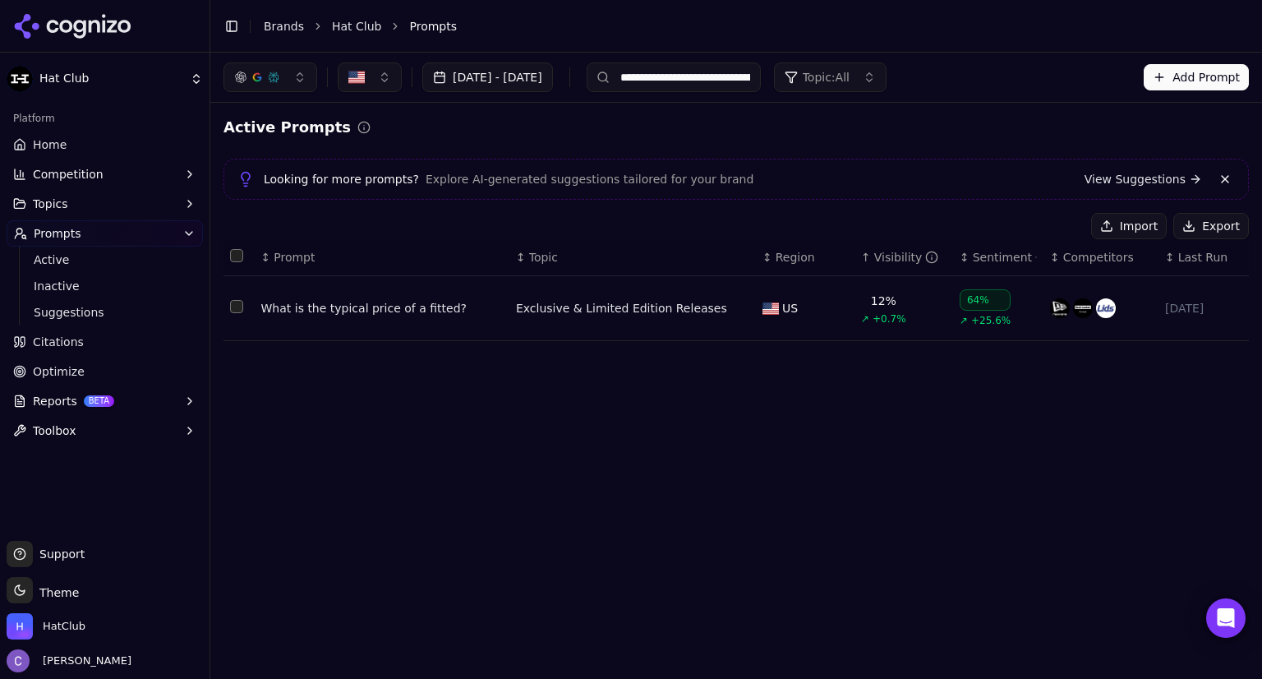
click at [726, 75] on input "**********" at bounding box center [674, 77] width 174 height 30
paste input
click at [761, 79] on input "**********" at bounding box center [674, 77] width 174 height 30
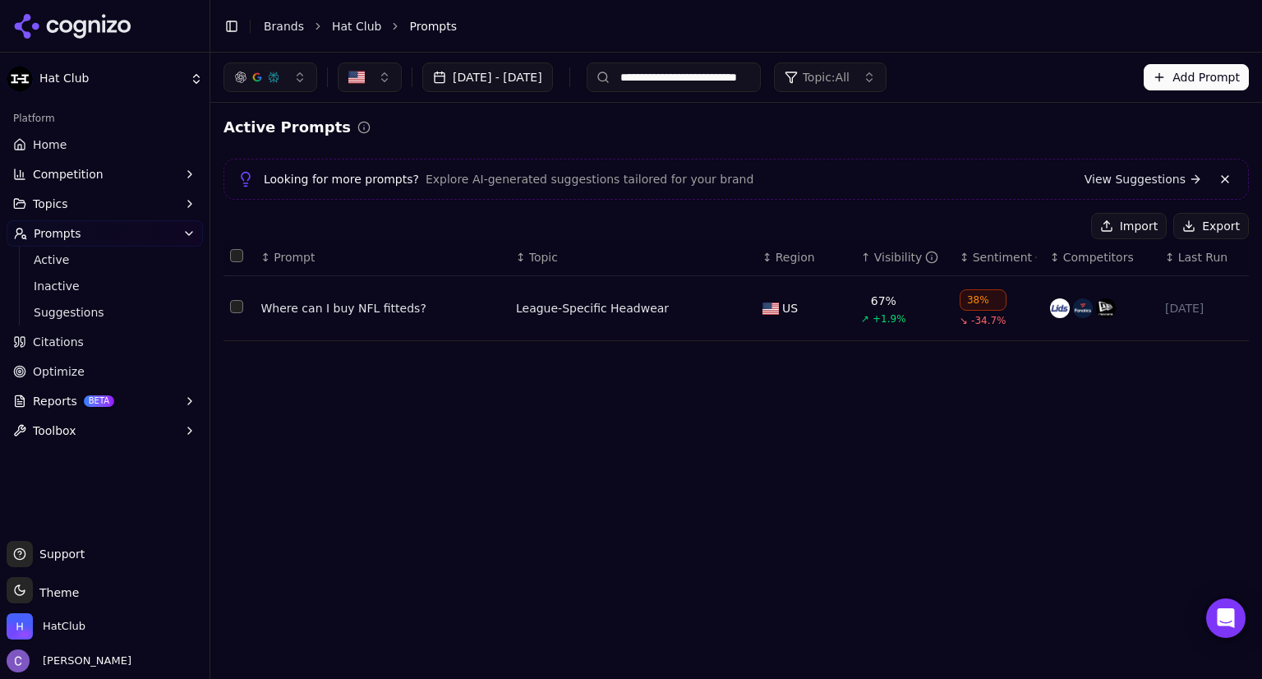
click at [761, 80] on input "**********" at bounding box center [674, 77] width 174 height 30
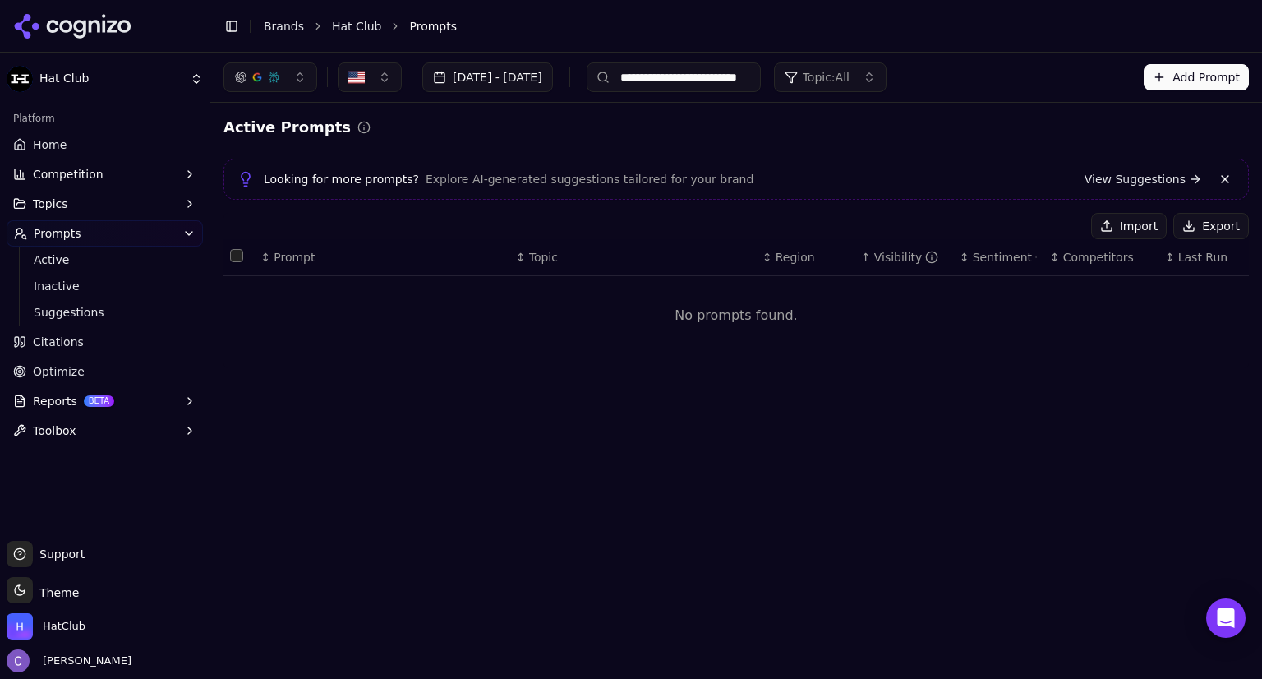
click at [733, 83] on input "**********" at bounding box center [674, 77] width 174 height 30
type input "**********"
click at [810, 131] on div "Active Prompts" at bounding box center [737, 127] width 1026 height 23
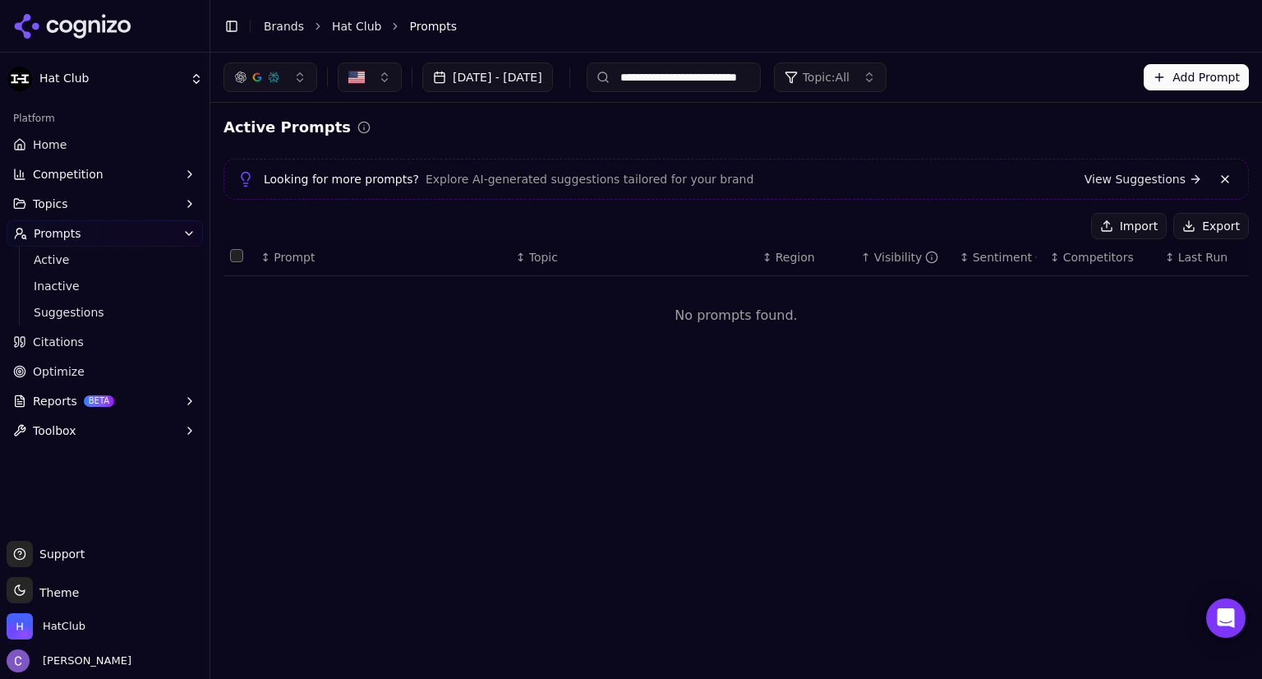
click at [761, 82] on input "**********" at bounding box center [674, 77] width 174 height 30
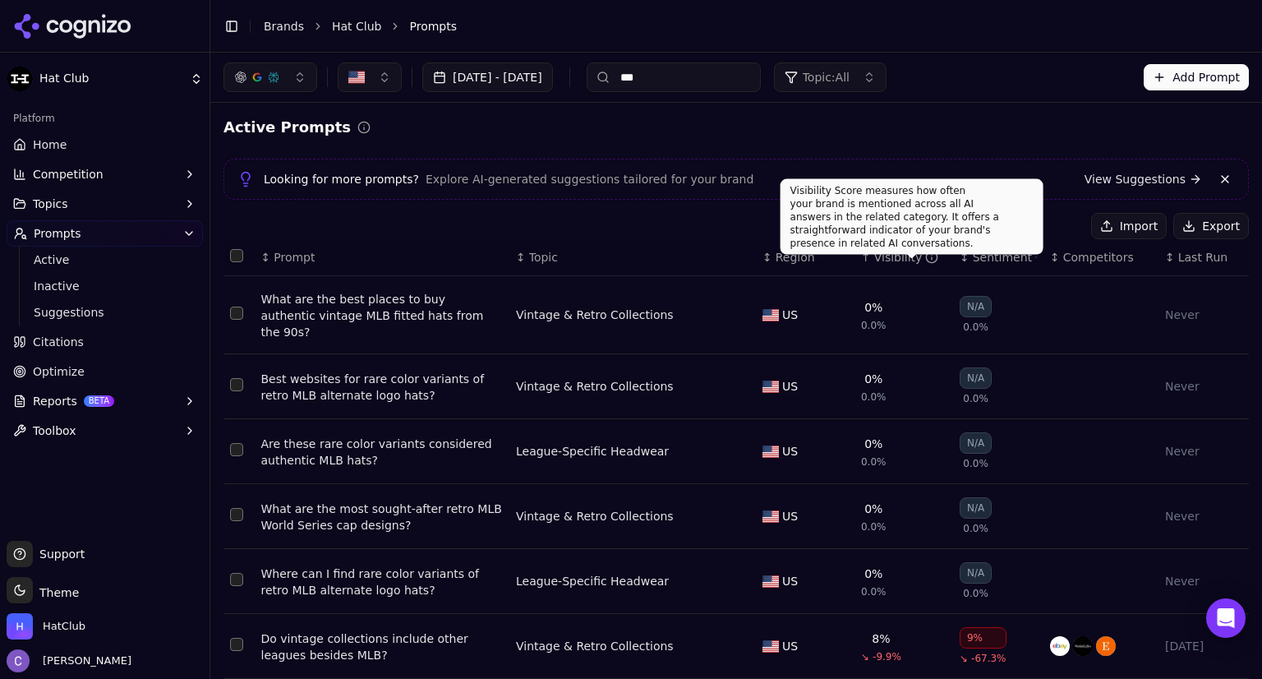
click at [861, 250] on div "↑ Visibility" at bounding box center [903, 257] width 85 height 16
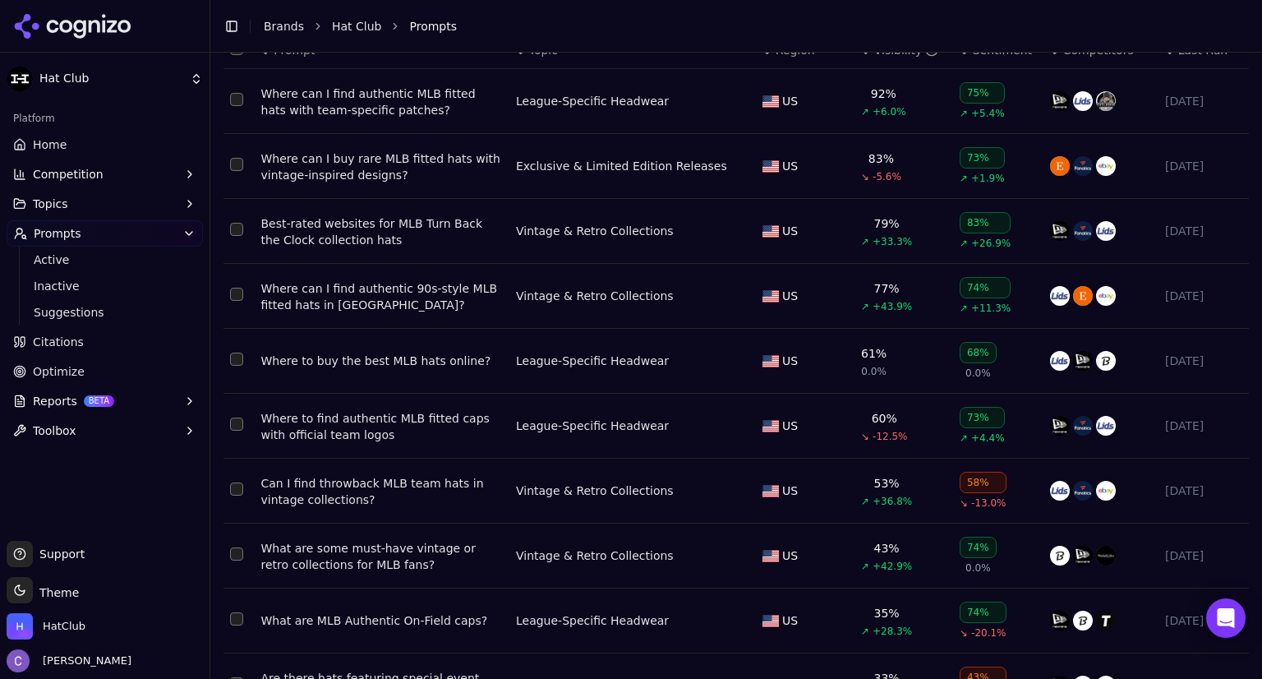
scroll to position [209, 0]
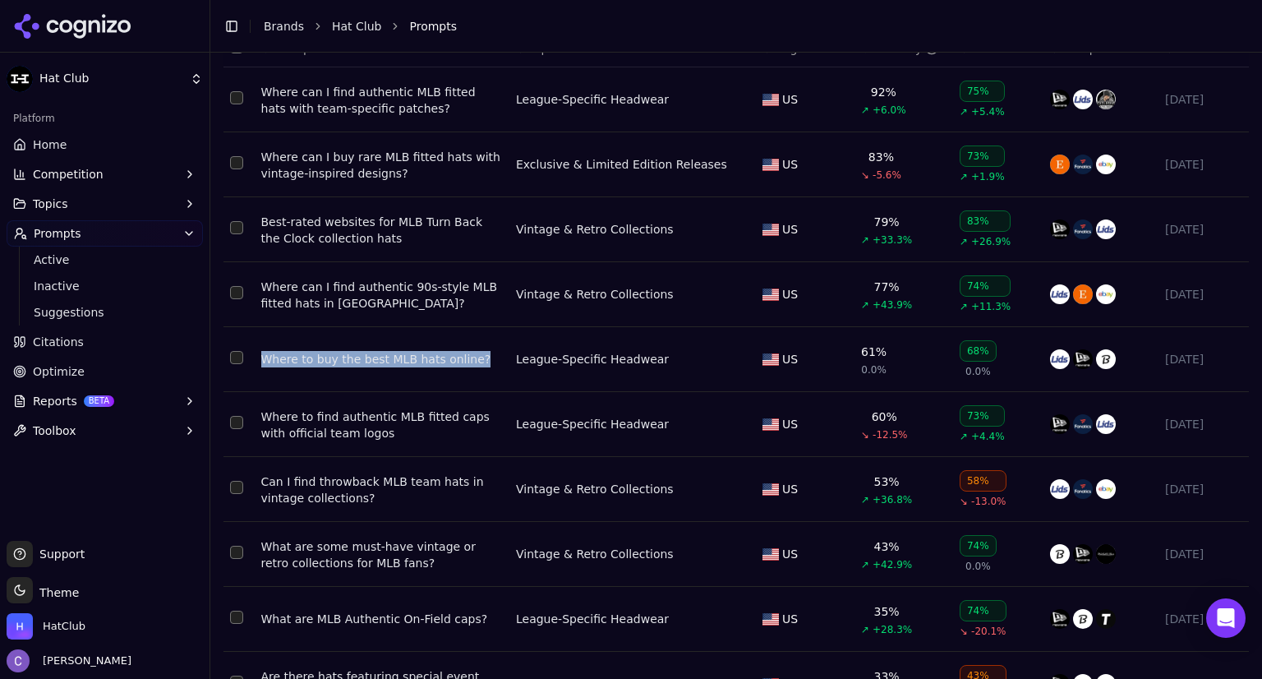
drag, startPoint x: 258, startPoint y: 359, endPoint x: 491, endPoint y: 361, distance: 232.6
click at [491, 361] on td "Where to buy the best MLB hats online?" at bounding box center [382, 359] width 255 height 65
copy div "Where to buy the best MLB hats online?"
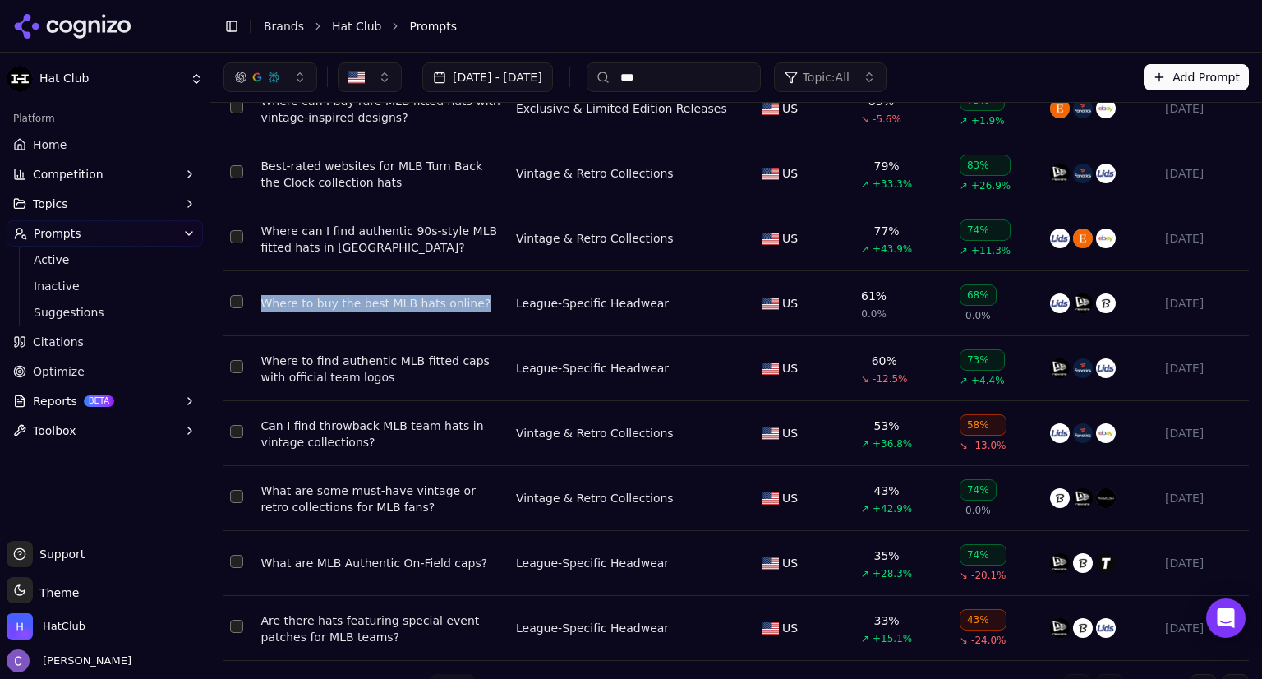
scroll to position [0, 0]
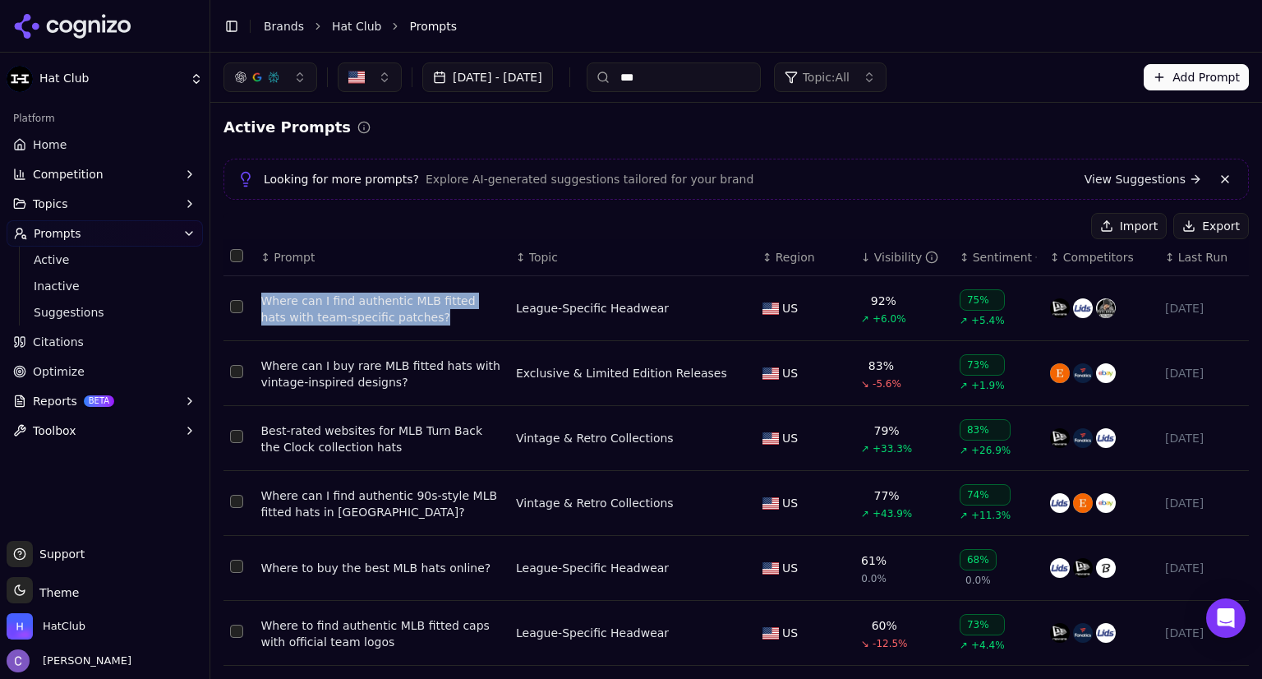
drag, startPoint x: 256, startPoint y: 298, endPoint x: 430, endPoint y: 325, distance: 175.5
click at [430, 325] on td "Where can I find authentic MLB fitted hats with team-specific patches?" at bounding box center [382, 308] width 255 height 65
copy div "Where can I find authentic MLB fitted hats with team-specific patches?"
click at [736, 74] on input "***" at bounding box center [674, 77] width 174 height 30
type input "*"
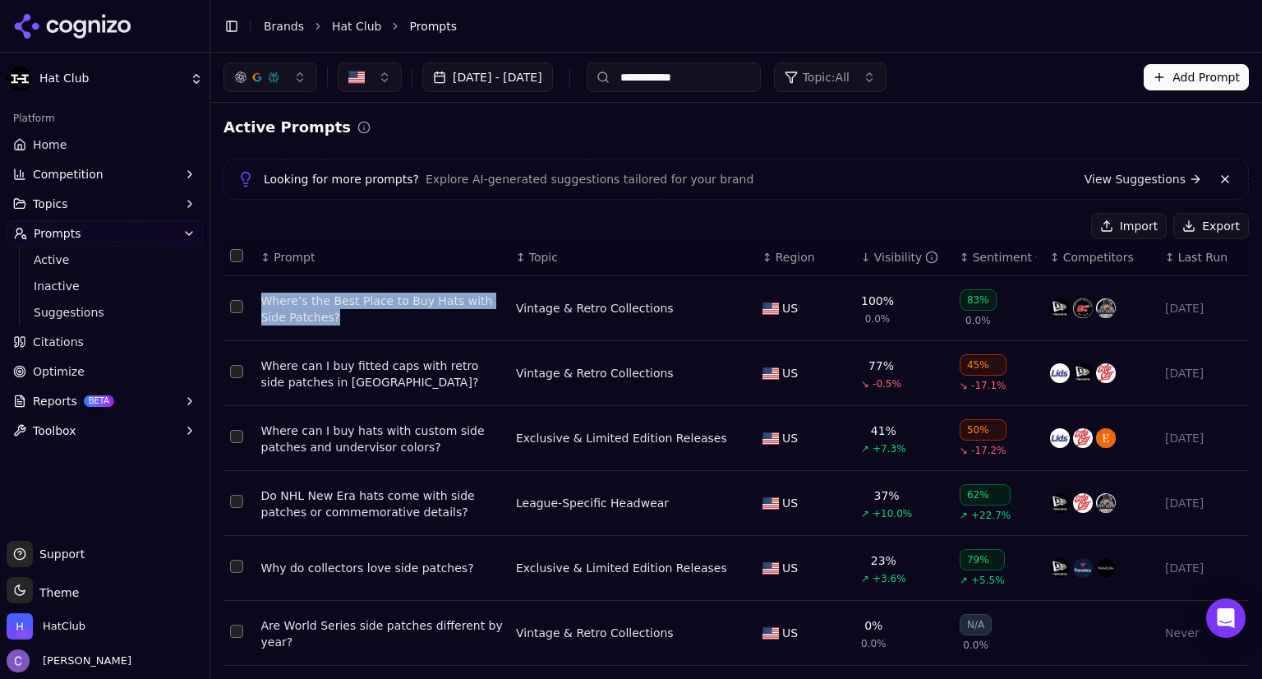
drag, startPoint x: 256, startPoint y: 297, endPoint x: 440, endPoint y: 325, distance: 185.4
click at [440, 325] on td "Where’s the Best Place to Buy Hats with Side Patches?" at bounding box center [382, 308] width 255 height 65
copy div "Where’s the Best Place to Buy Hats with Side Patches?"
click at [745, 90] on input "**********" at bounding box center [674, 77] width 174 height 30
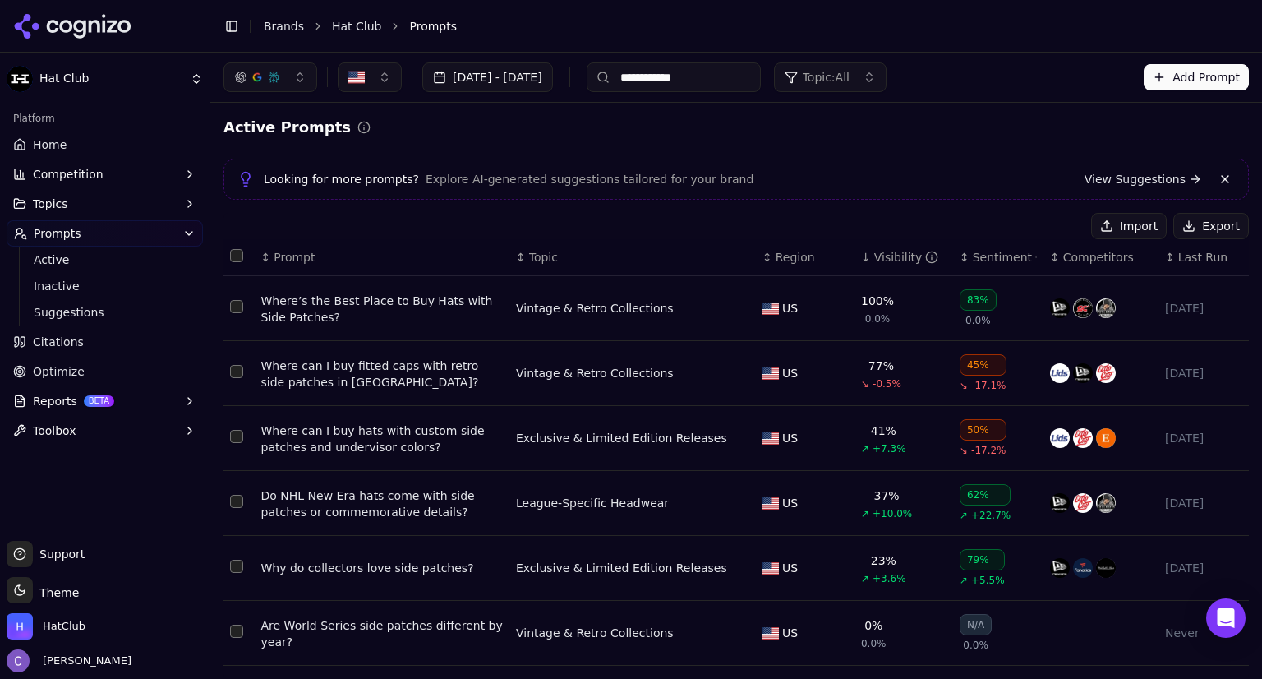
click at [745, 90] on input "**********" at bounding box center [674, 77] width 174 height 30
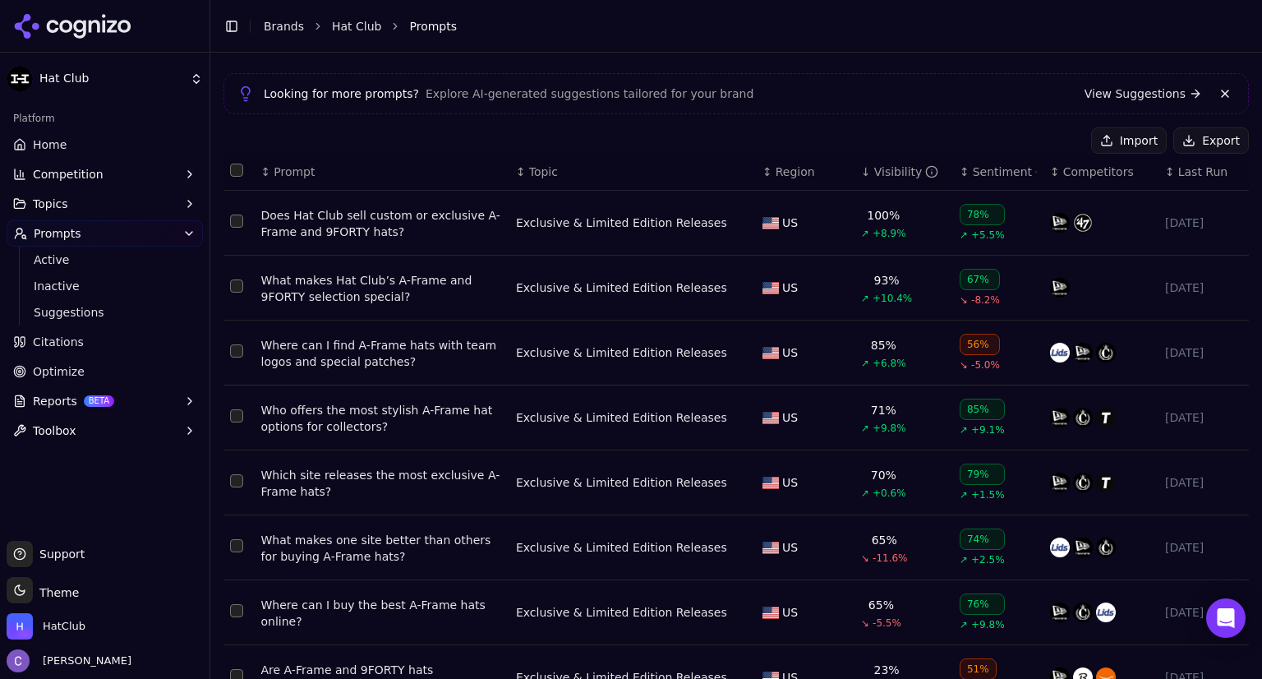
scroll to position [144, 0]
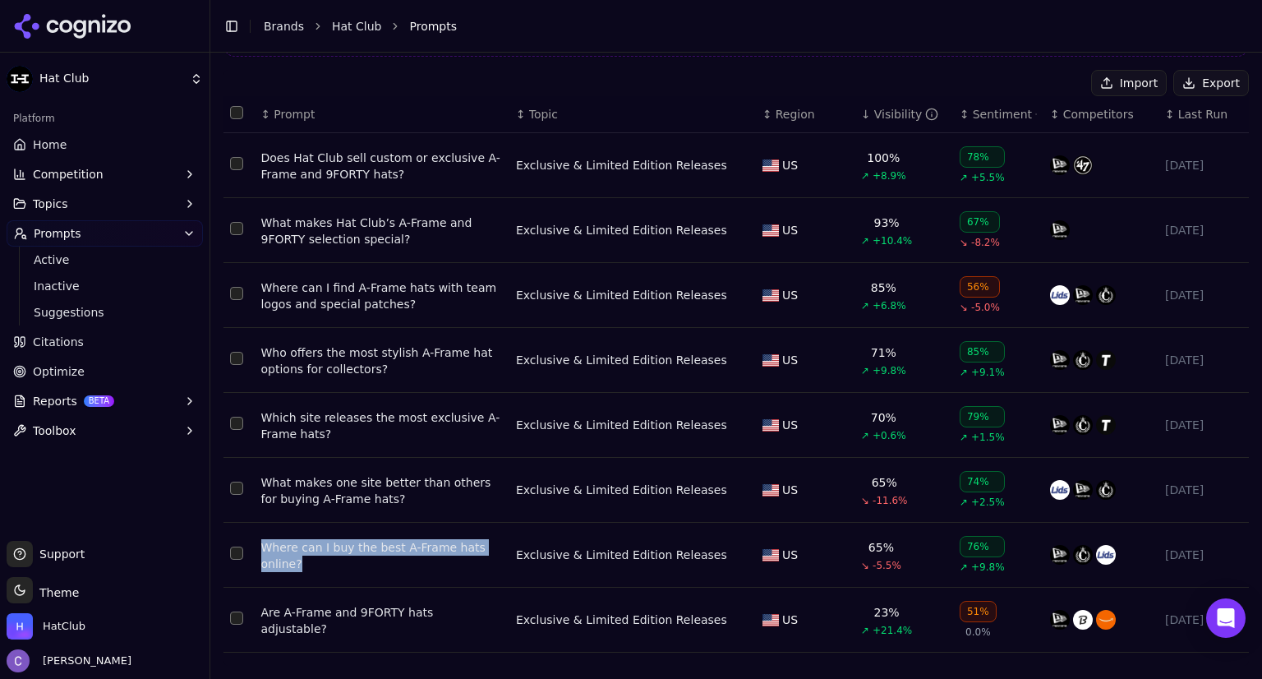
drag, startPoint x: 255, startPoint y: 542, endPoint x: 424, endPoint y: 575, distance: 172.6
click at [424, 575] on td "Where can I buy the best A-Frame hats online?" at bounding box center [382, 555] width 255 height 65
copy div "Where can I buy the best A-Frame hats online?"
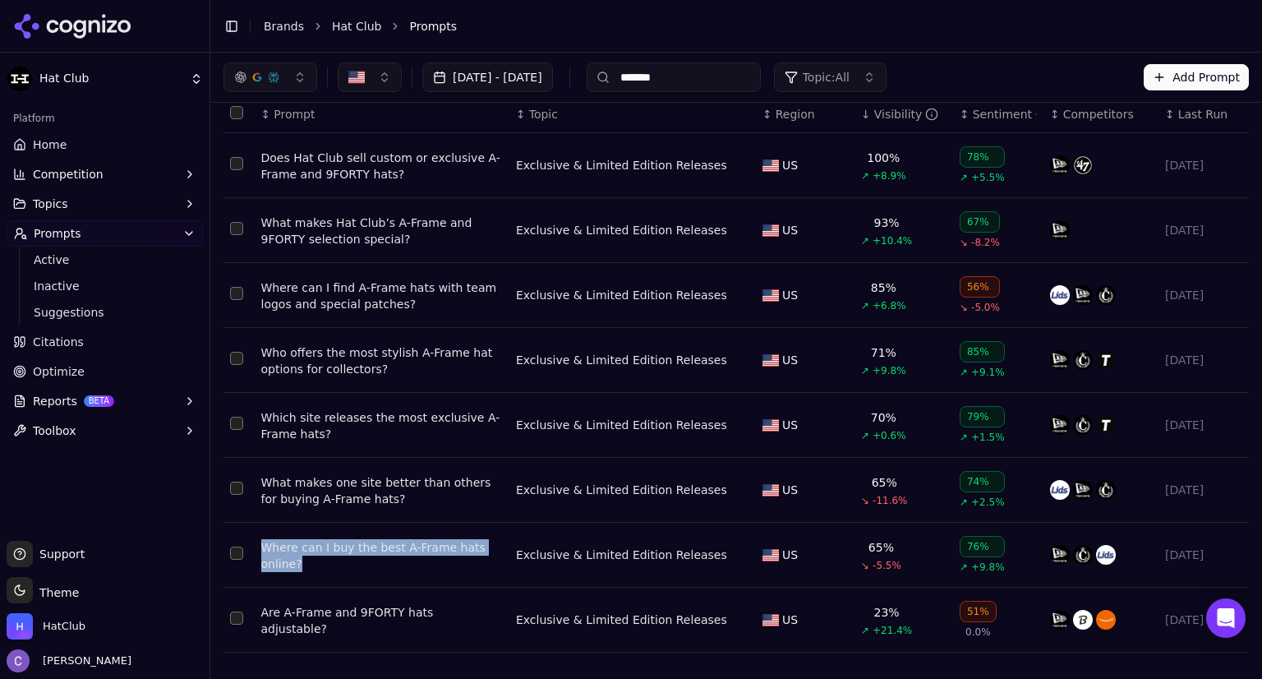
scroll to position [0, 0]
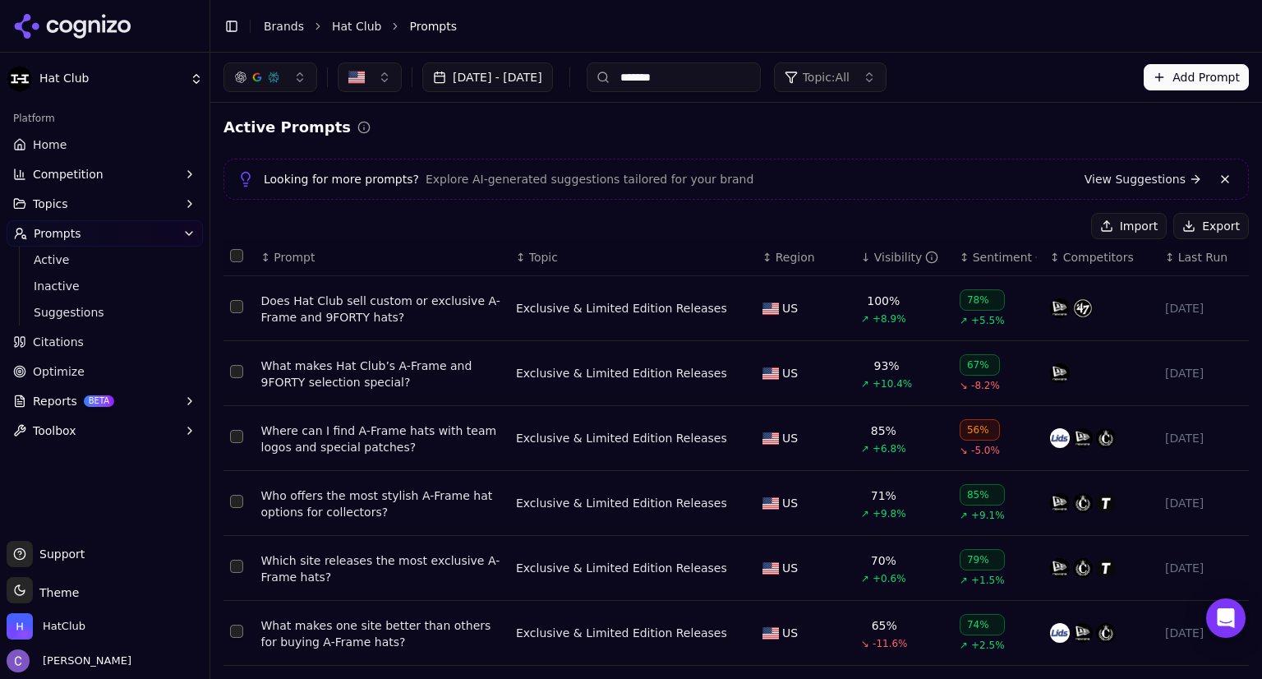
click at [733, 87] on input "*******" at bounding box center [674, 77] width 174 height 30
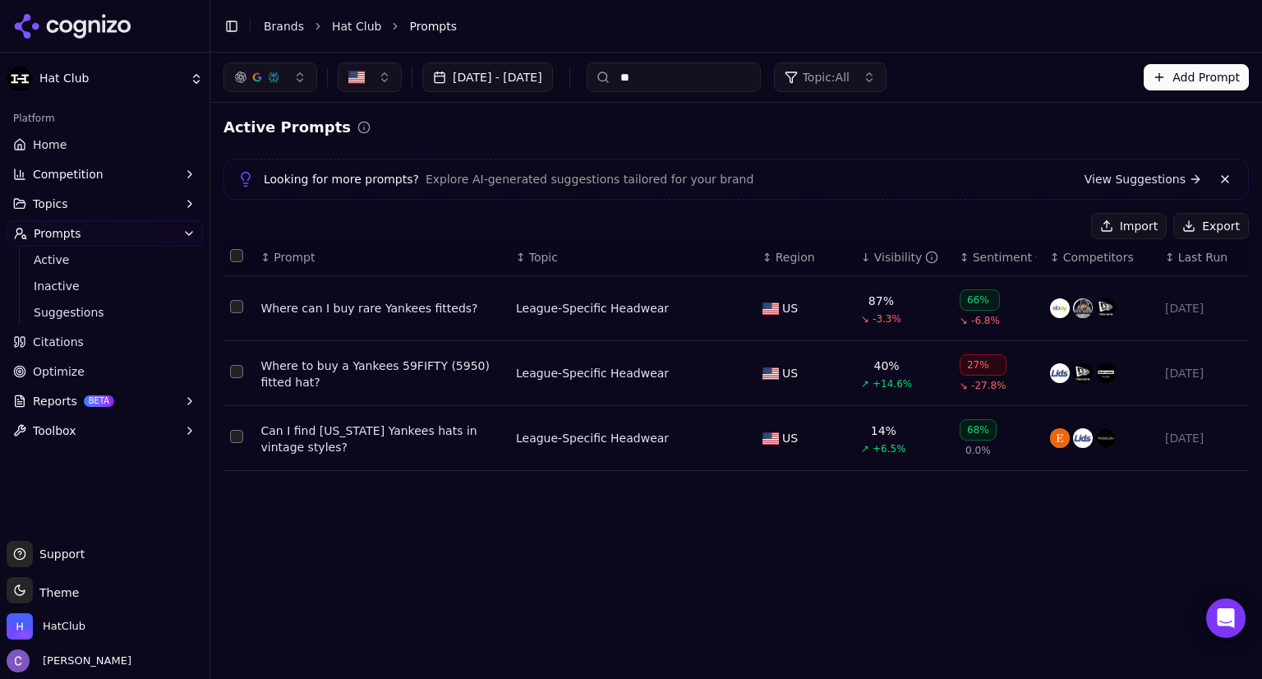
type input "*"
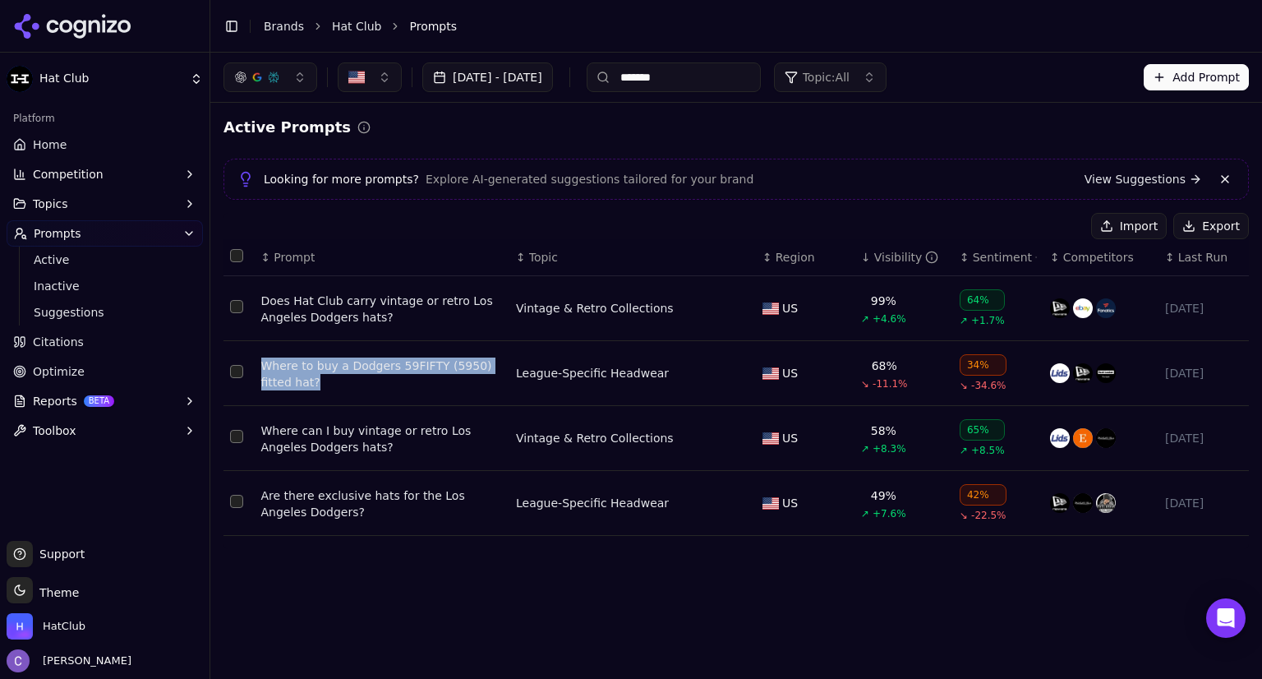
drag, startPoint x: 253, startPoint y: 363, endPoint x: 445, endPoint y: 385, distance: 193.5
click at [445, 385] on tr "Where to buy a Dodgers 59FIFTY (5950) fitted hat? League-Specific Headwear US 6…" at bounding box center [737, 373] width 1026 height 65
copy tr "Where to buy a Dodgers 59FIFTY (5950) fitted hat?"
click at [761, 82] on input "*******" at bounding box center [674, 77] width 174 height 30
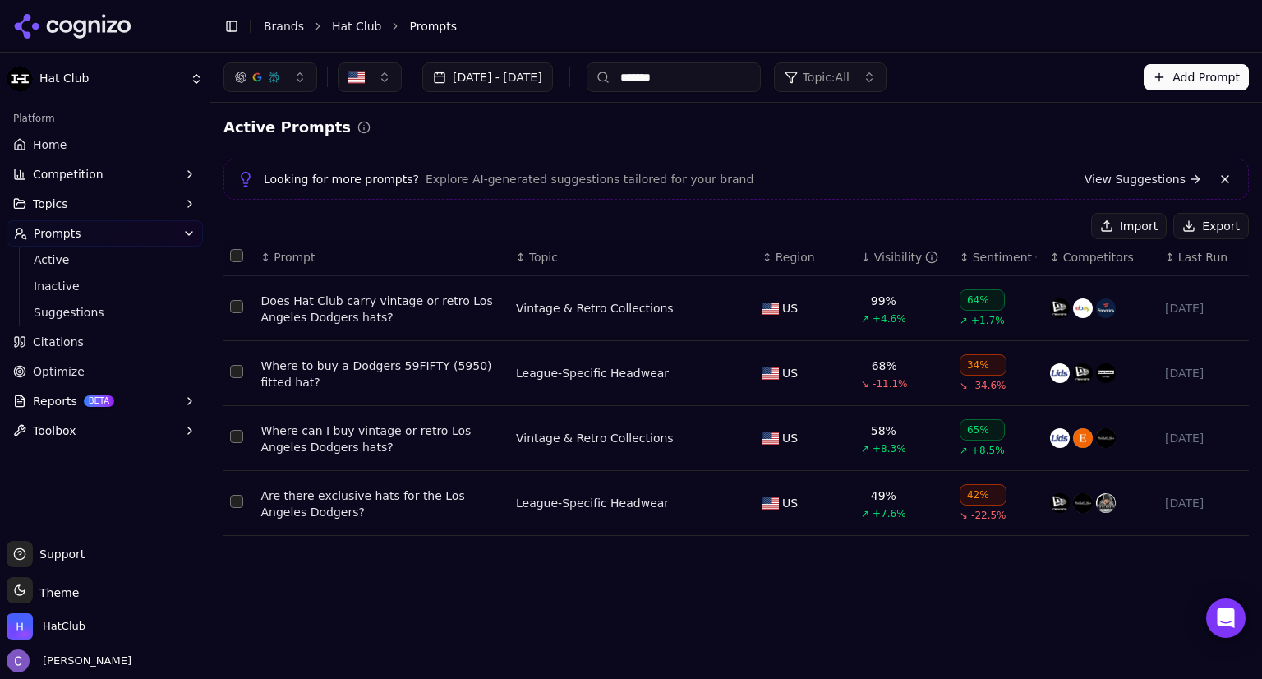
click at [761, 82] on input "*******" at bounding box center [674, 77] width 174 height 30
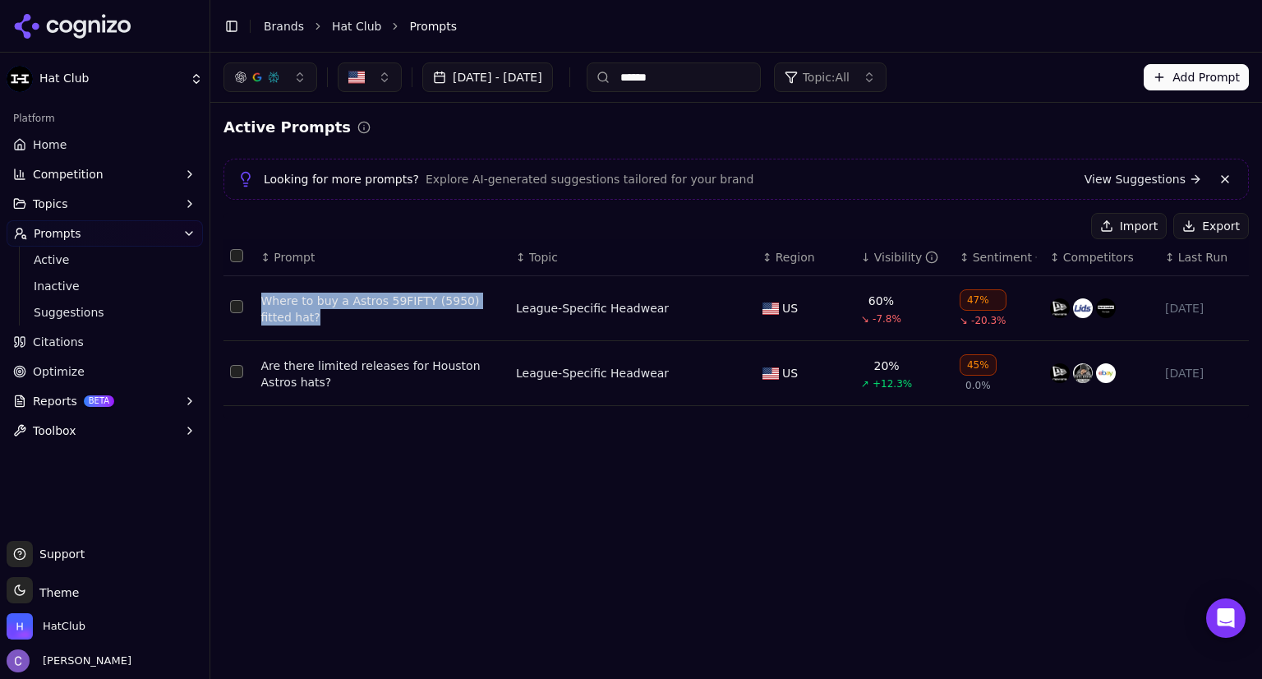
drag, startPoint x: 256, startPoint y: 298, endPoint x: 439, endPoint y: 317, distance: 183.4
click at [439, 317] on td "Where to buy a Astros 59FIFTY (5950) fitted hat?" at bounding box center [382, 308] width 255 height 65
copy div "Where to buy a Astros 59FIFTY (5950) fitted hat?"
click at [736, 86] on input "******" at bounding box center [674, 77] width 174 height 30
type input "*"
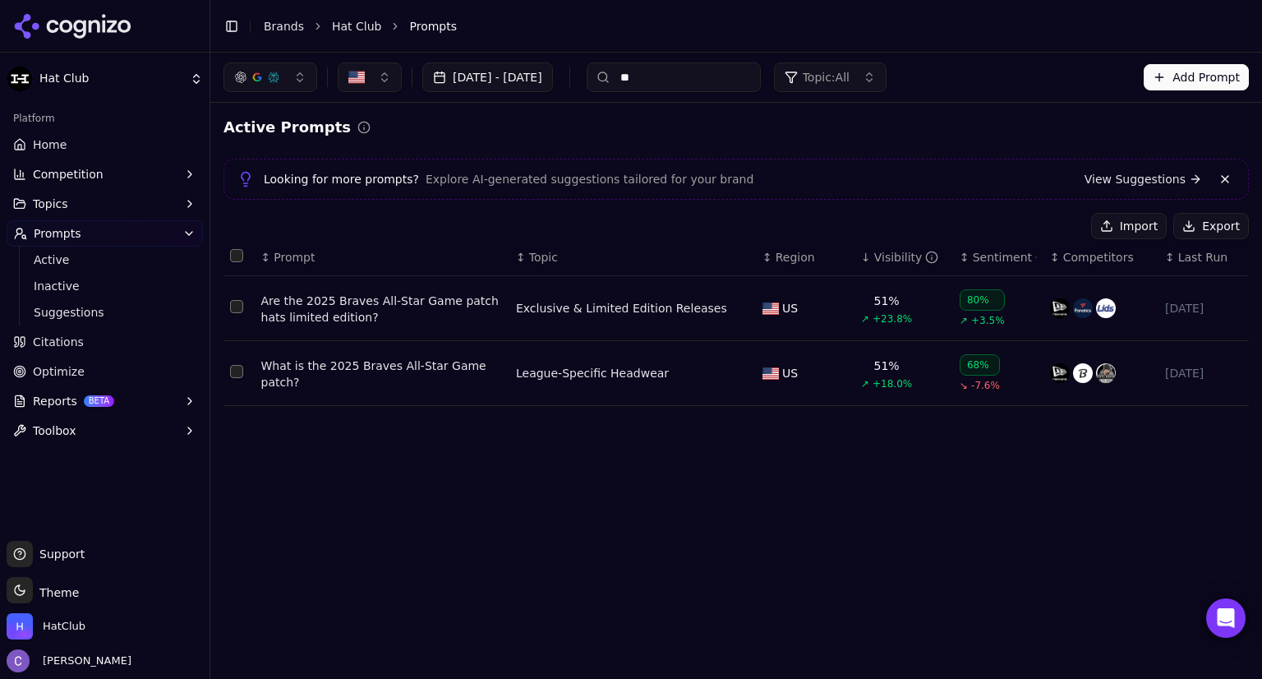
type input "*"
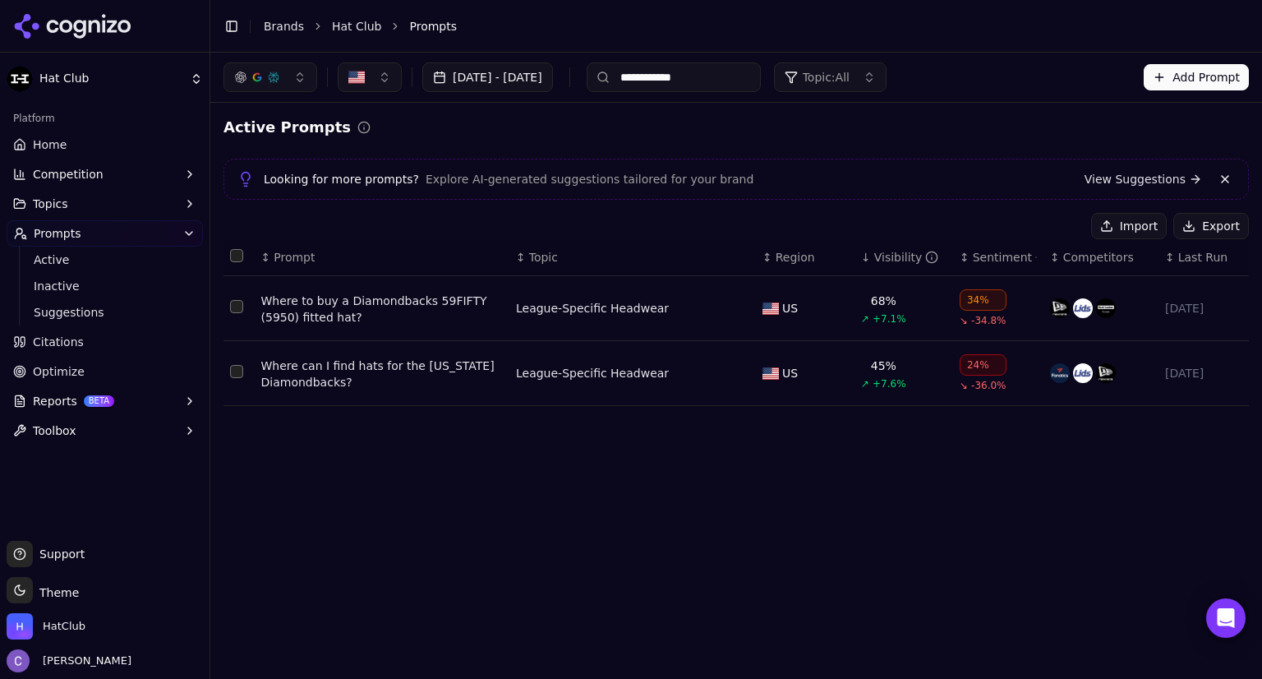
click at [471, 440] on div "**********" at bounding box center [736, 366] width 1052 height 626
drag, startPoint x: 254, startPoint y: 299, endPoint x: 378, endPoint y: 319, distance: 125.7
click at [378, 319] on td "Where to buy a Diamondbacks 59FIFTY (5950) fitted hat?" at bounding box center [382, 308] width 255 height 65
copy div "Where to buy a Diamondbacks 59FIFTY (5950) fitted hat?"
click at [758, 77] on input "**********" at bounding box center [674, 77] width 174 height 30
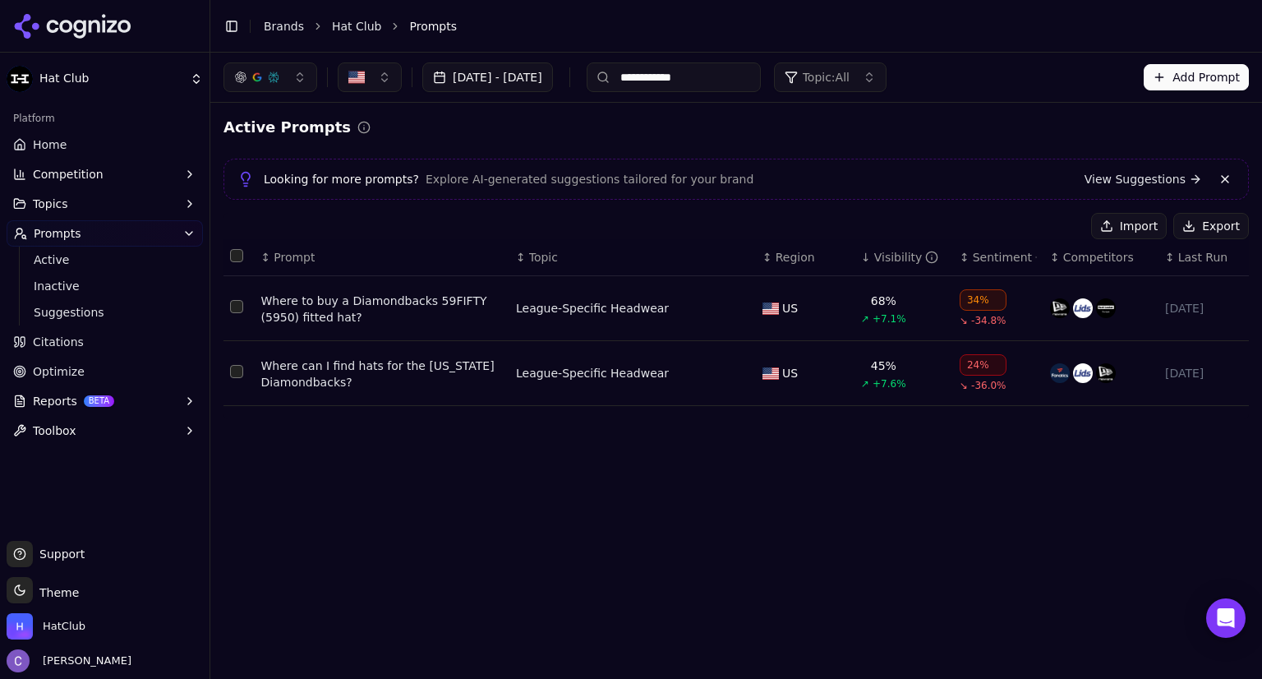
click at [758, 77] on input "**********" at bounding box center [674, 77] width 174 height 30
type input "*"
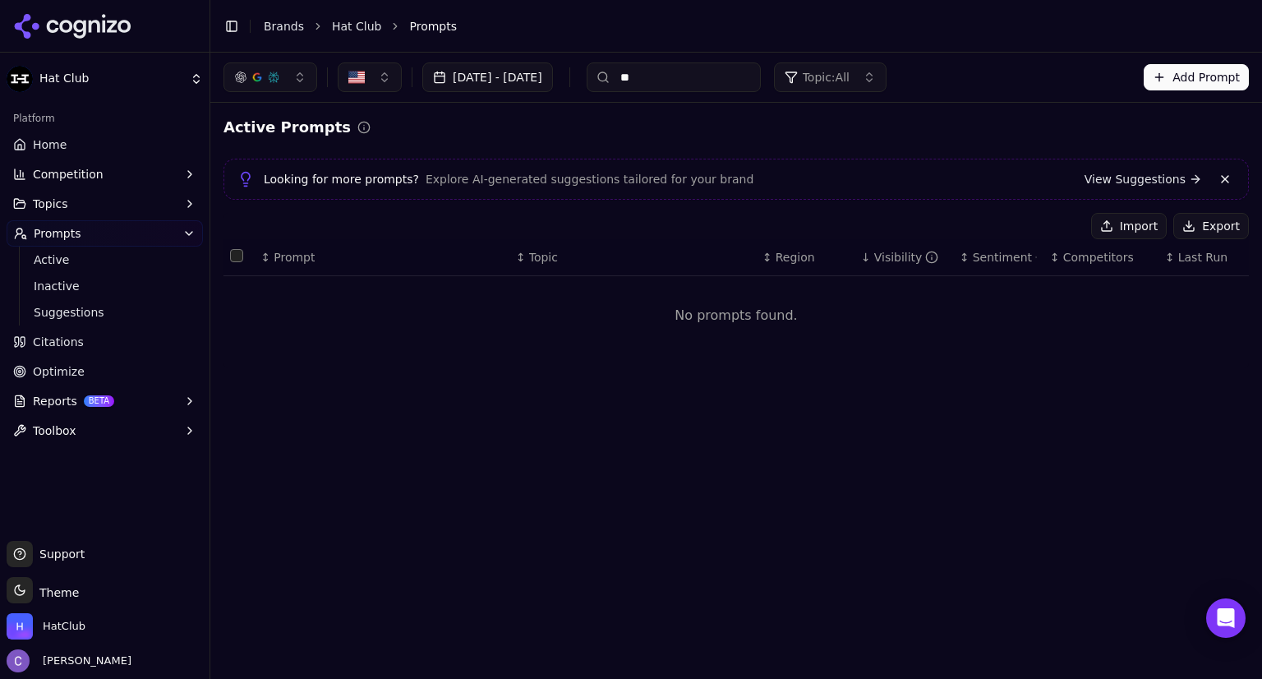
type input "*"
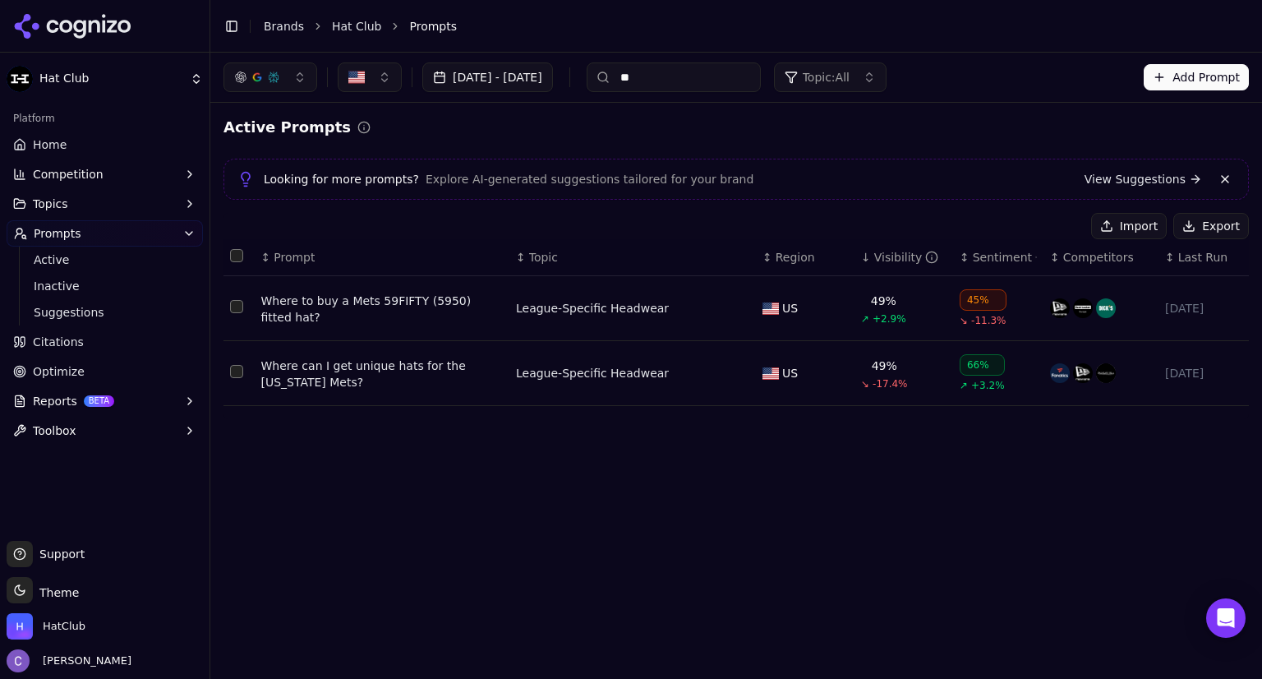
type input "*"
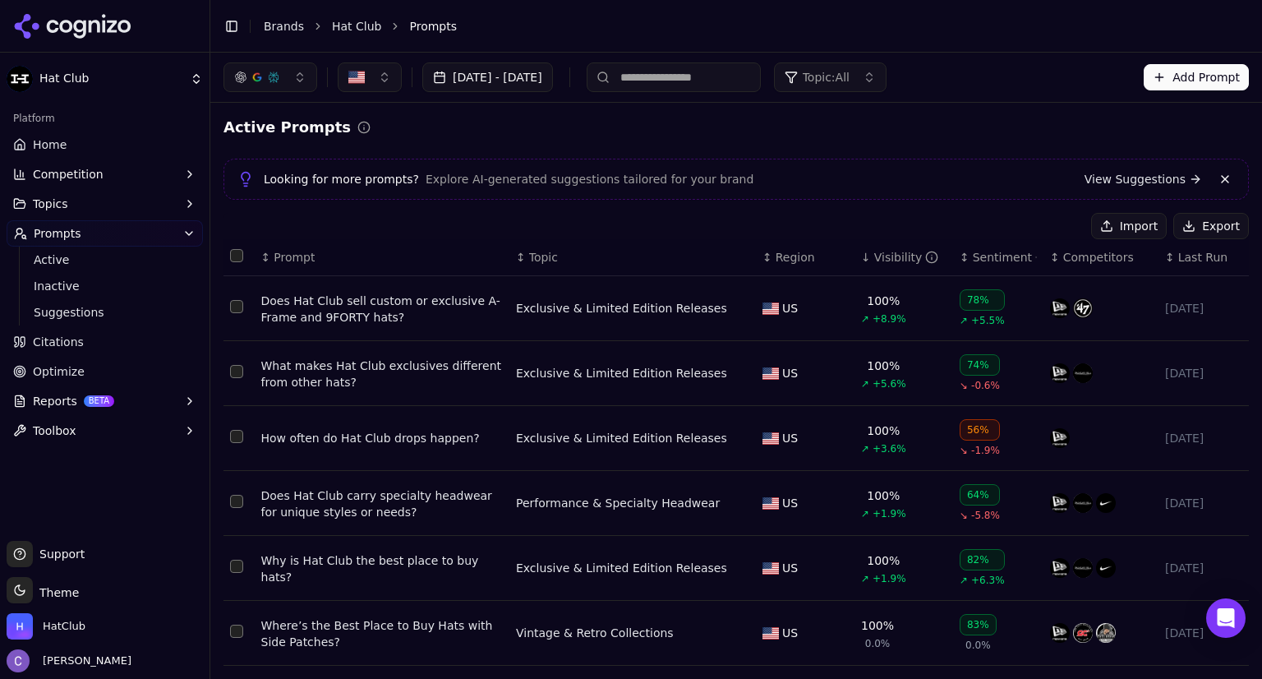
type input "*"
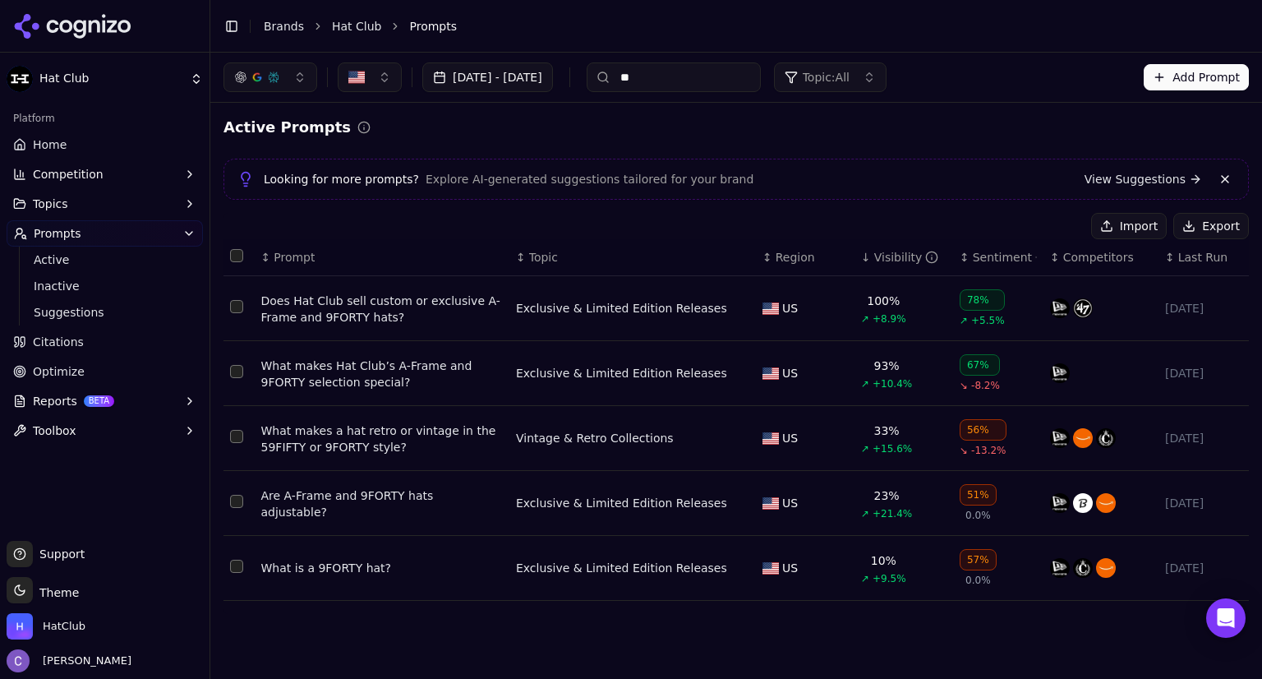
type input "*"
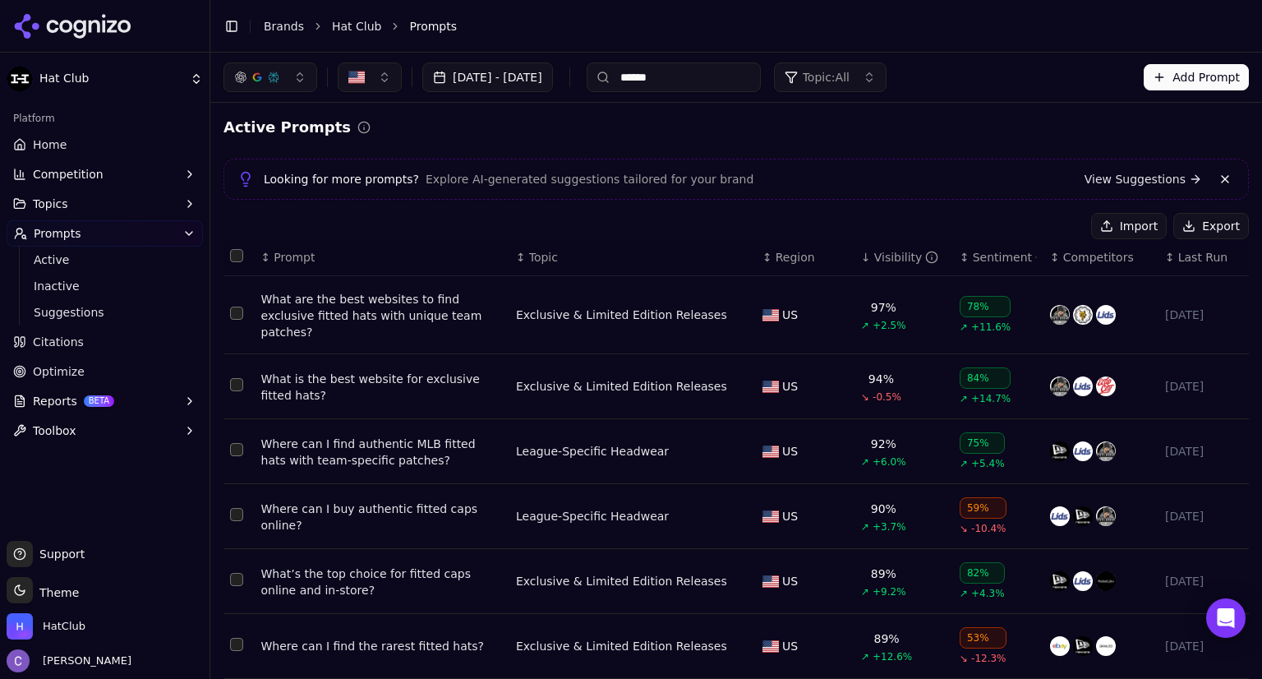
type input "******"
drag, startPoint x: 258, startPoint y: 365, endPoint x: 422, endPoint y: 392, distance: 165.8
click at [422, 392] on td "What is the best website for exclusive fitted hats?" at bounding box center [382, 386] width 255 height 65
copy div "What is the best website for exclusive fitted hats?"
click at [785, 211] on div "Active Prompts Looking for more prompts? Explore AI-generated suggestions tailo…" at bounding box center [737, 547] width 1026 height 862
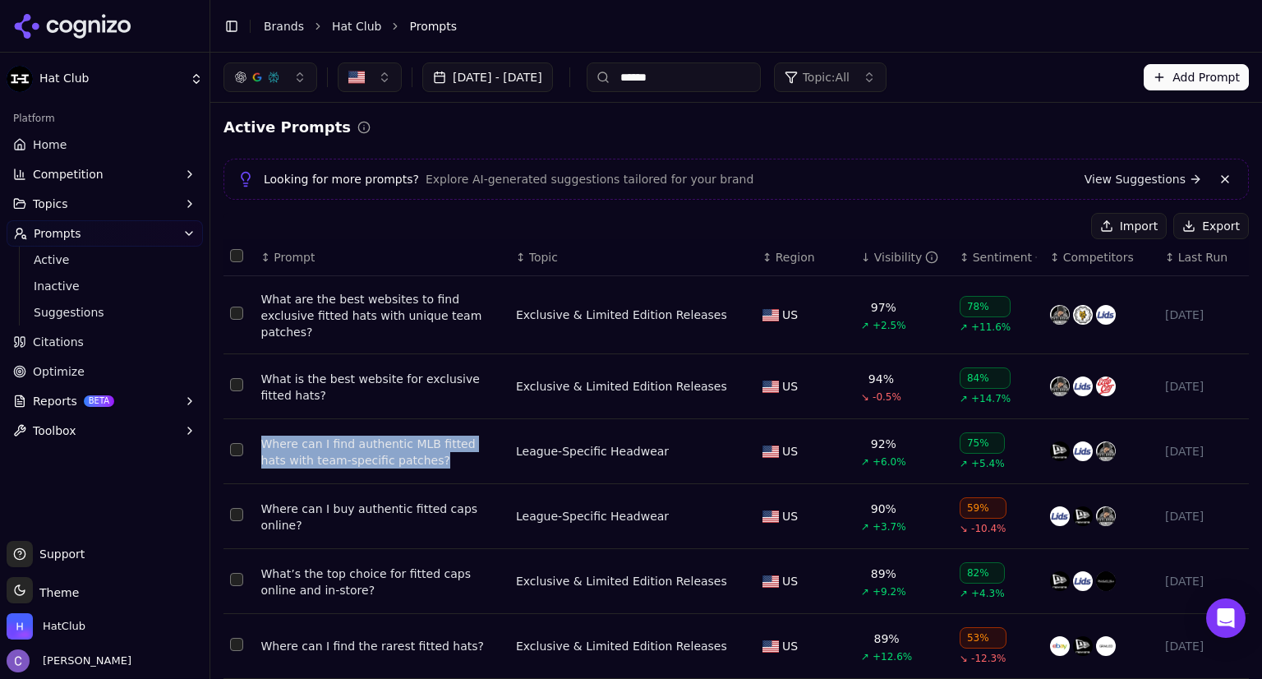
drag, startPoint x: 256, startPoint y: 428, endPoint x: 461, endPoint y: 450, distance: 205.7
click at [461, 450] on td "Where can I find authentic MLB fitted hats with team-specific patches?" at bounding box center [382, 451] width 255 height 65
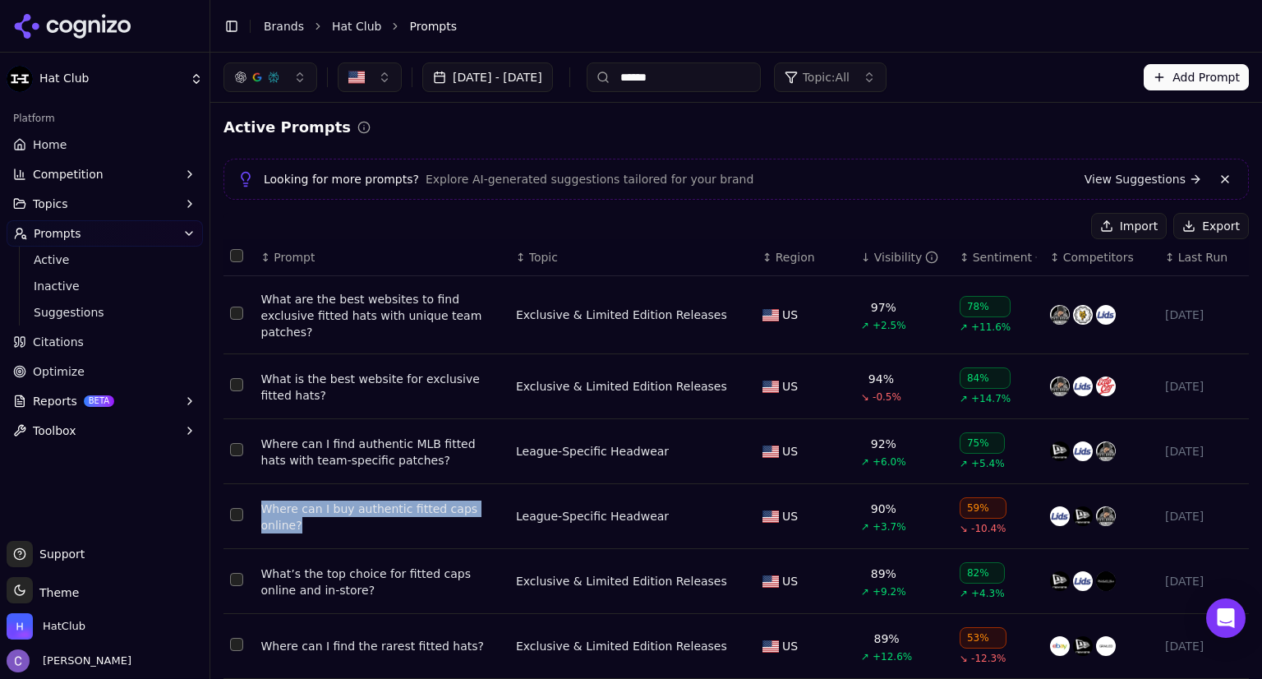
drag, startPoint x: 255, startPoint y: 493, endPoint x: 426, endPoint y: 519, distance: 172.8
click at [426, 519] on td "Where can I buy authentic fitted caps online?" at bounding box center [382, 516] width 255 height 65
copy div "Where can I buy authentic fitted caps online?"
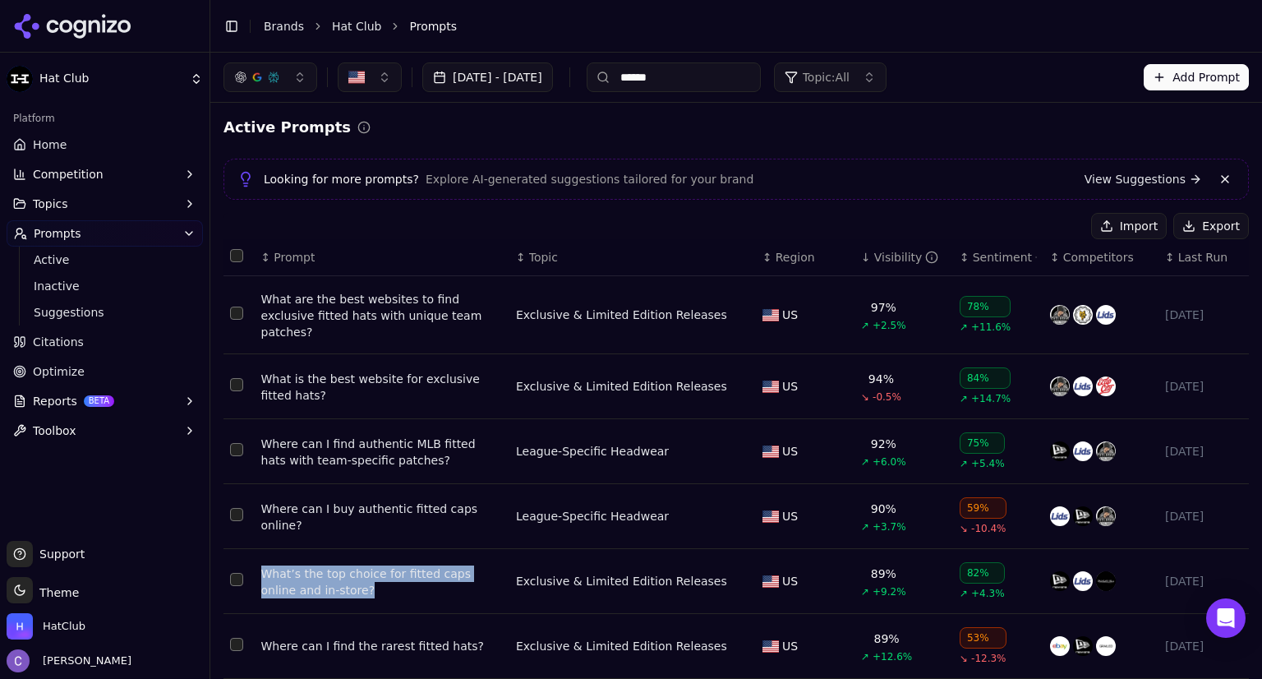
drag, startPoint x: 256, startPoint y: 556, endPoint x: 447, endPoint y: 585, distance: 193.6
click at [447, 585] on td "What’s the top choice for fitted caps online and in-store?" at bounding box center [382, 581] width 255 height 65
copy div "What’s the top choice for fitted caps online and in-store?"
click at [100, 149] on link "Home" at bounding box center [105, 144] width 196 height 26
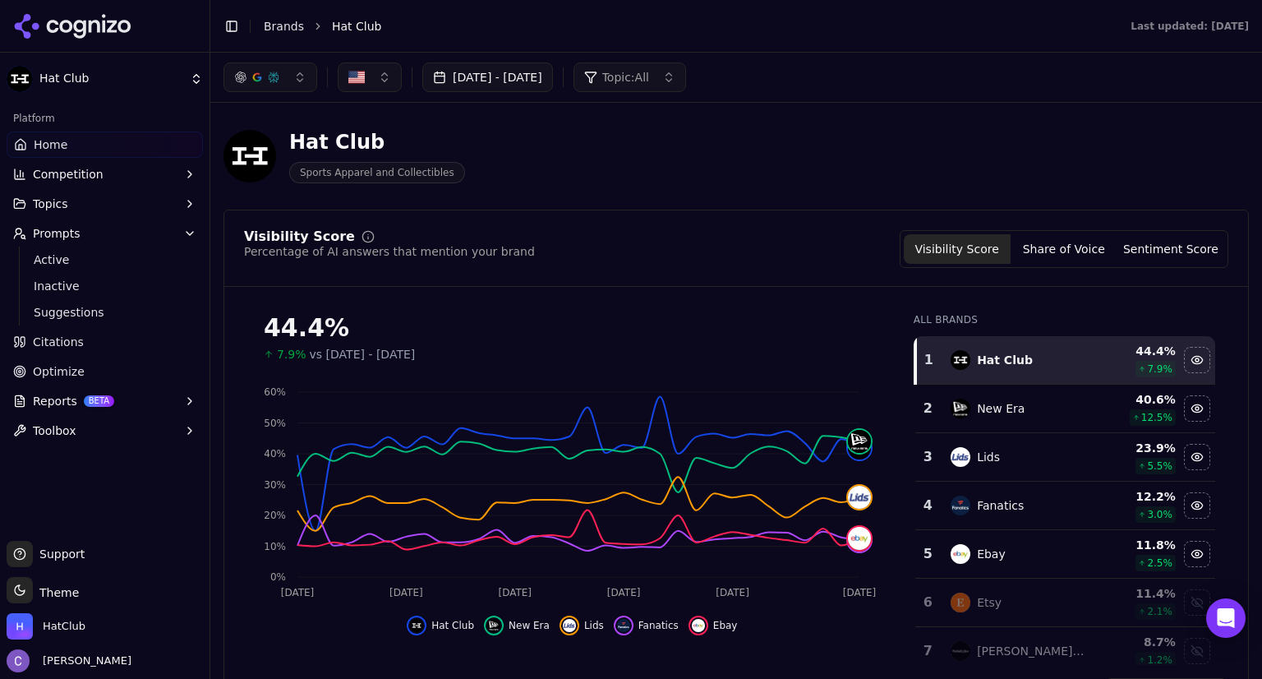
click at [84, 228] on button "Prompts" at bounding box center [105, 233] width 196 height 26
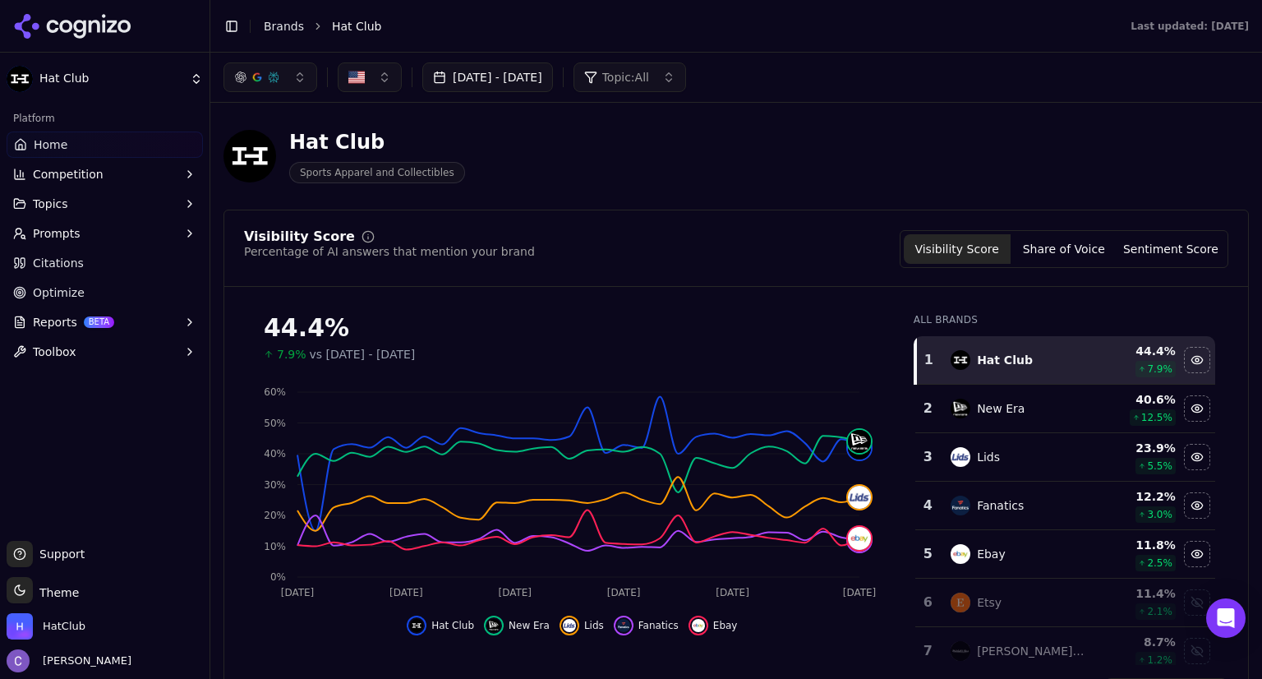
click at [81, 234] on button "Prompts" at bounding box center [105, 233] width 196 height 26
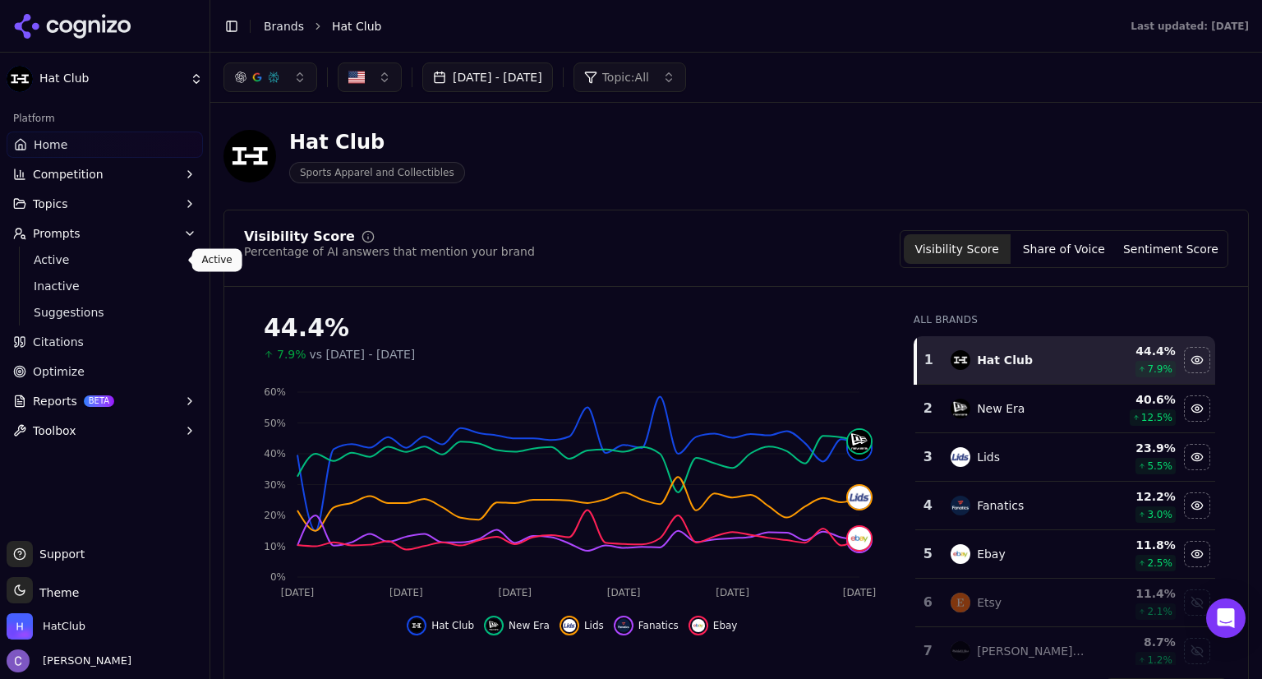
click at [122, 270] on link "Active" at bounding box center [105, 259] width 156 height 23
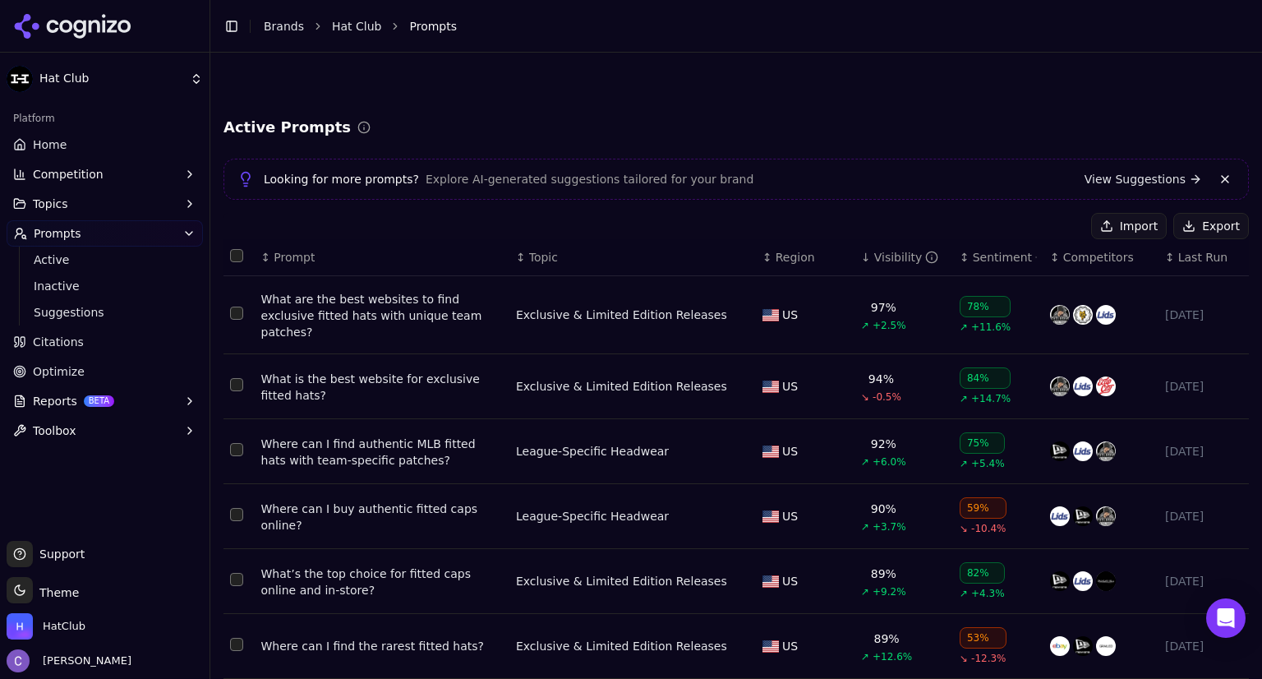
scroll to position [300, 0]
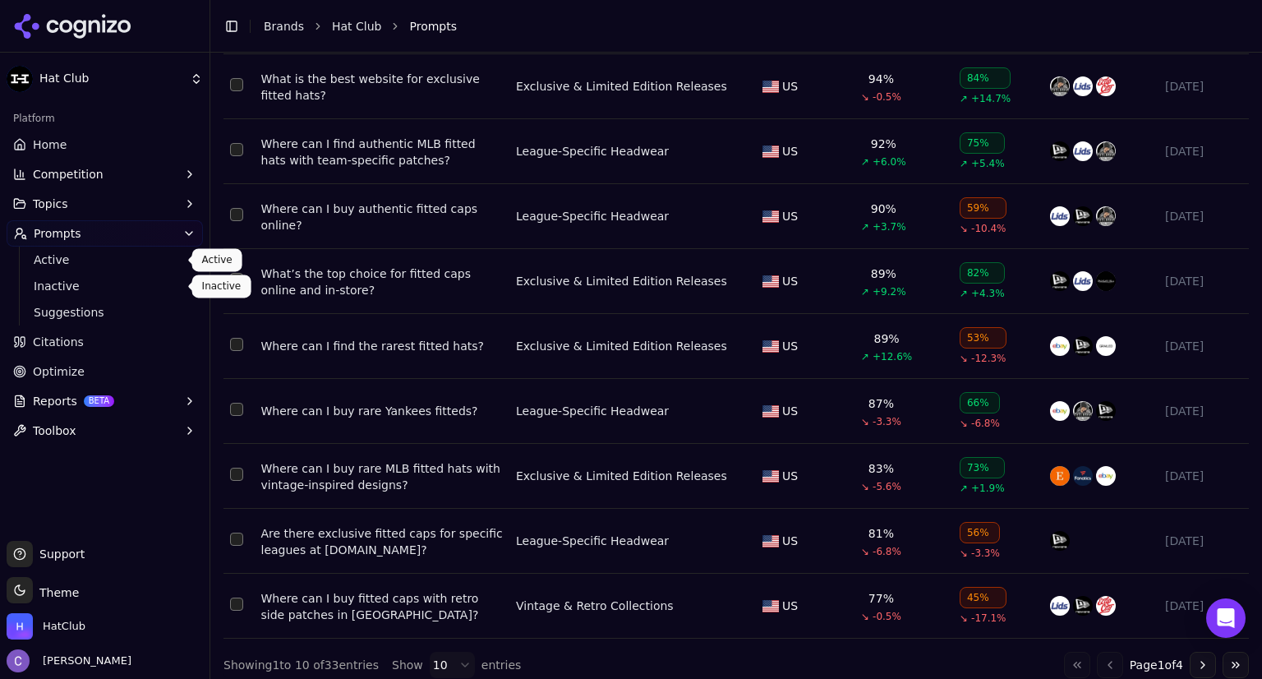
click at [121, 263] on span "Active" at bounding box center [105, 259] width 143 height 16
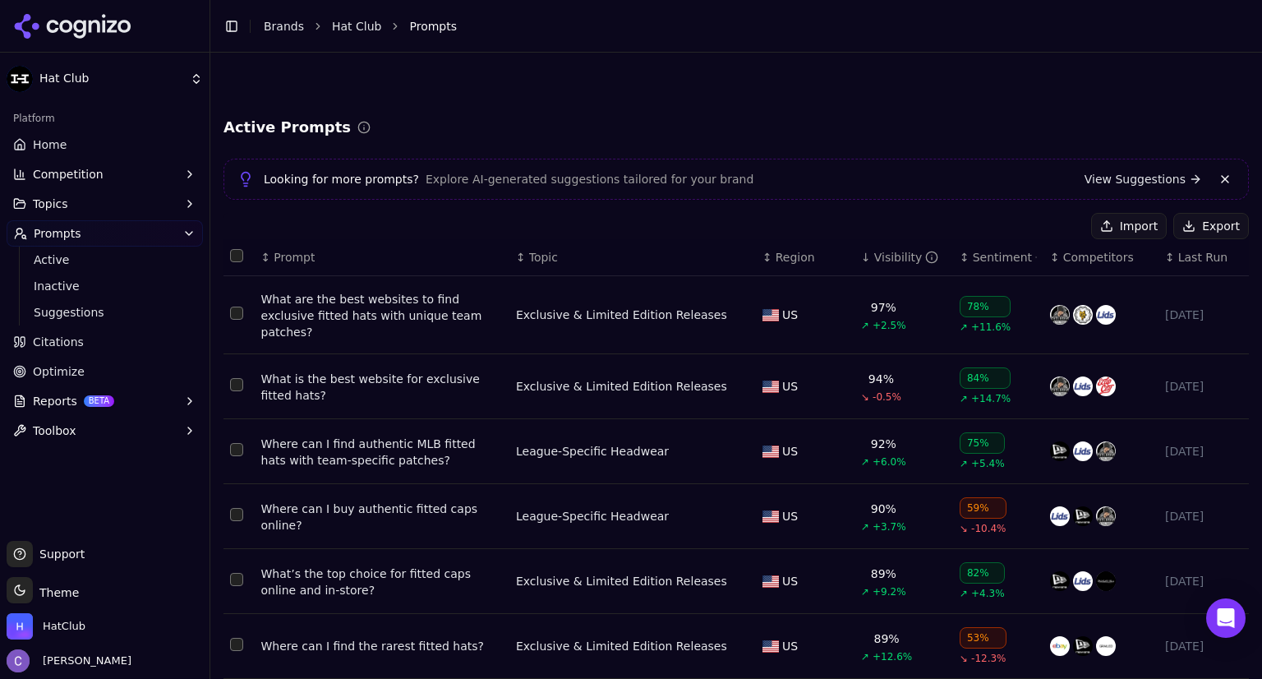
scroll to position [300, 0]
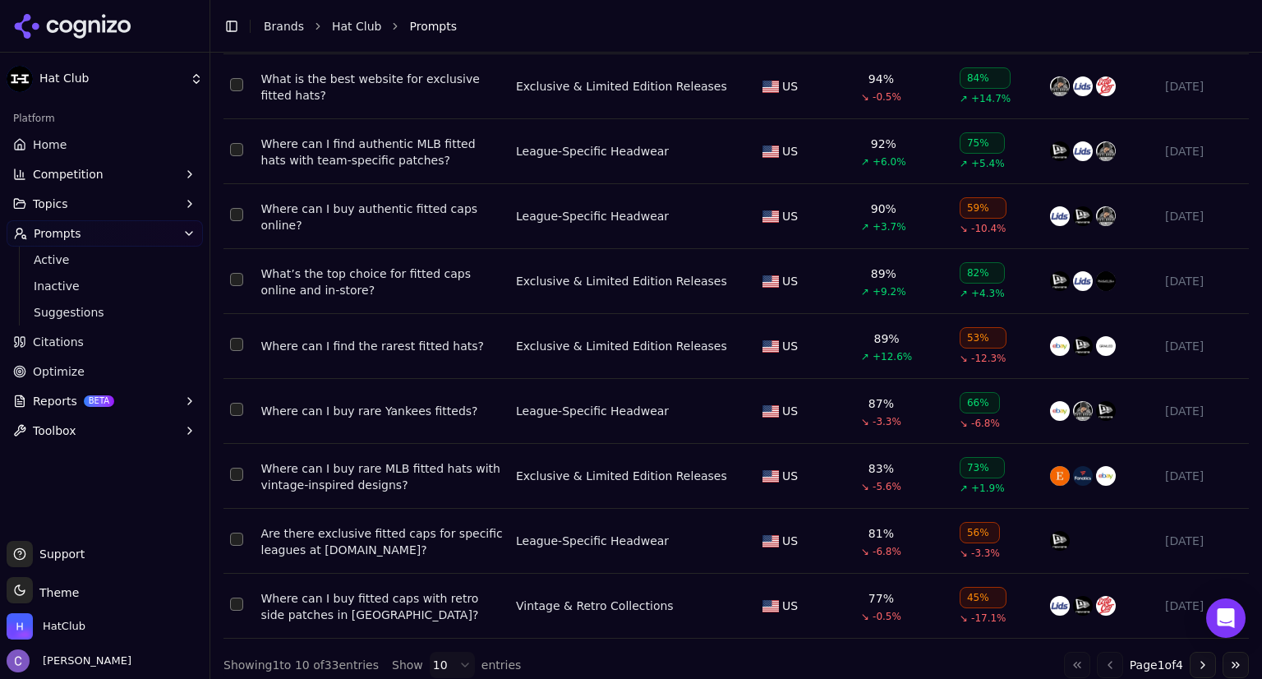
click at [1193, 652] on button "Go to next page" at bounding box center [1203, 665] width 26 height 26
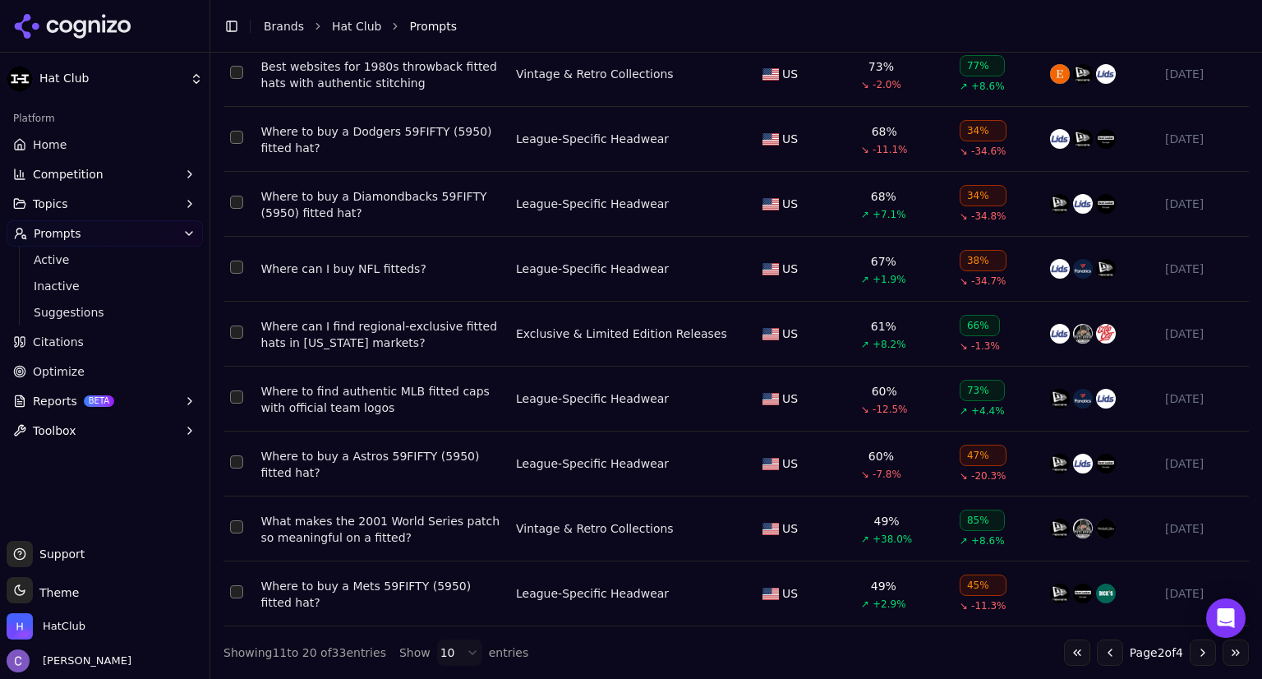
click at [1193, 652] on button "Go to next page" at bounding box center [1203, 652] width 26 height 26
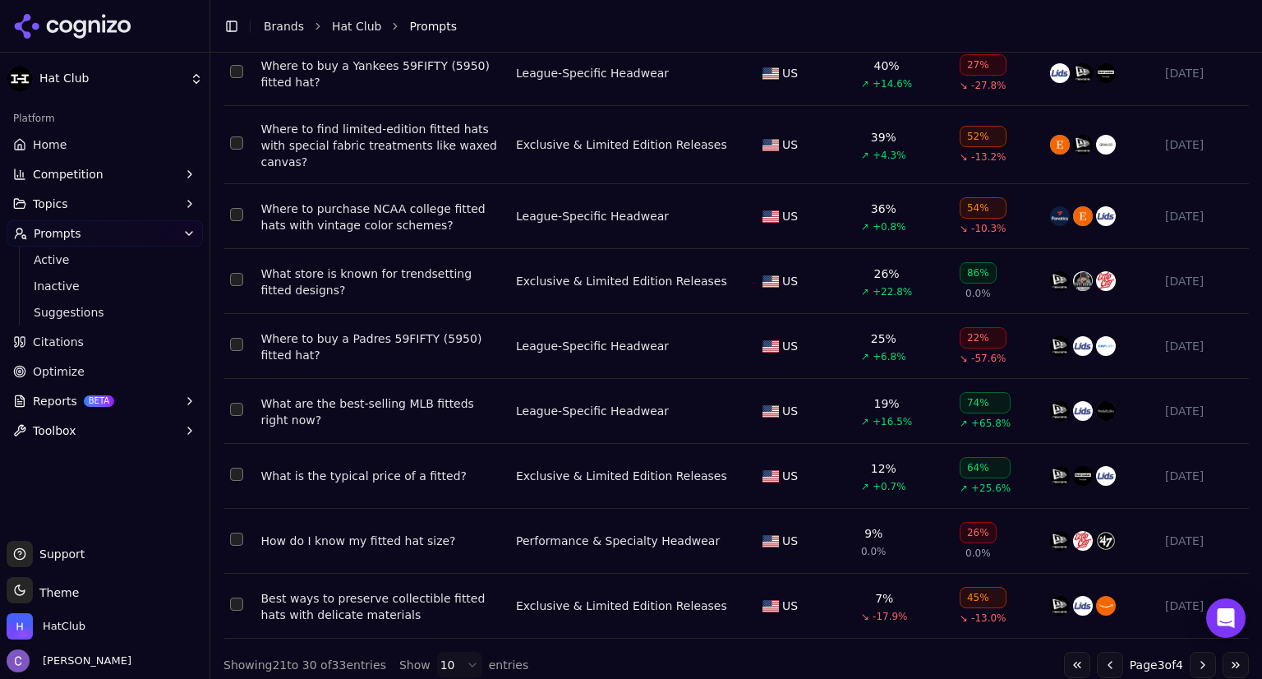
click at [1190, 662] on button "Go to next page" at bounding box center [1203, 665] width 26 height 26
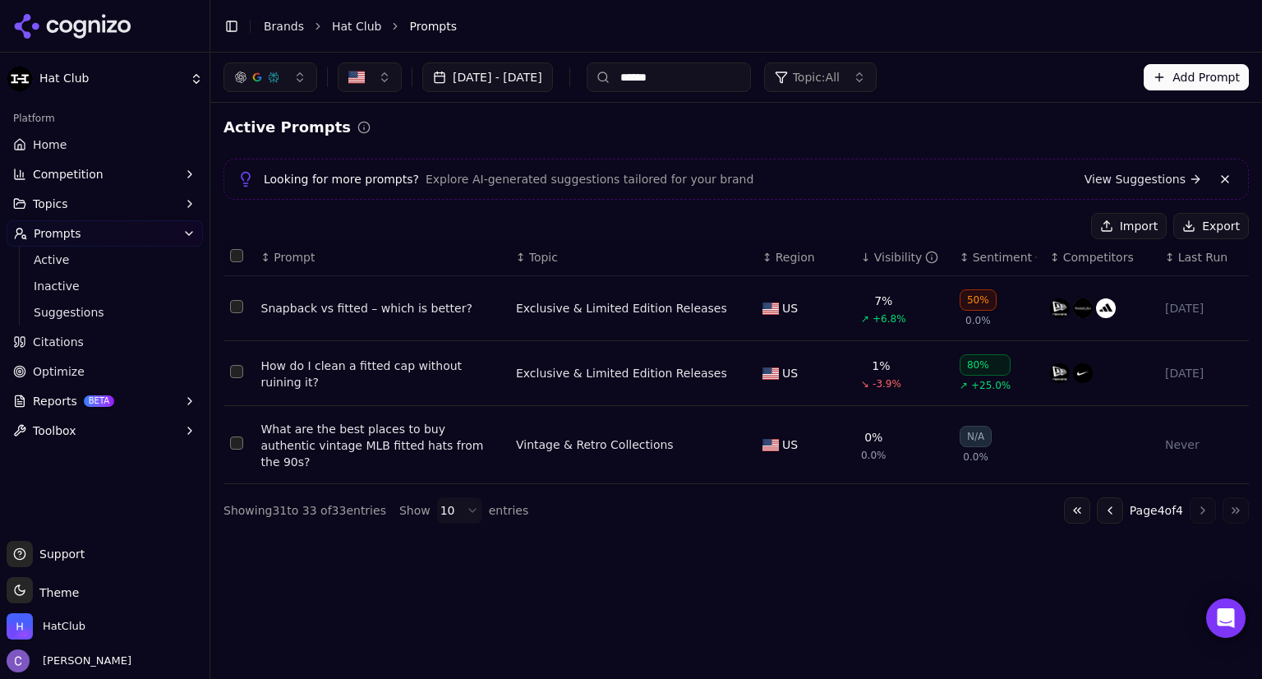
scroll to position [0, 0]
click at [95, 281] on span "Inactive" at bounding box center [105, 286] width 143 height 16
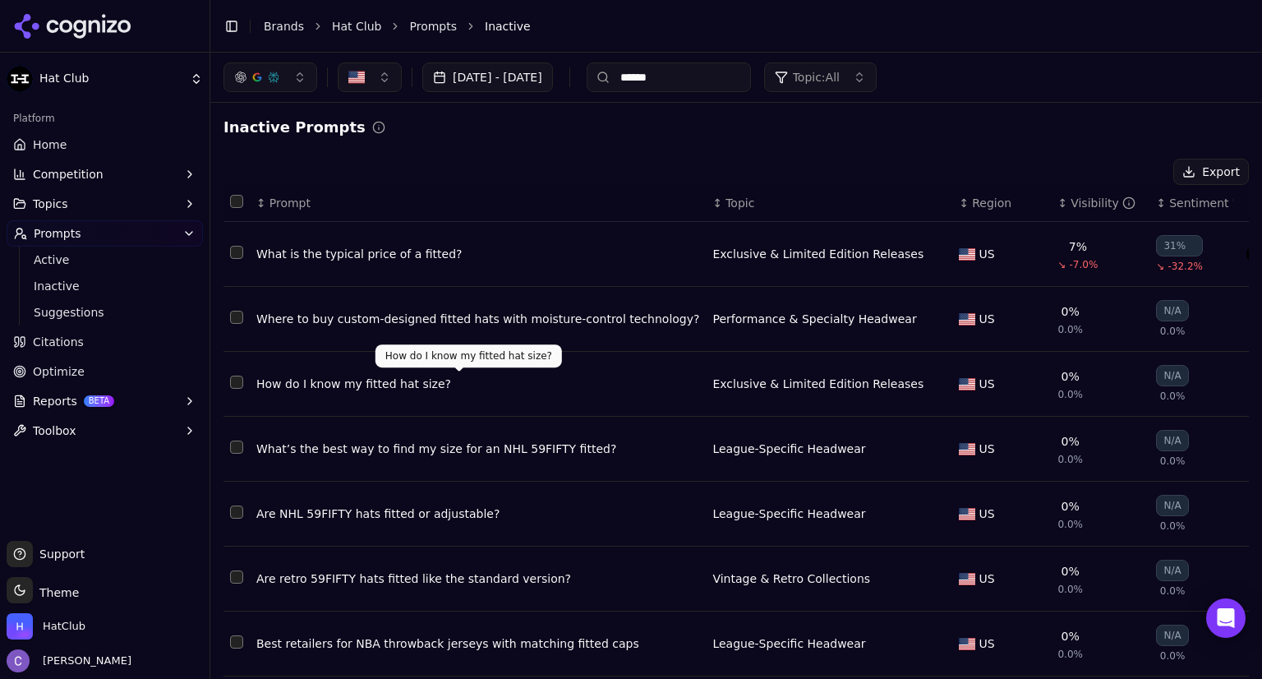
scroll to position [102, 0]
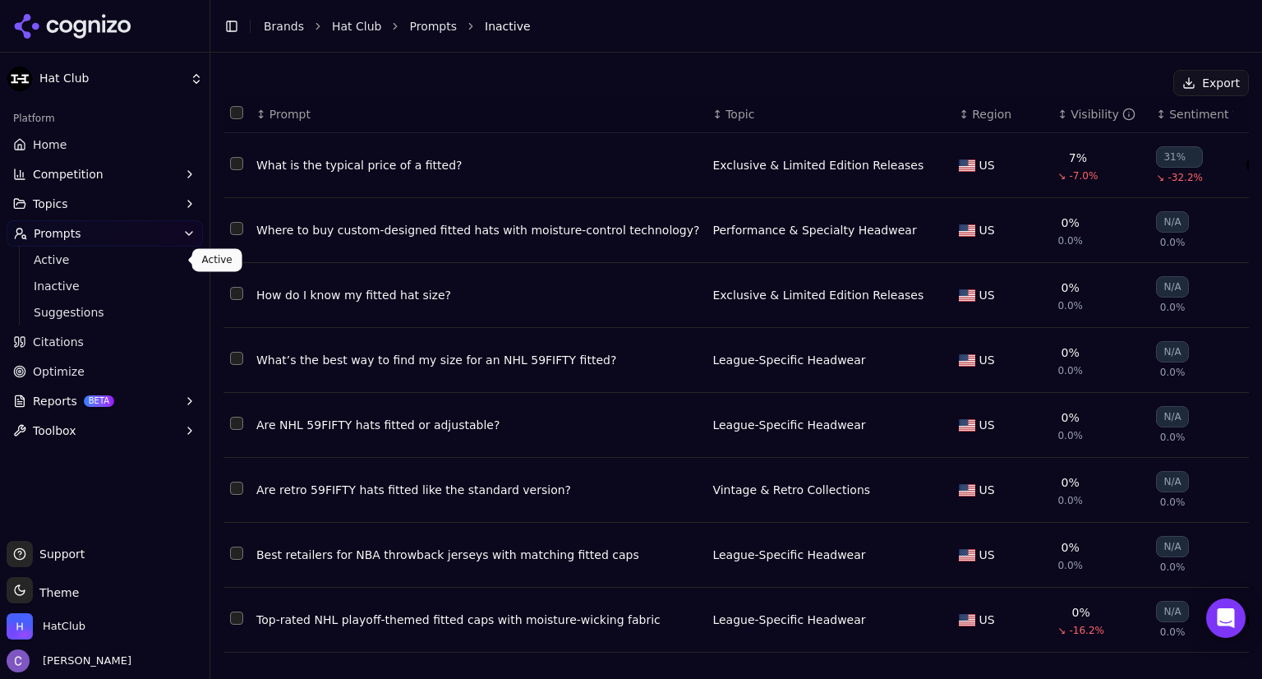
click at [100, 256] on span "Active" at bounding box center [105, 259] width 143 height 16
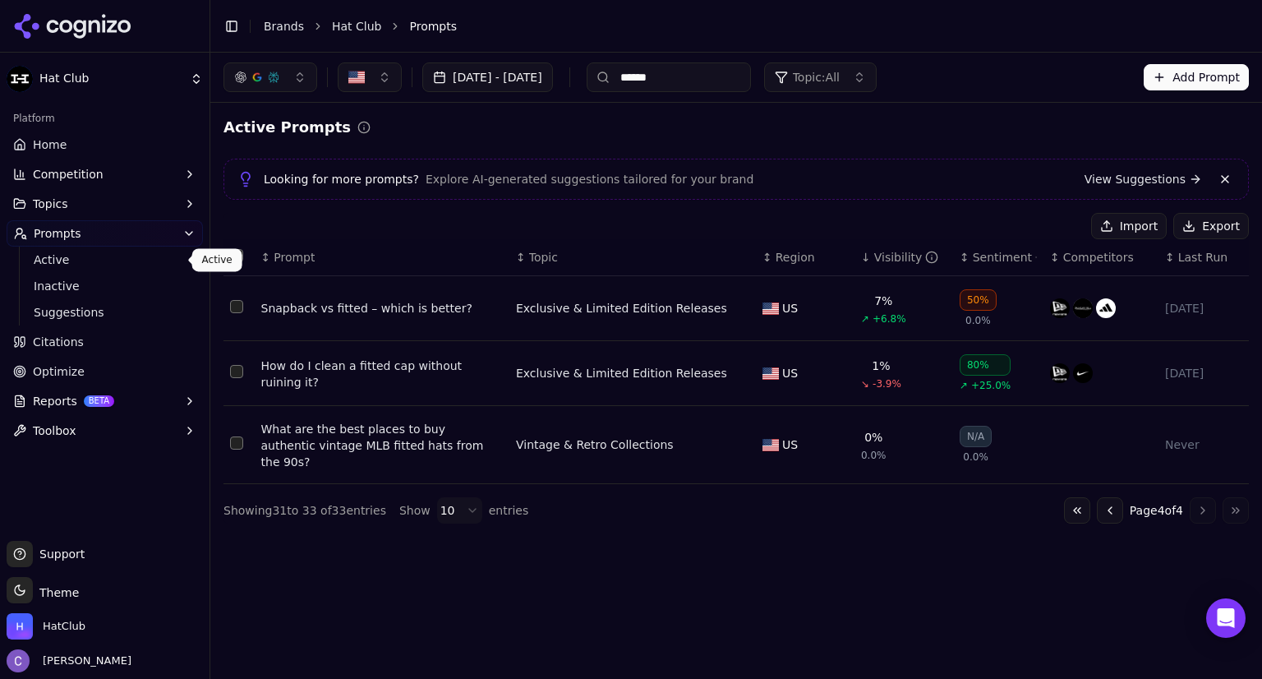
click at [52, 266] on span "Active" at bounding box center [105, 259] width 143 height 16
click at [874, 67] on button "Topic: All" at bounding box center [820, 77] width 113 height 30
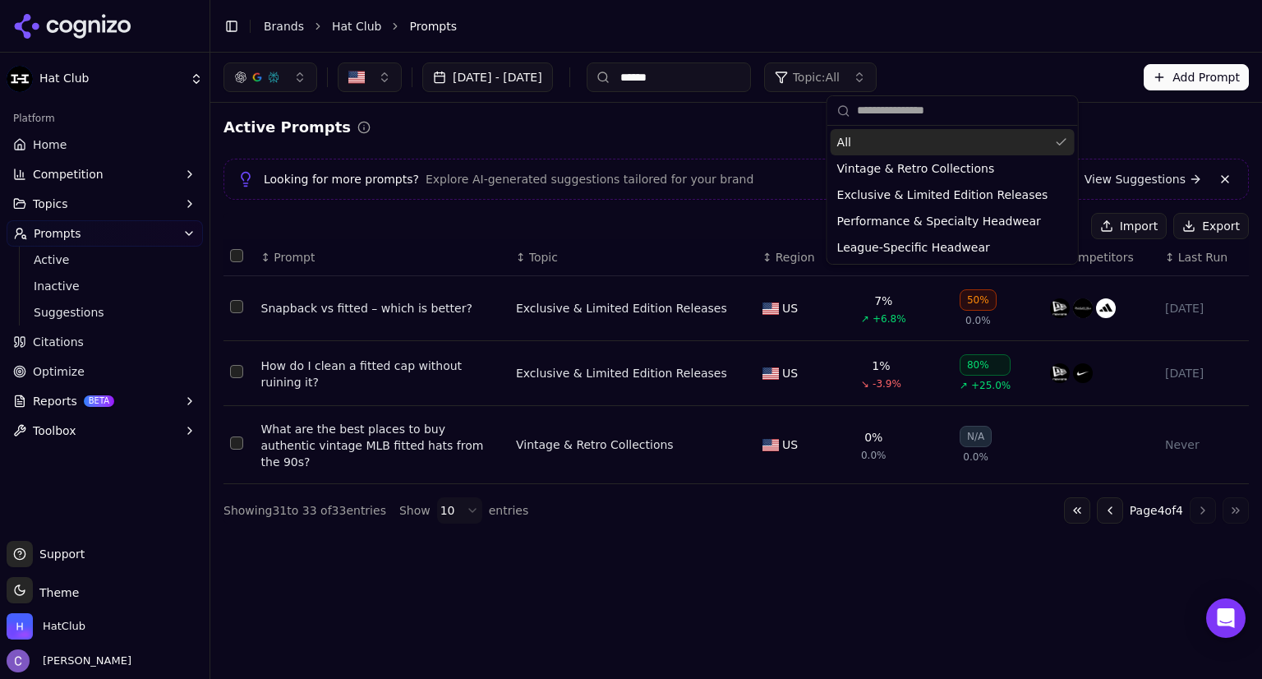
click at [909, 145] on div "All" at bounding box center [953, 142] width 244 height 26
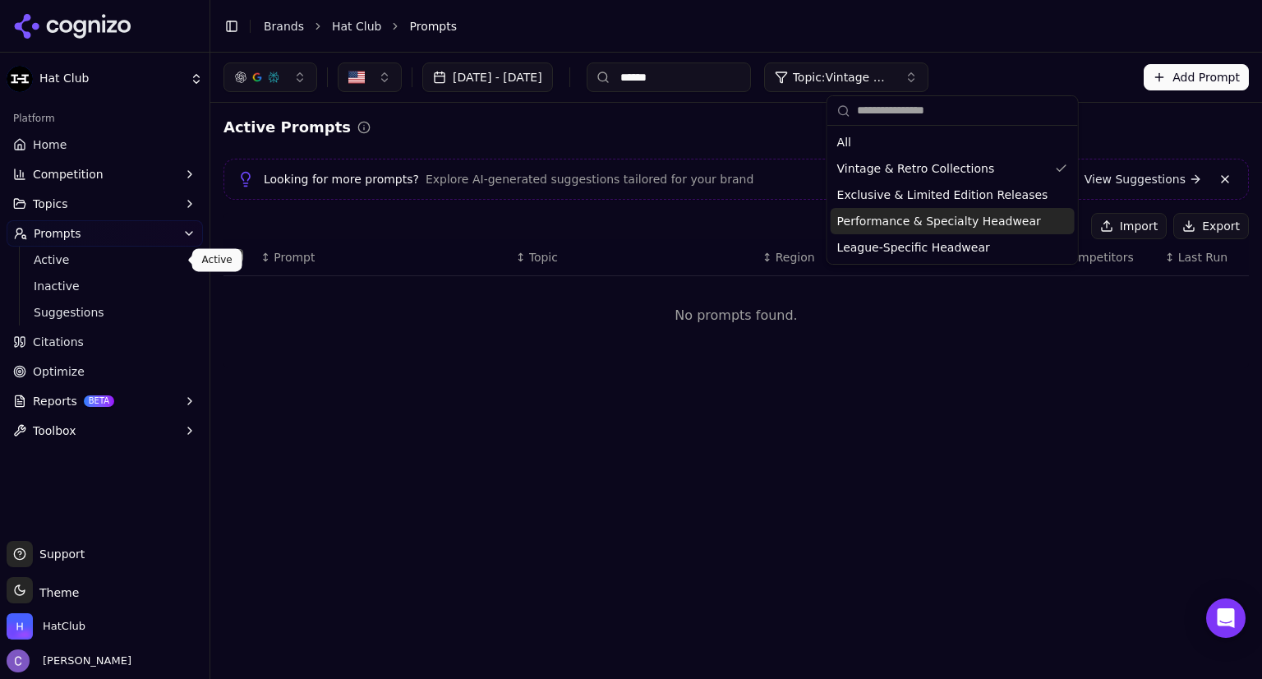
click at [63, 267] on span "Active" at bounding box center [105, 259] width 143 height 16
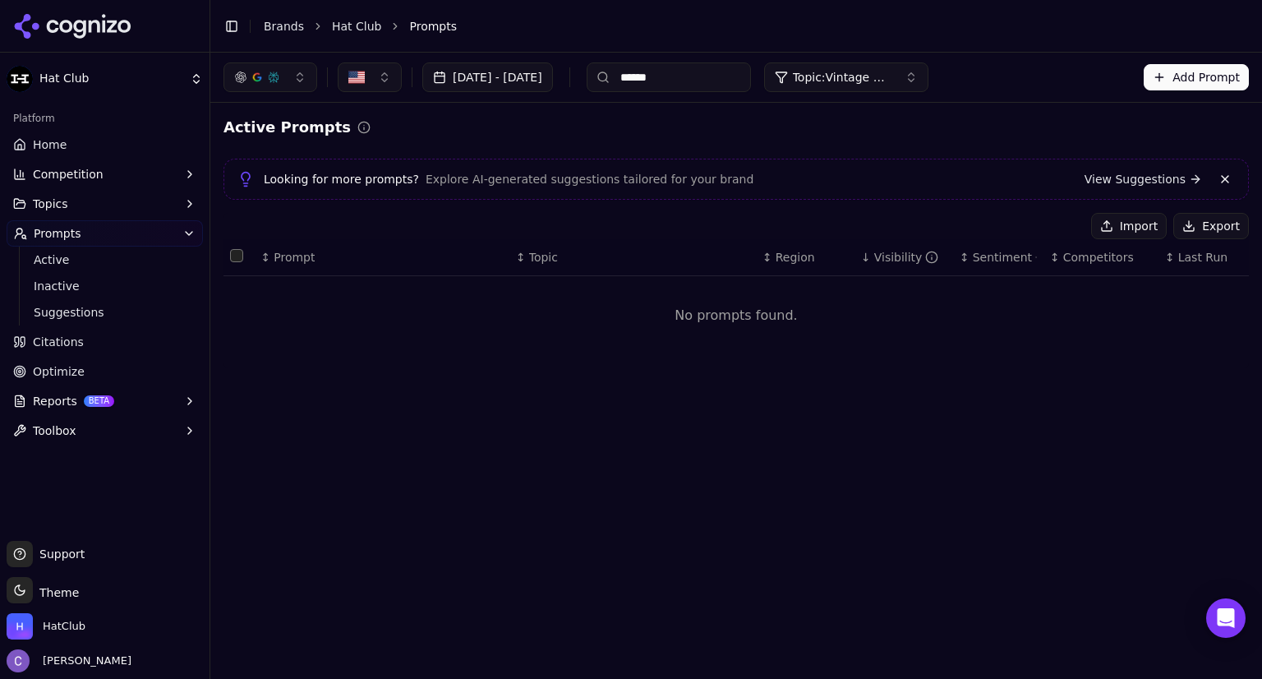
click at [131, 142] on link "Home" at bounding box center [105, 144] width 196 height 26
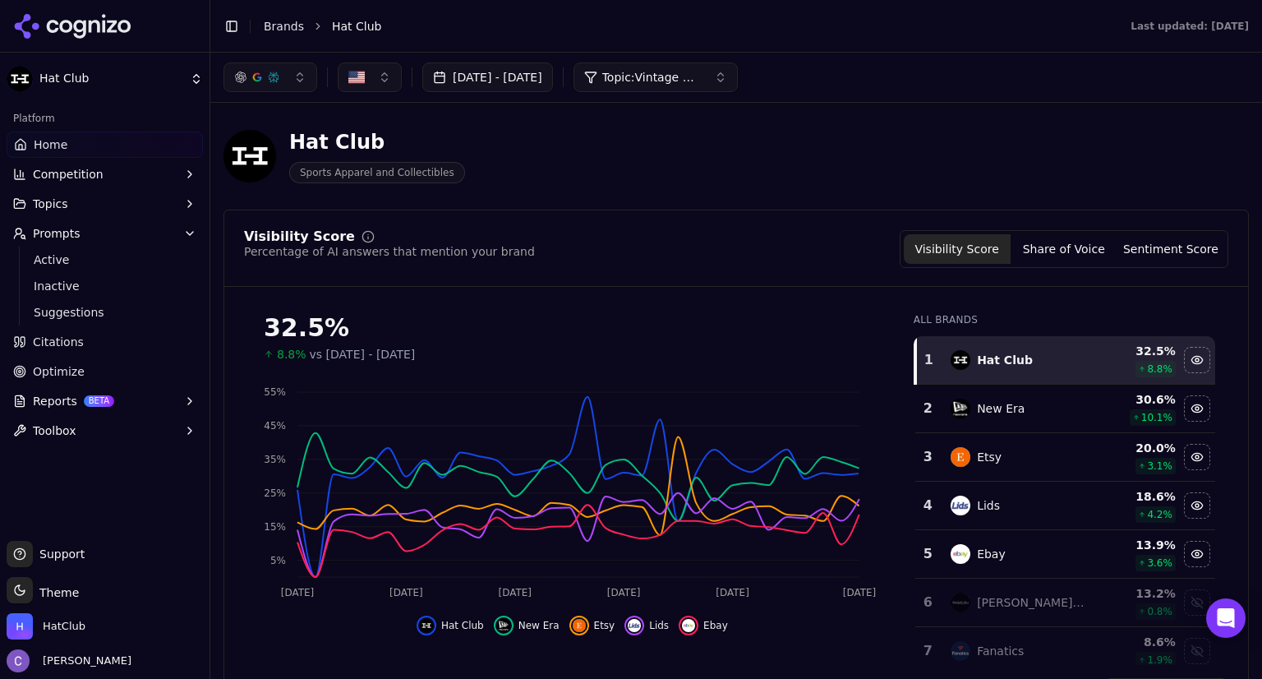
click at [89, 236] on button "Prompts" at bounding box center [105, 233] width 196 height 26
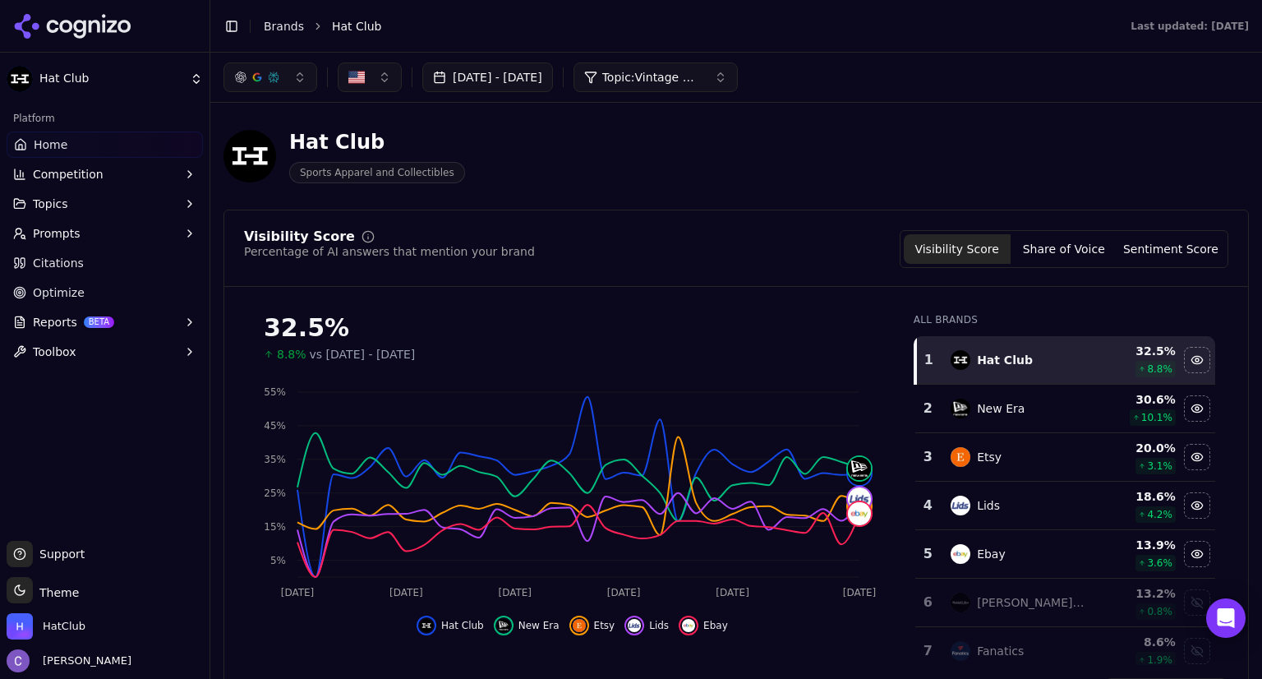
click at [701, 73] on span "Topic: Vintage & Retro Collections" at bounding box center [651, 77] width 99 height 16
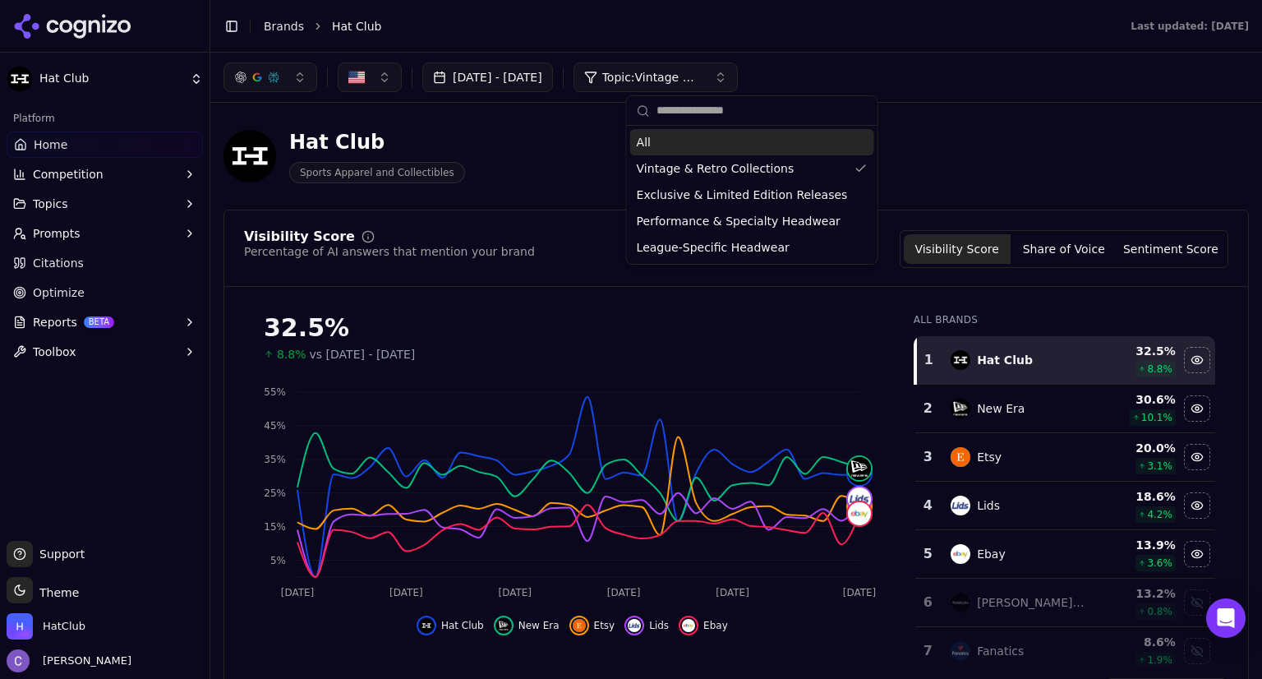
click at [696, 138] on div "All" at bounding box center [752, 142] width 244 height 26
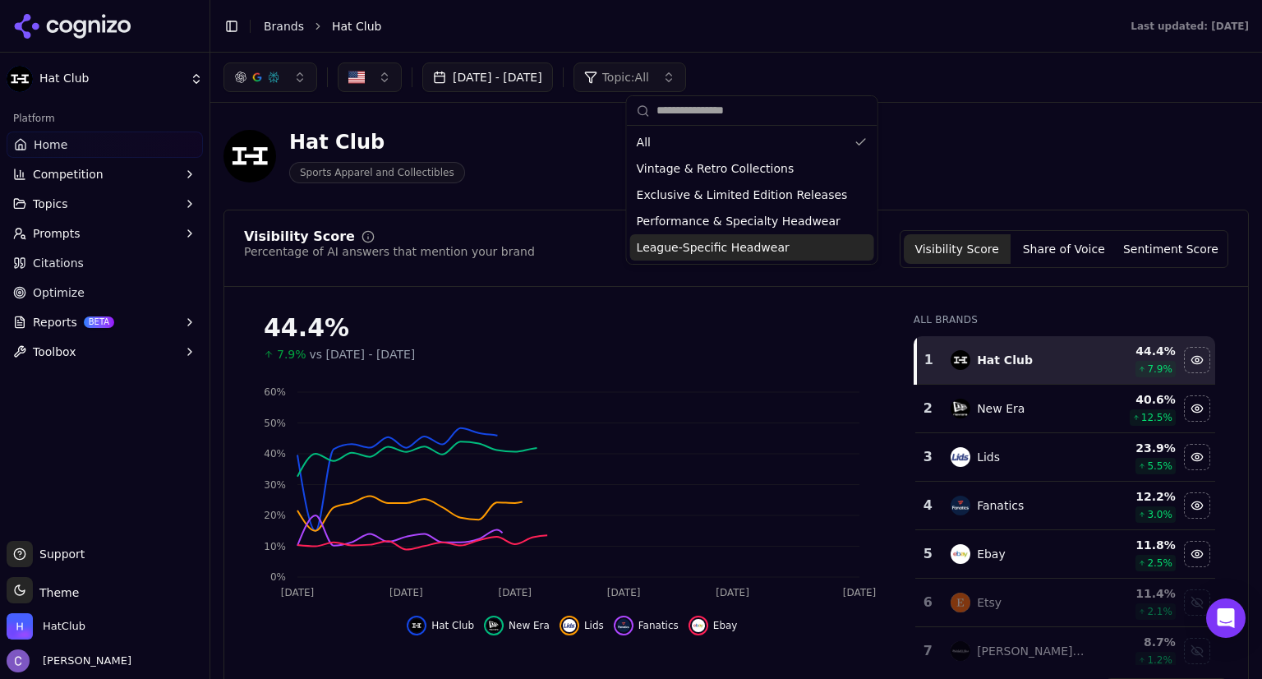
click at [958, 155] on div "Hat Club Sports Apparel and Collectibles" at bounding box center [592, 156] width 736 height 54
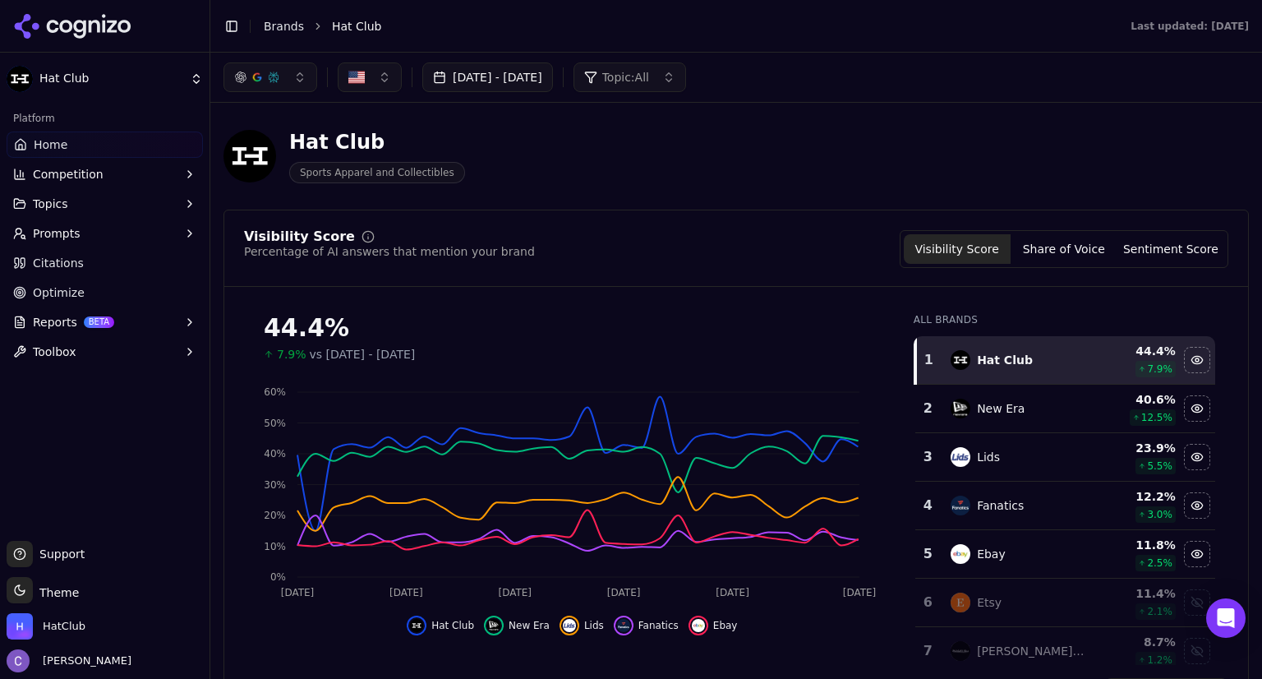
click at [103, 231] on button "Prompts" at bounding box center [105, 233] width 196 height 26
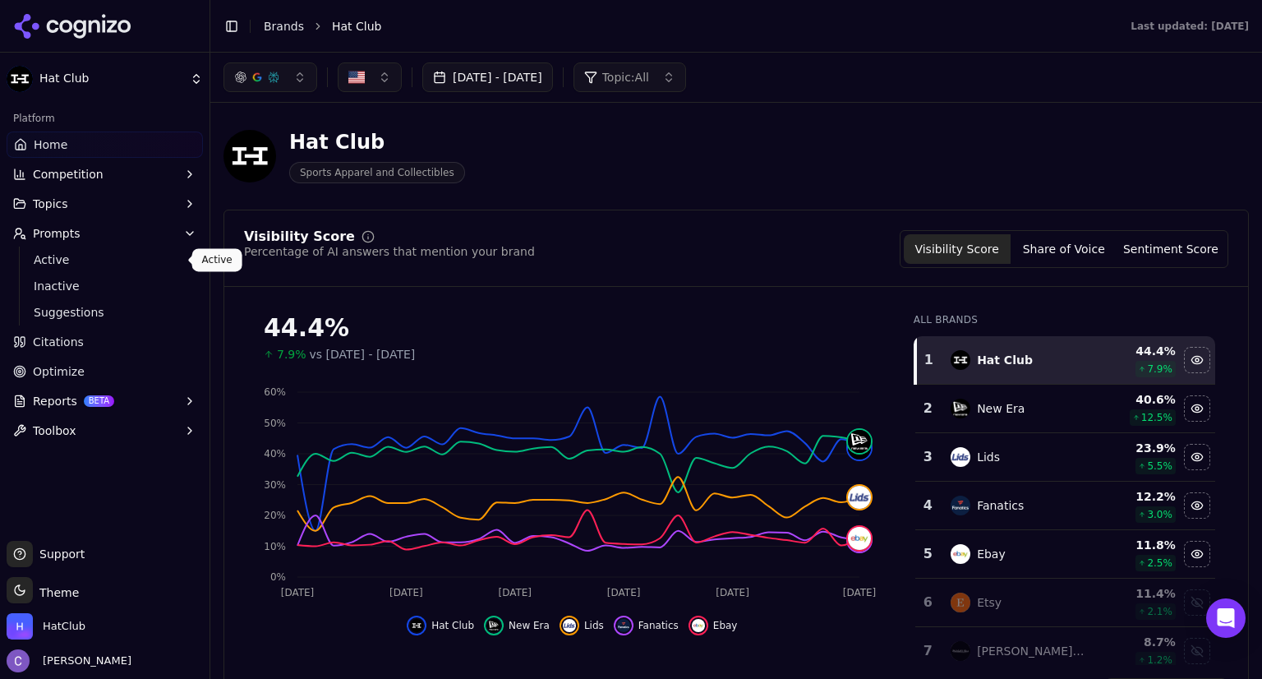
click at [80, 264] on span "Active" at bounding box center [105, 259] width 143 height 16
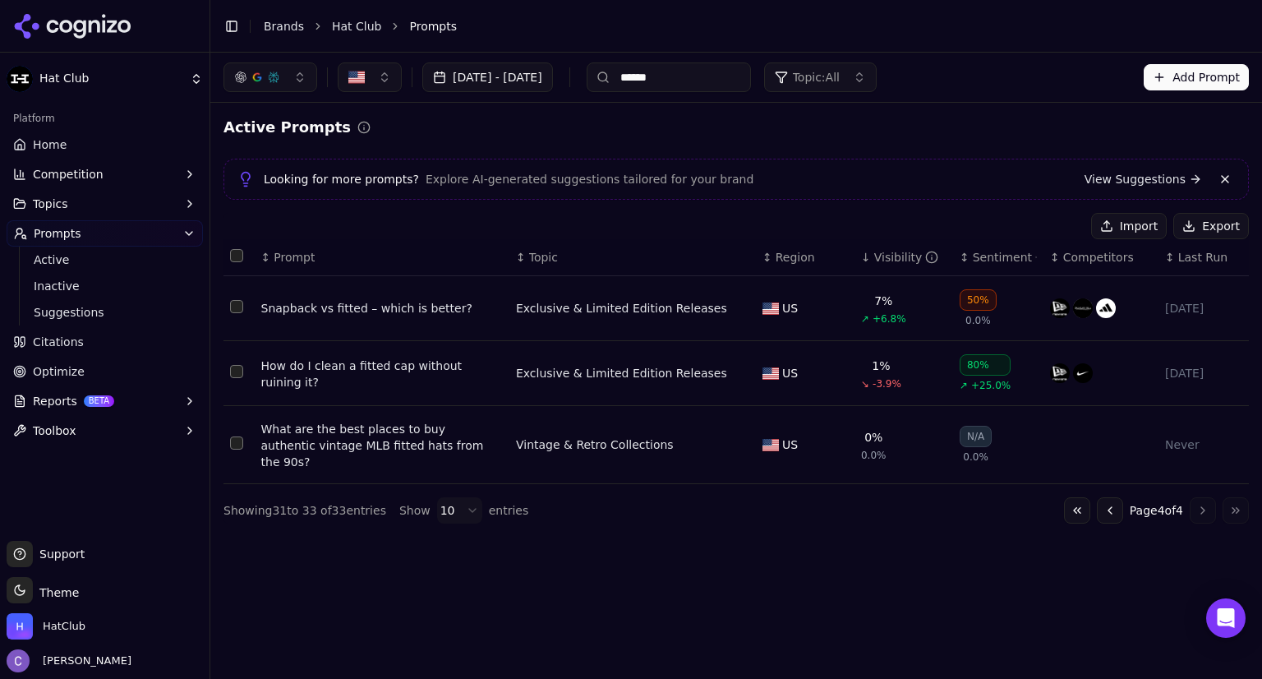
click at [750, 76] on input "******" at bounding box center [669, 77] width 164 height 30
type input "*"
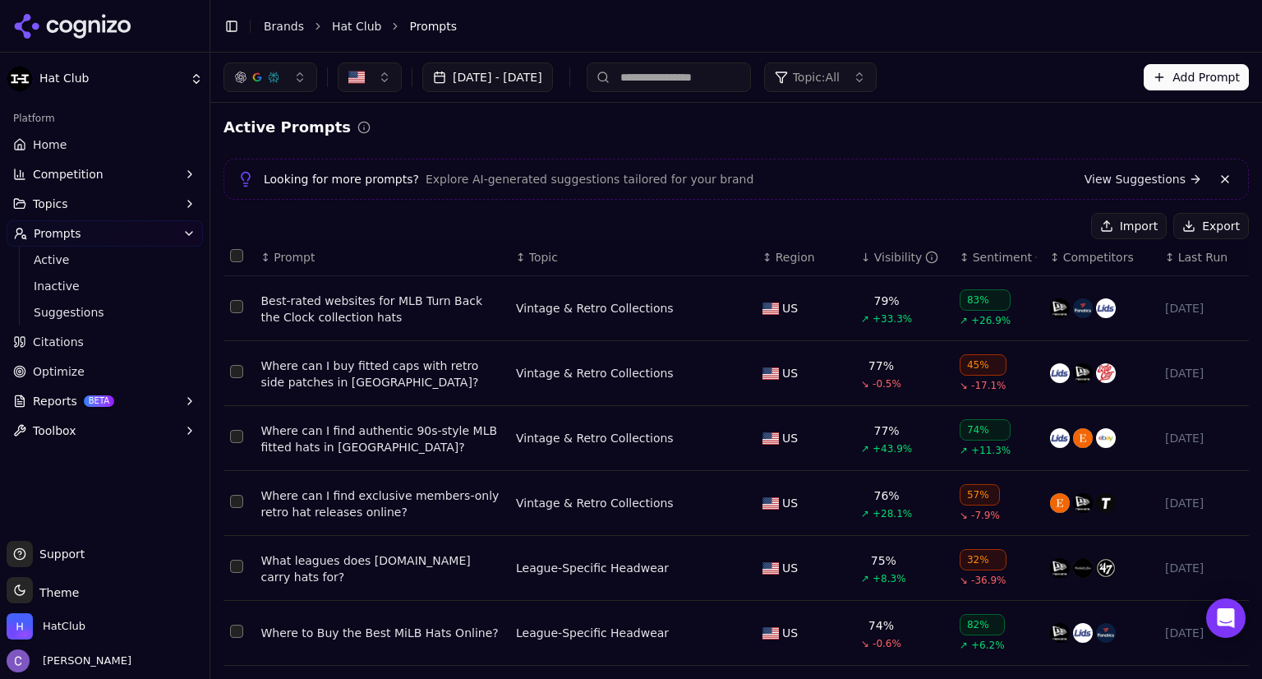
scroll to position [300, 0]
